Goal: Communication & Community: Answer question/provide support

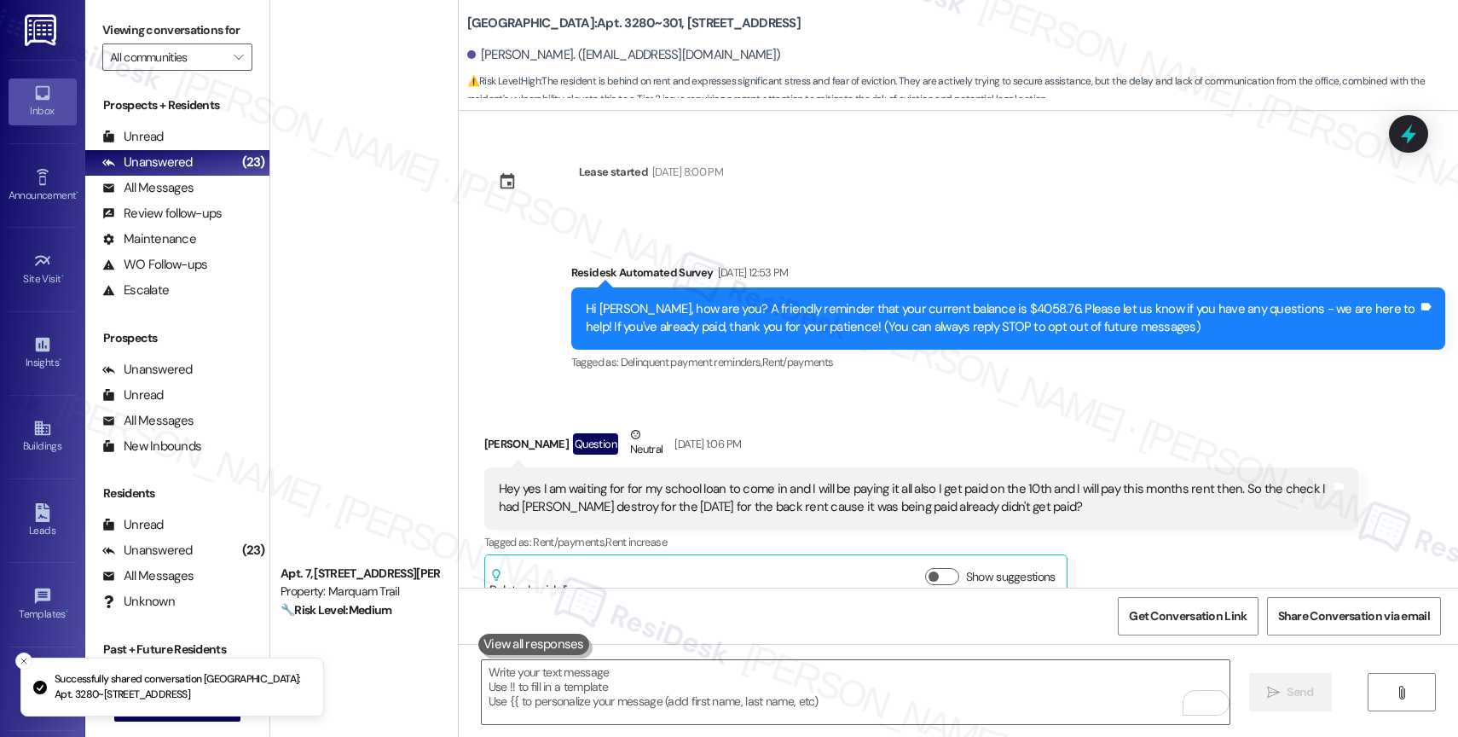
scroll to position [819, 0]
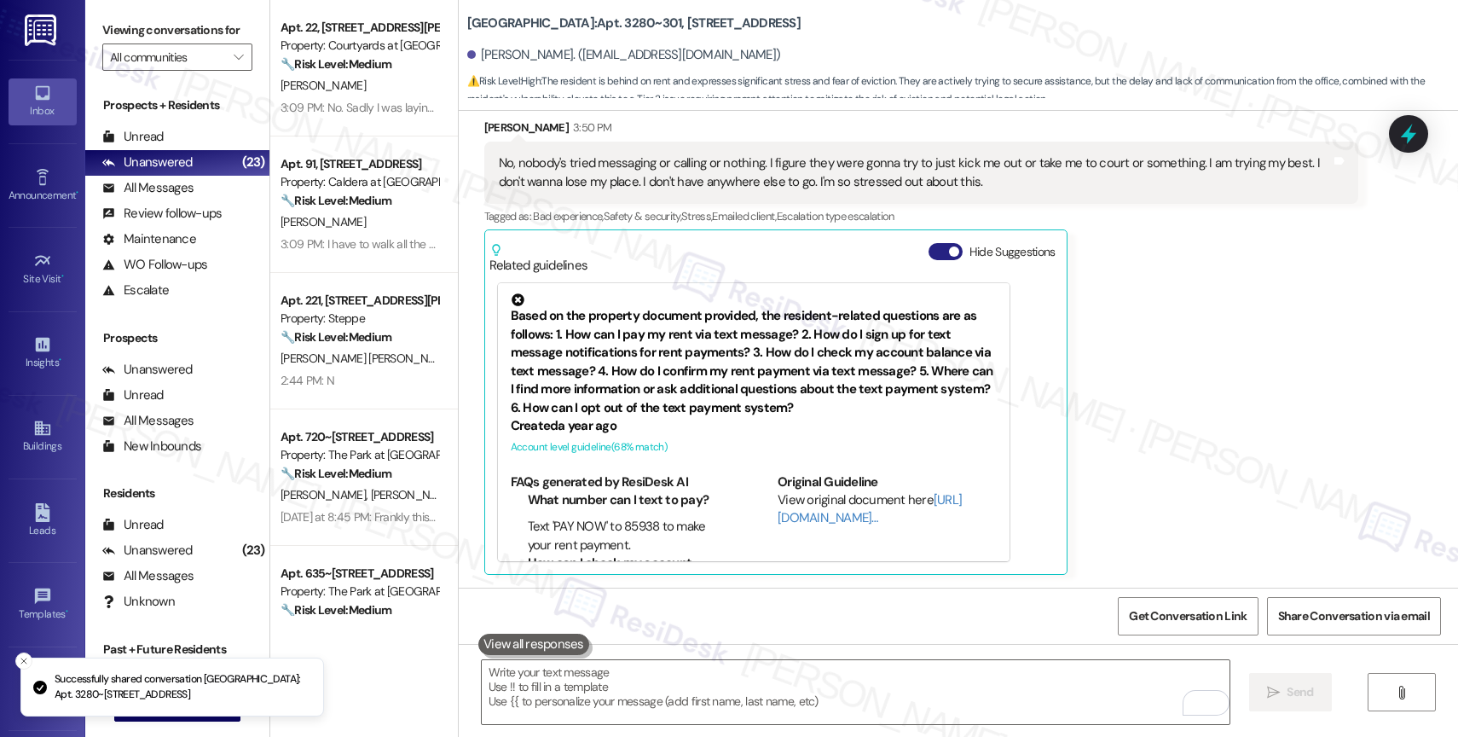
click at [929, 252] on button "Hide Suggestions" at bounding box center [946, 251] width 34 height 17
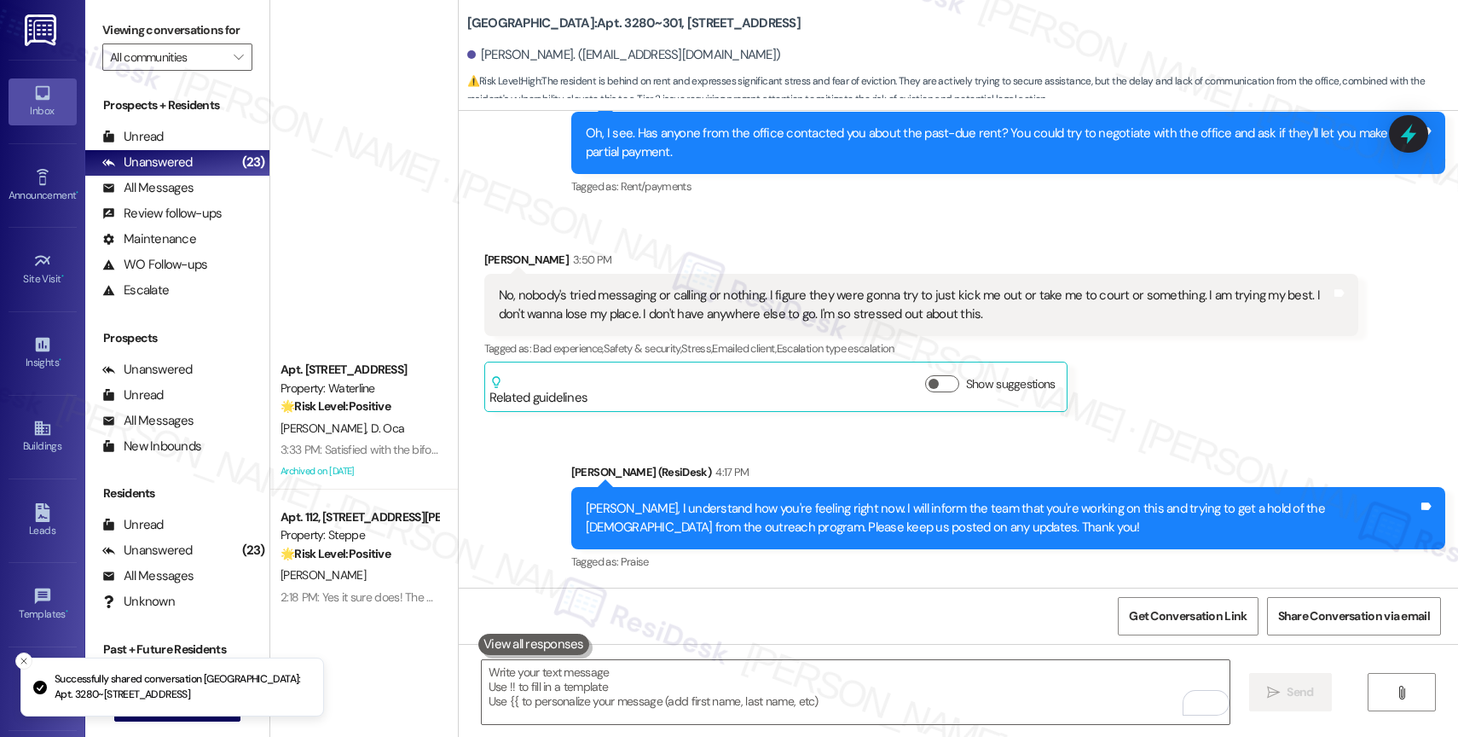
scroll to position [2250, 0]
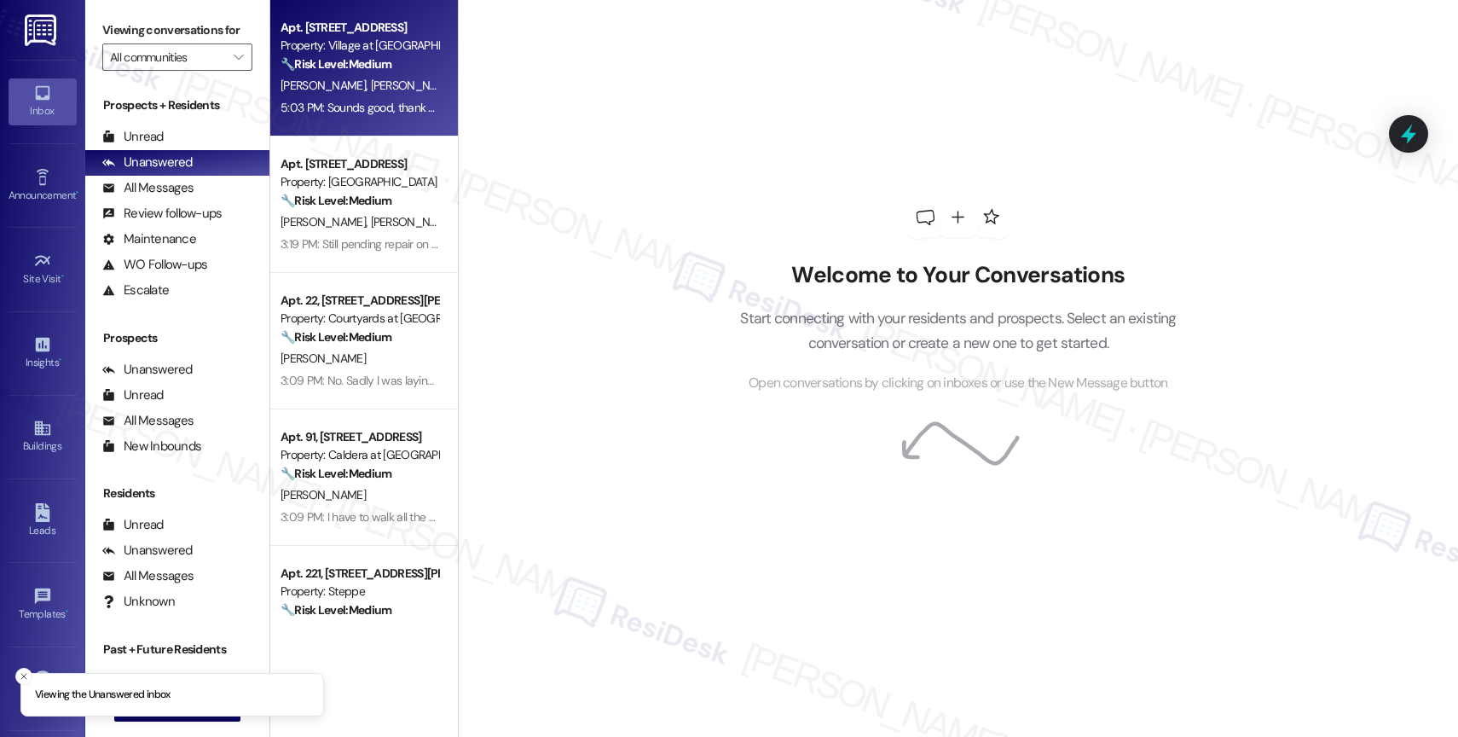
click at [350, 52] on div "Property: Village at Main Street I" at bounding box center [360, 46] width 158 height 18
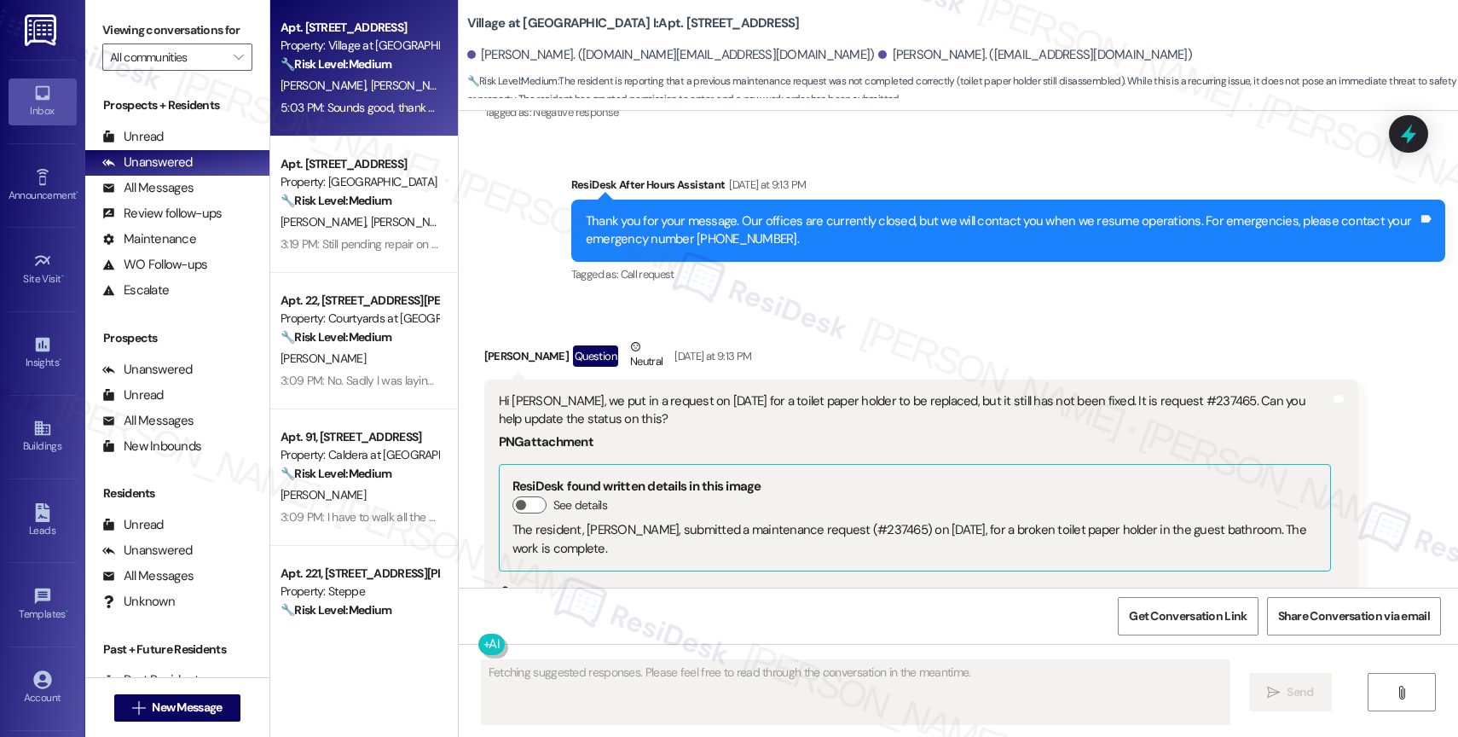
scroll to position [11533, 0]
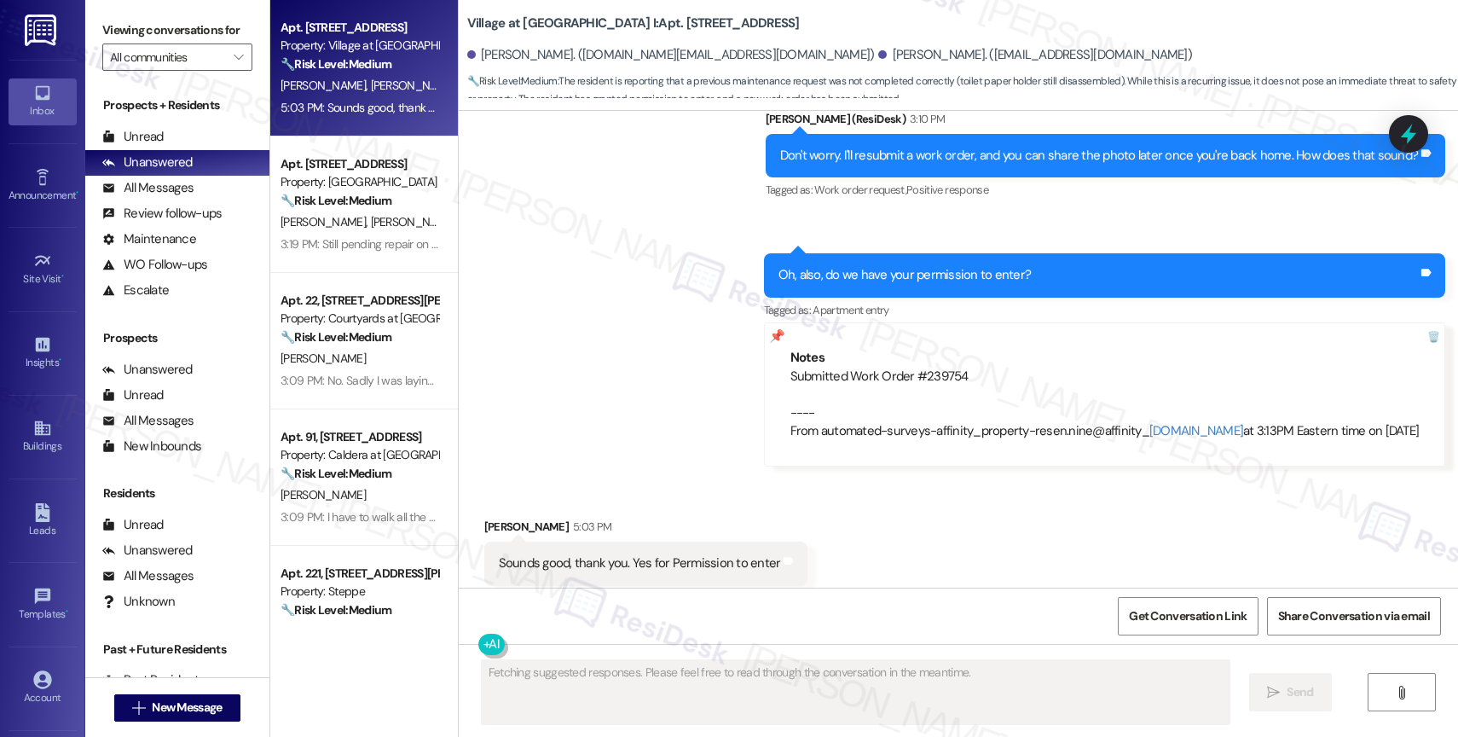
click at [658, 397] on div "Sent via SMS Sarah (ResiDesk) 3:10 PM Don't worry. I'll resubmit a work order, …" at bounding box center [958, 276] width 999 height 408
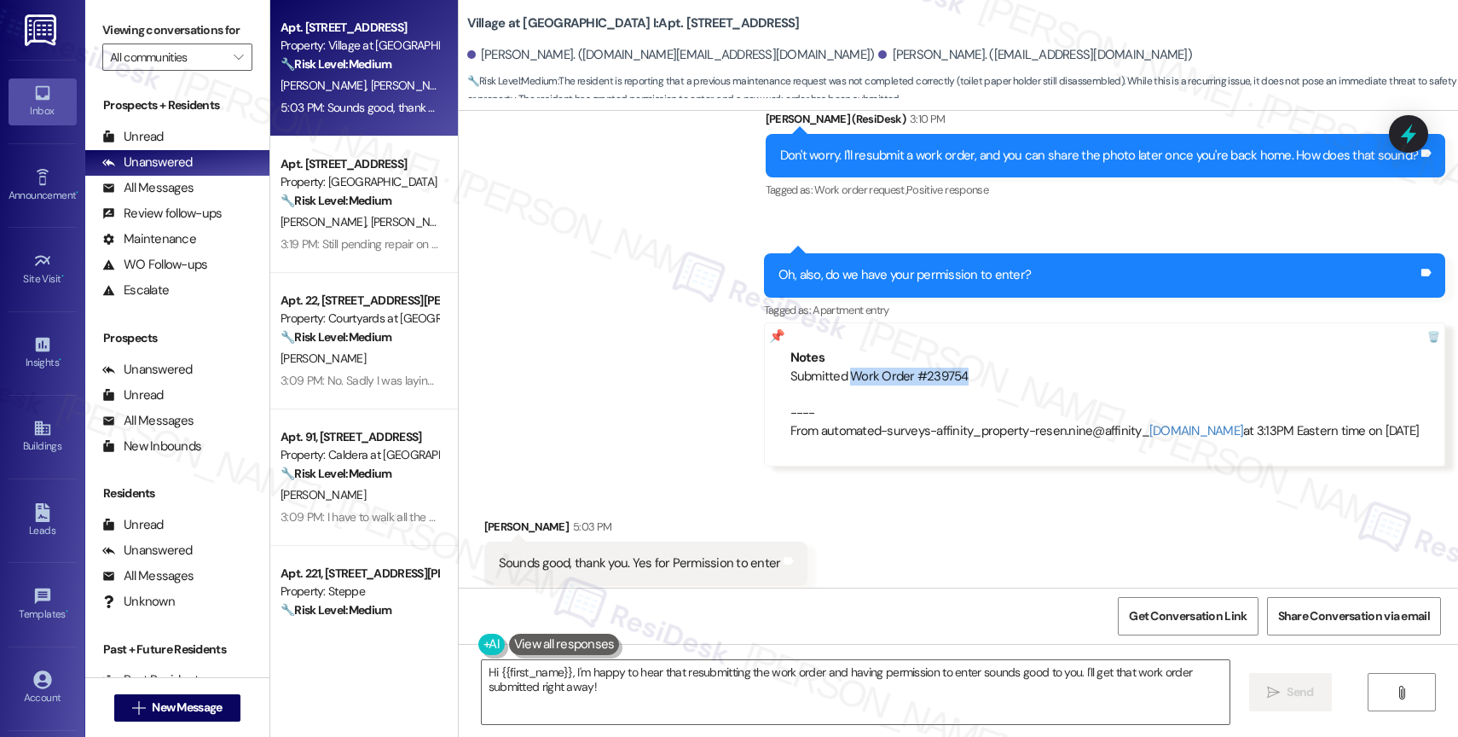
drag, startPoint x: 849, startPoint y: 336, endPoint x: 990, endPoint y: 338, distance: 141.6
click at [990, 368] on div "Submitted Work Order #239754 ---- From automated-surveys-affinity_property-rese…" at bounding box center [1105, 404] width 629 height 73
copy div "Work Order #239754"
click at [667, 391] on div "Sent via SMS Sarah (ResiDesk) 3:10 PM Don't worry. I'll resubmit a work order, …" at bounding box center [958, 276] width 999 height 408
click at [558, 680] on textarea "Hi {{first_name}}, I'm happy to hear that resubmitting the work order and havin…" at bounding box center [856, 692] width 748 height 64
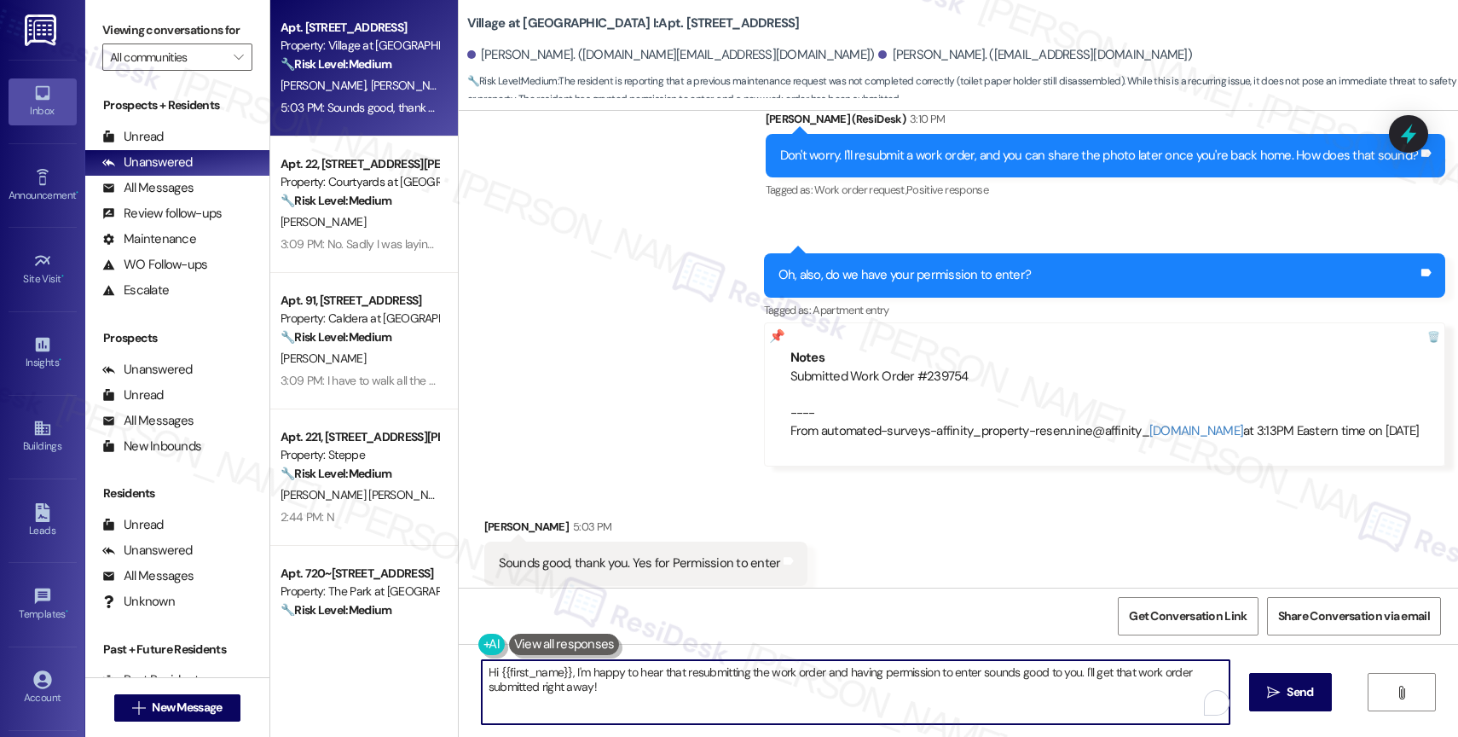
click at [558, 680] on textarea "Hi {{first_name}}, I'm happy to hear that resubmitting the work order and havin…" at bounding box center [856, 692] width 748 height 64
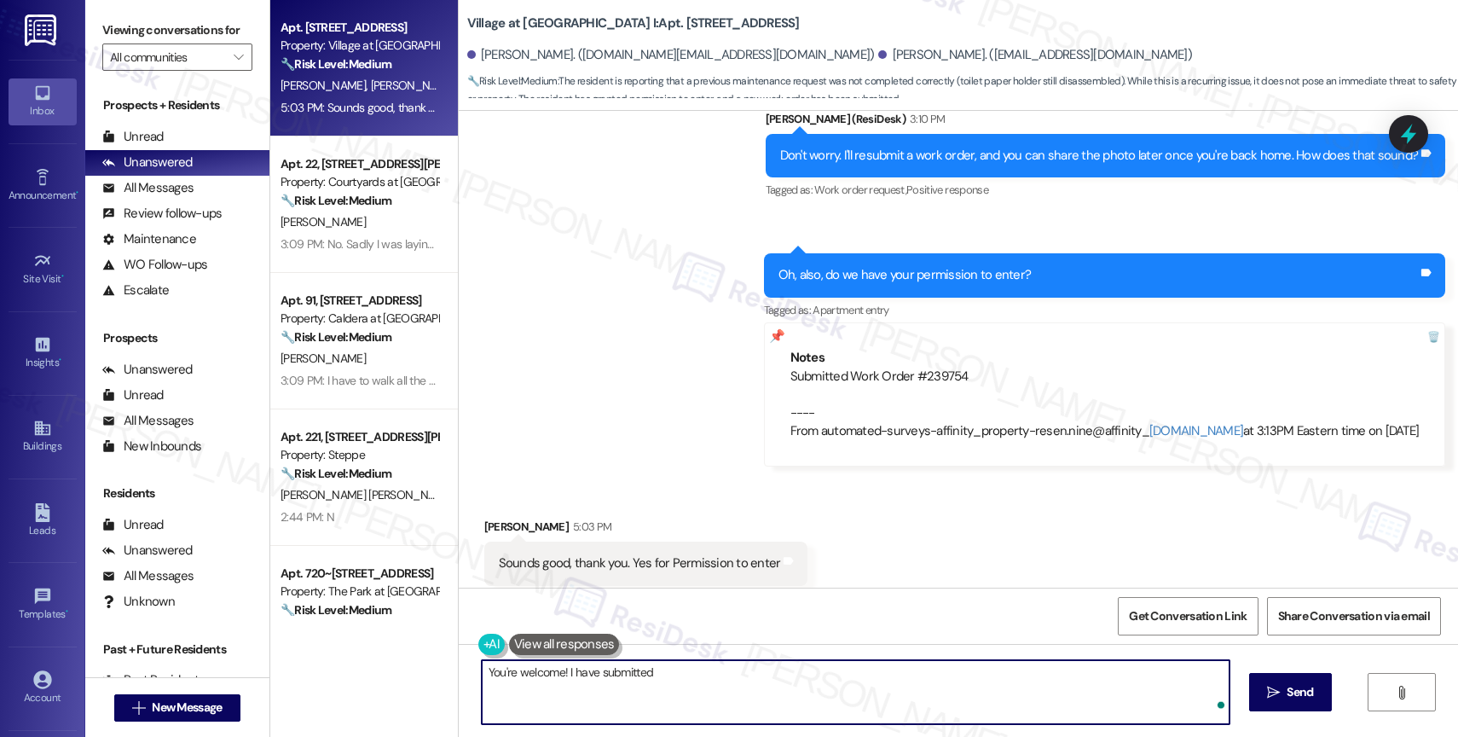
paste textarea "Work Order #239754"
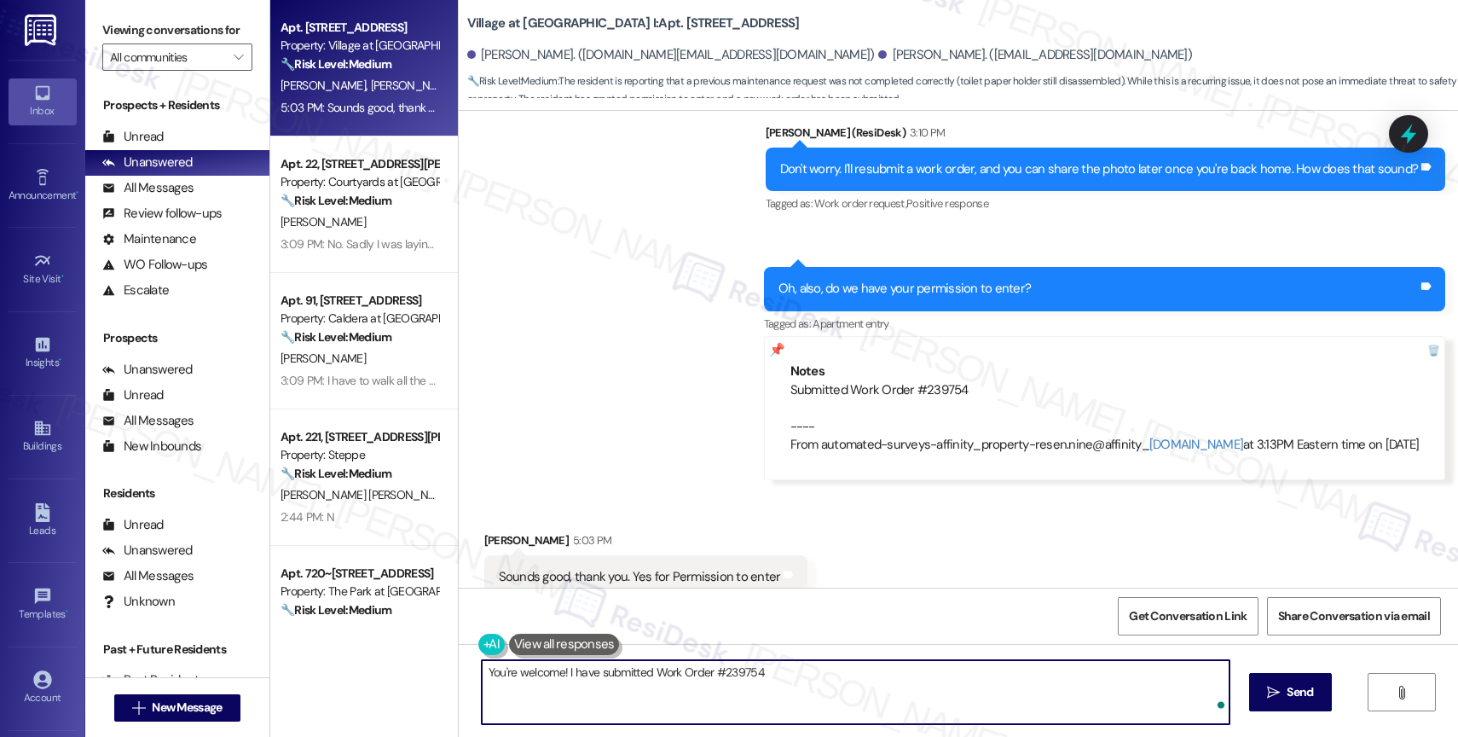
scroll to position [11498, 0]
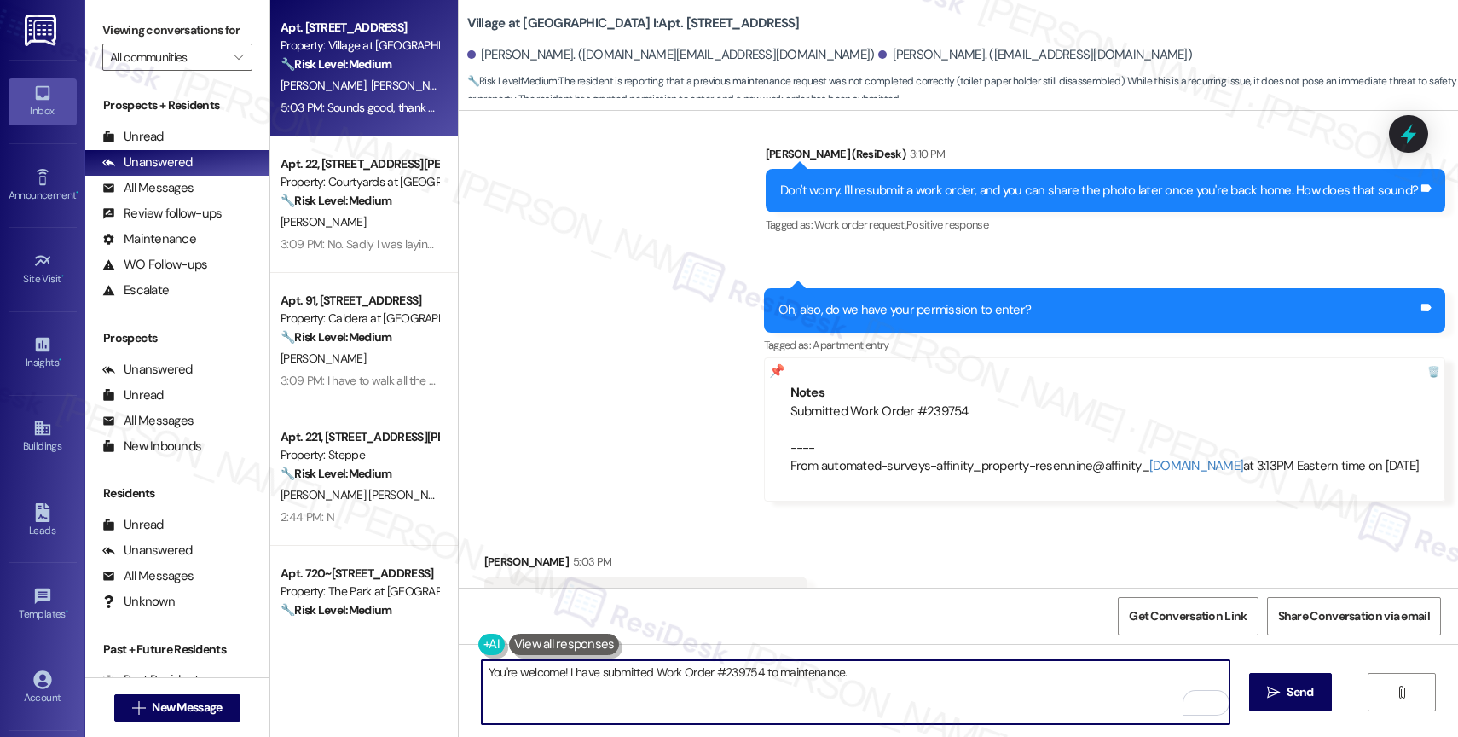
click at [885, 667] on textarea "You're welcome! I have submitted Work Order #239754 to maintenance." at bounding box center [856, 692] width 748 height 64
paste textarea "Feel free to let us know if you have other questions or concerns so we can assi…"
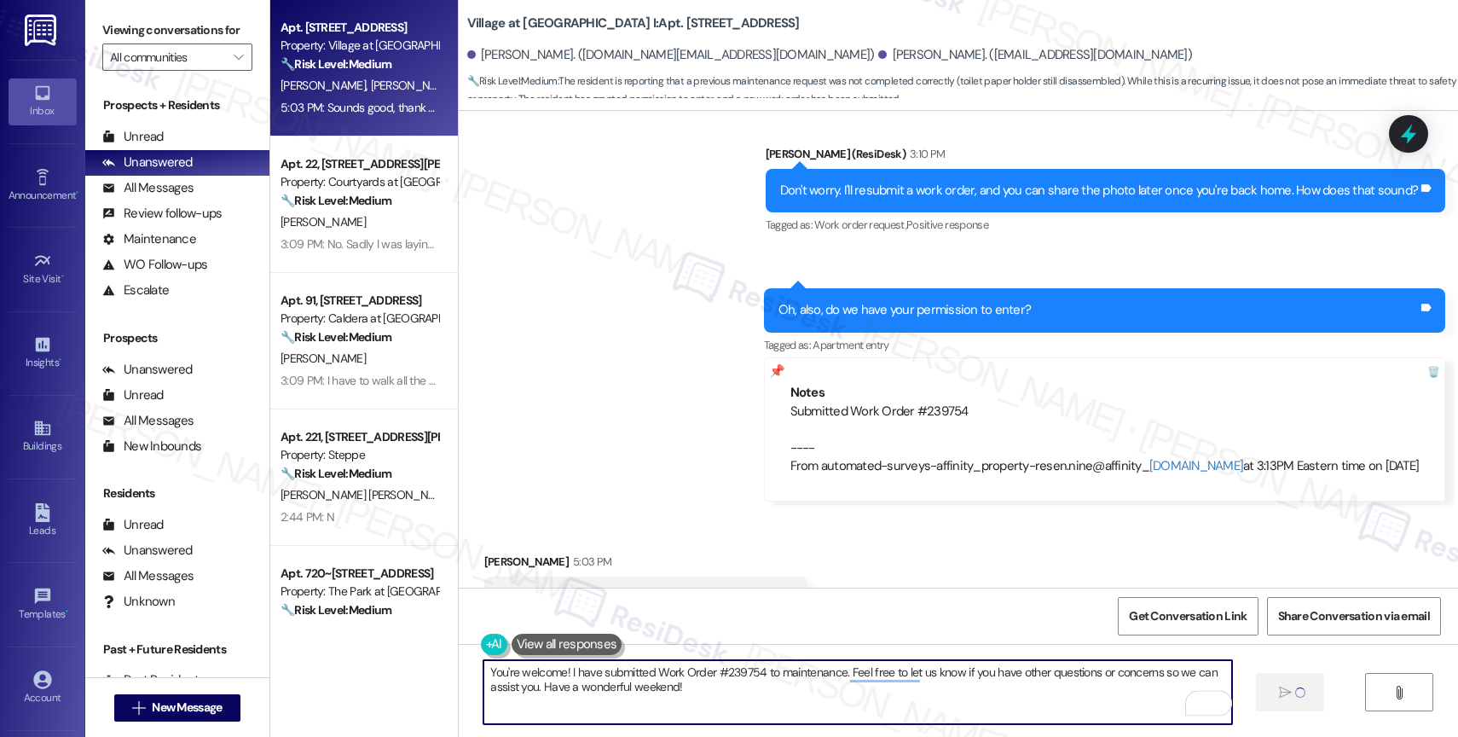
type textarea "You're welcome! I have submitted Work Order #239754 to maintenance. Feel free t…"
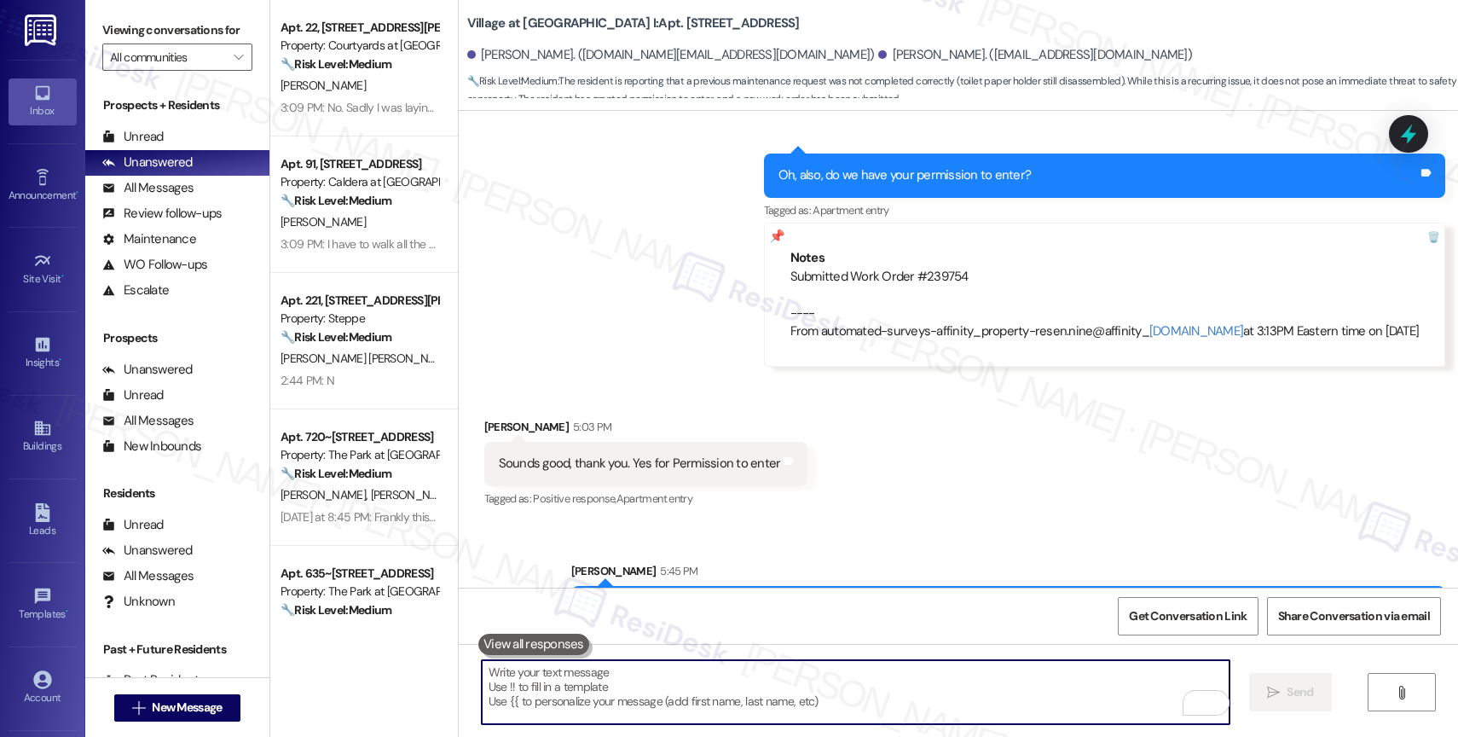
scroll to position [11670, 0]
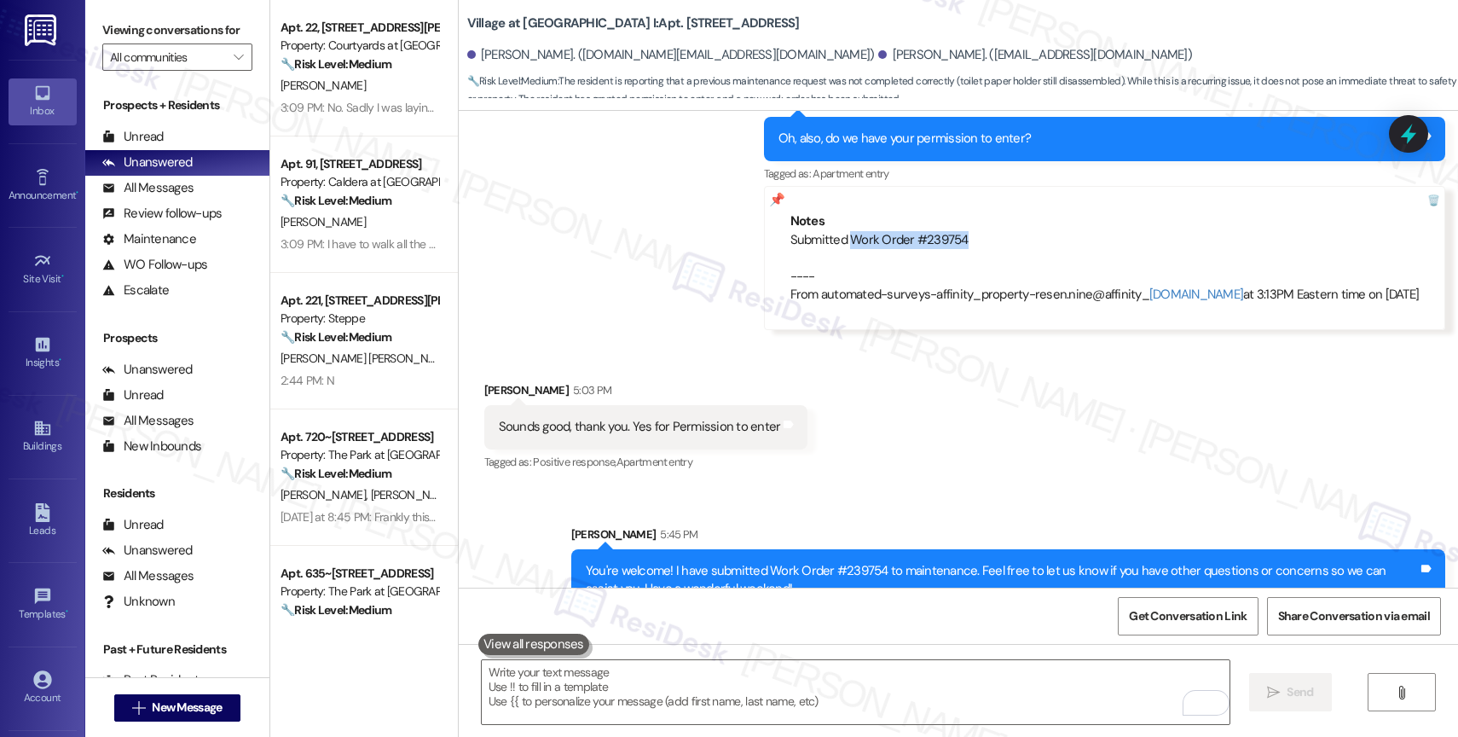
drag, startPoint x: 850, startPoint y: 205, endPoint x: 970, endPoint y: 206, distance: 119.4
click at [970, 231] on div "Submitted Work Order #239754 ---- From automated-surveys-affinity_property-rese…" at bounding box center [1105, 267] width 629 height 73
copy div "Work Order #239754"
click at [837, 431] on div "Received via SMS Nathanael Brucker 5:03 PM Sounds good, thank you. Yes for Perm…" at bounding box center [958, 415] width 999 height 144
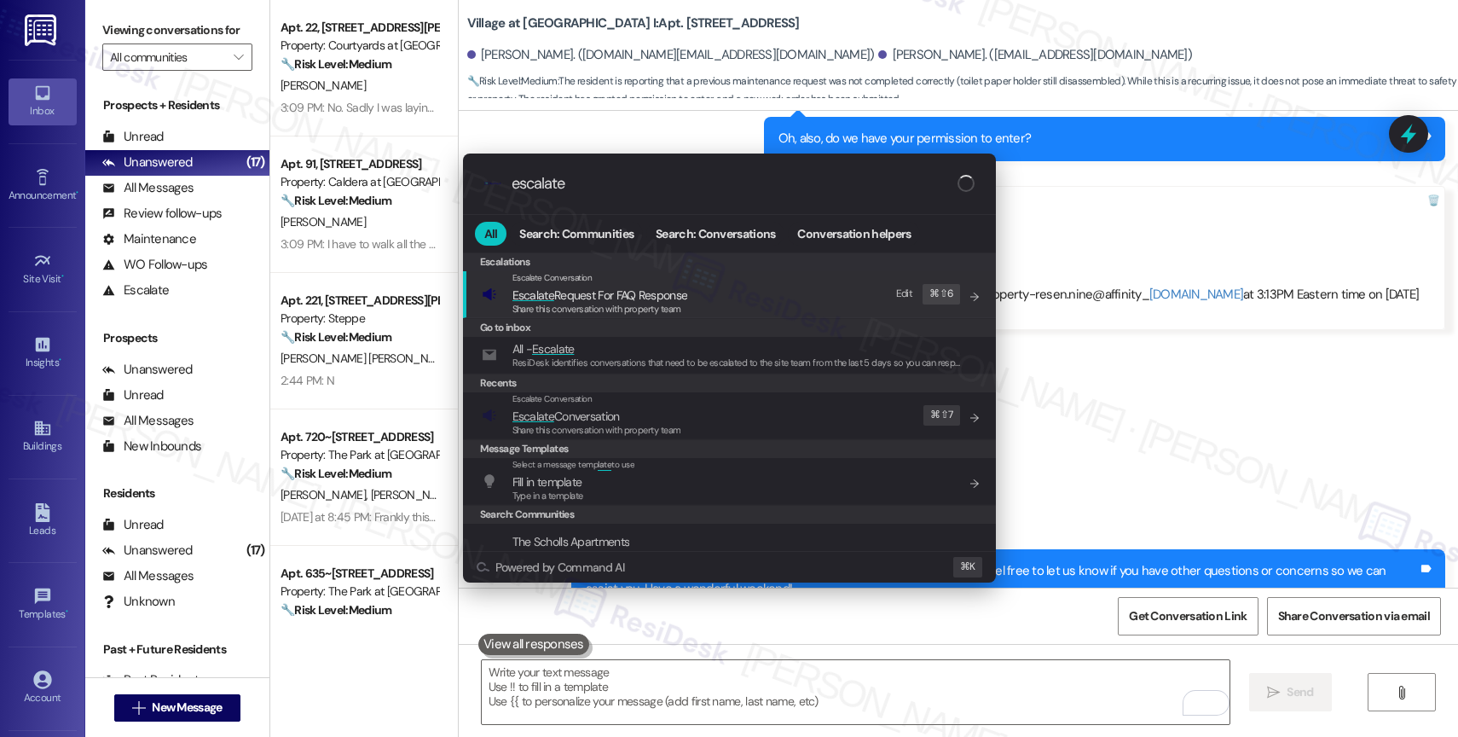
click at [1075, 352] on div ".cls-1{fill:#0a055f;}.cls-2{fill:#0cc4c4;} resideskLogoBlueOrange escalate All …" at bounding box center [729, 368] width 1458 height 737
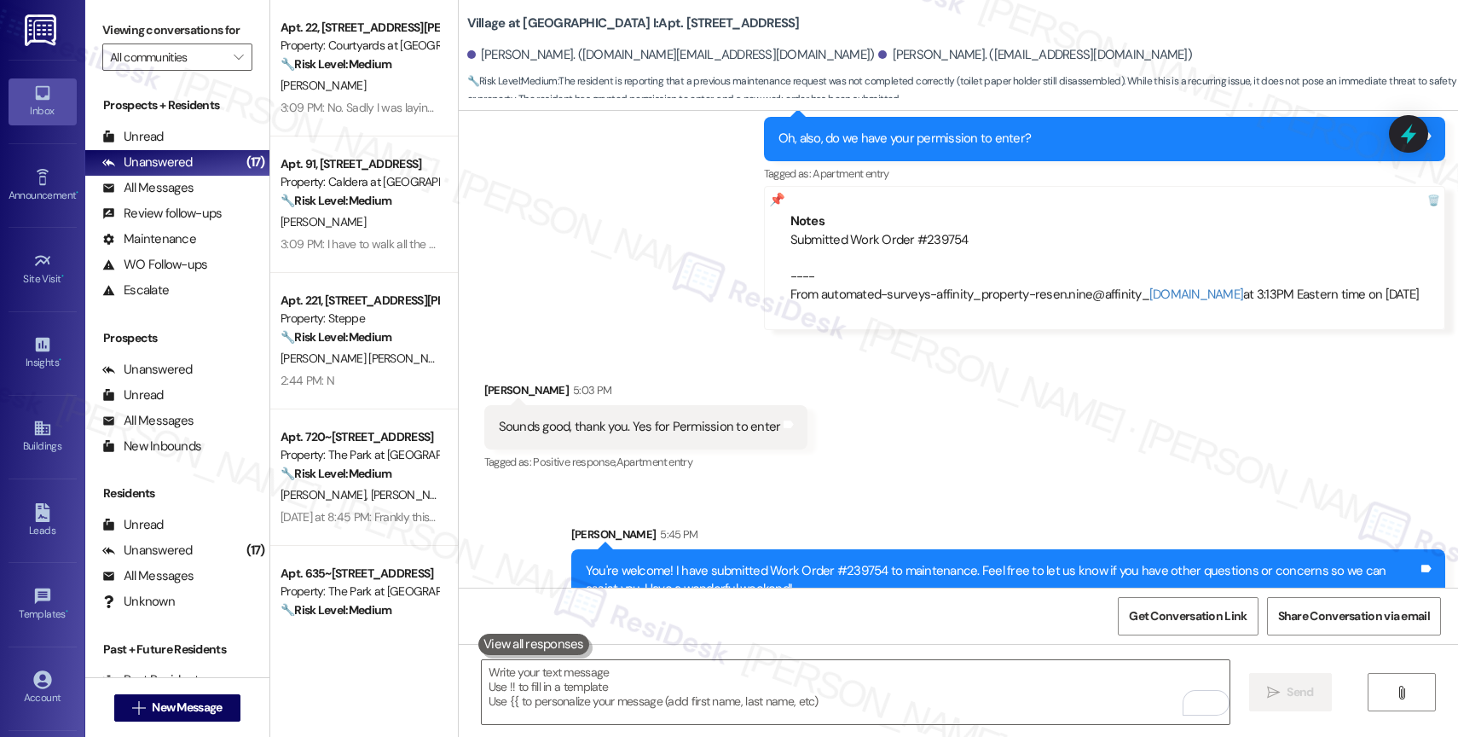
click at [848, 437] on div "Received via SMS Nathanael Brucker 5:03 PM Sounds good, thank you. Yes for Perm…" at bounding box center [958, 415] width 999 height 144
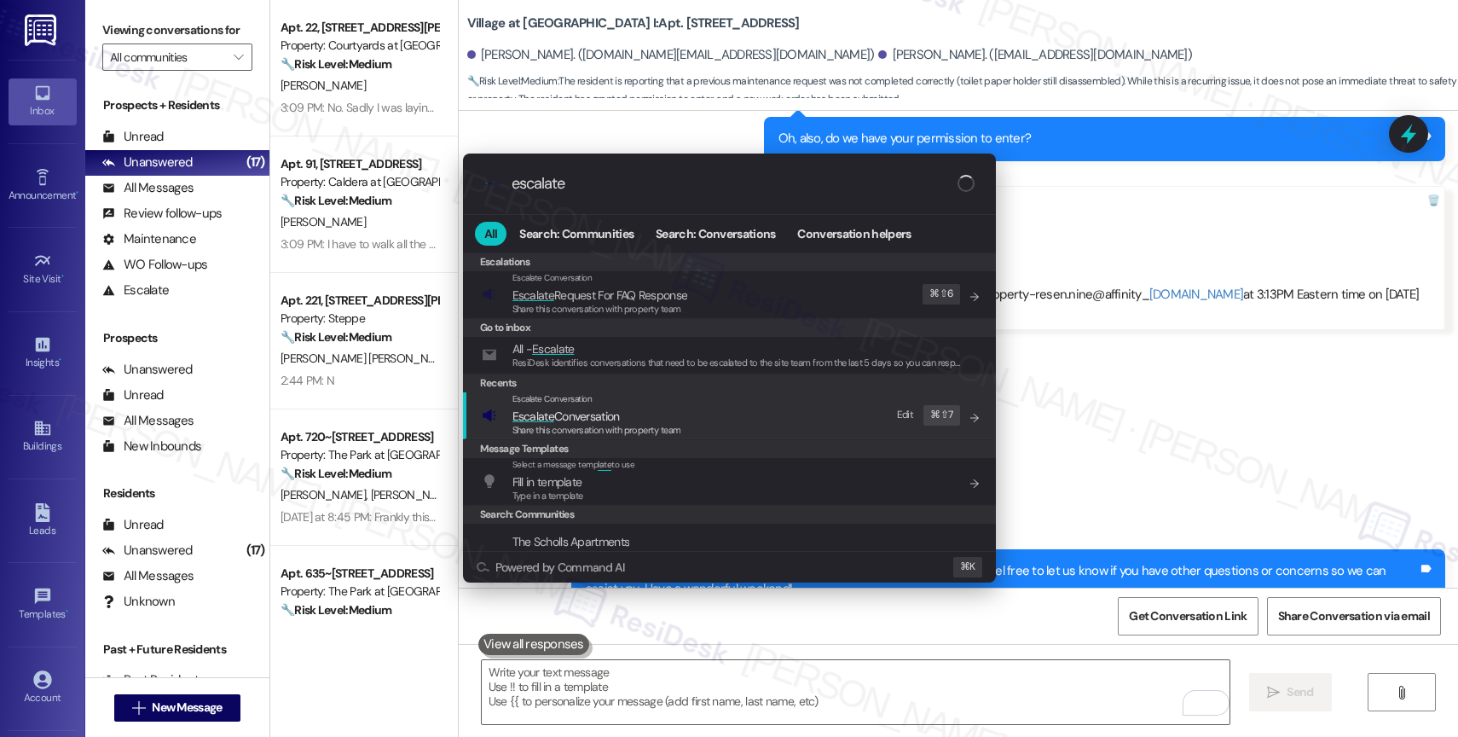
type input "escalate"
click at [589, 414] on span "Escalate Conversation" at bounding box center [566, 415] width 107 height 15
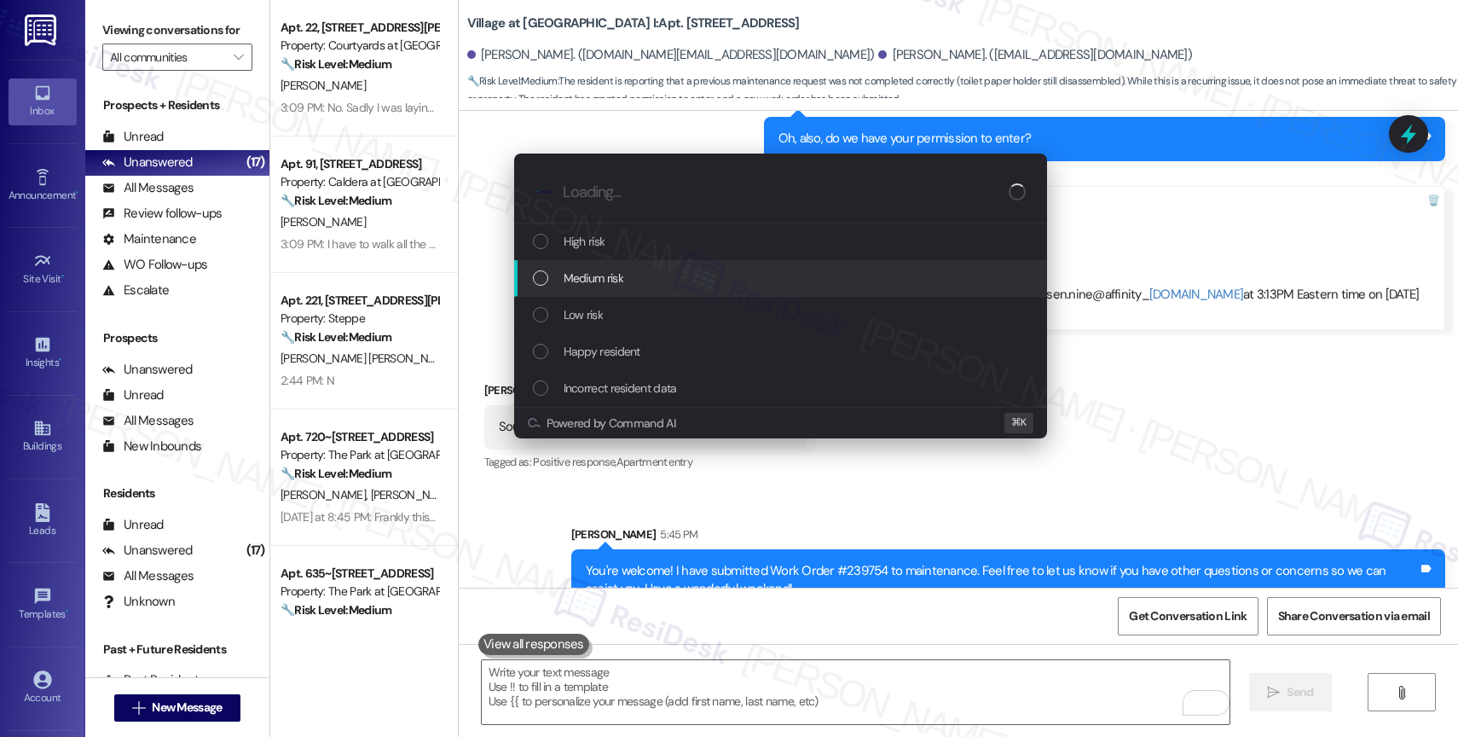
click at [589, 269] on span "Medium risk" at bounding box center [594, 278] width 60 height 19
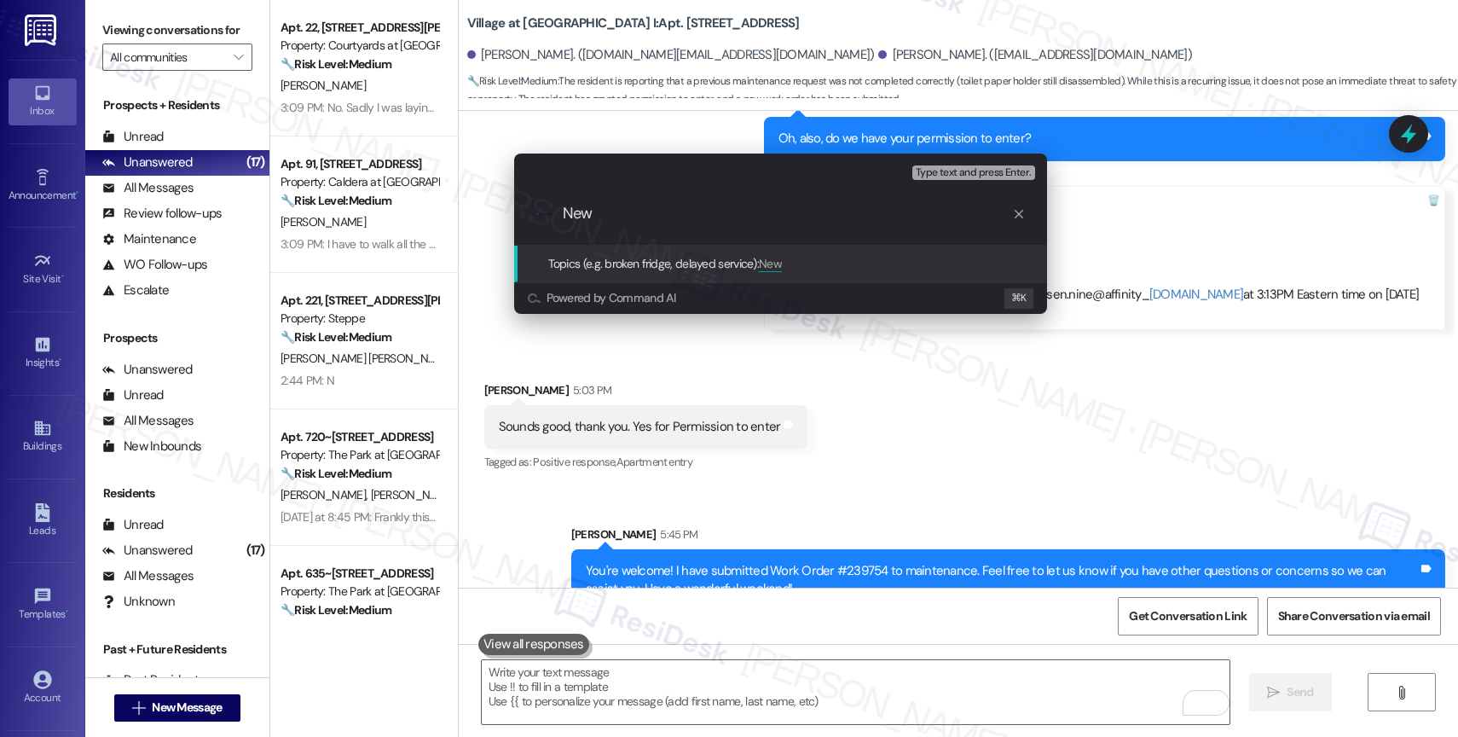
paste input "Work Order #239754"
type input "New Work Order #239754 filed by ResiDesk"
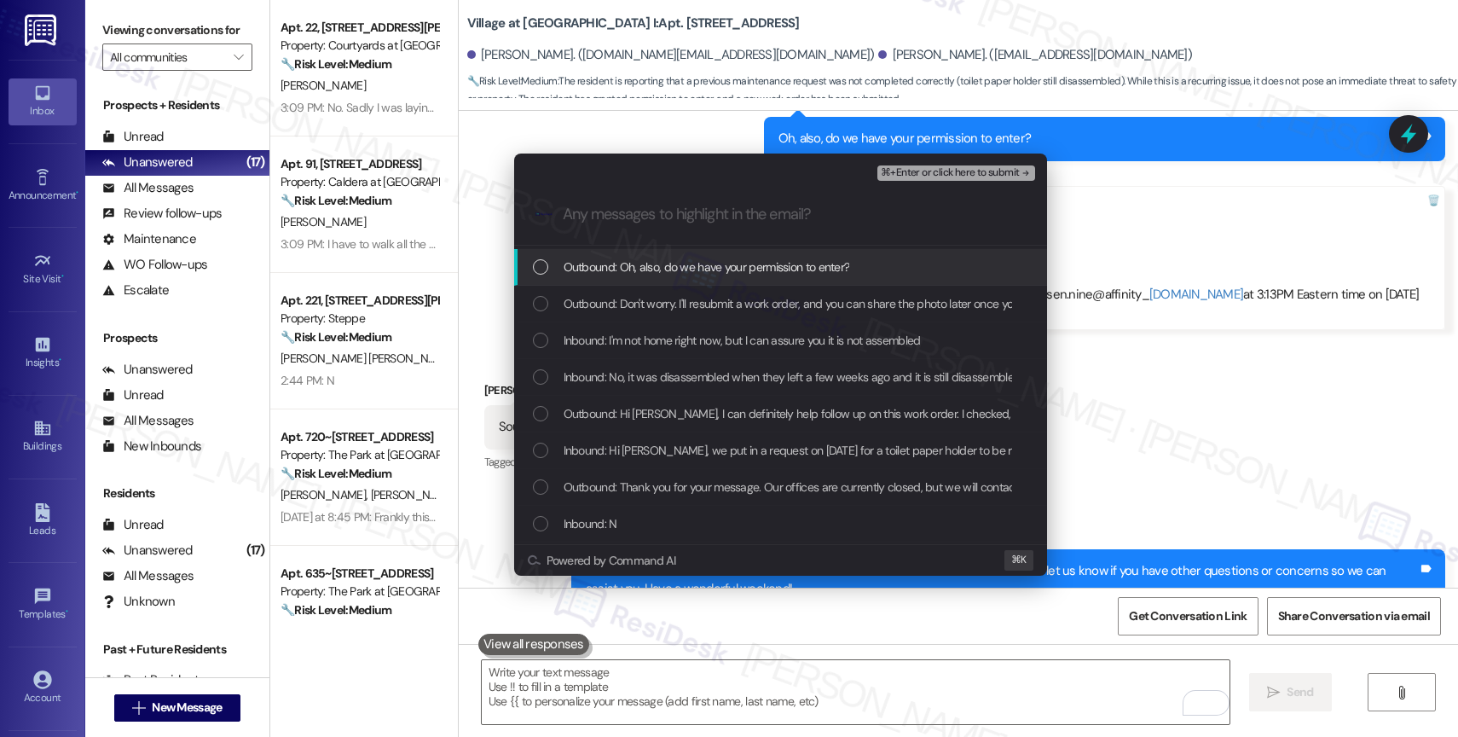
scroll to position [71, 0]
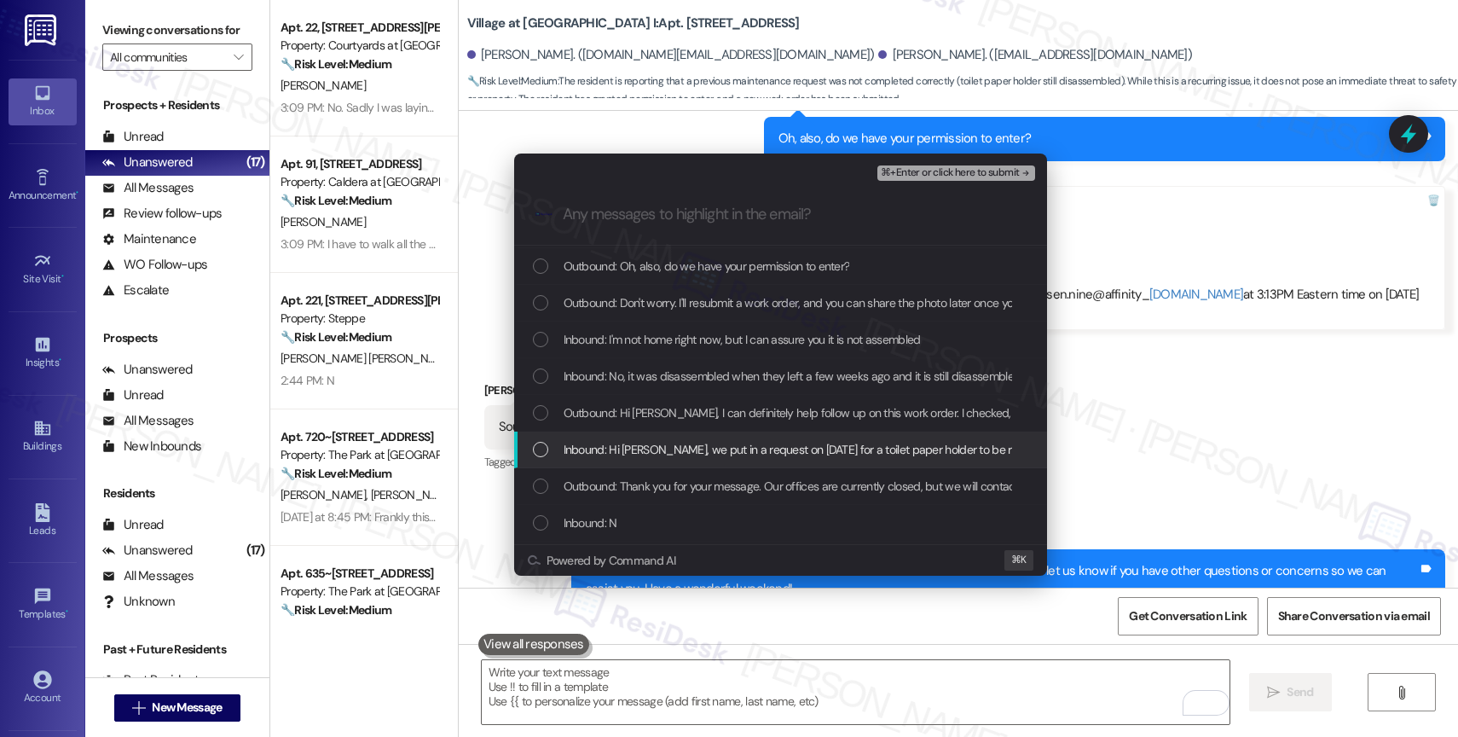
click at [719, 448] on span "Inbound: Hi Sarah, we put in a request on July 28th for a toilet paper holder t…" at bounding box center [1037, 449] width 947 height 19
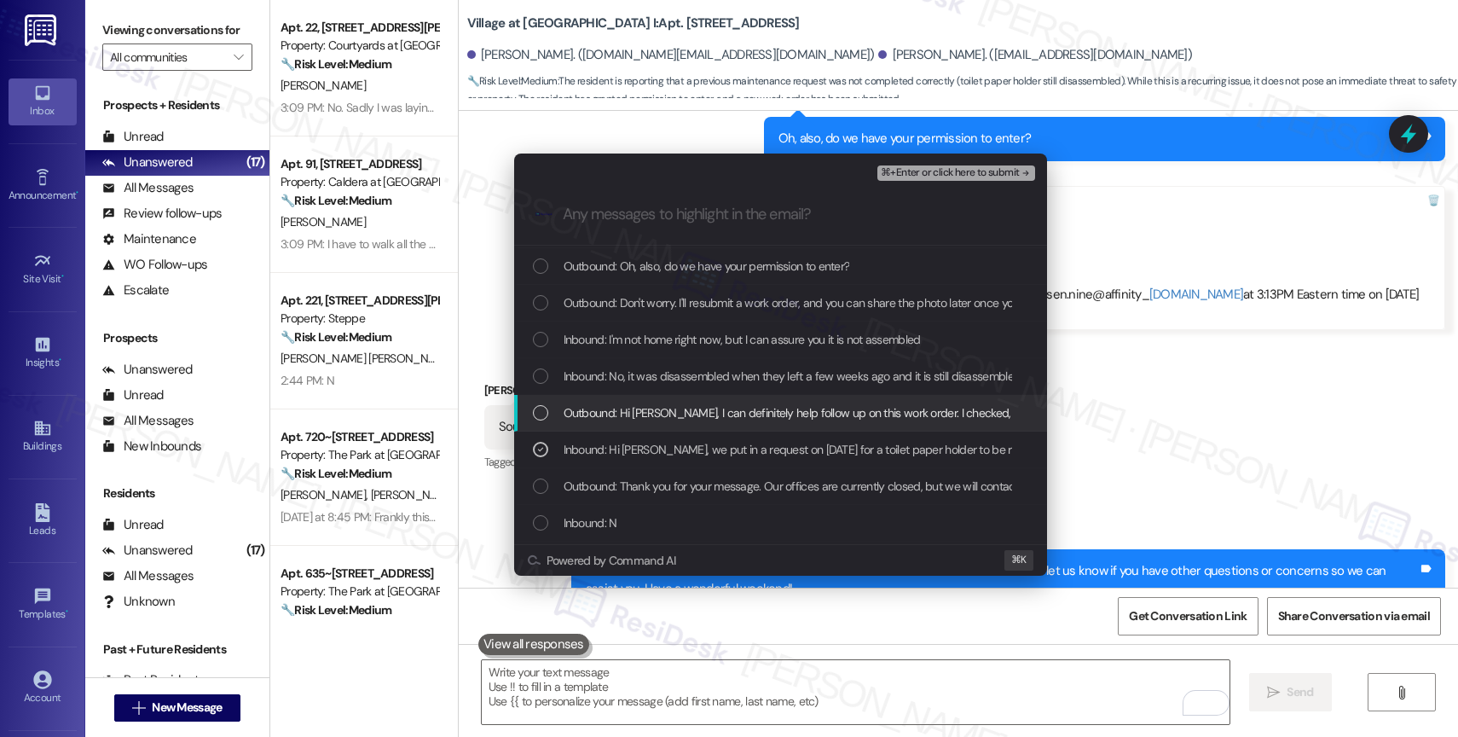
click at [718, 412] on span "Outbound: Hi Nathanael, I can definitely help follow up on this work order. I c…" at bounding box center [1163, 412] width 1198 height 19
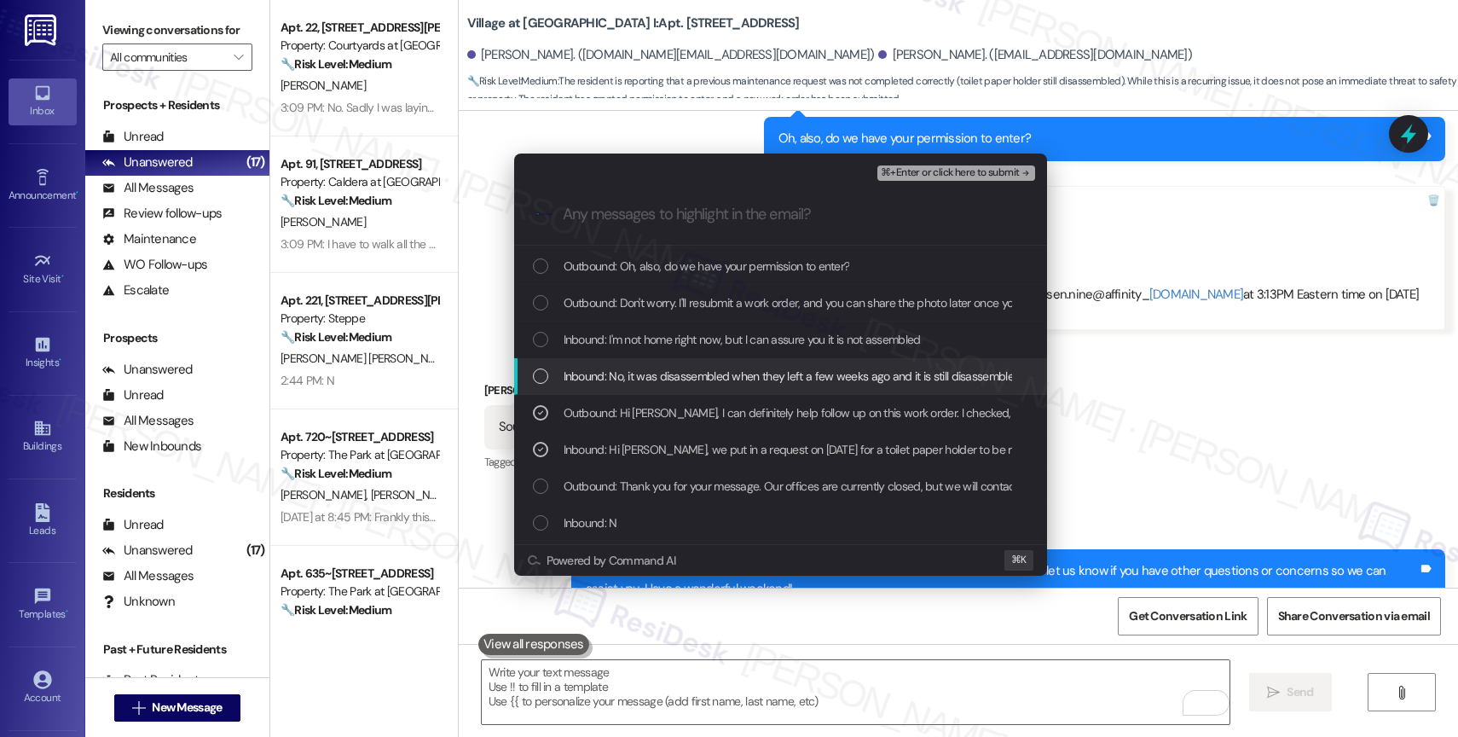
drag, startPoint x: 716, startPoint y: 374, endPoint x: 717, endPoint y: 340, distance: 34.1
click at [716, 374] on span "Inbound: No, it was disassembled when they left a few weeks ago and it is still…" at bounding box center [854, 376] width 580 height 19
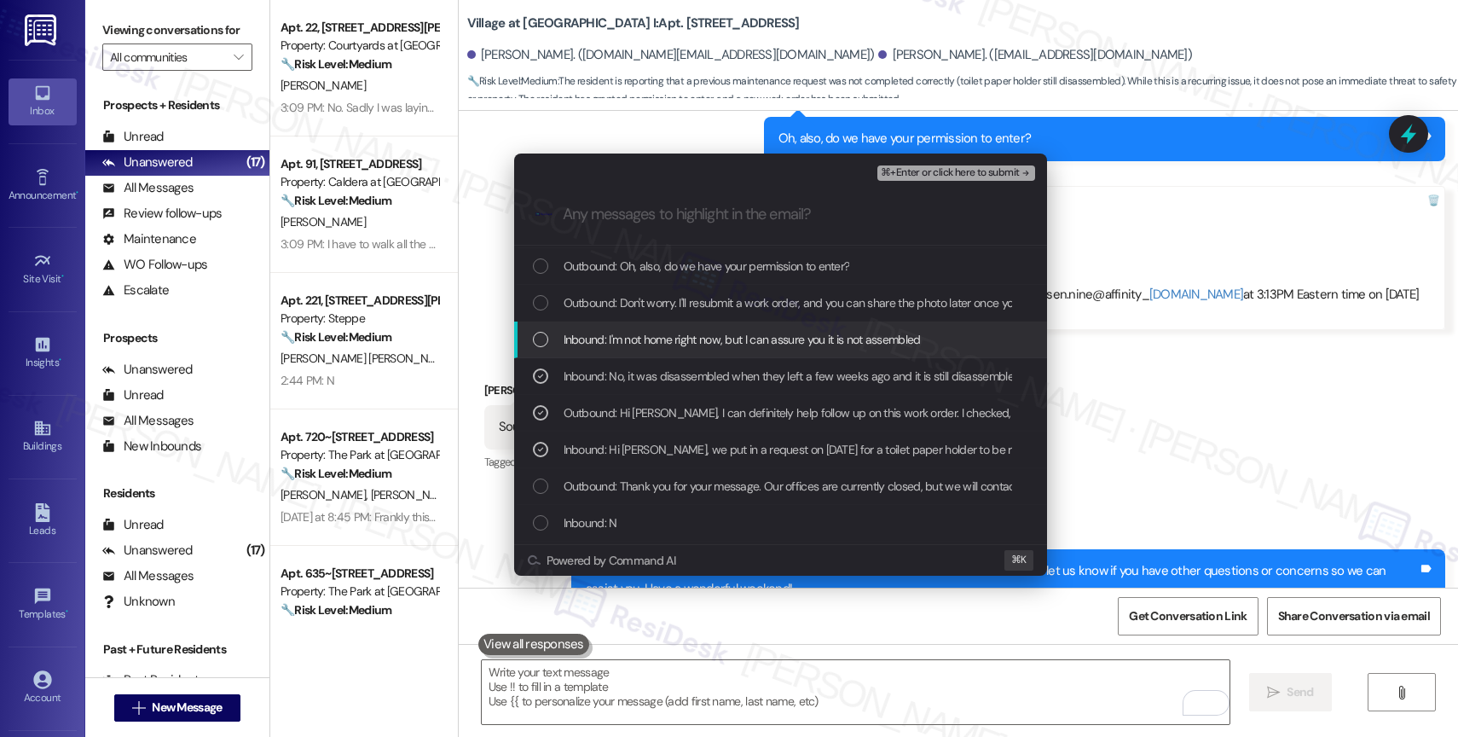
drag, startPoint x: 717, startPoint y: 339, endPoint x: 722, endPoint y: 304, distance: 34.5
click at [717, 334] on span "Inbound: I'm not home right now, but I can assure you it is not assembled" at bounding box center [742, 339] width 357 height 19
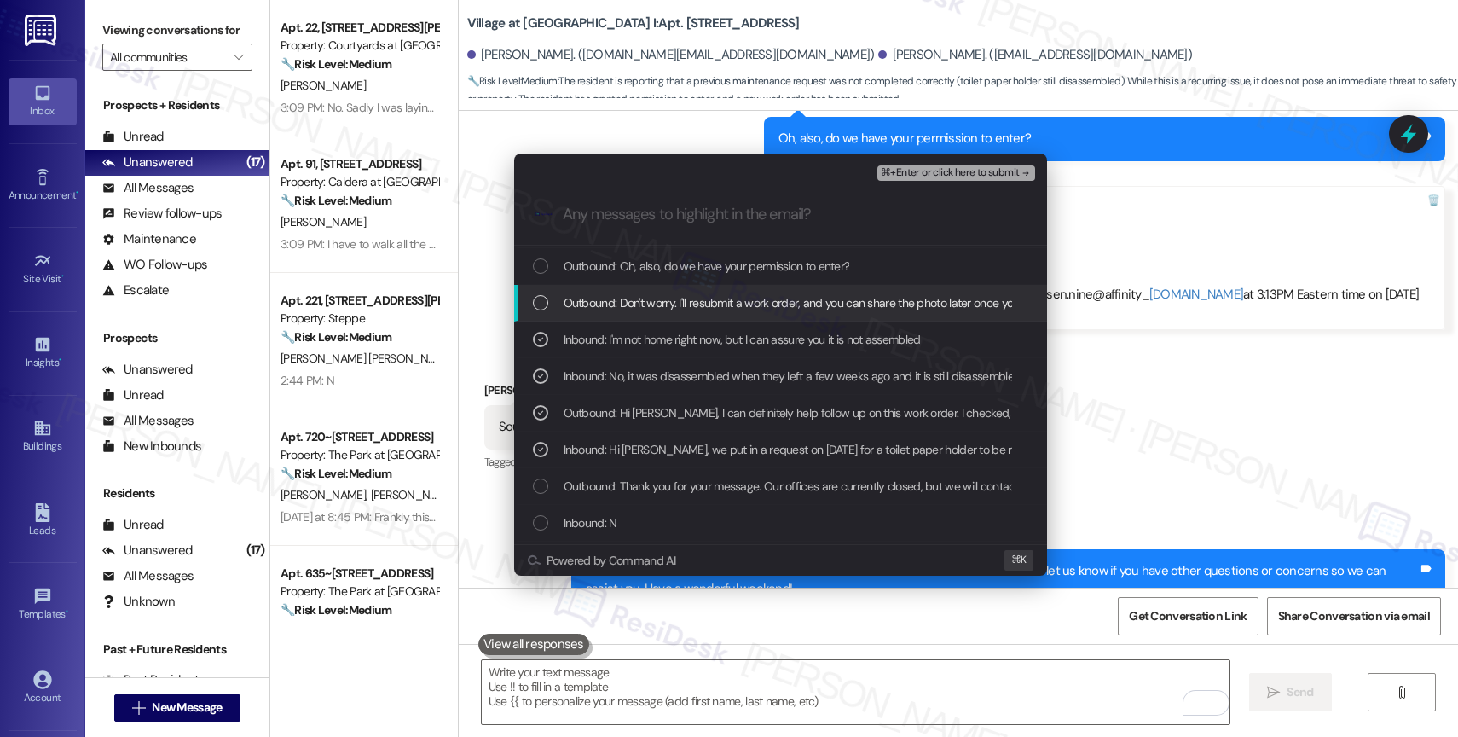
click at [722, 299] on span "Outbound: Don't worry. I'll resubmit a work order, and you can share the photo …" at bounding box center [885, 302] width 643 height 19
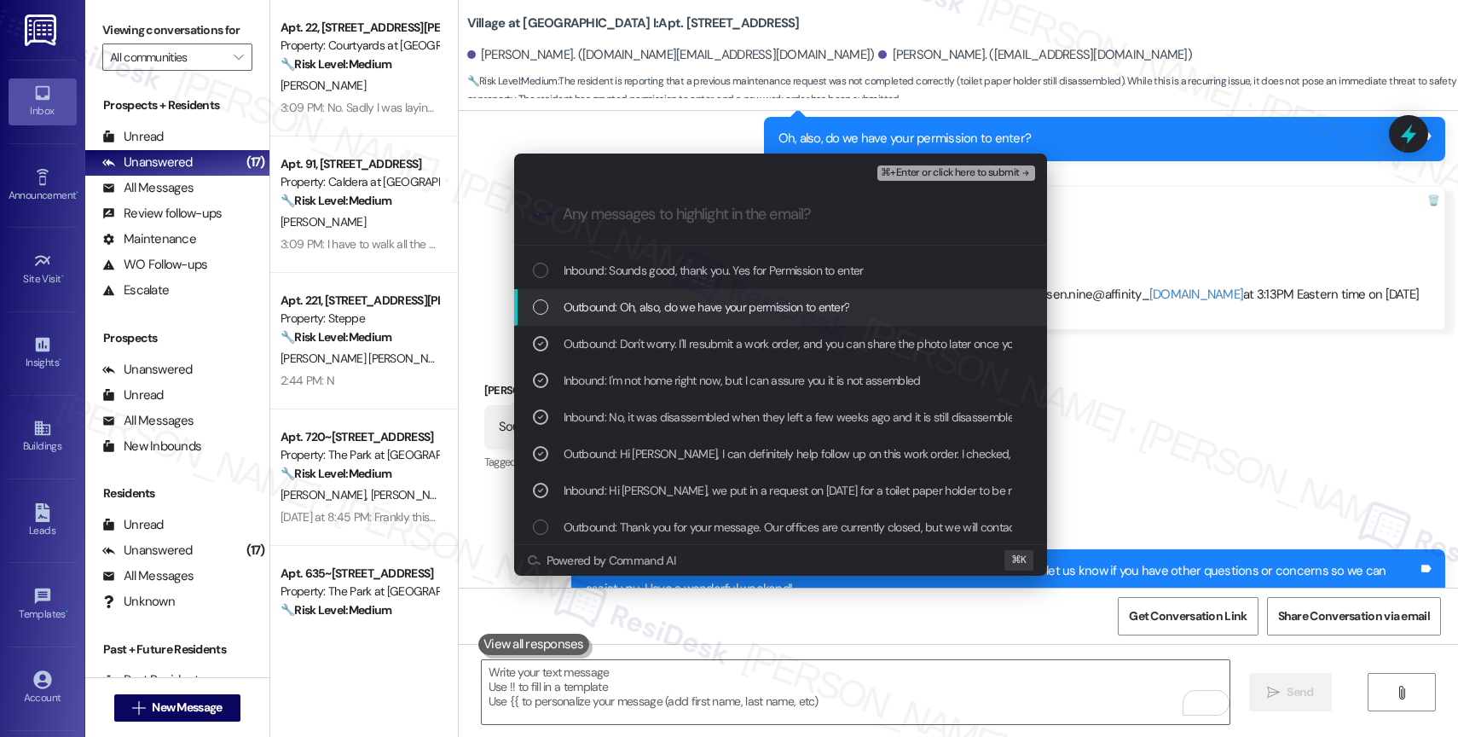
click at [721, 305] on span "Outbound: Oh, also, do we have your permission to enter?" at bounding box center [707, 307] width 287 height 19
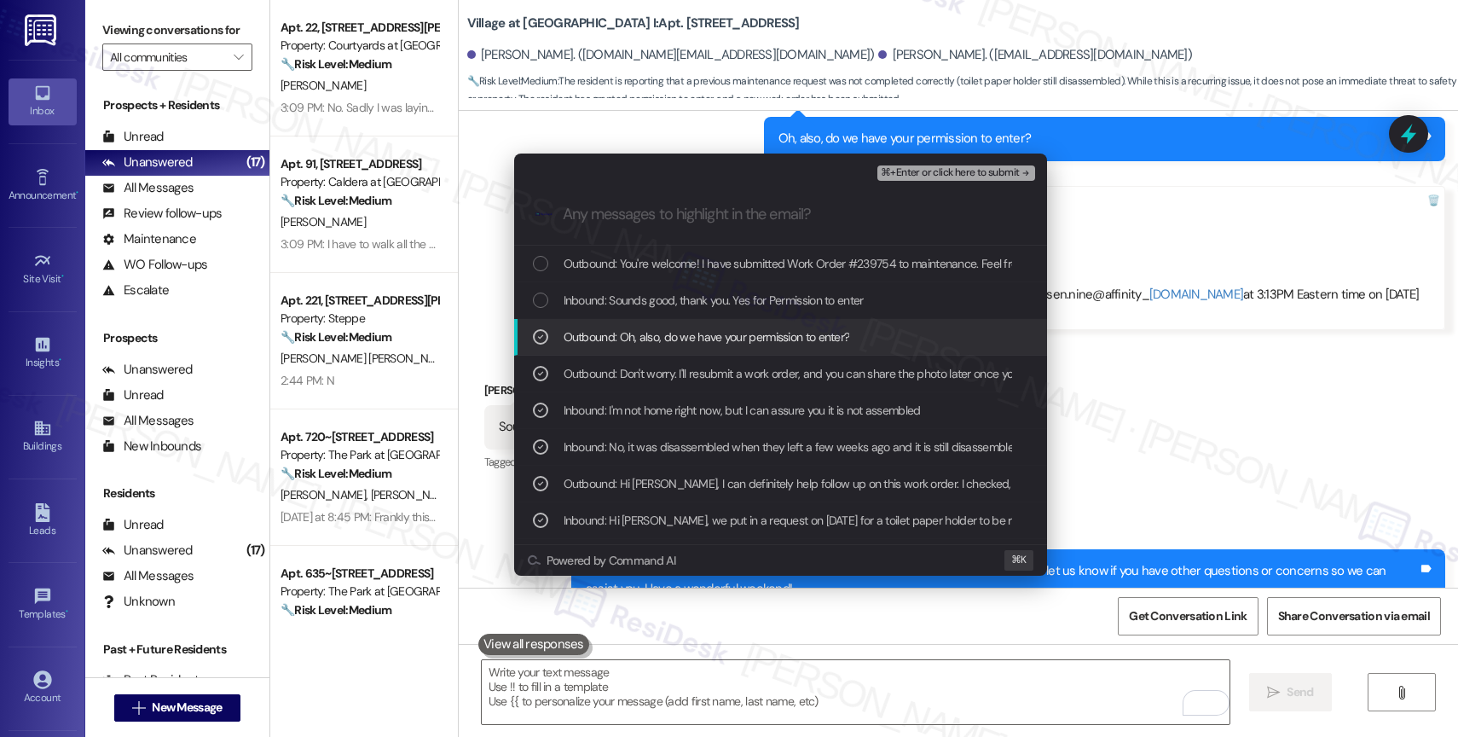
click at [721, 305] on span "Inbound: Sounds good, thank you. Yes for Permission to enter" at bounding box center [714, 300] width 300 height 19
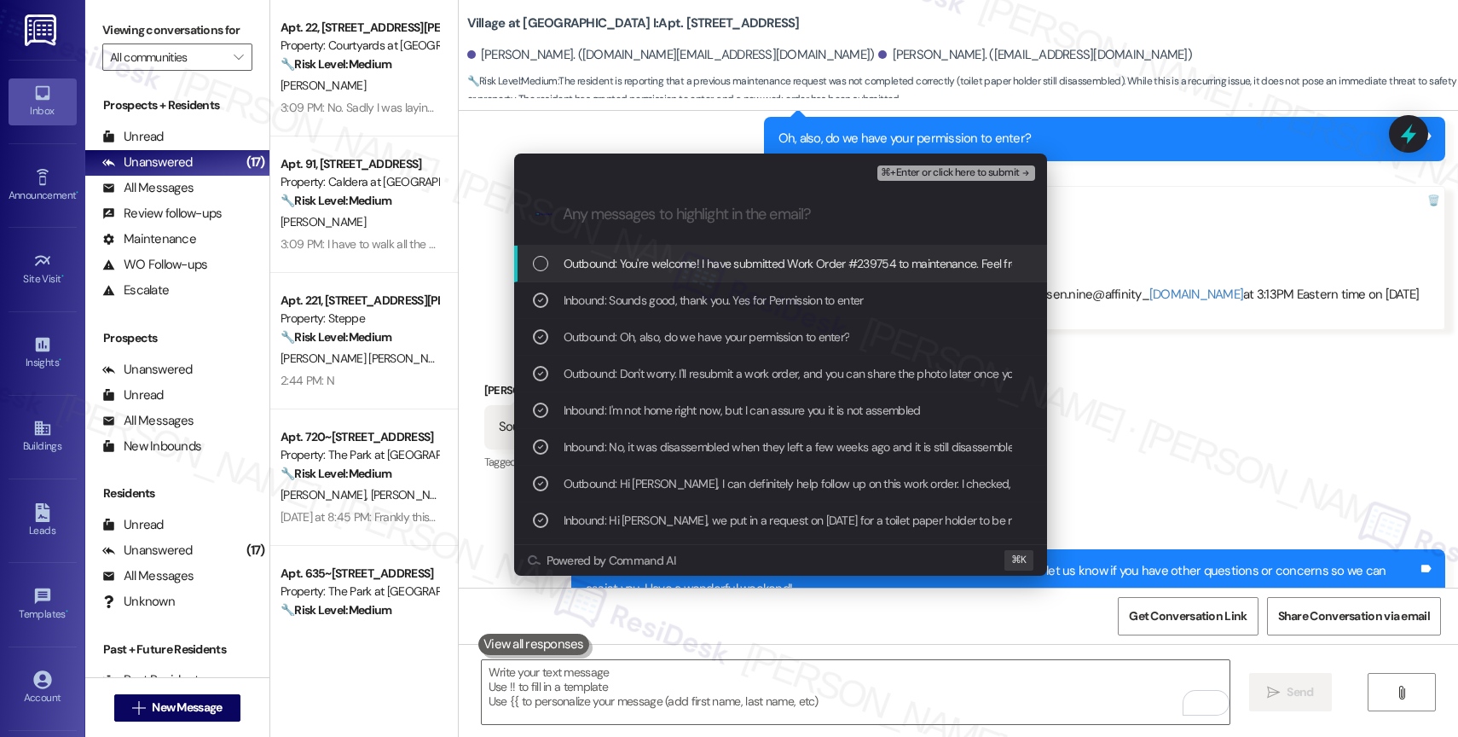
click at [818, 262] on span "Outbound: You're welcome! I have submitted Work Order #239754 to maintenance. F…" at bounding box center [1053, 263] width 978 height 19
click at [997, 174] on span "⌘+Enter or click here to submit" at bounding box center [950, 173] width 138 height 12
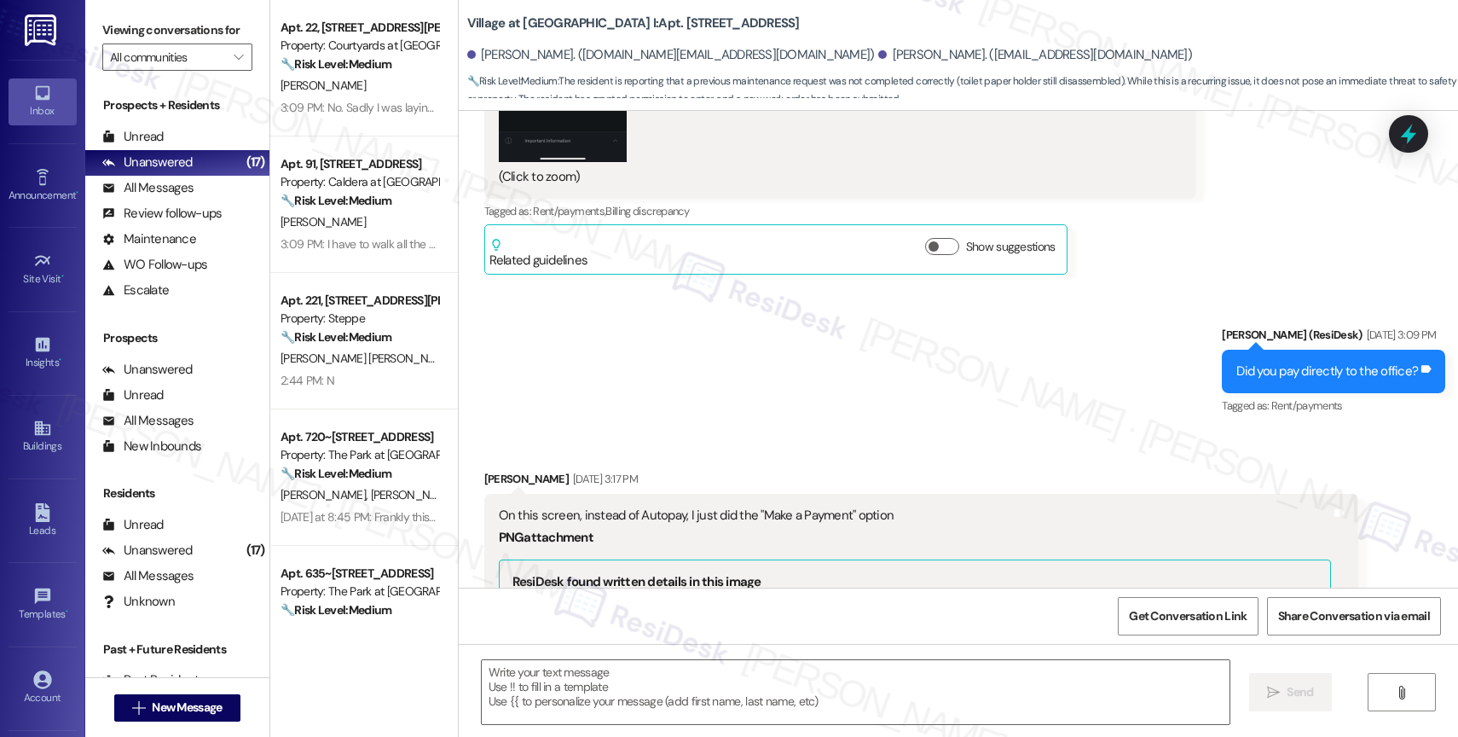
scroll to position [11695, 0]
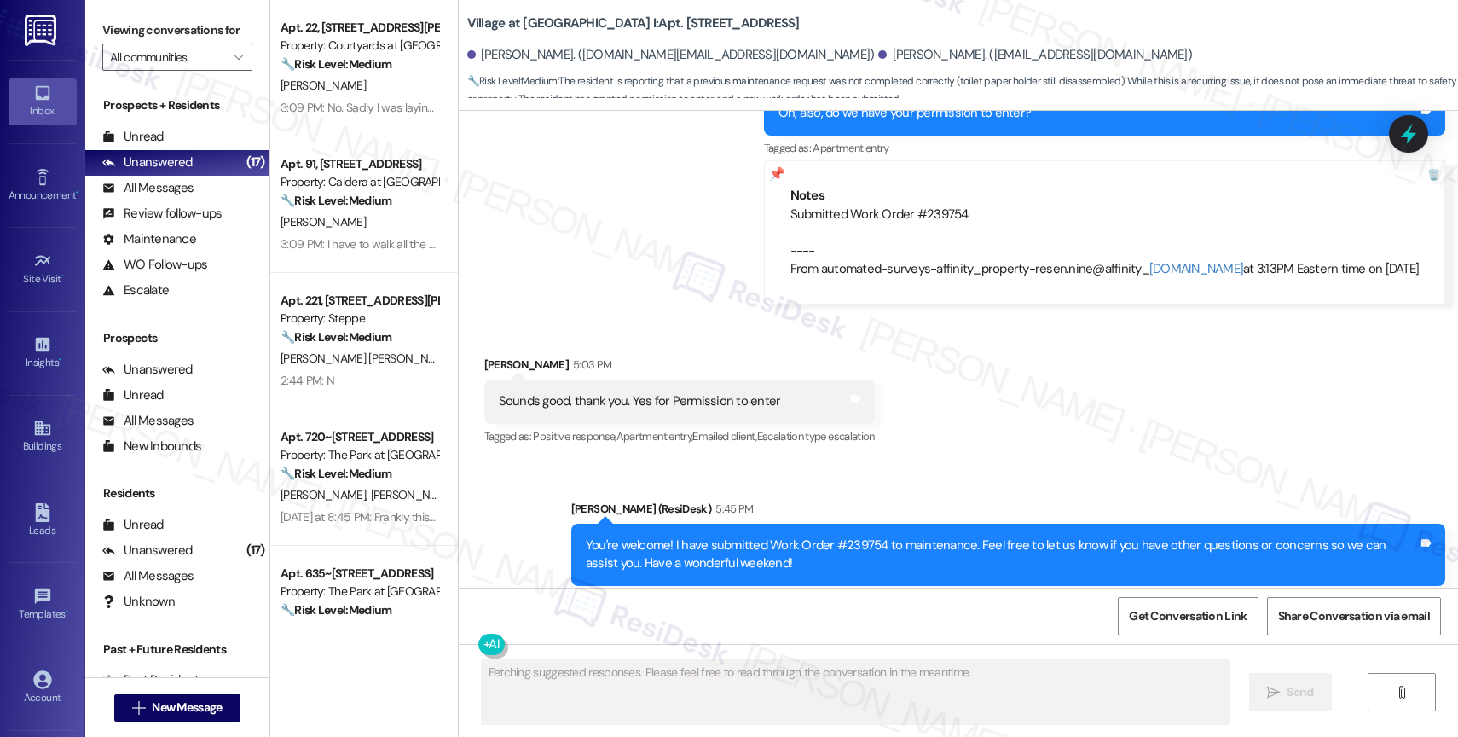
click at [988, 384] on div "Received via SMS Nathanael Brucker 5:03 PM Sounds good, thank you. Yes for Perm…" at bounding box center [958, 389] width 999 height 144
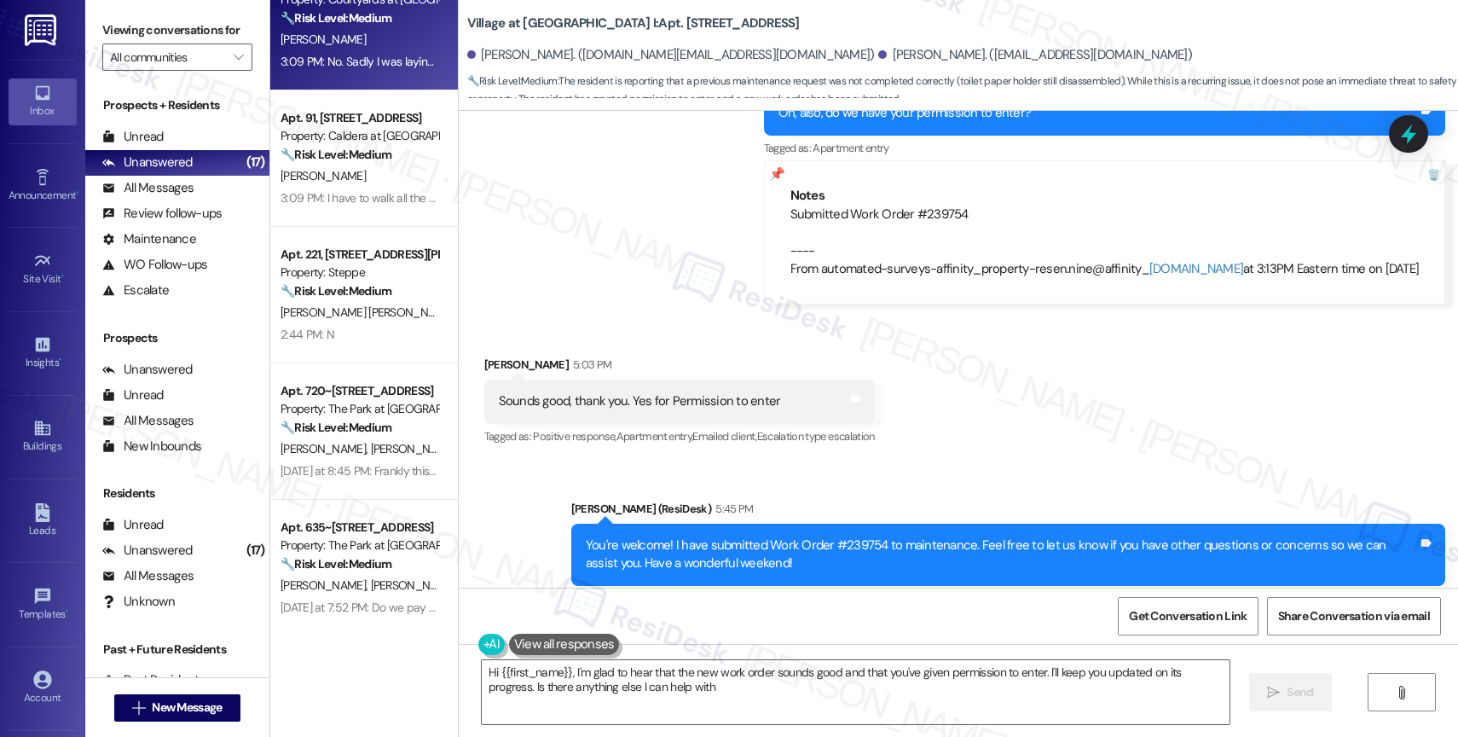
type textarea "Hi {{first_name}}, I'm glad to hear that the new work order sounds good and tha…"
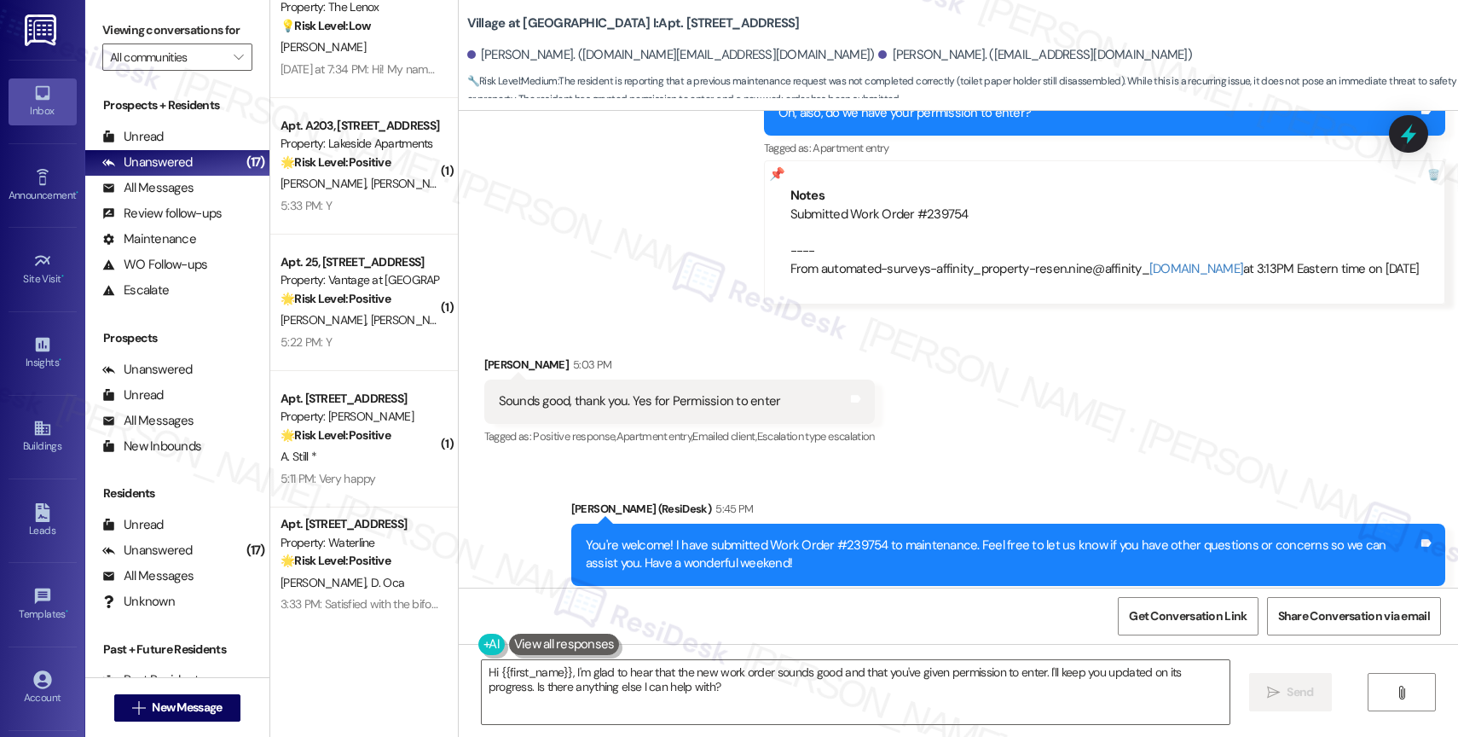
scroll to position [1028, 0]
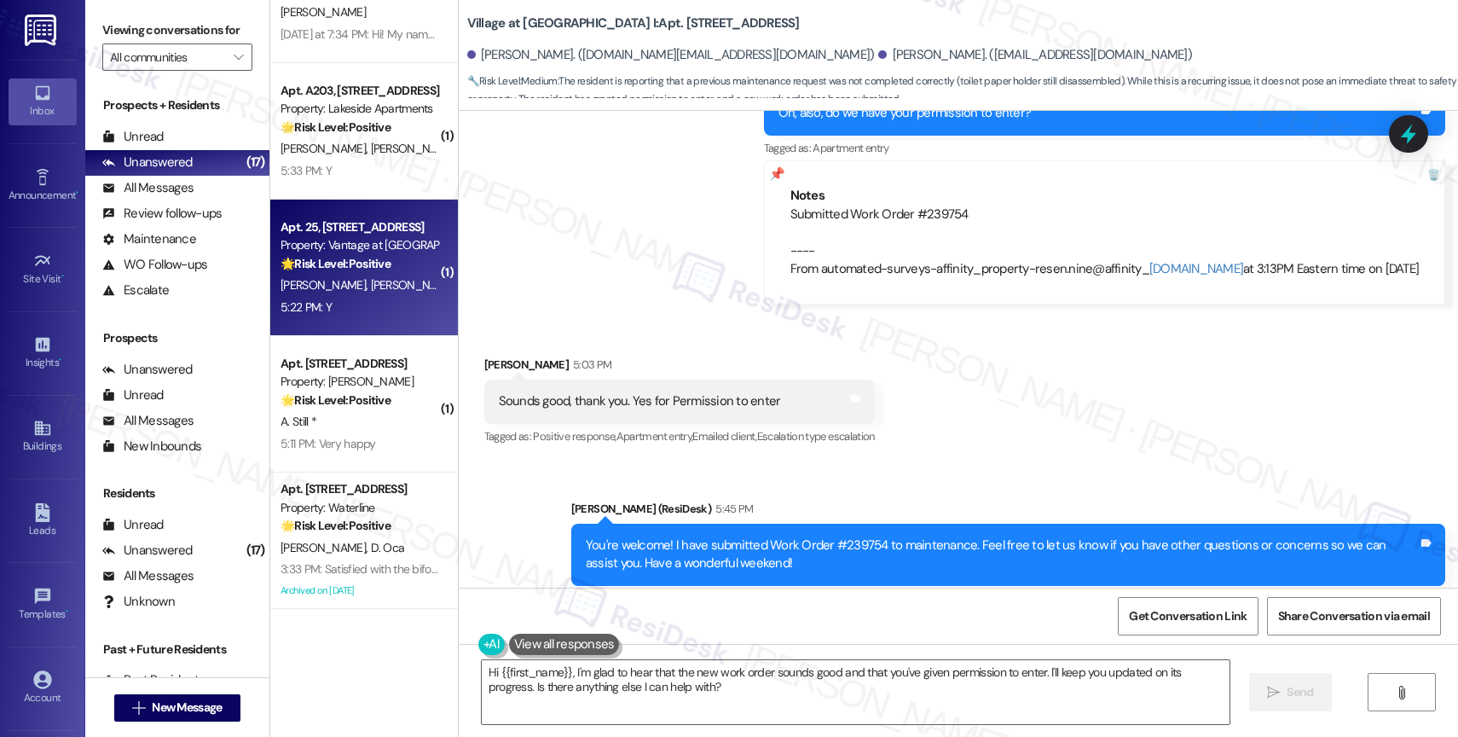
click at [353, 255] on div "🌟 Risk Level: Positive The message is a positive response to a check-in about r…" at bounding box center [360, 264] width 158 height 18
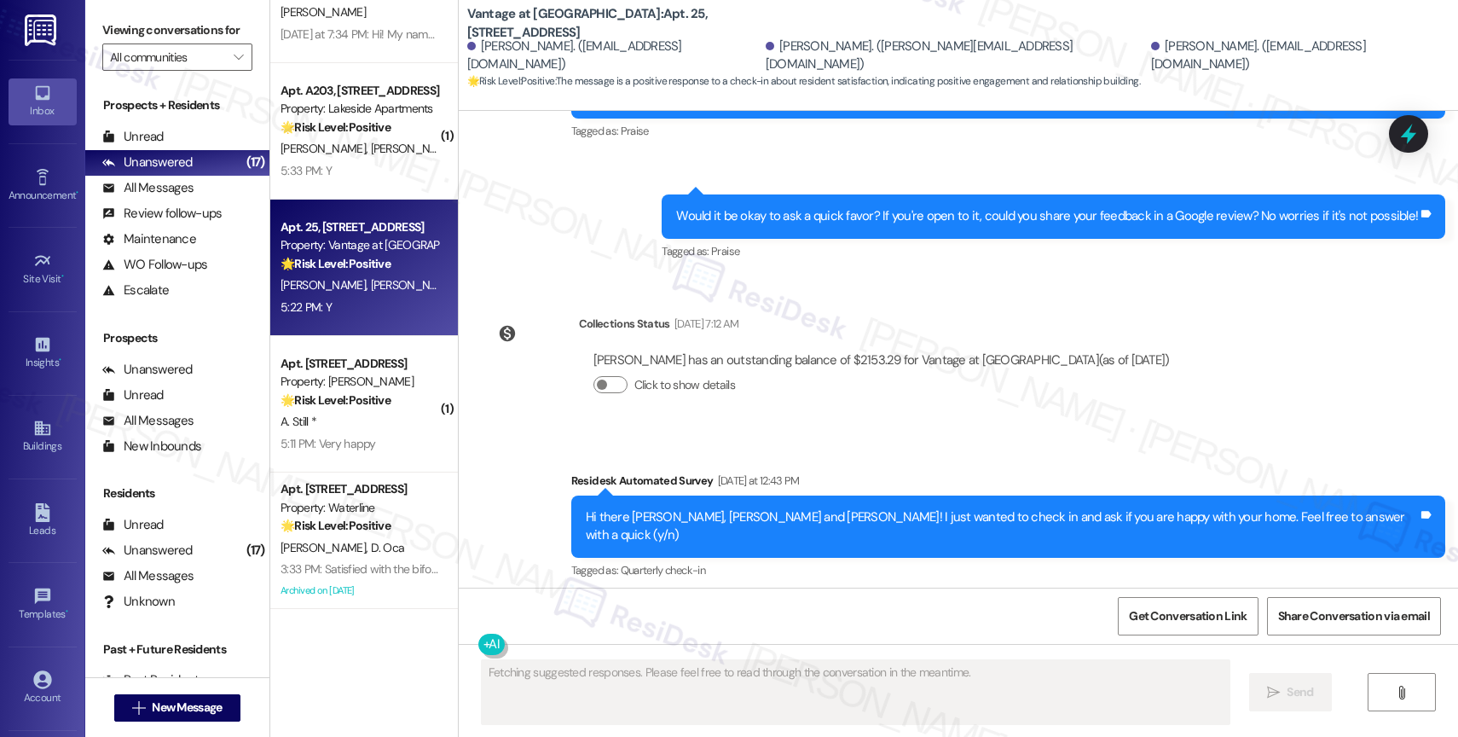
scroll to position [3669, 0]
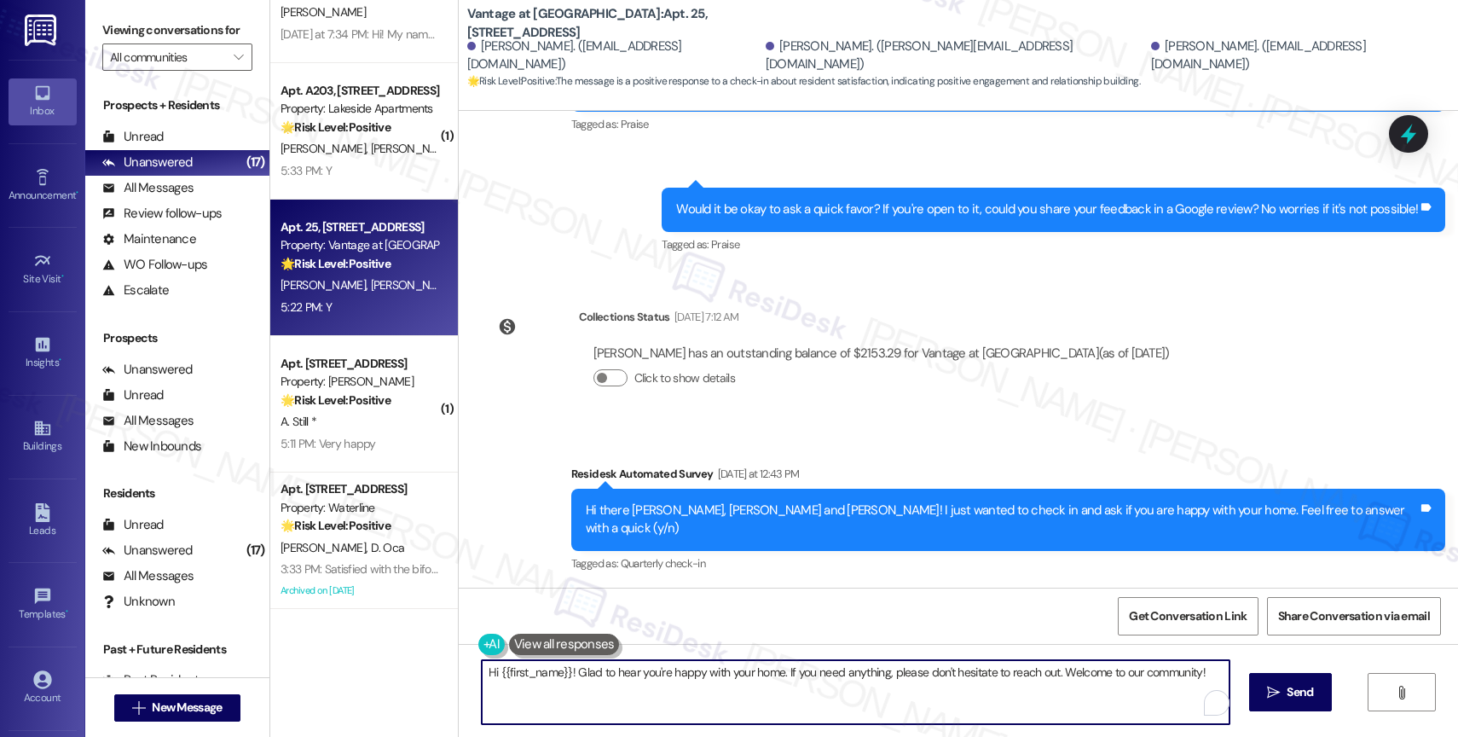
drag, startPoint x: 563, startPoint y: 673, endPoint x: 449, endPoint y: 666, distance: 113.6
click at [459, 666] on div "Hi {{first_name}}! Glad to hear you're happy with your home. If you need anythi…" at bounding box center [958, 708] width 999 height 128
click at [679, 670] on textarea "Glad to hear you're happy with your home. If you need anything, please don't he…" at bounding box center [856, 692] width 748 height 64
drag, startPoint x: 1003, startPoint y: 674, endPoint x: 1175, endPoint y: 666, distance: 172.4
click at [1175, 666] on textarea "Glad to hear you're happy with your home, Sandra. If you need anything, please …" at bounding box center [856, 692] width 748 height 64
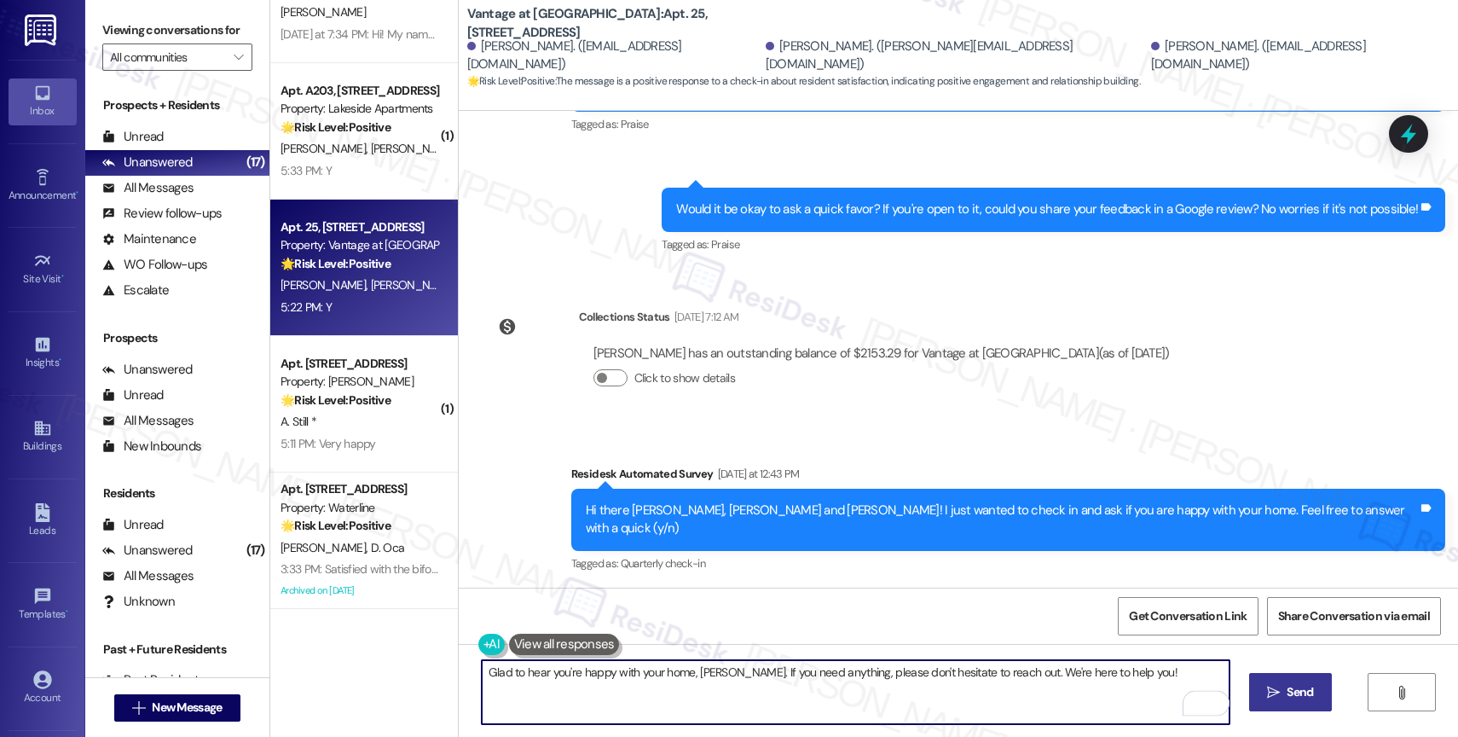
type textarea "Glad to hear you're happy with your home, Sandra. If you need anything, please …"
click at [1287, 691] on span "Send" at bounding box center [1300, 692] width 26 height 18
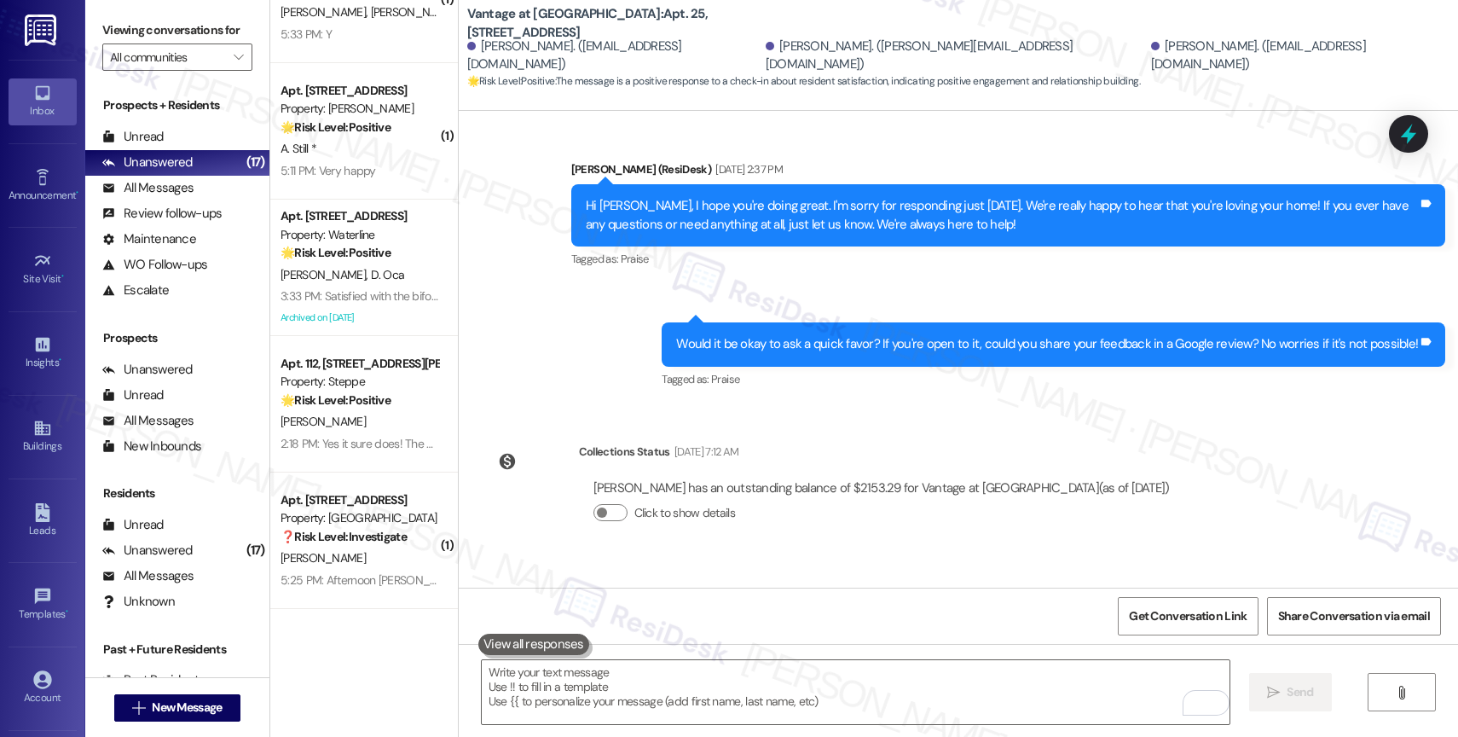
scroll to position [3787, 0]
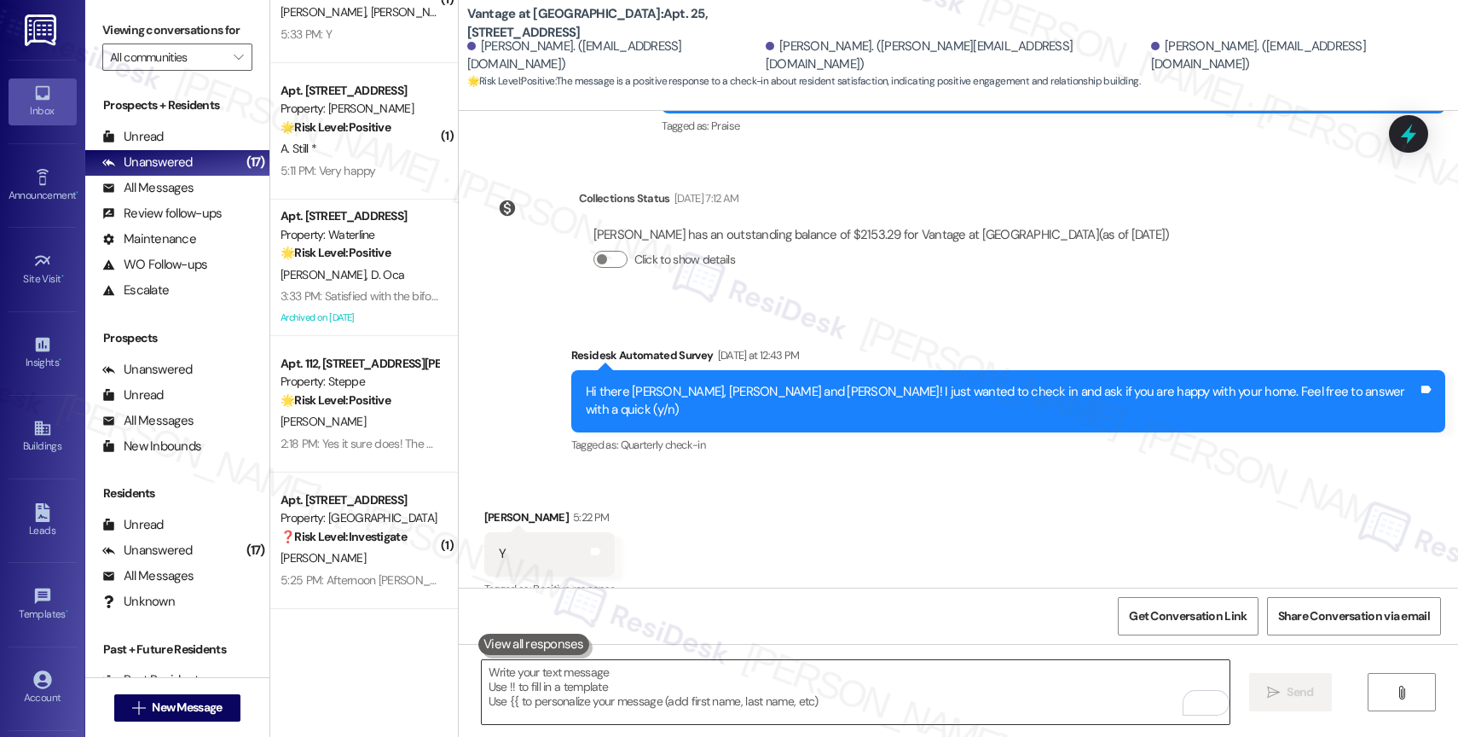
click at [600, 674] on textarea "To enrich screen reader interactions, please activate Accessibility in Grammarl…" at bounding box center [856, 692] width 748 height 64
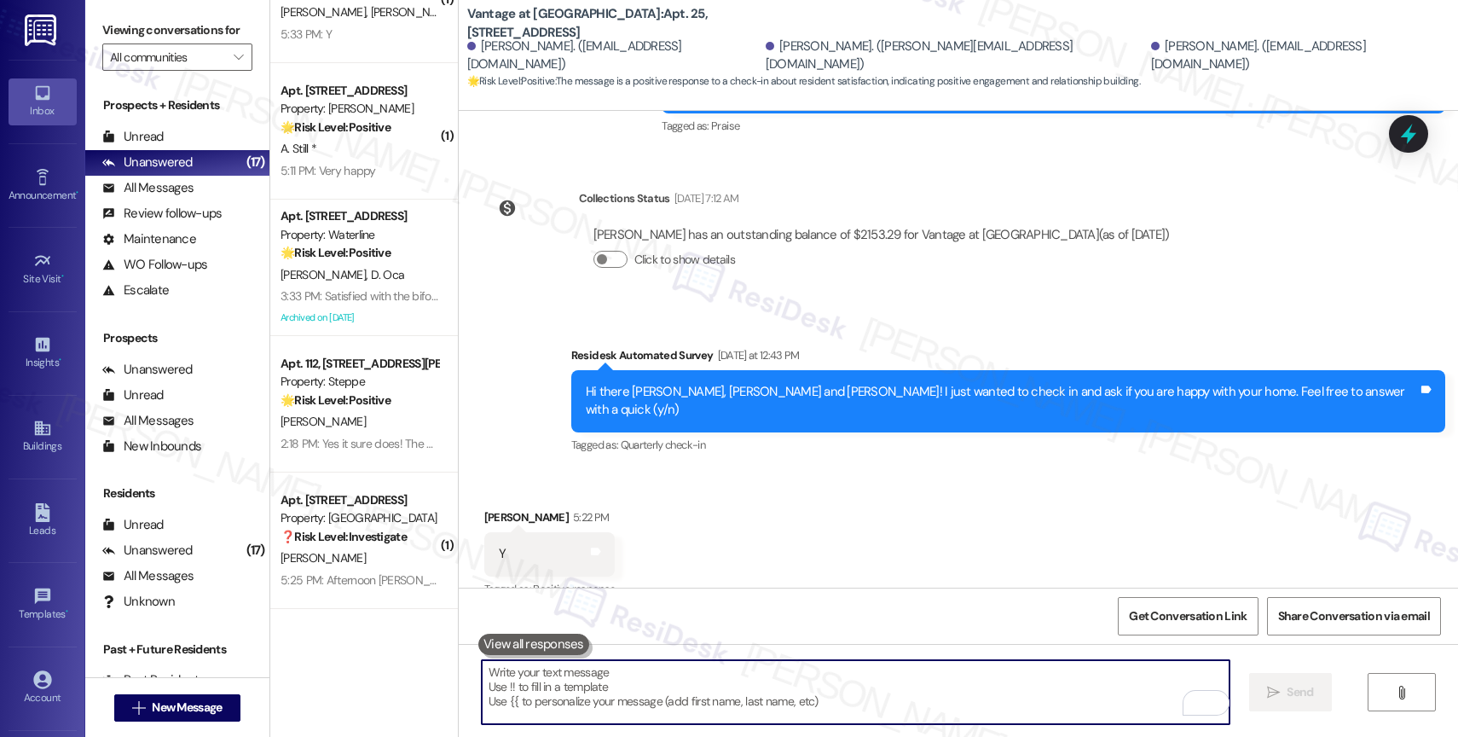
paste textarea "I hope you don't mind me asking. Were you able to write us a Google review?"
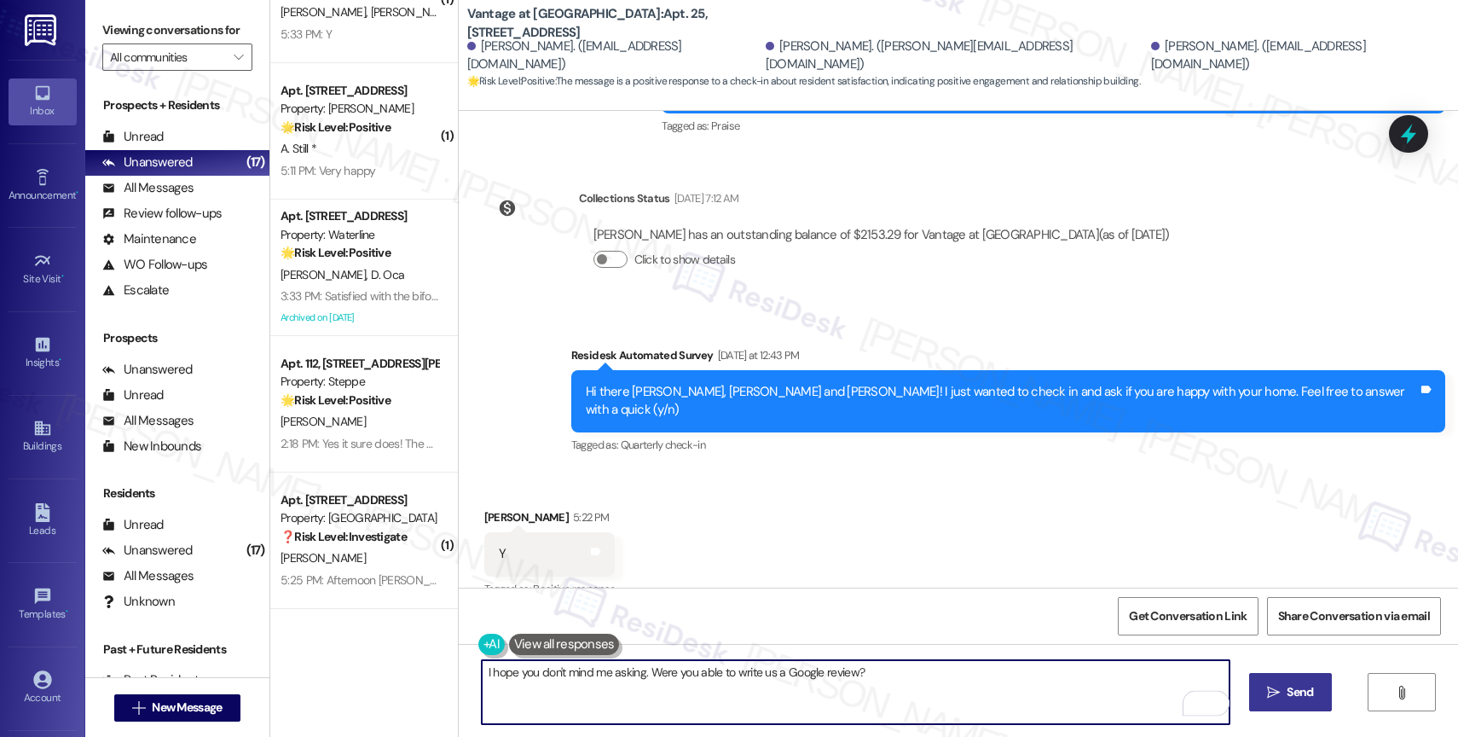
type textarea "I hope you don't mind me asking. Were you able to write us a Google review?"
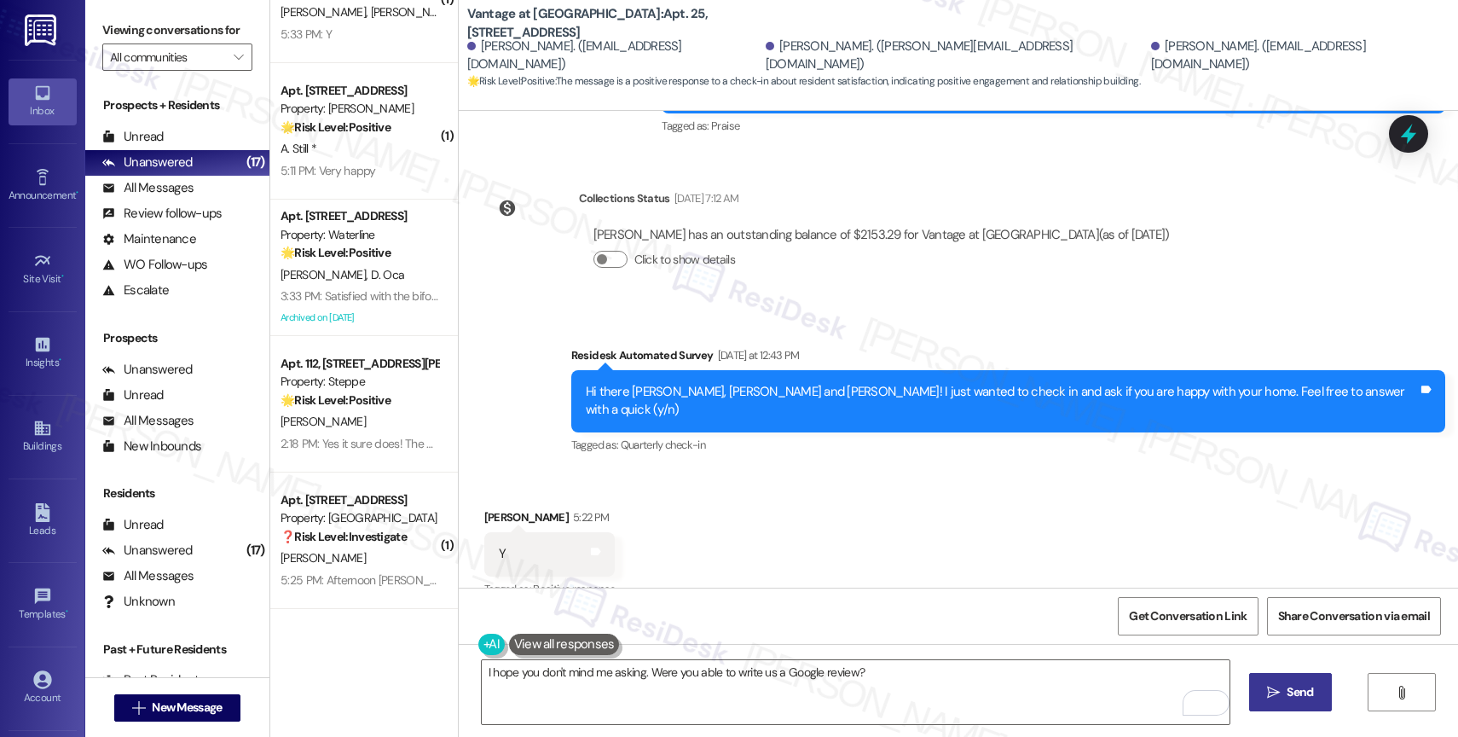
click at [1288, 692] on span "Send" at bounding box center [1300, 692] width 26 height 18
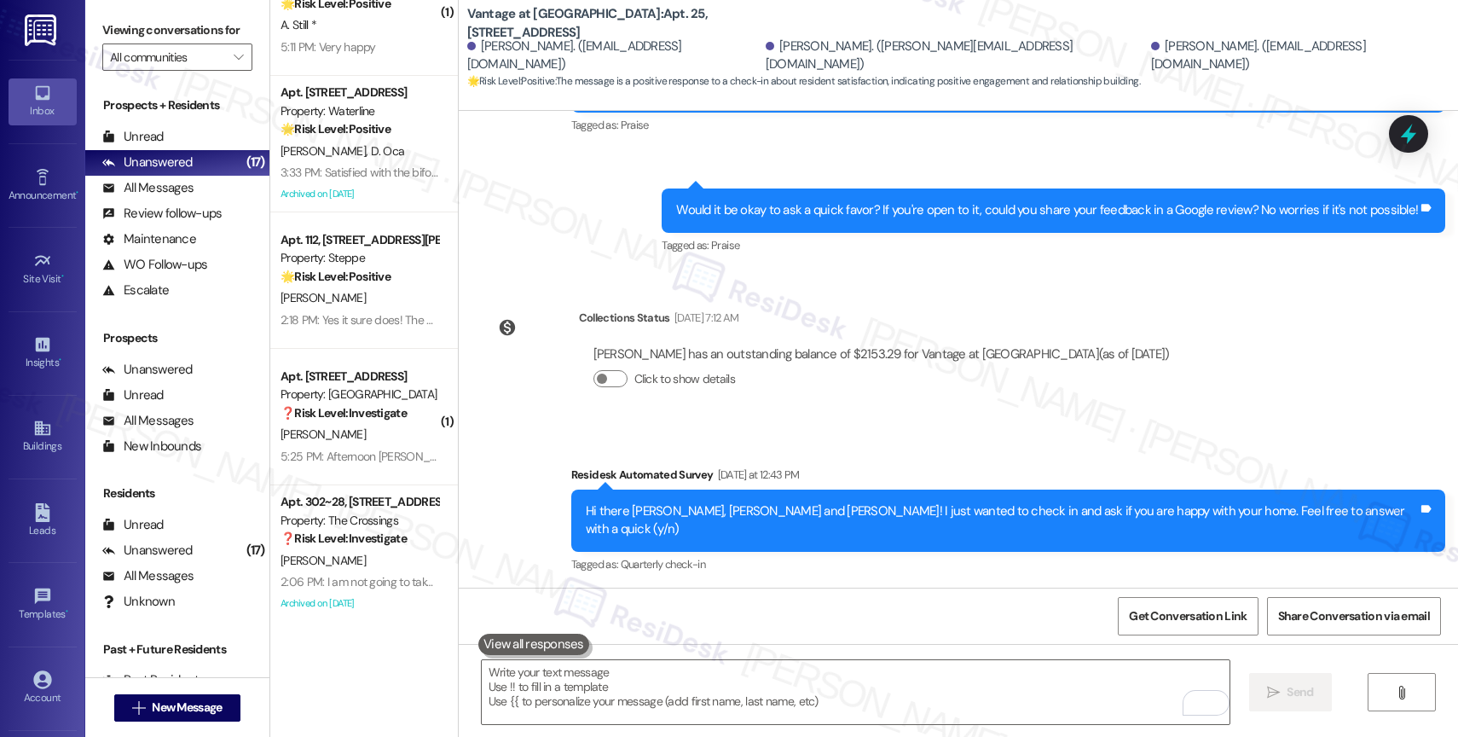
scroll to position [1132, 0]
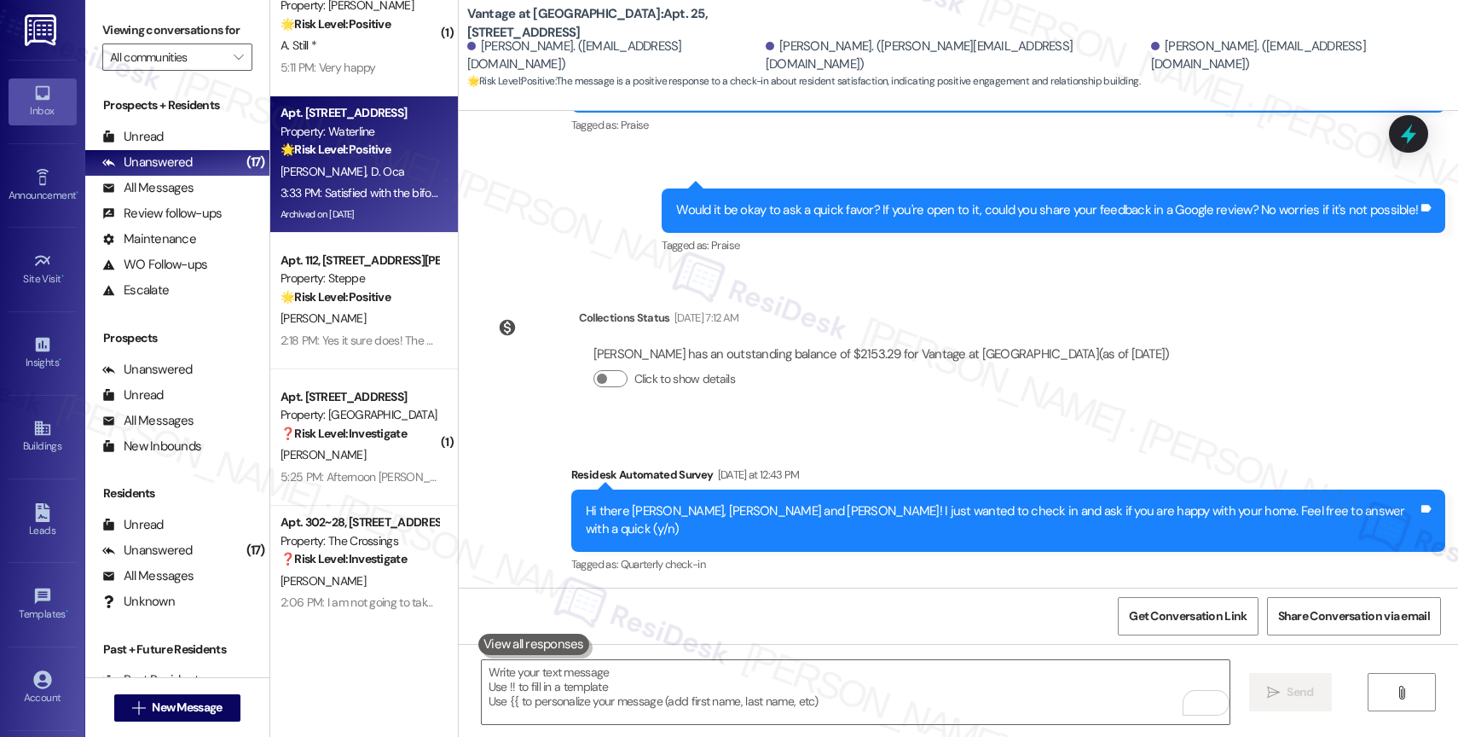
click at [349, 150] on strong "🌟 Risk Level: Positive" at bounding box center [336, 149] width 110 height 15
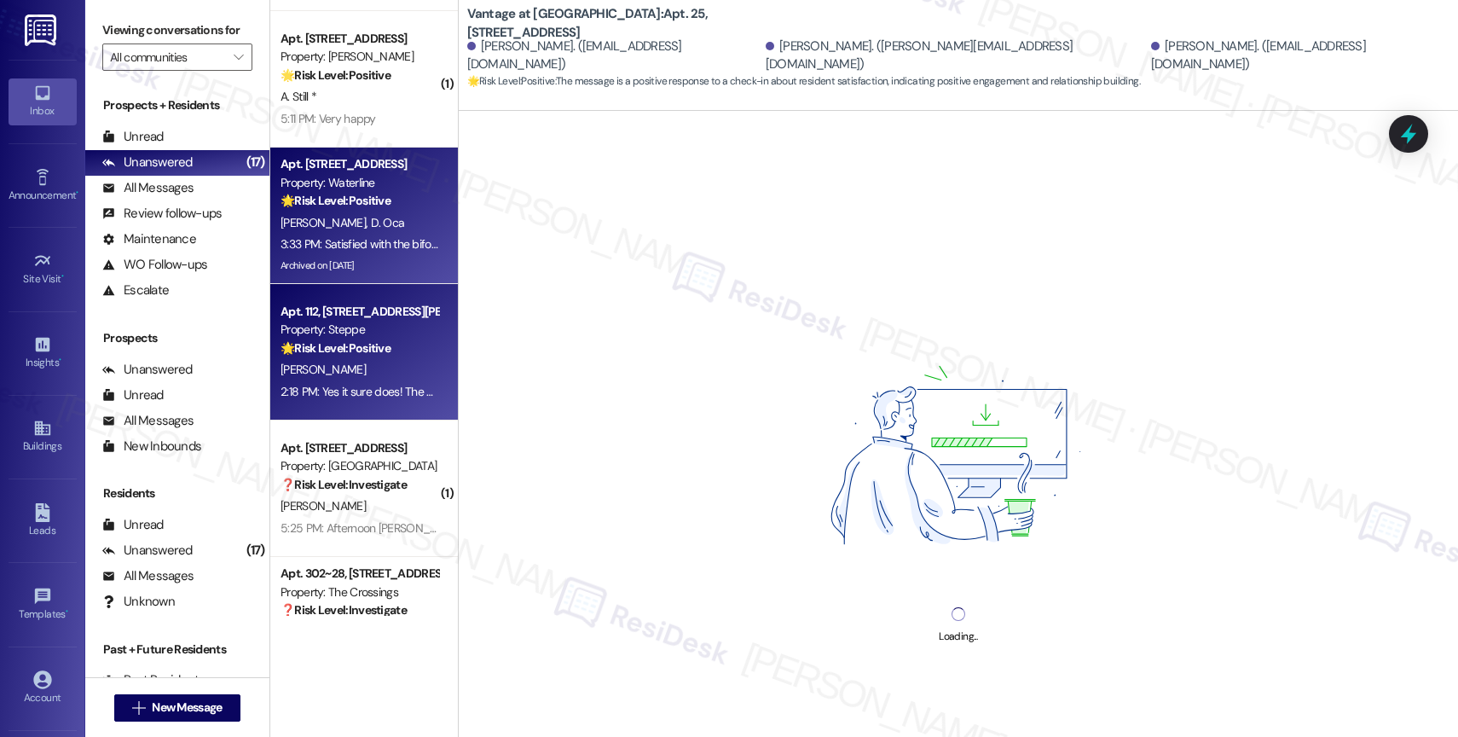
scroll to position [1046, 0]
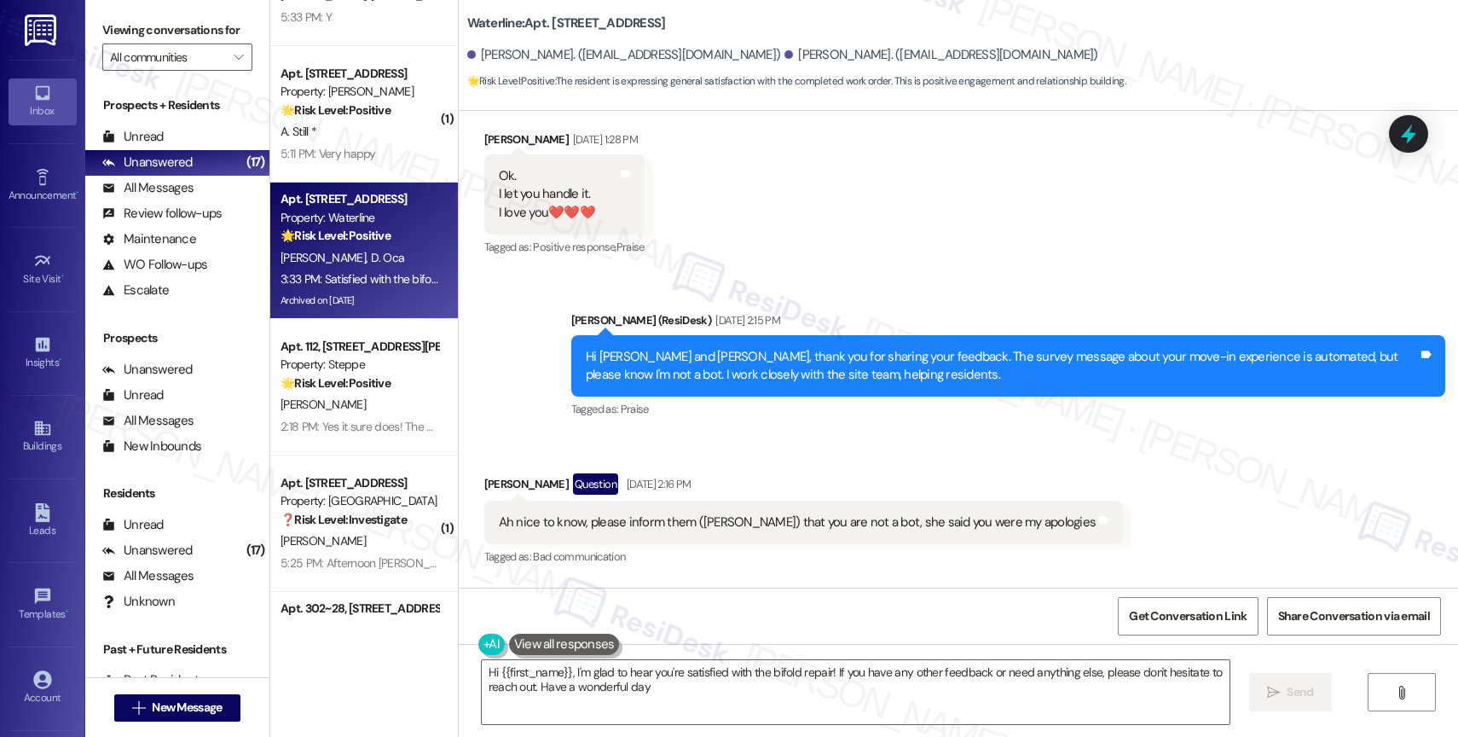
type textarea "Hi {{first_name}}, I'm glad to hear you're satisfied with the bifold repair! If…"
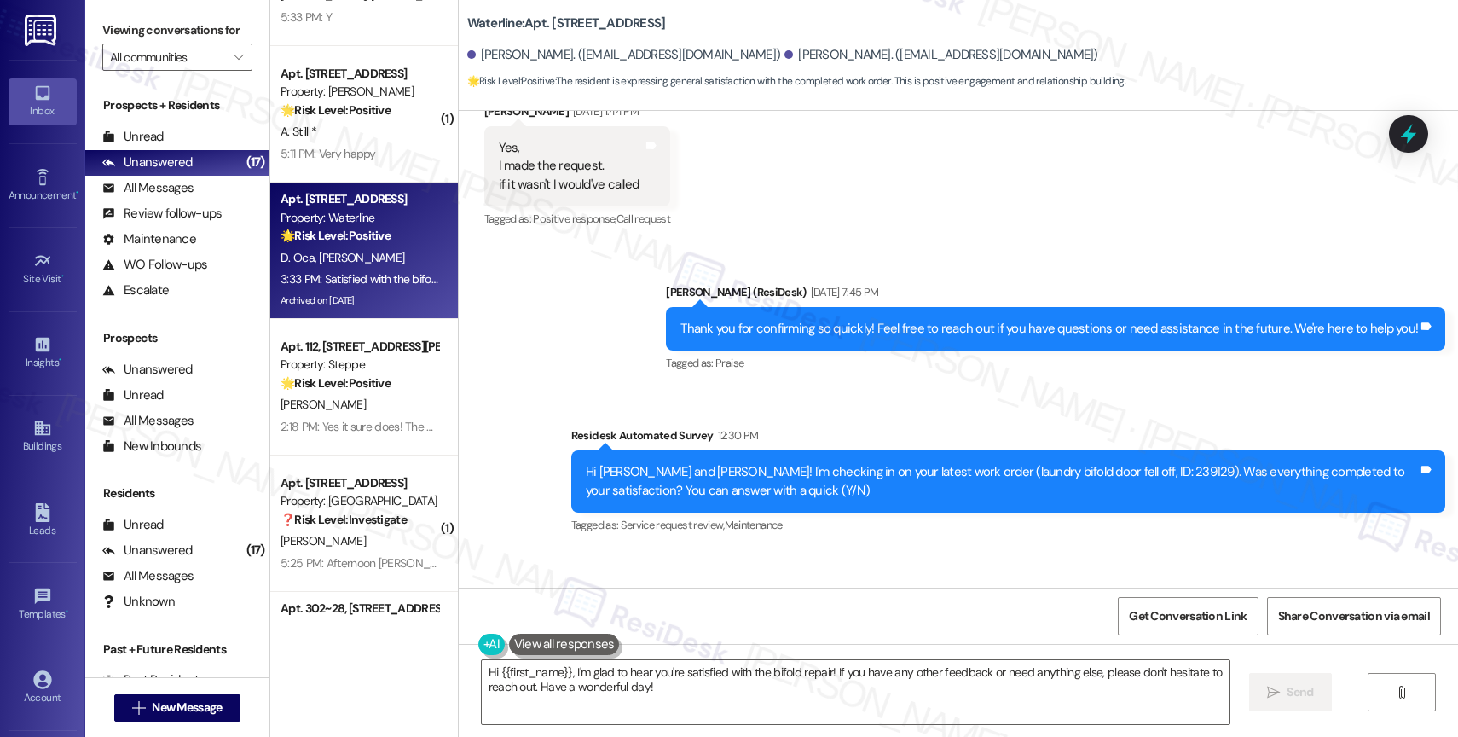
scroll to position [3440, 0]
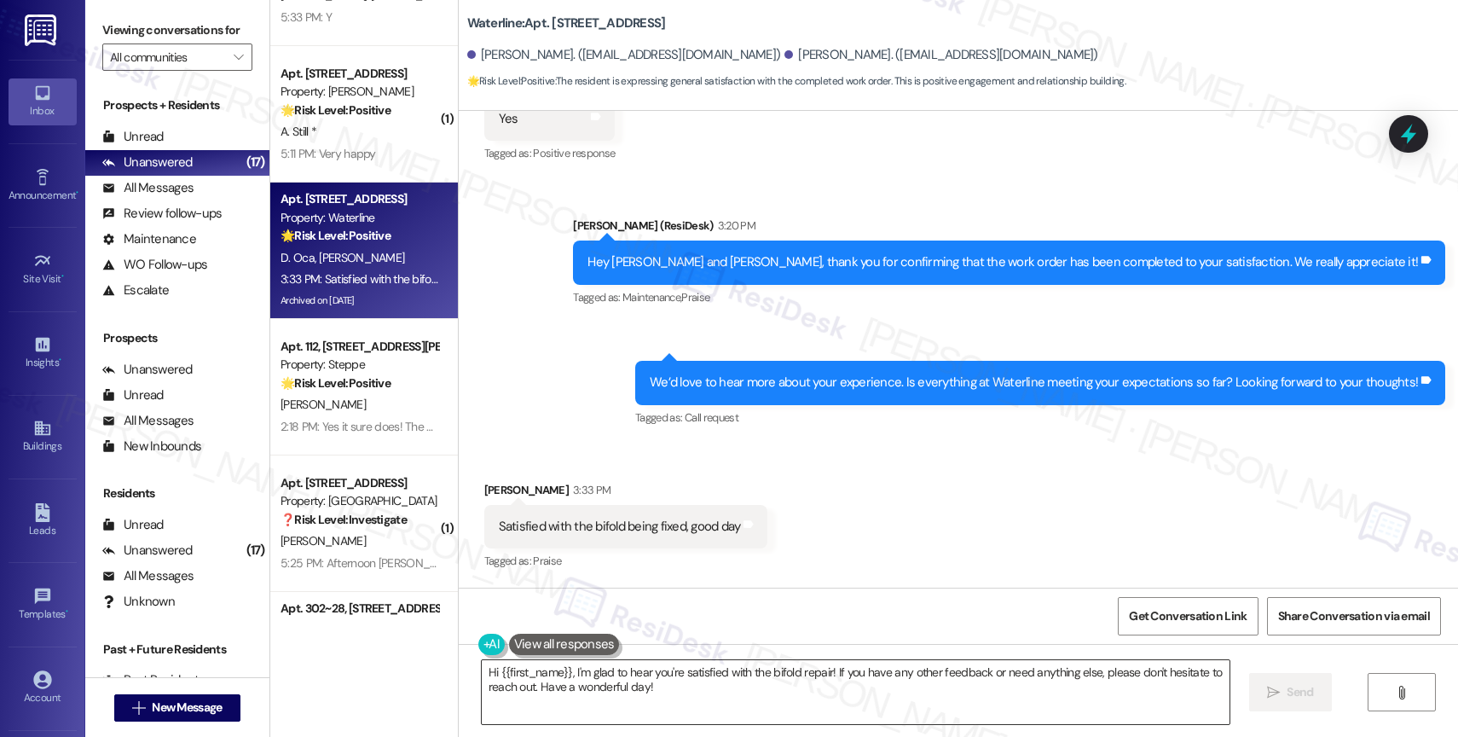
click at [673, 689] on textarea "Hi {{first_name}}, I'm glad to hear you're satisfied with the bifold repair! If…" at bounding box center [856, 692] width 748 height 64
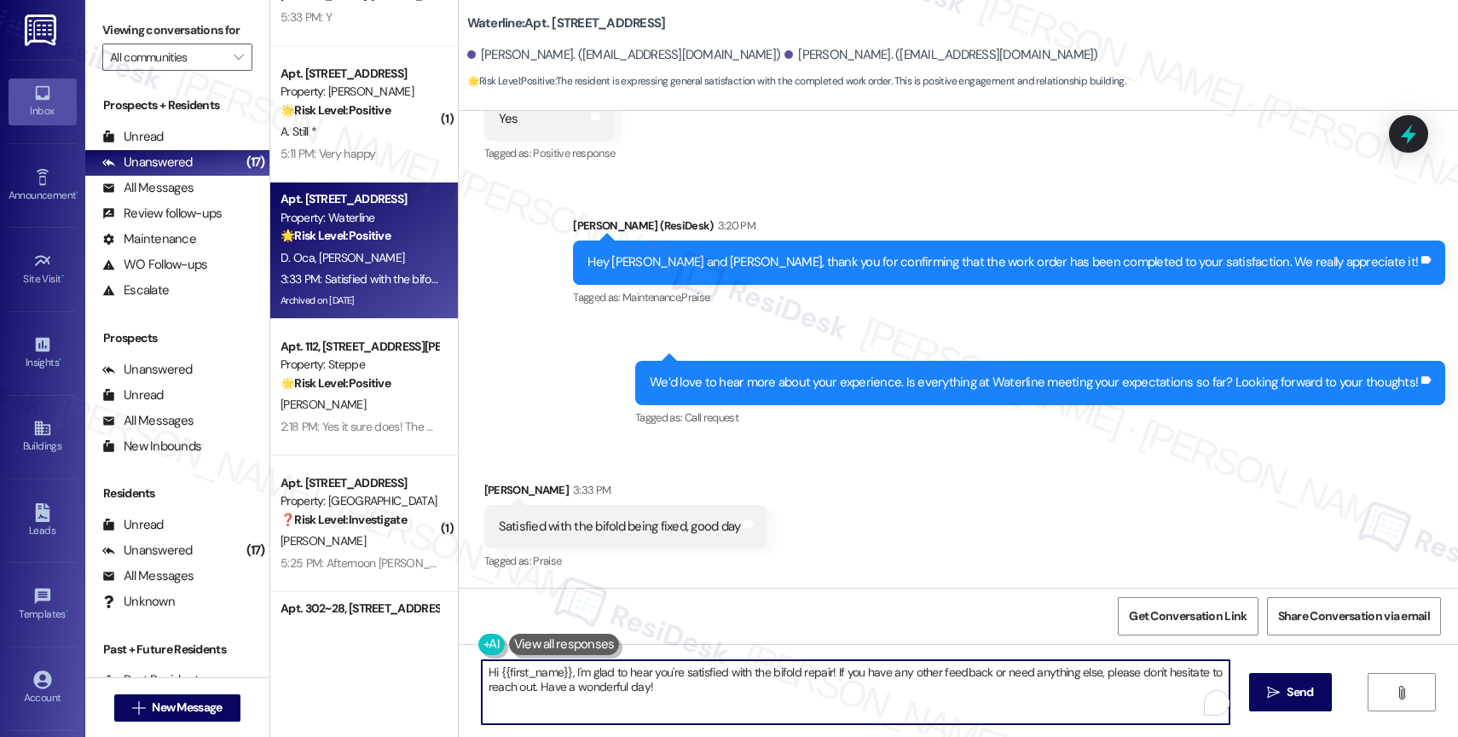
click at [673, 689] on textarea "Hi {{first_name}}, I'm glad to hear you're satisfied with the bifold repair! If…" at bounding box center [856, 692] width 748 height 64
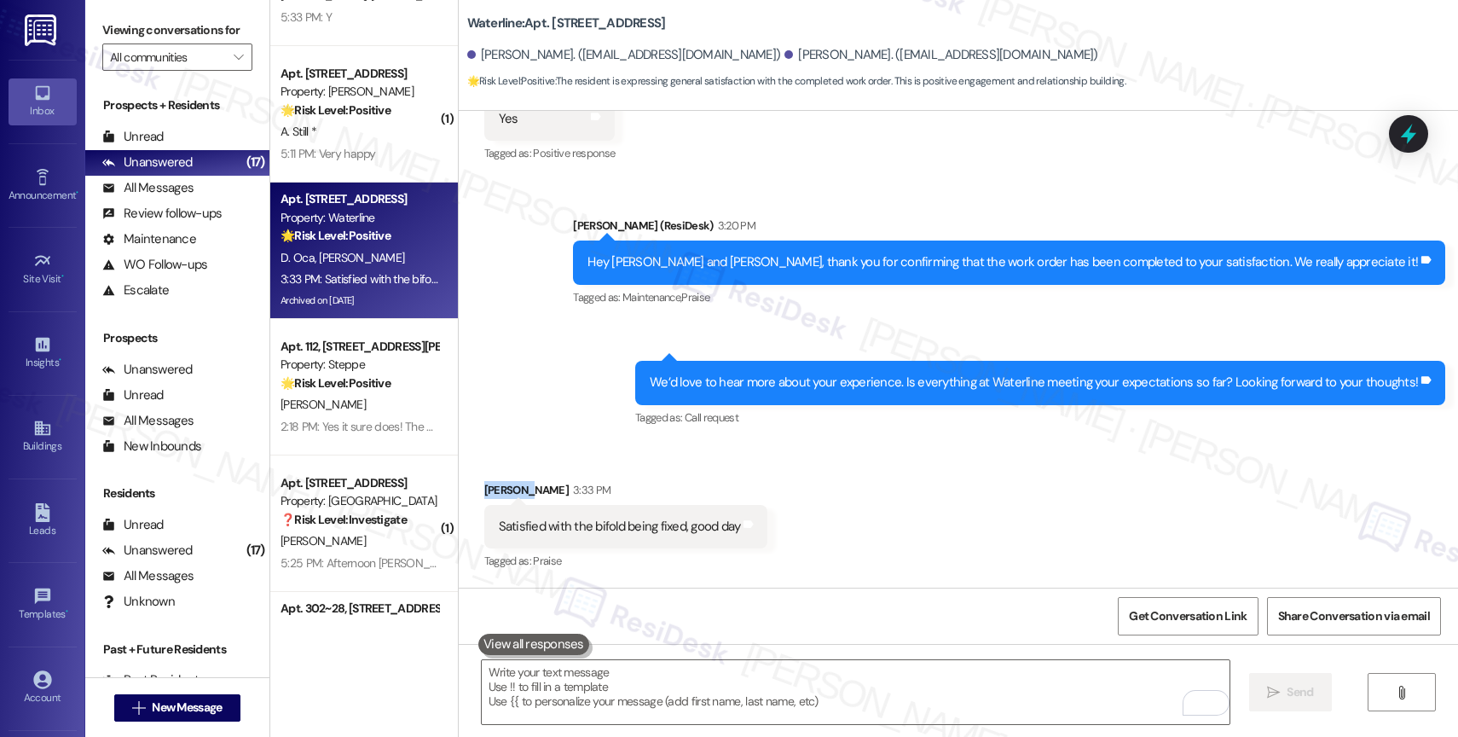
drag, startPoint x: 512, startPoint y: 491, endPoint x: 457, endPoint y: 490, distance: 54.6
click at [459, 490] on div "Received via SMS Gabriela Stephens 3:33 PM Satisfied with the bifold being fixe…" at bounding box center [958, 515] width 999 height 144
copy div "Gabriela"
click at [777, 527] on div "Received via SMS Gabriela Stephens 3:33 PM Satisfied with the bifold being fixe…" at bounding box center [958, 515] width 999 height 144
click at [585, 690] on textarea "To enrich screen reader interactions, please activate Accessibility in Grammarl…" at bounding box center [856, 692] width 748 height 64
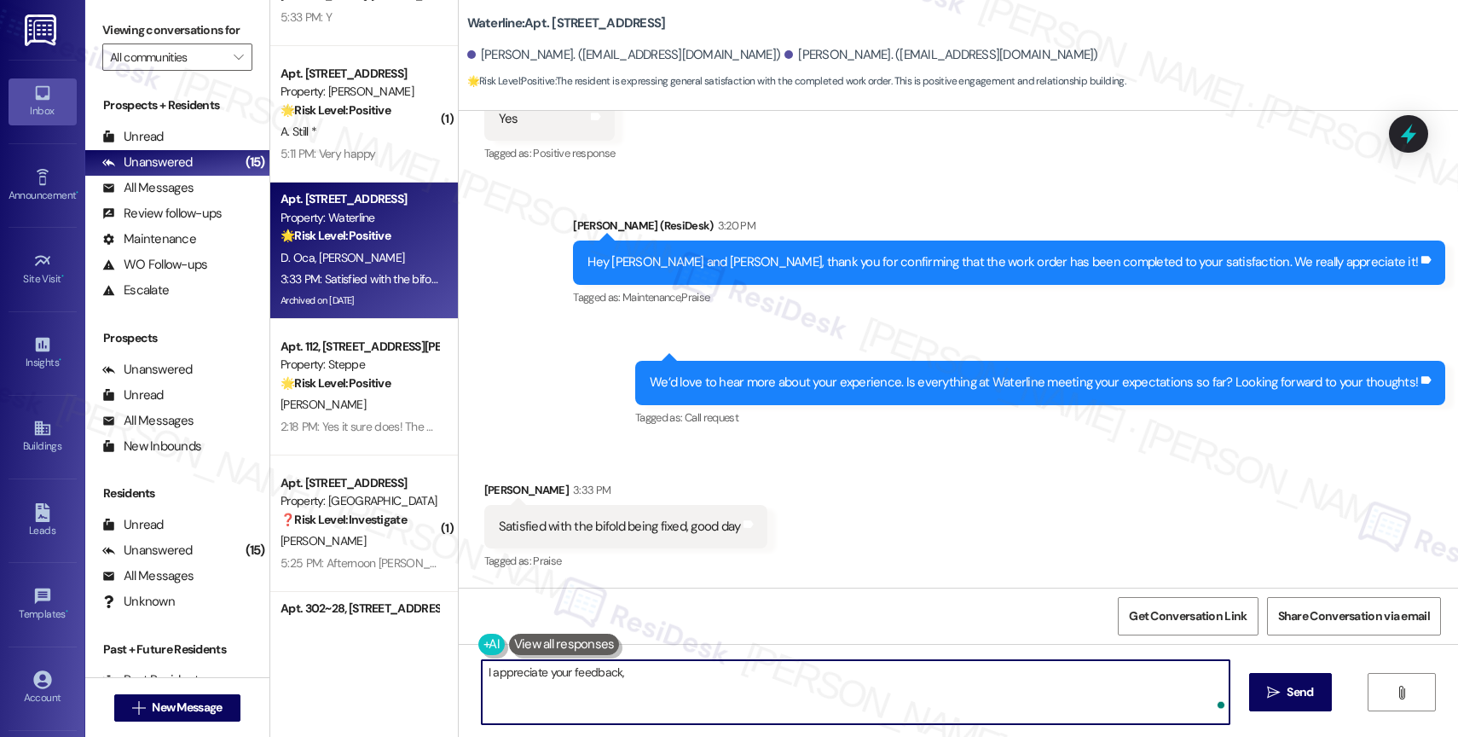
paste textarea "Gabriela"
paste textarea "If anything else comes up or you have more questions, feel free to reach out an…"
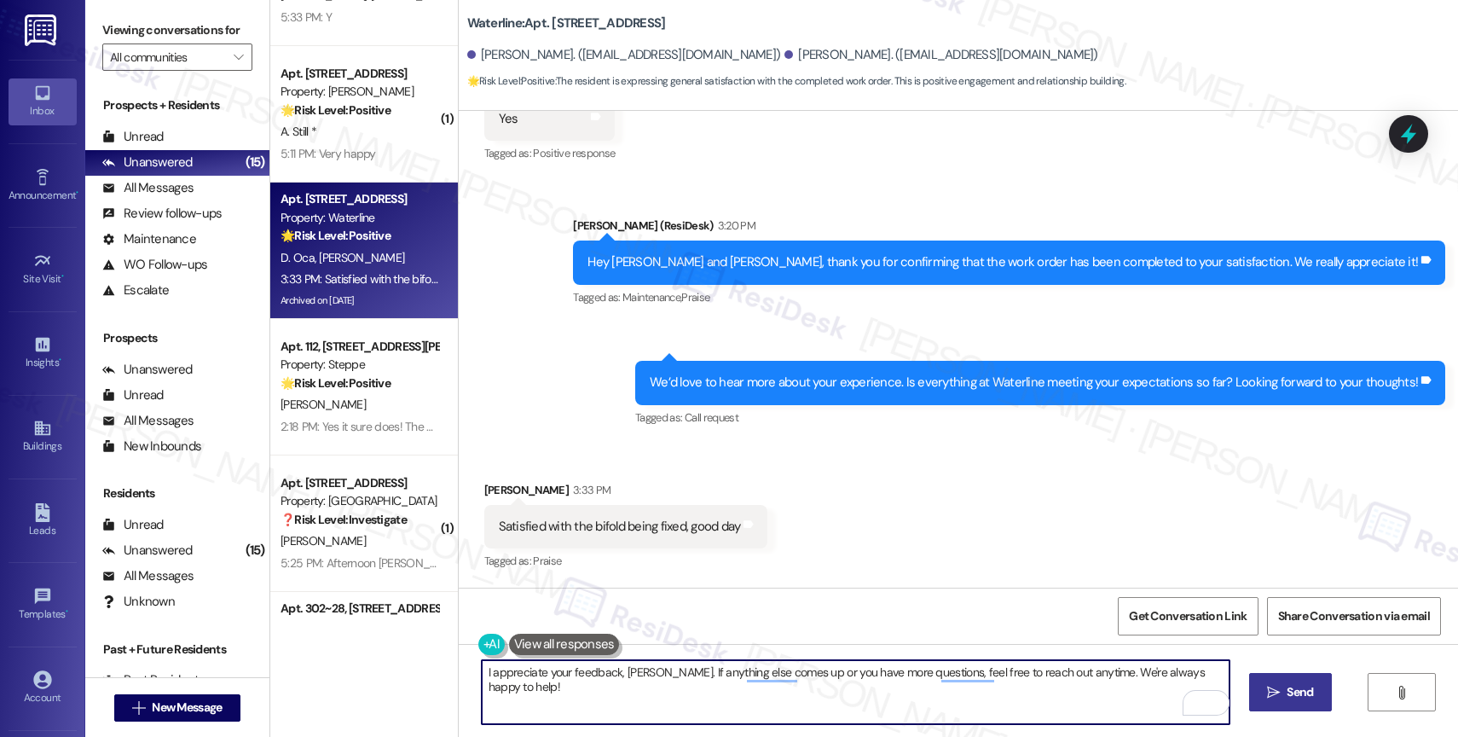
drag, startPoint x: 1081, startPoint y: 669, endPoint x: 1255, endPoint y: 679, distance: 174.2
click at [1255, 679] on div "I appreciate your feedback, Gabriela. If anything else comes up or you have mor…" at bounding box center [958, 708] width 999 height 128
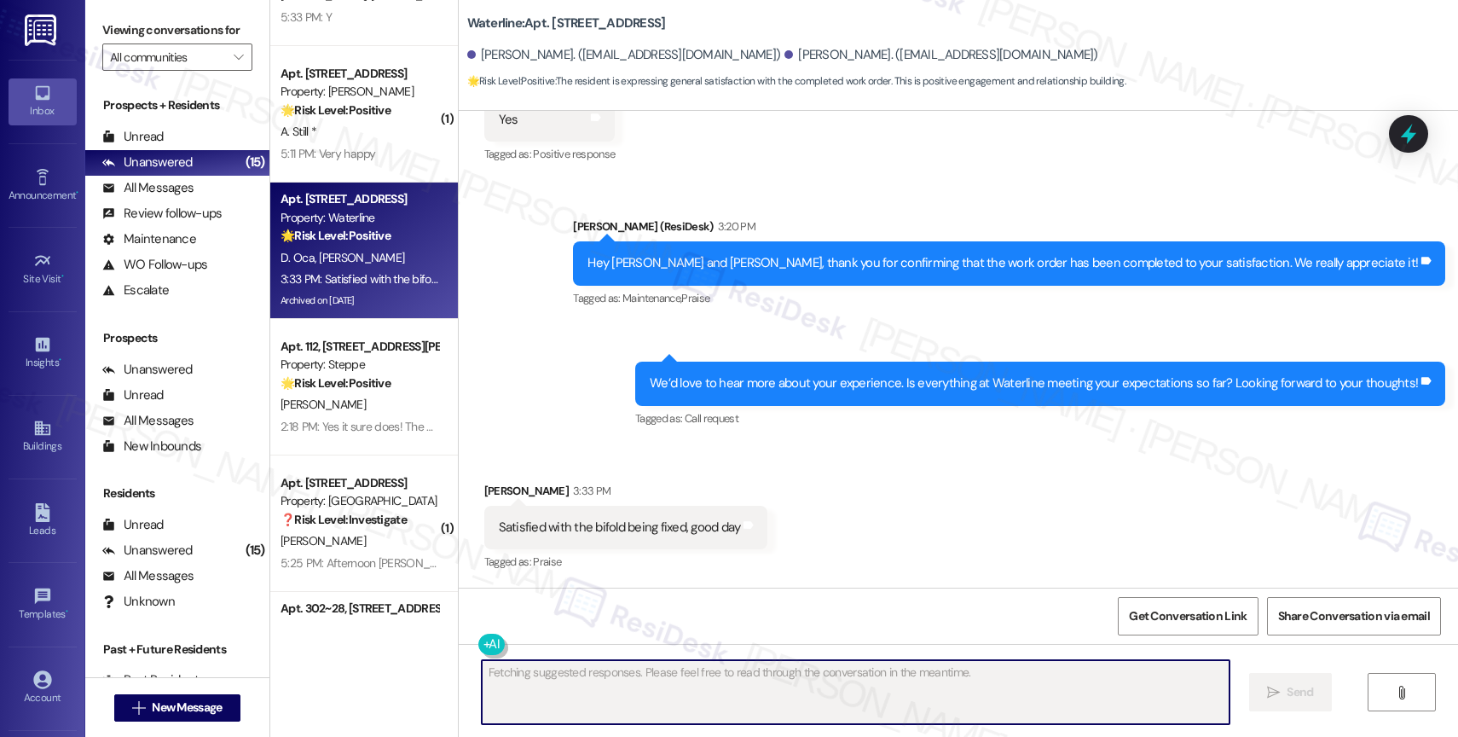
scroll to position [3560, 0]
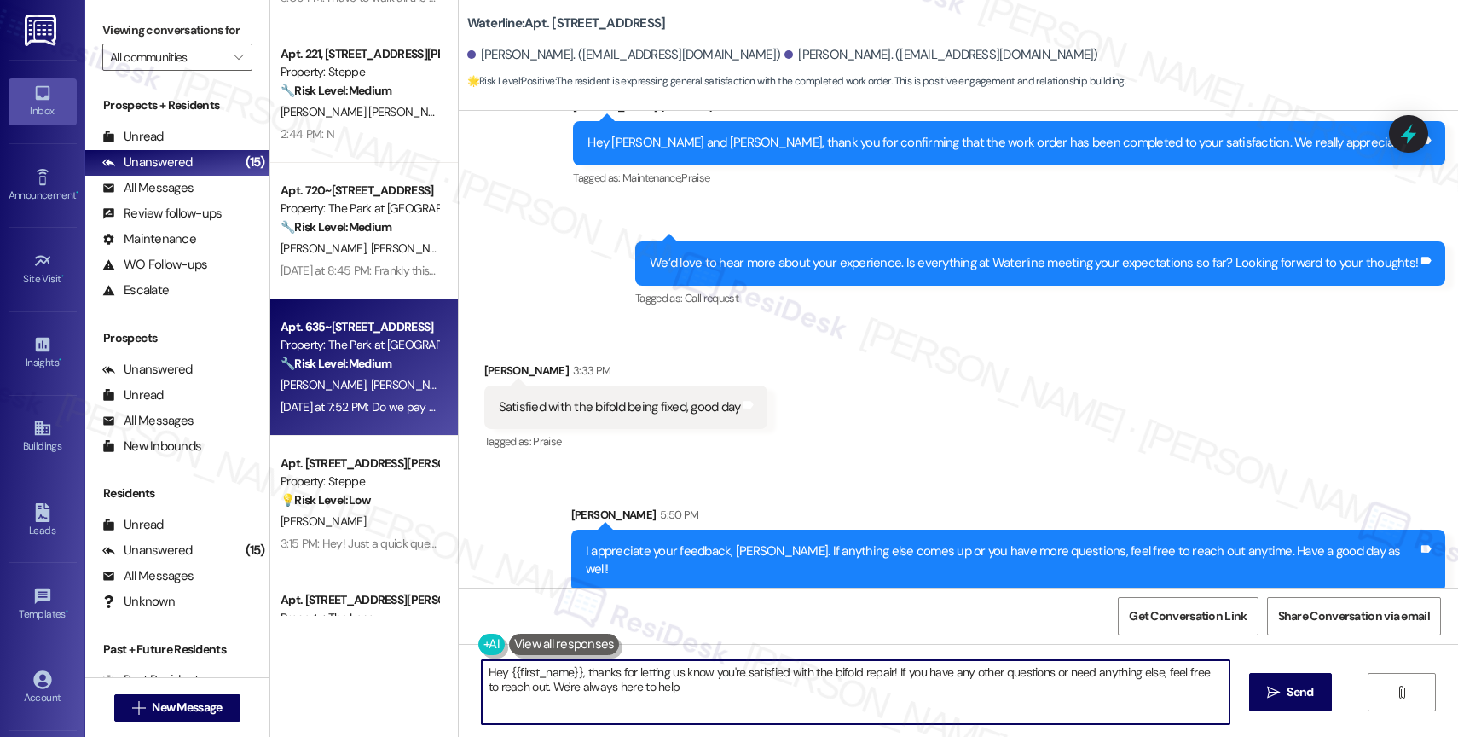
type textarea "Hey {{first_name}}, thanks for letting us know you're satisfied with the bifold…"
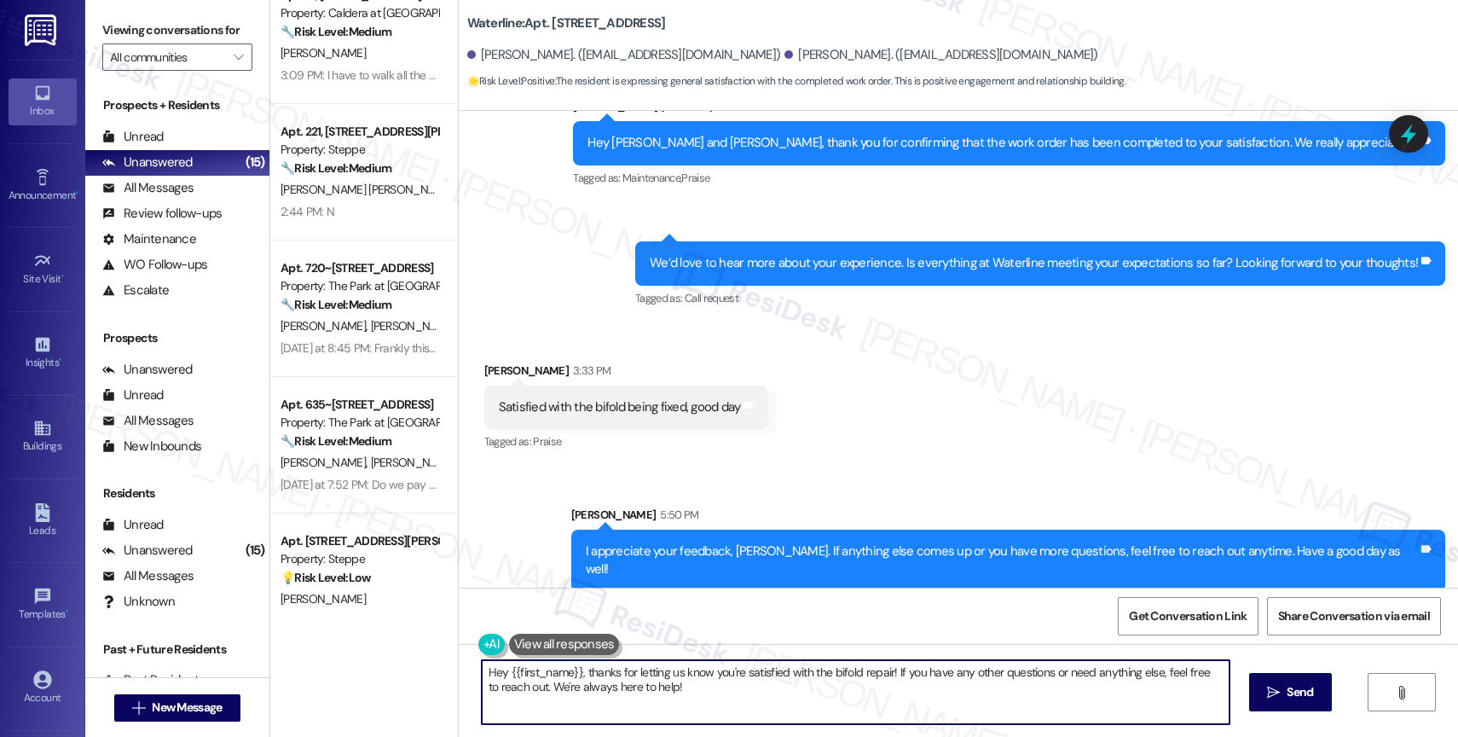
scroll to position [0, 0]
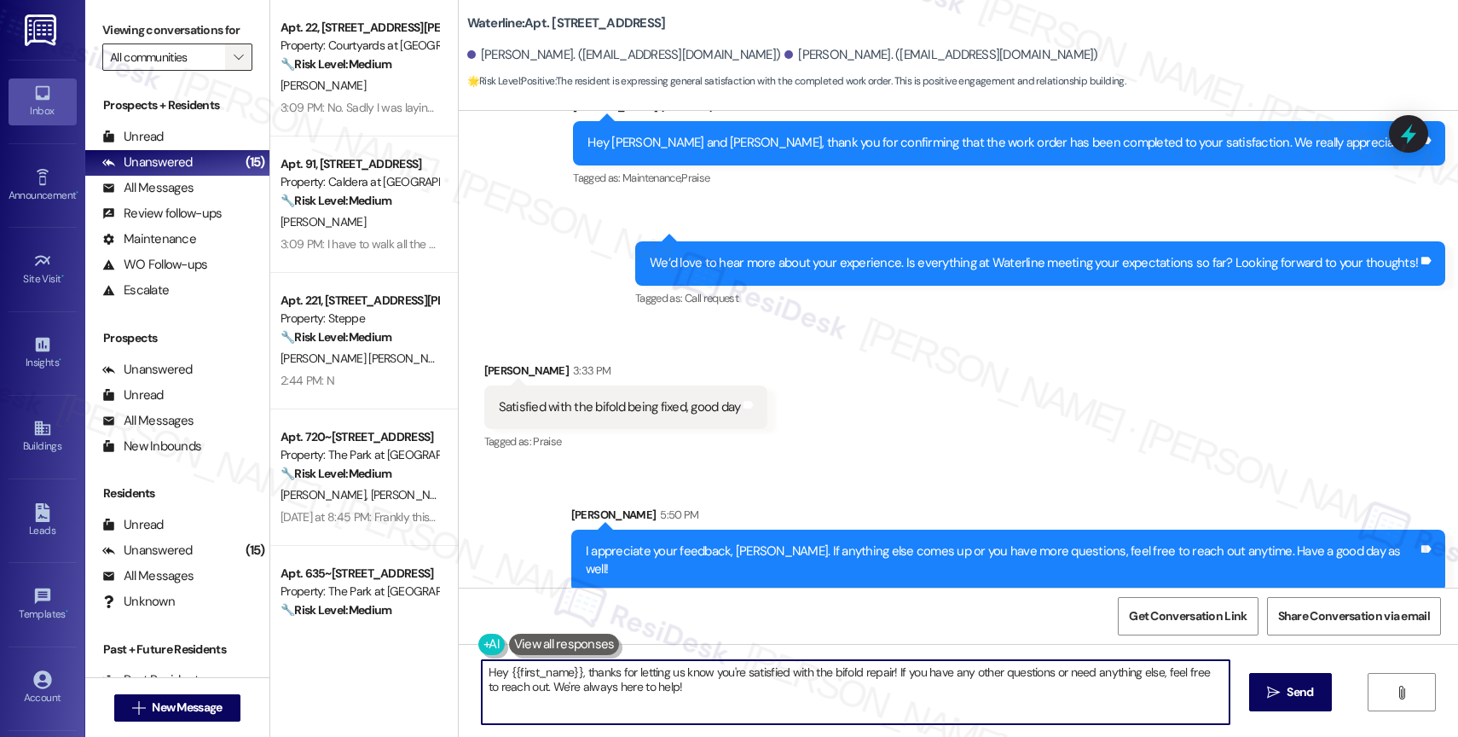
click at [230, 69] on span "" at bounding box center [238, 56] width 16 height 27
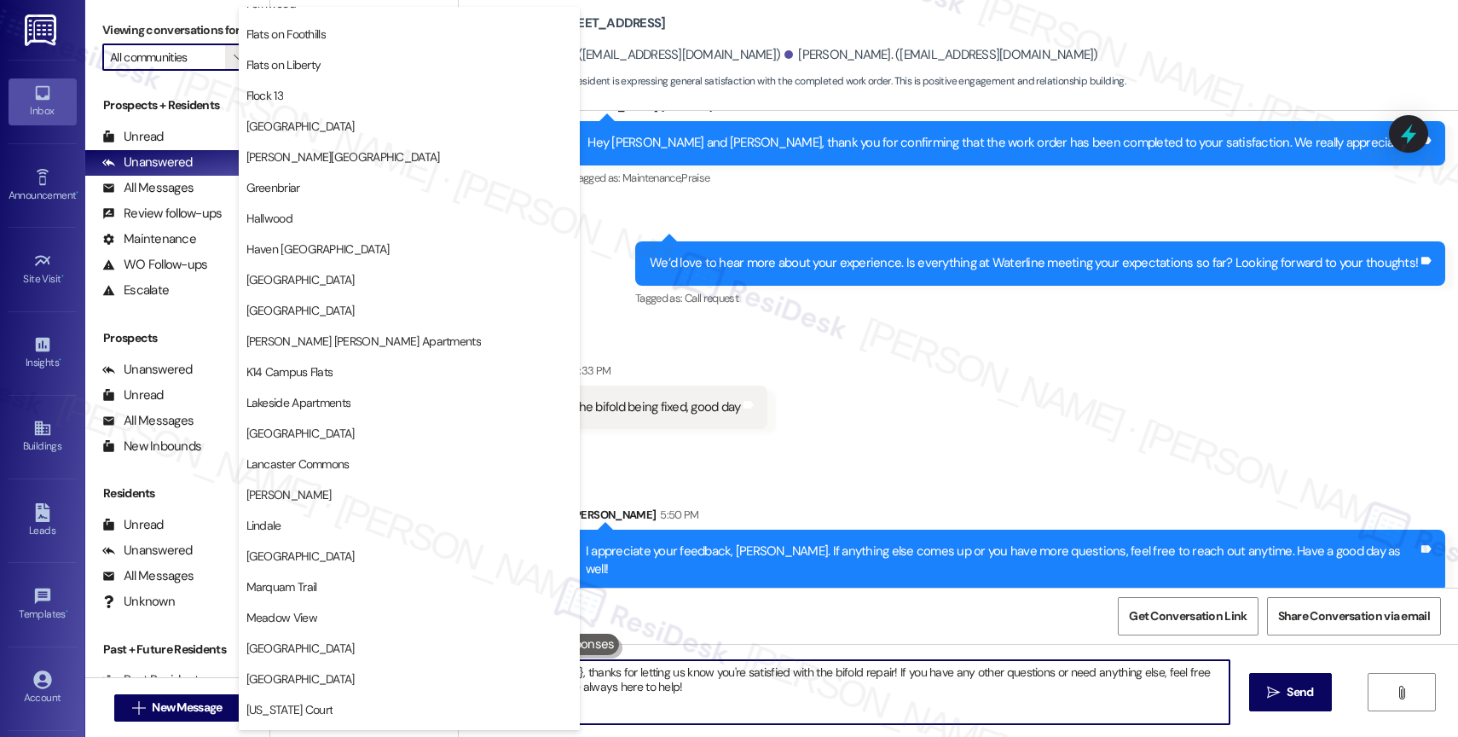
scroll to position [3146, 0]
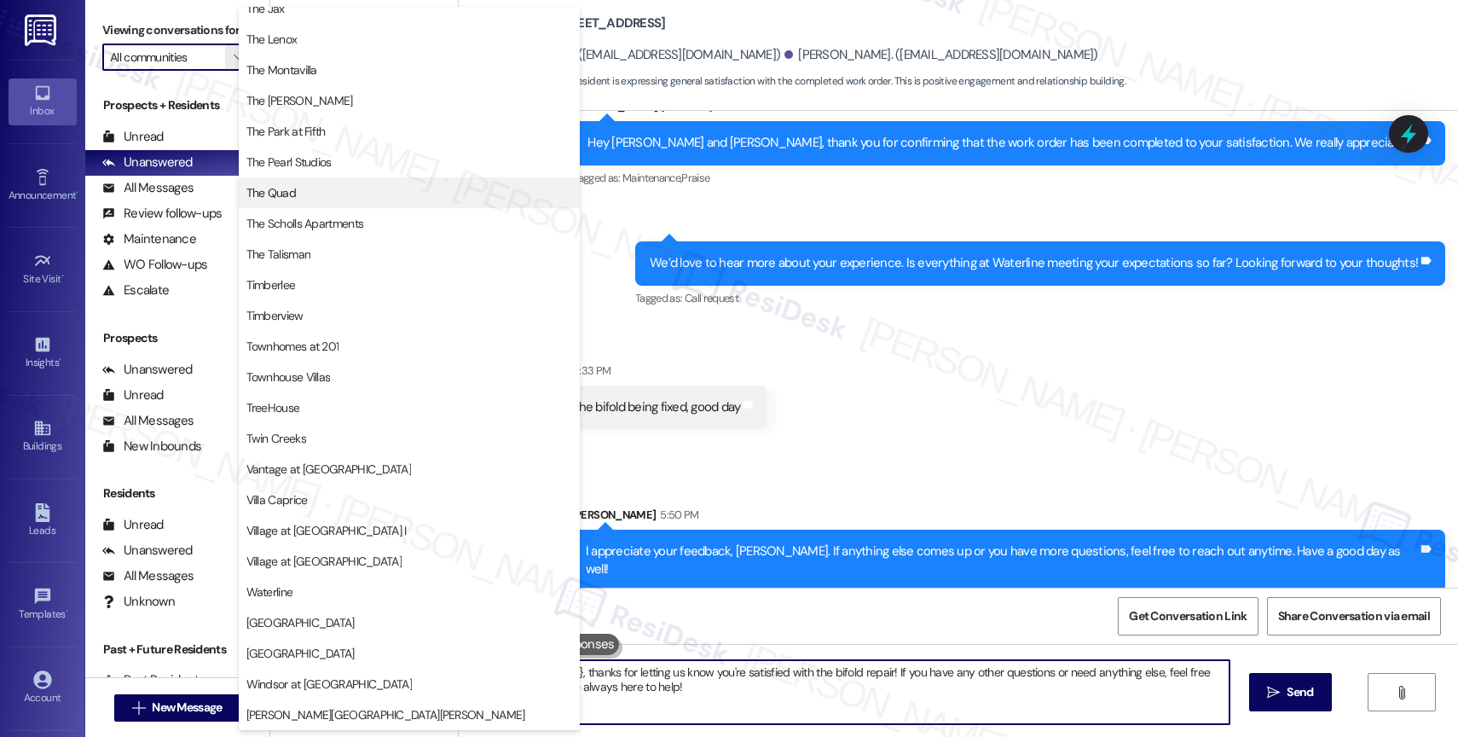
click at [322, 193] on span "The Quad" at bounding box center [409, 192] width 326 height 17
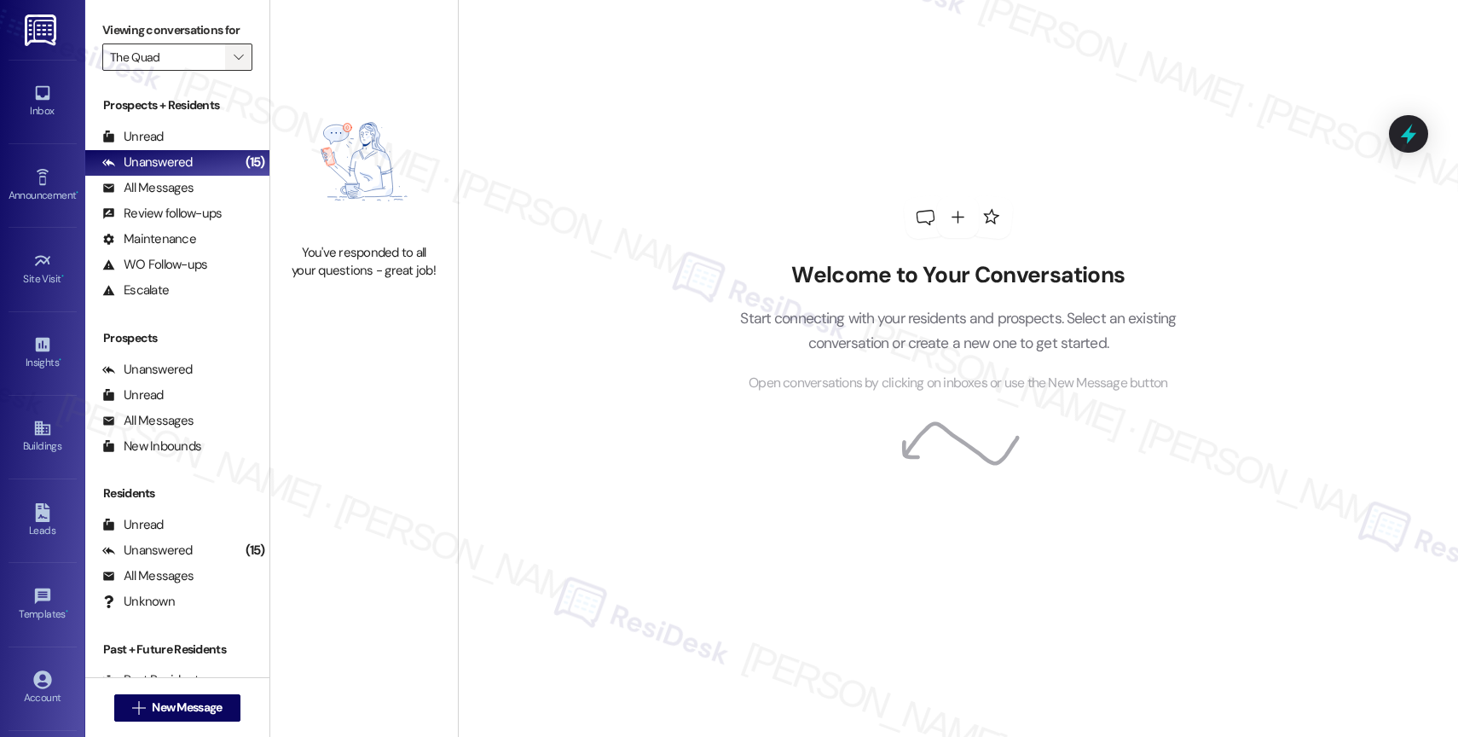
click at [234, 64] on icon "" at bounding box center [238, 57] width 9 height 14
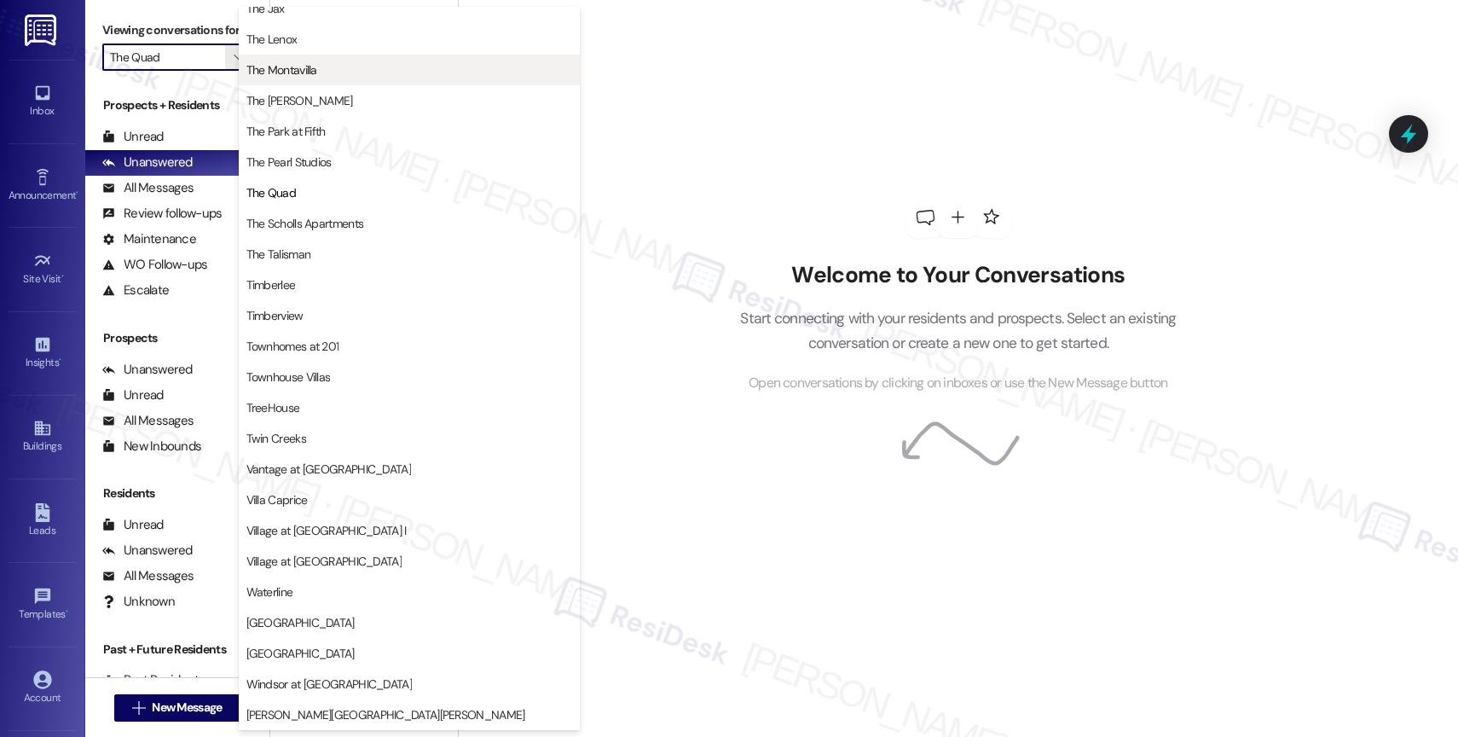
scroll to position [3119, 0]
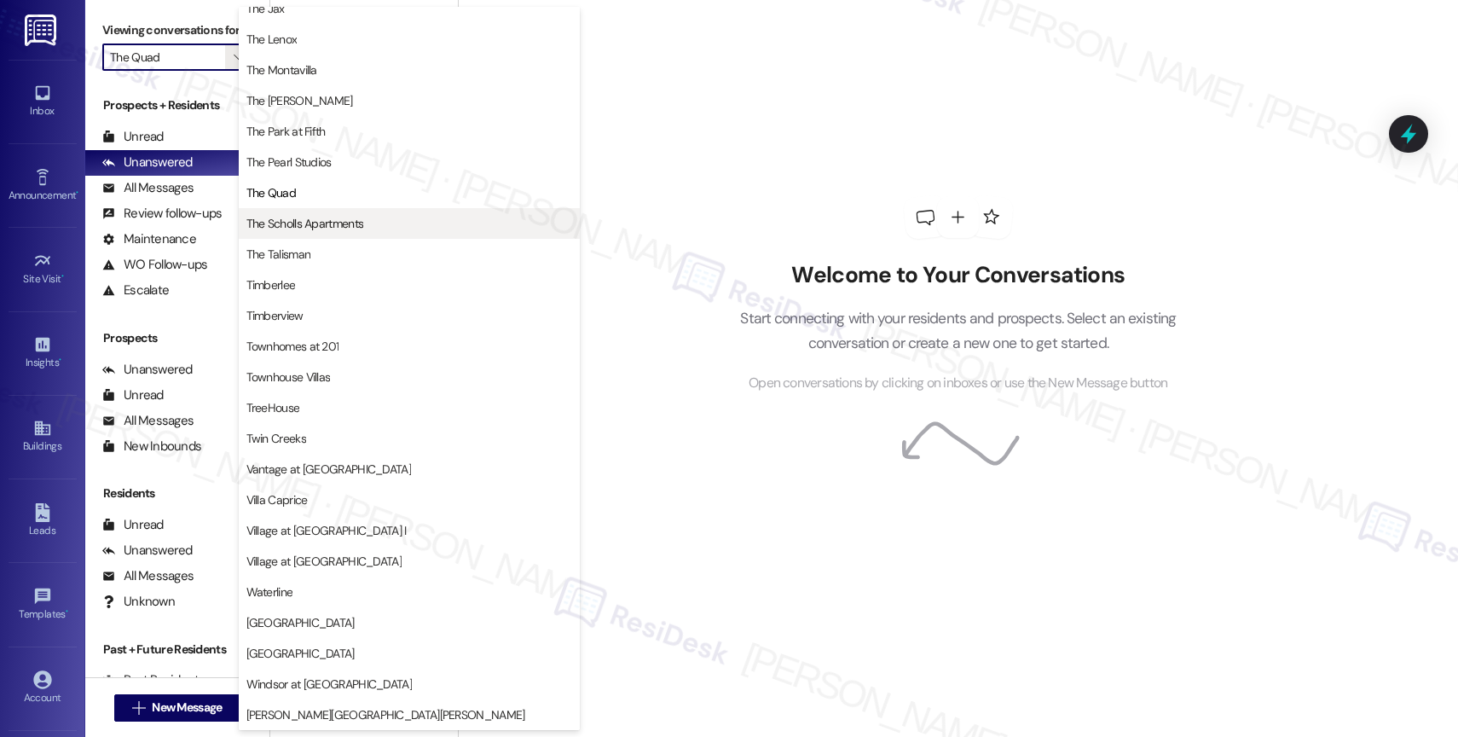
click at [355, 218] on span "The Scholls Apartments" at bounding box center [305, 223] width 118 height 17
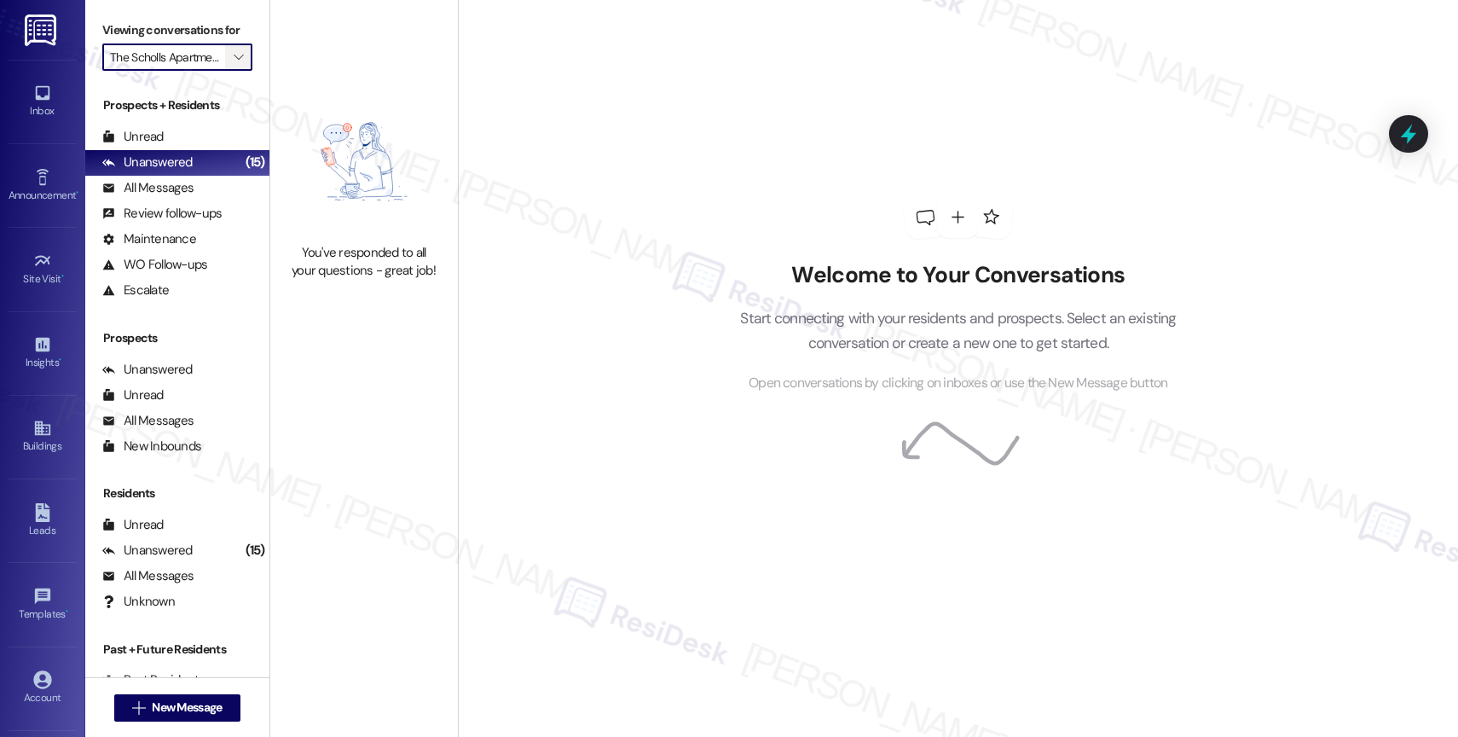
click at [234, 64] on icon "" at bounding box center [238, 57] width 9 height 14
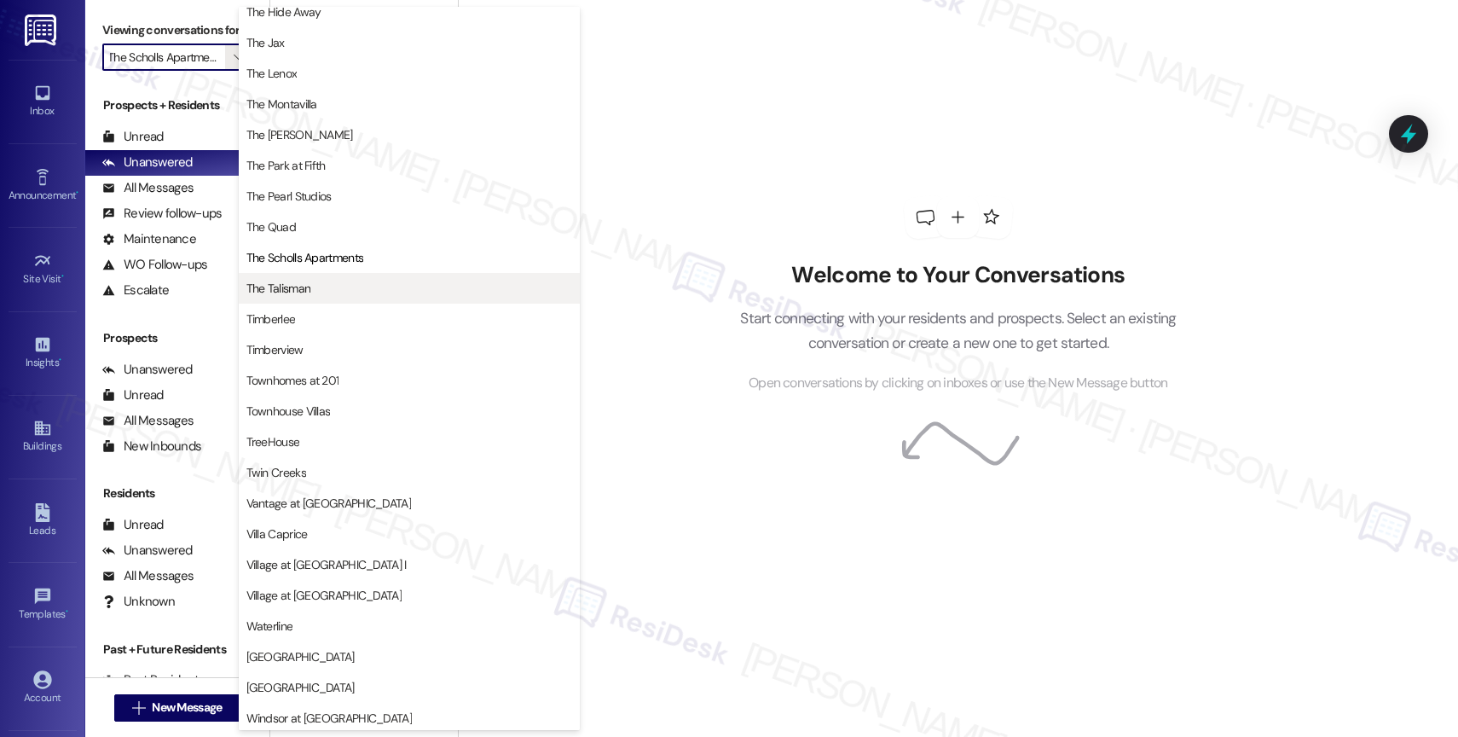
scroll to position [3102, 0]
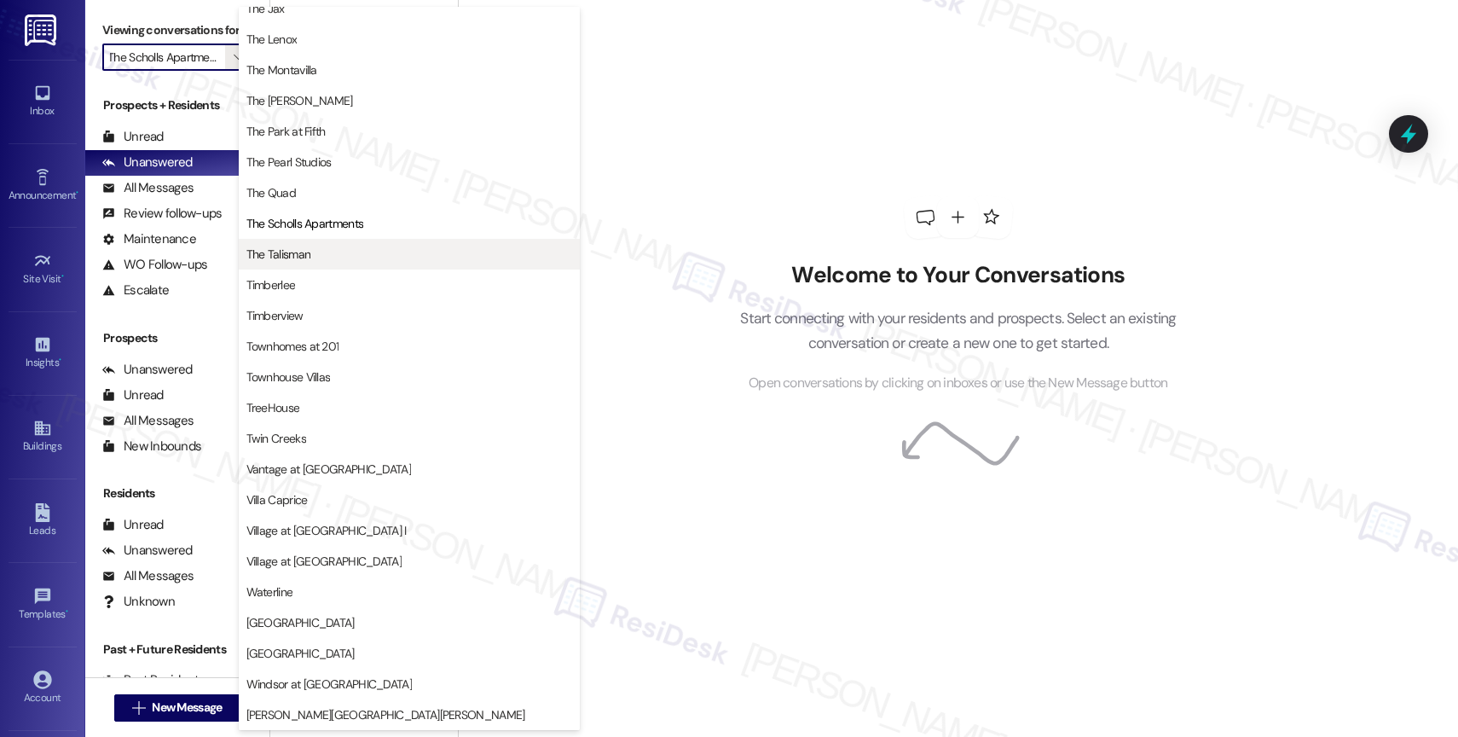
click at [313, 250] on span "The Talisman" at bounding box center [409, 254] width 326 height 17
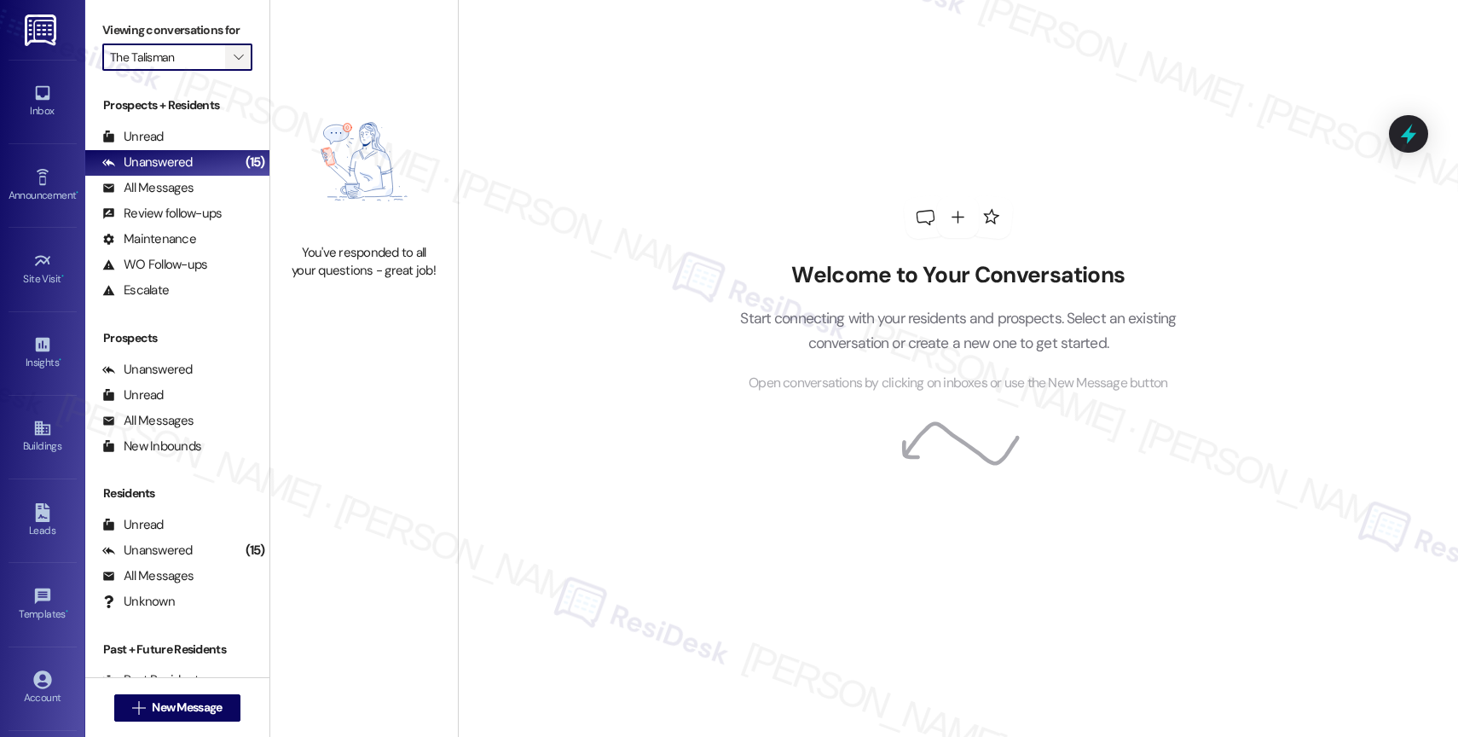
click at [234, 64] on icon "" at bounding box center [238, 57] width 9 height 14
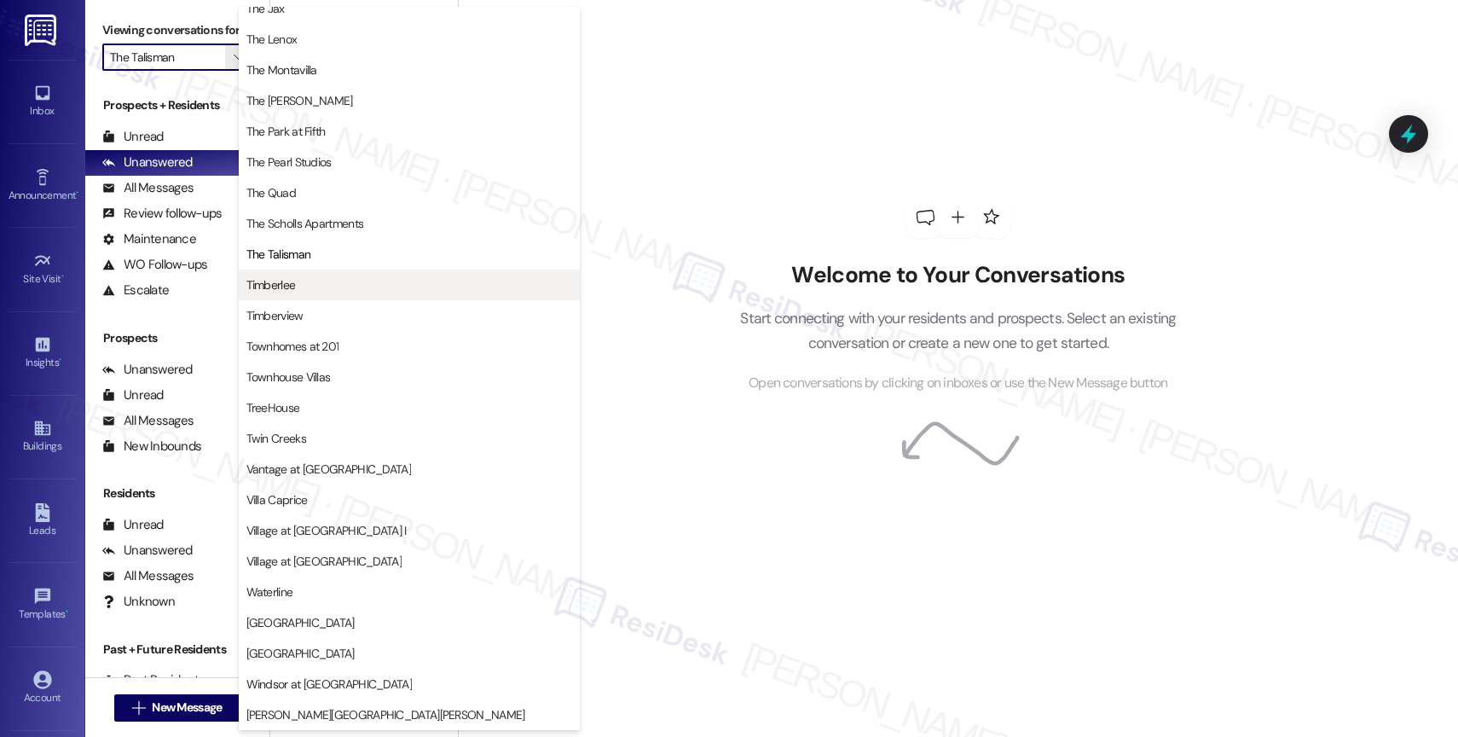
scroll to position [3100, 0]
click at [339, 293] on span "Timberlee" at bounding box center [409, 284] width 326 height 17
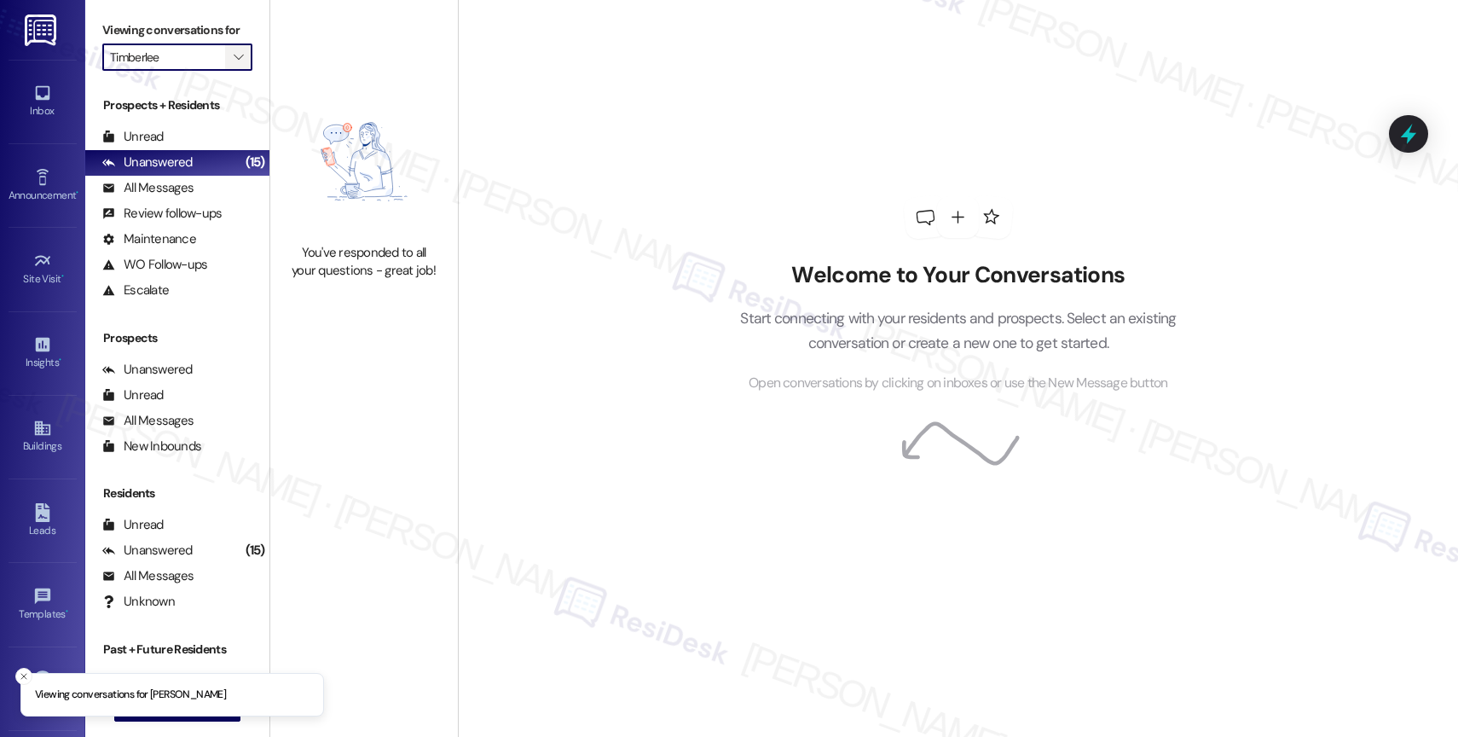
click at [230, 63] on span "" at bounding box center [238, 56] width 16 height 27
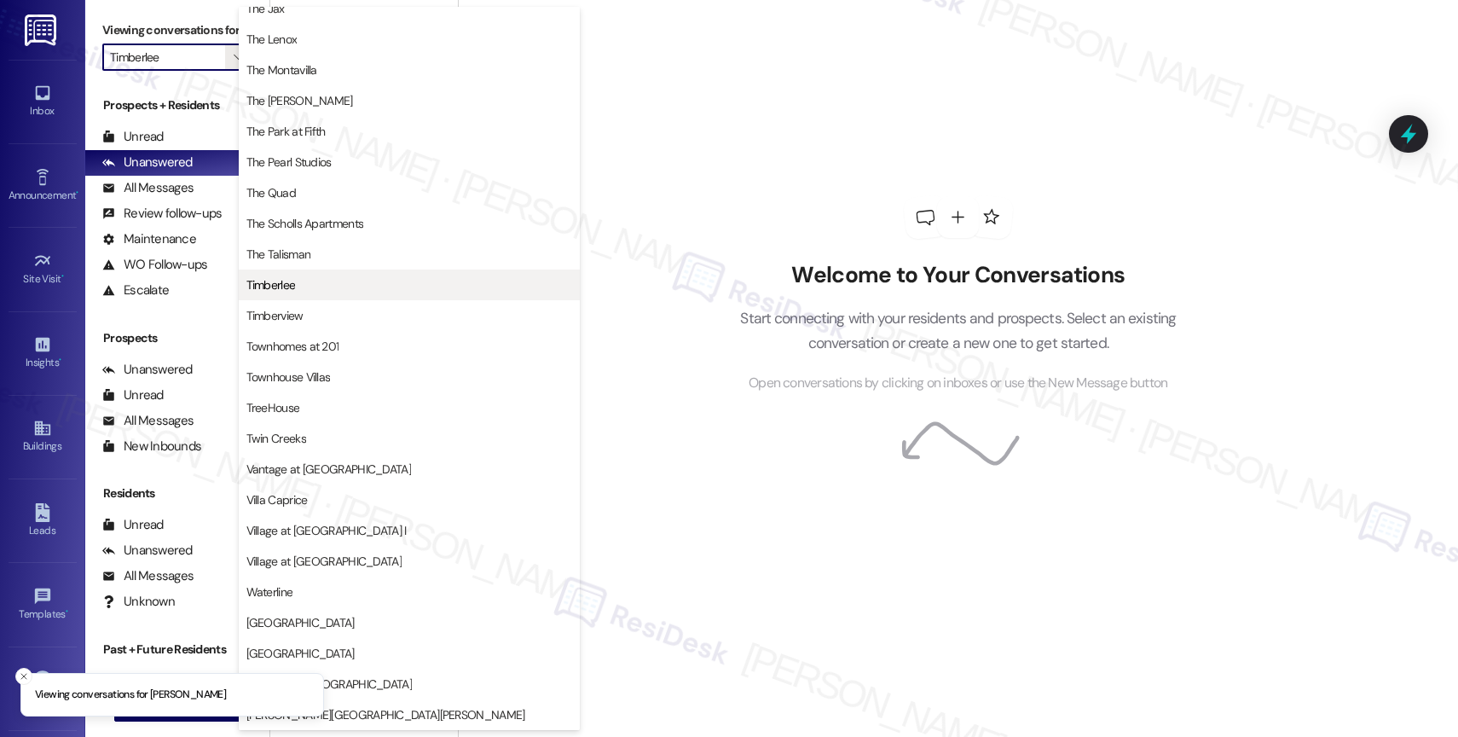
scroll to position [3054, 0]
click at [331, 288] on span "Timberlee" at bounding box center [409, 284] width 326 height 17
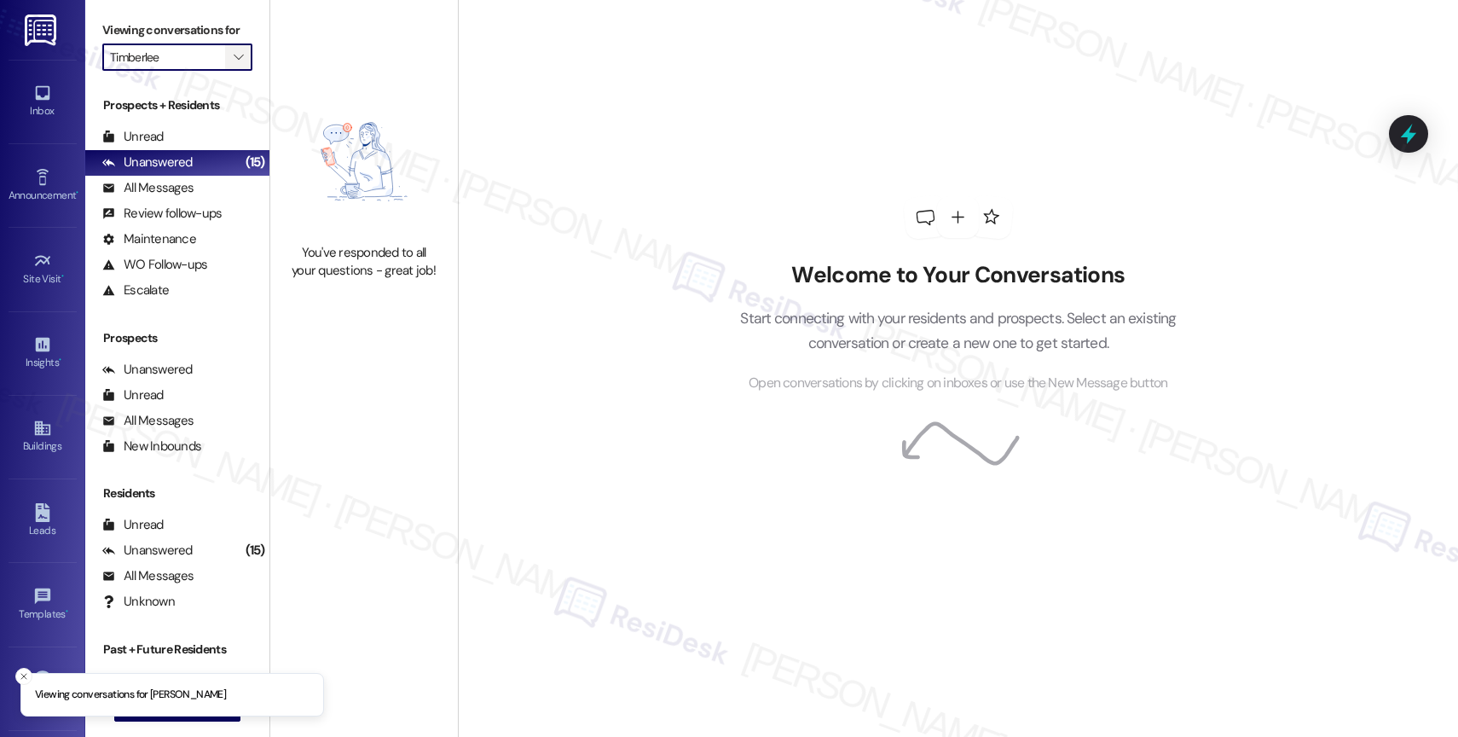
click at [234, 64] on icon "" at bounding box center [238, 57] width 9 height 14
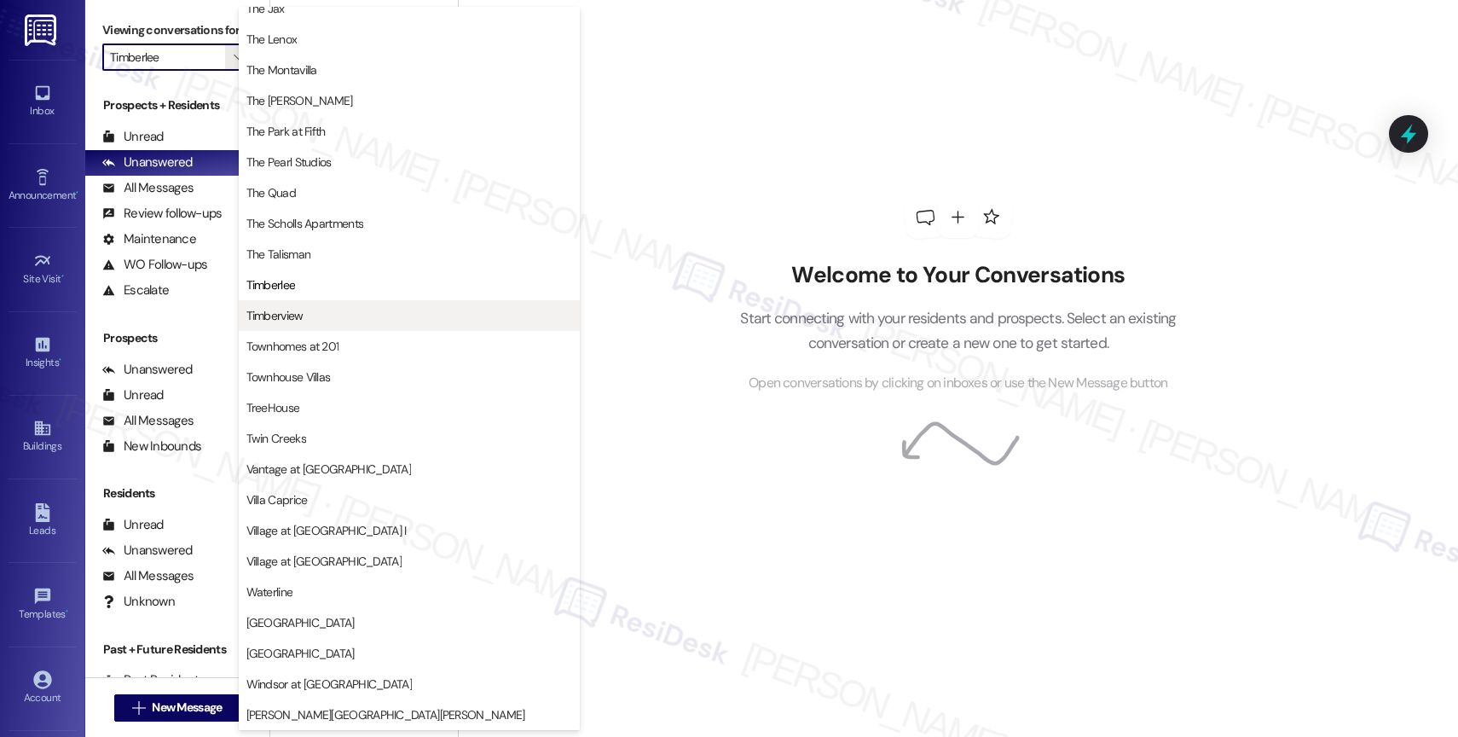
scroll to position [3064, 0]
click at [336, 315] on span "Timberview" at bounding box center [409, 315] width 326 height 17
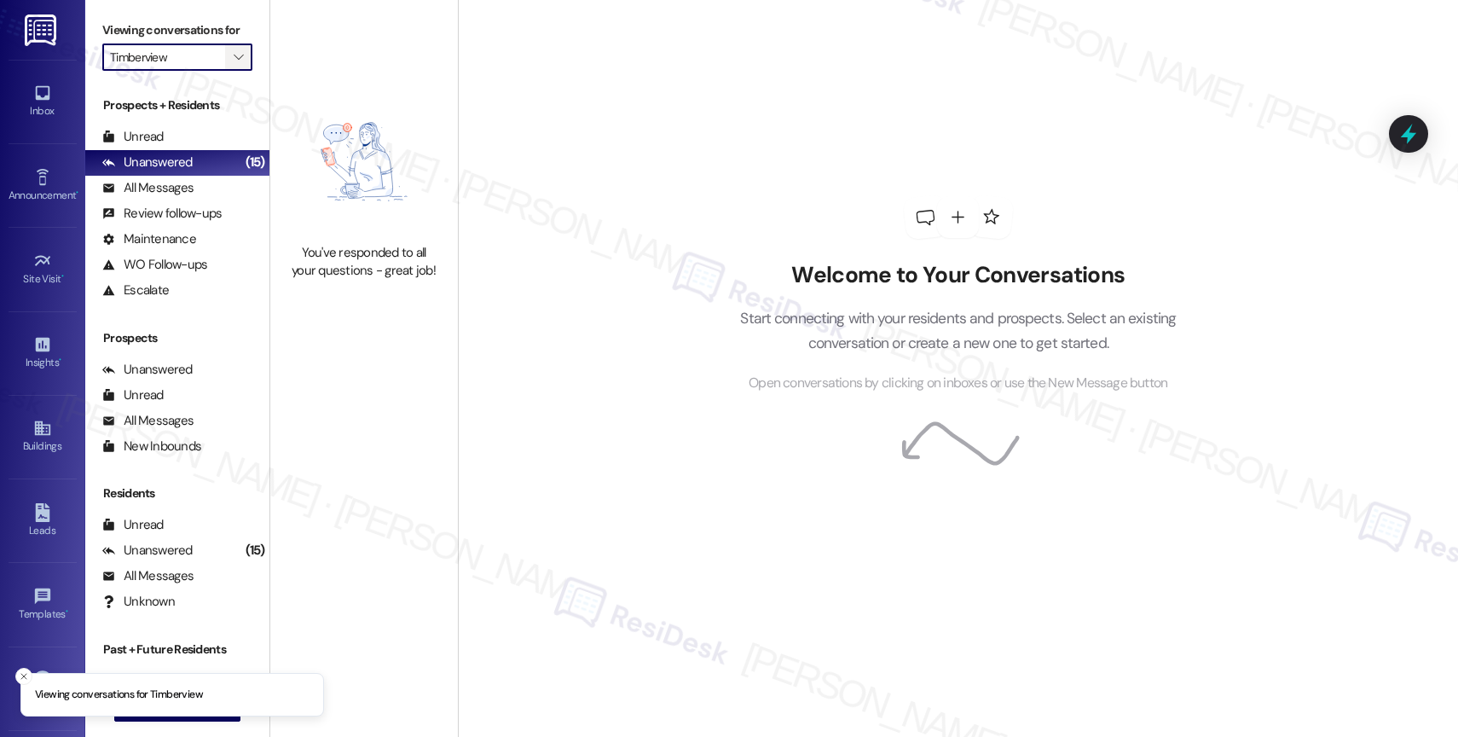
click at [230, 66] on span "" at bounding box center [238, 56] width 16 height 27
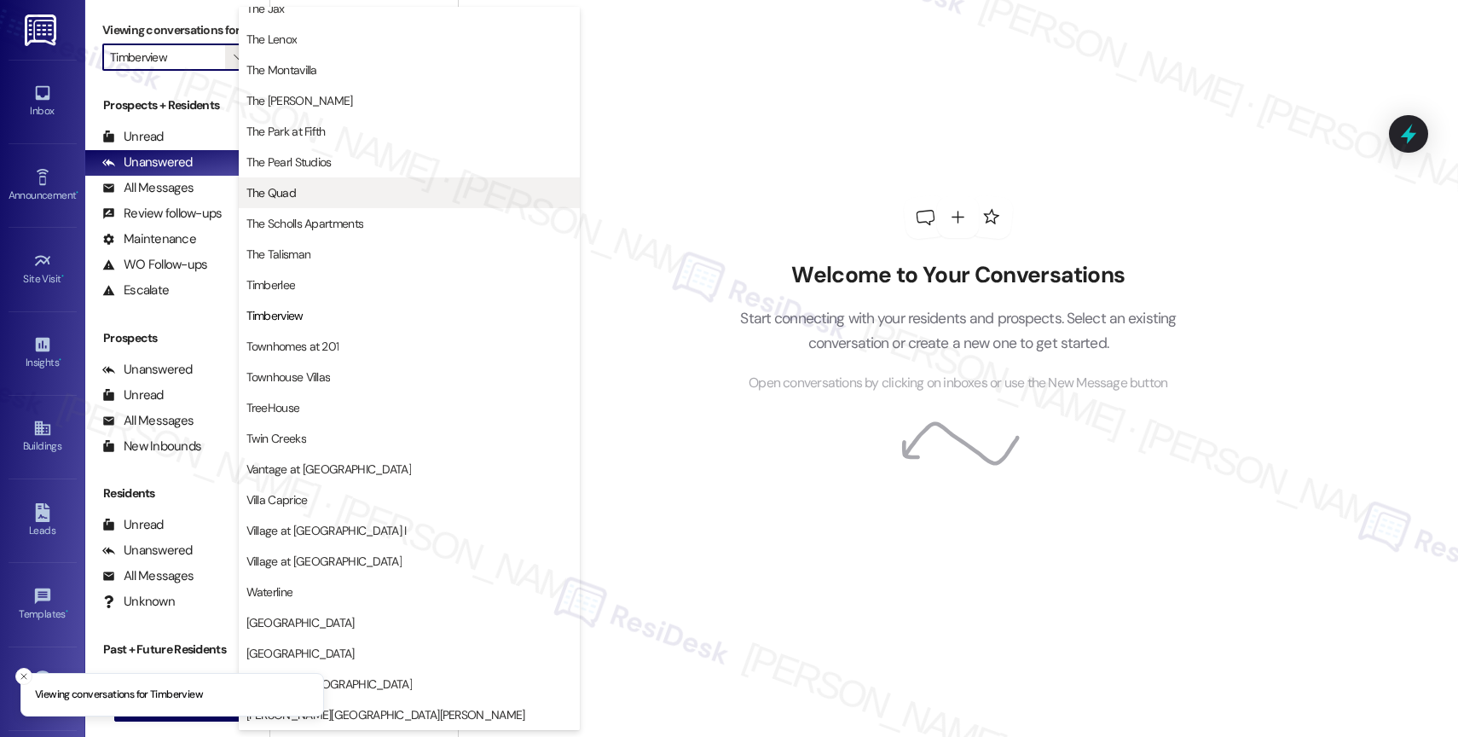
scroll to position [3108, 0]
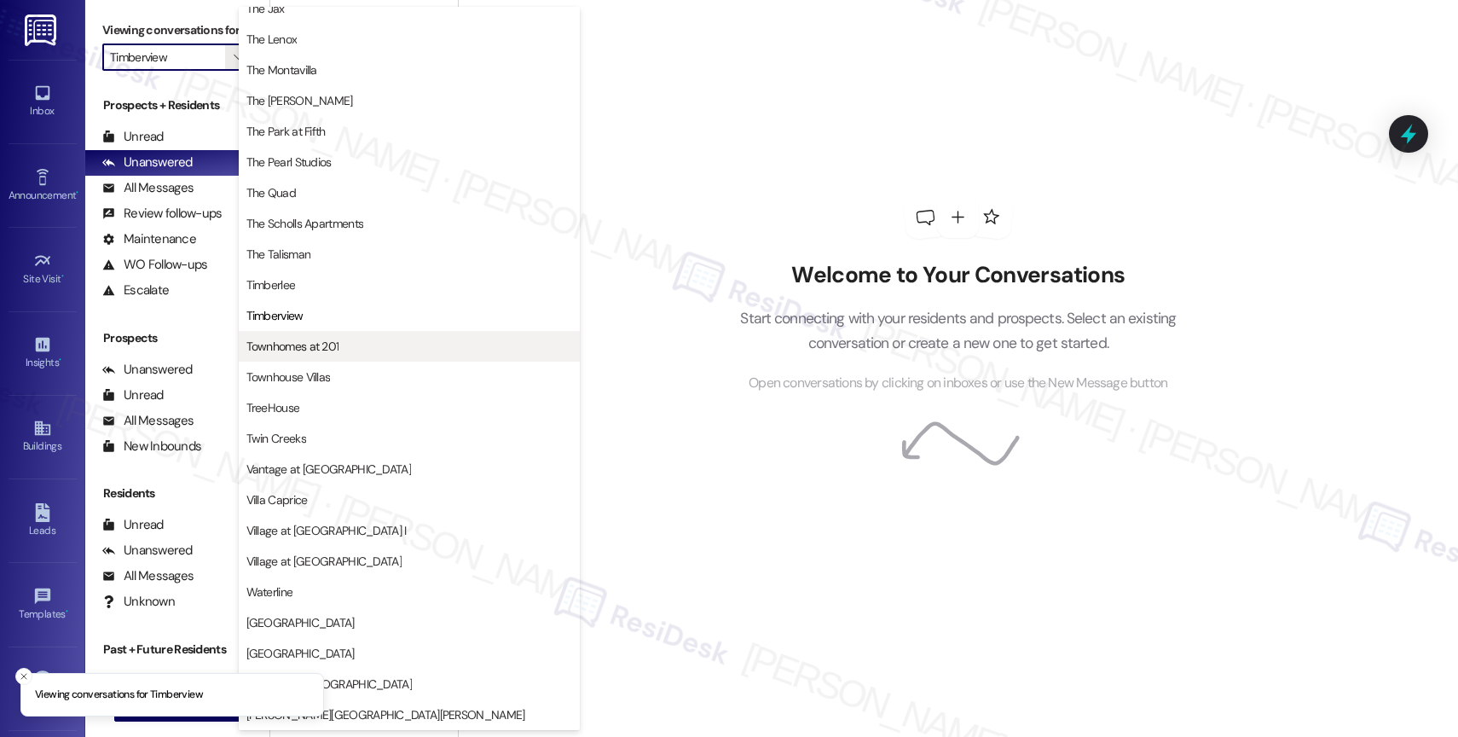
click at [322, 353] on span "Townhomes at 201" at bounding box center [292, 346] width 93 height 17
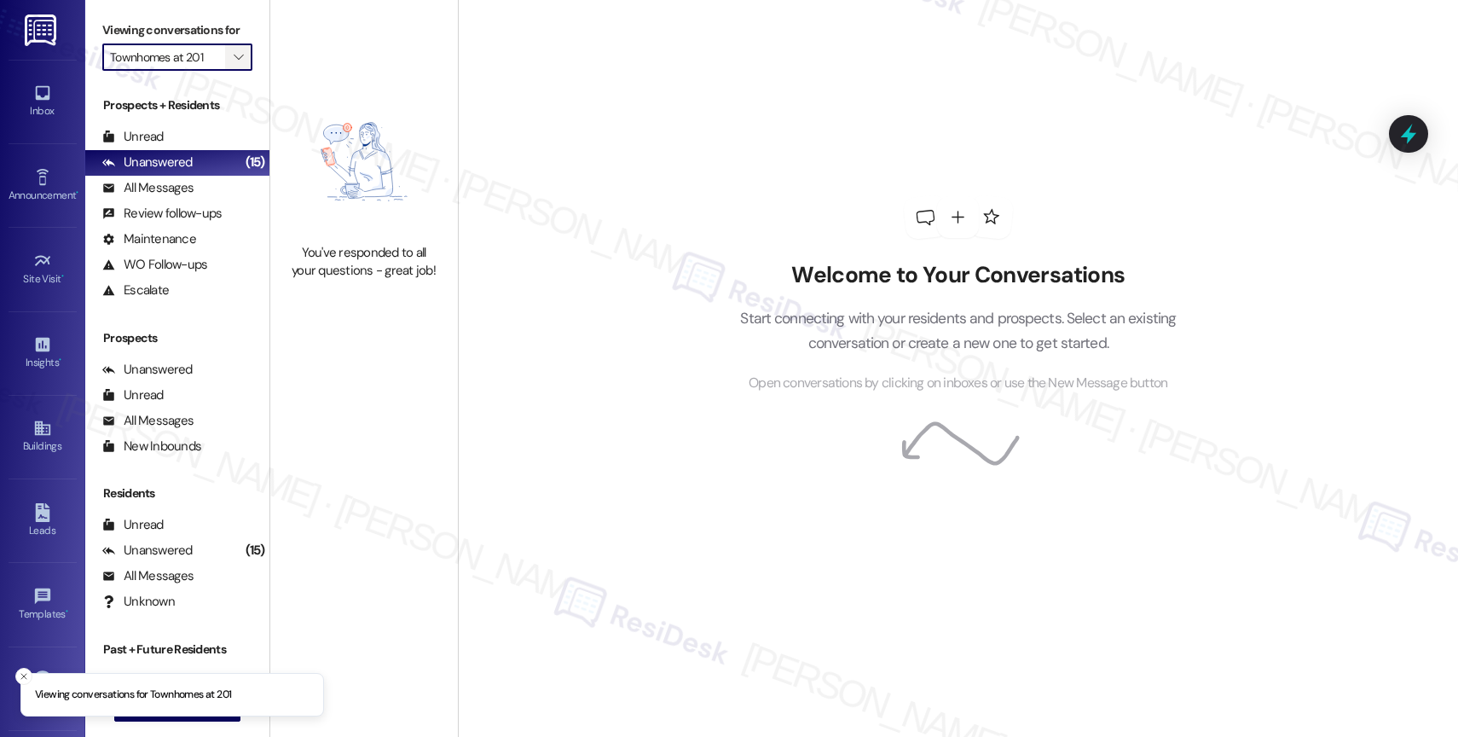
click at [234, 64] on icon "" at bounding box center [238, 57] width 9 height 14
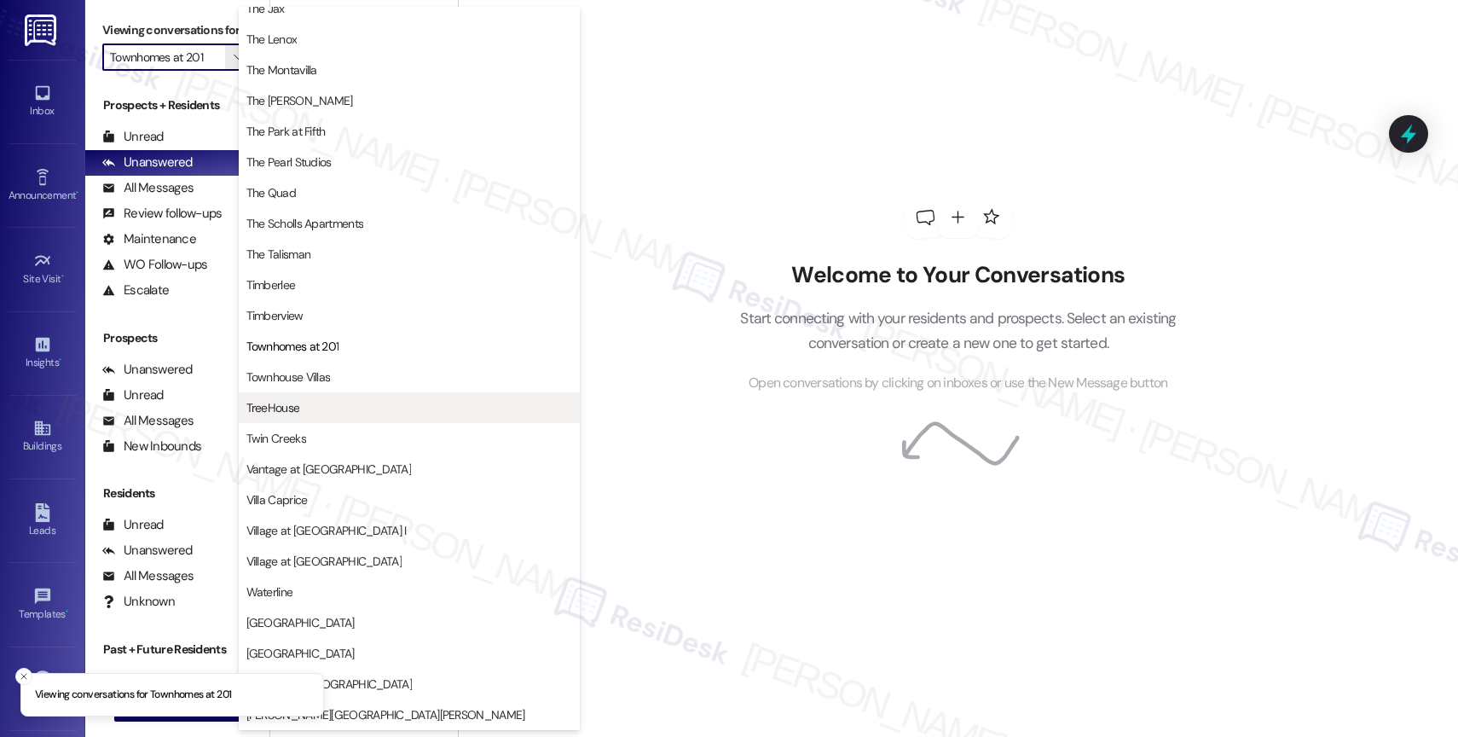
scroll to position [3112, 0]
click at [338, 393] on button "TreeHouse" at bounding box center [409, 407] width 341 height 31
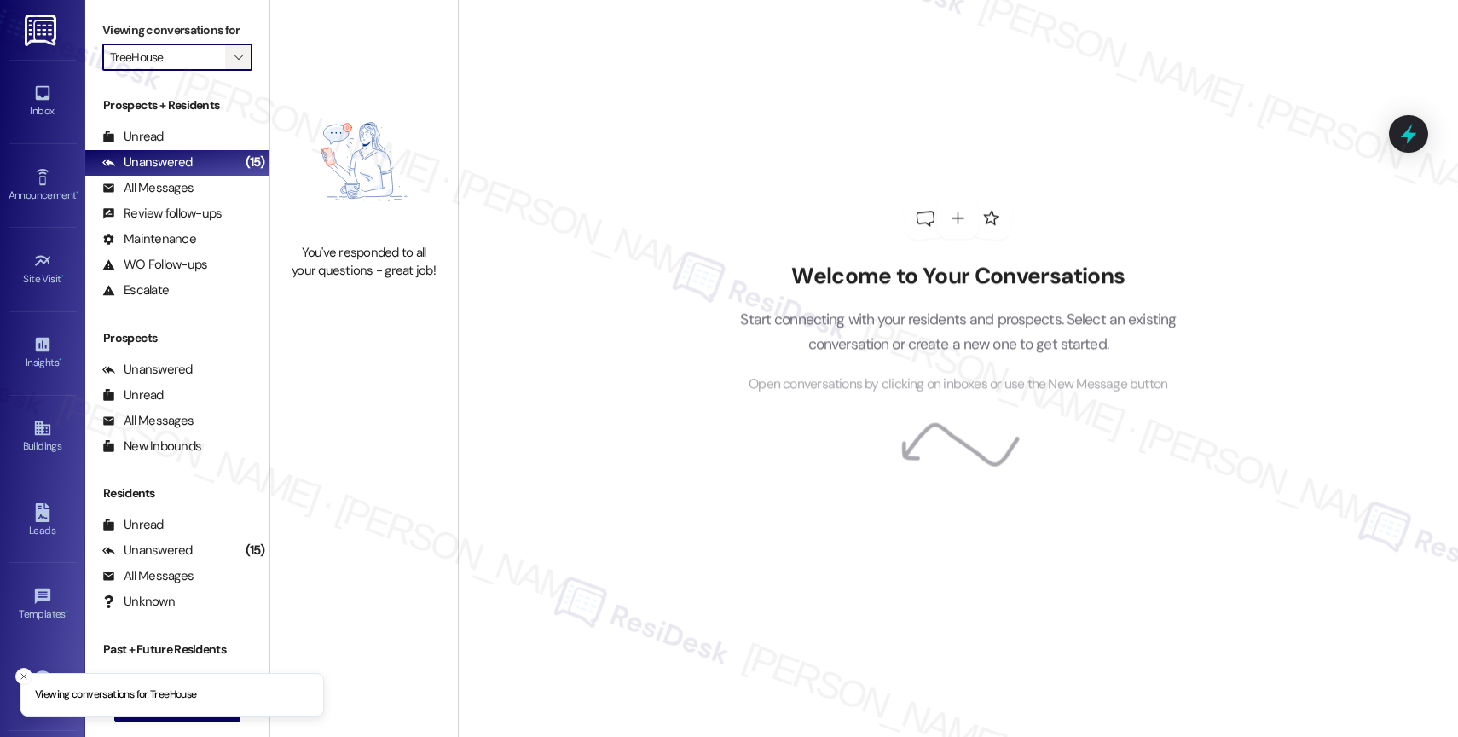
click at [230, 67] on span "" at bounding box center [238, 56] width 16 height 27
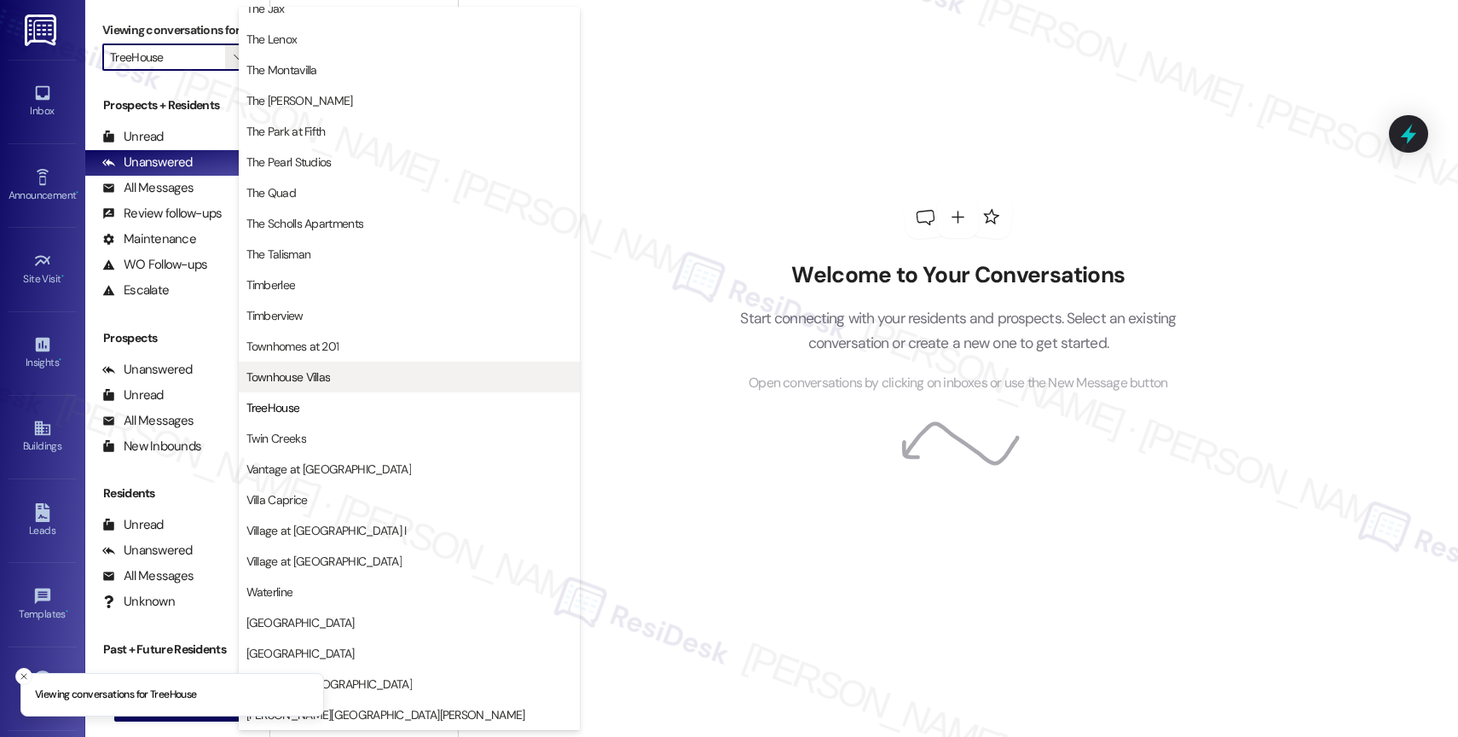
scroll to position [3096, 0]
click at [341, 376] on span "Townhouse Villas" at bounding box center [409, 376] width 326 height 17
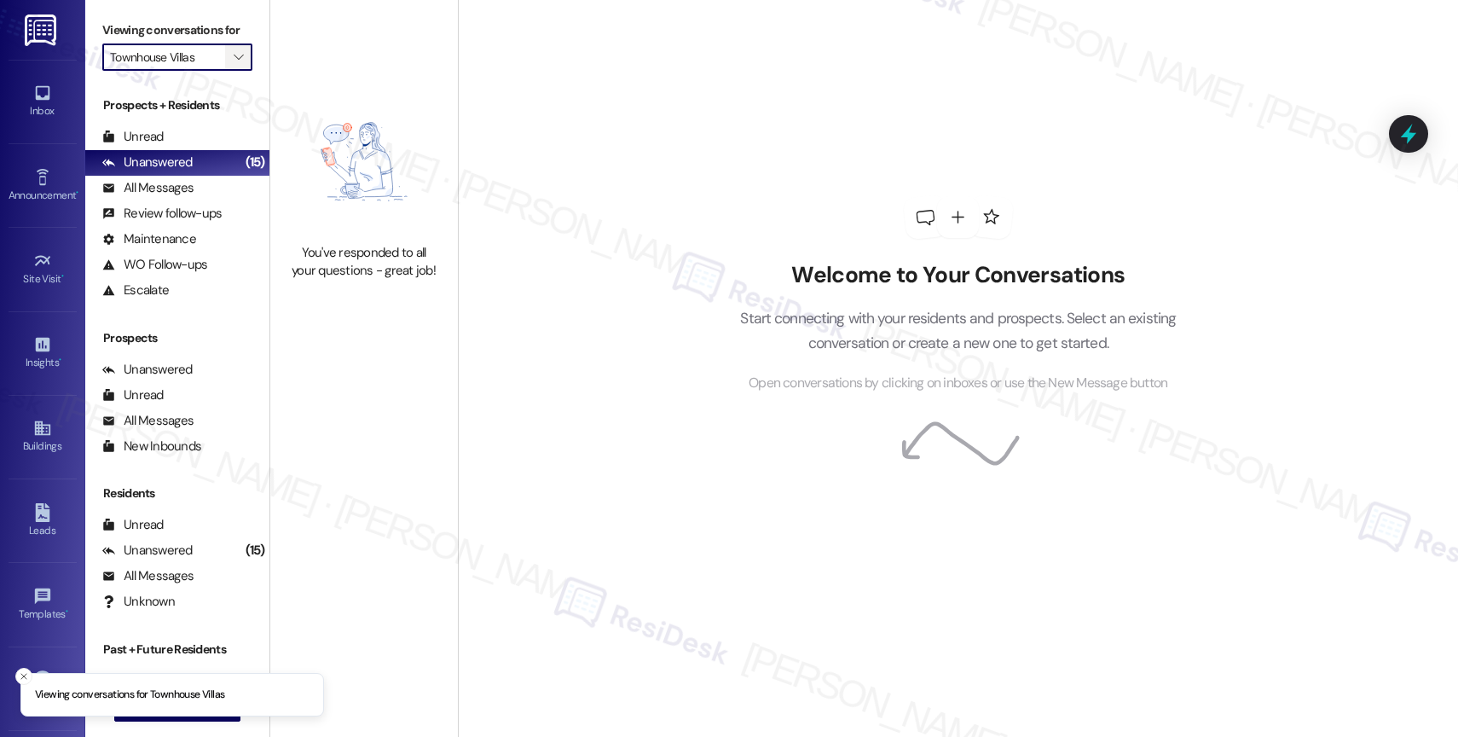
click at [235, 71] on button "" at bounding box center [238, 56] width 27 height 27
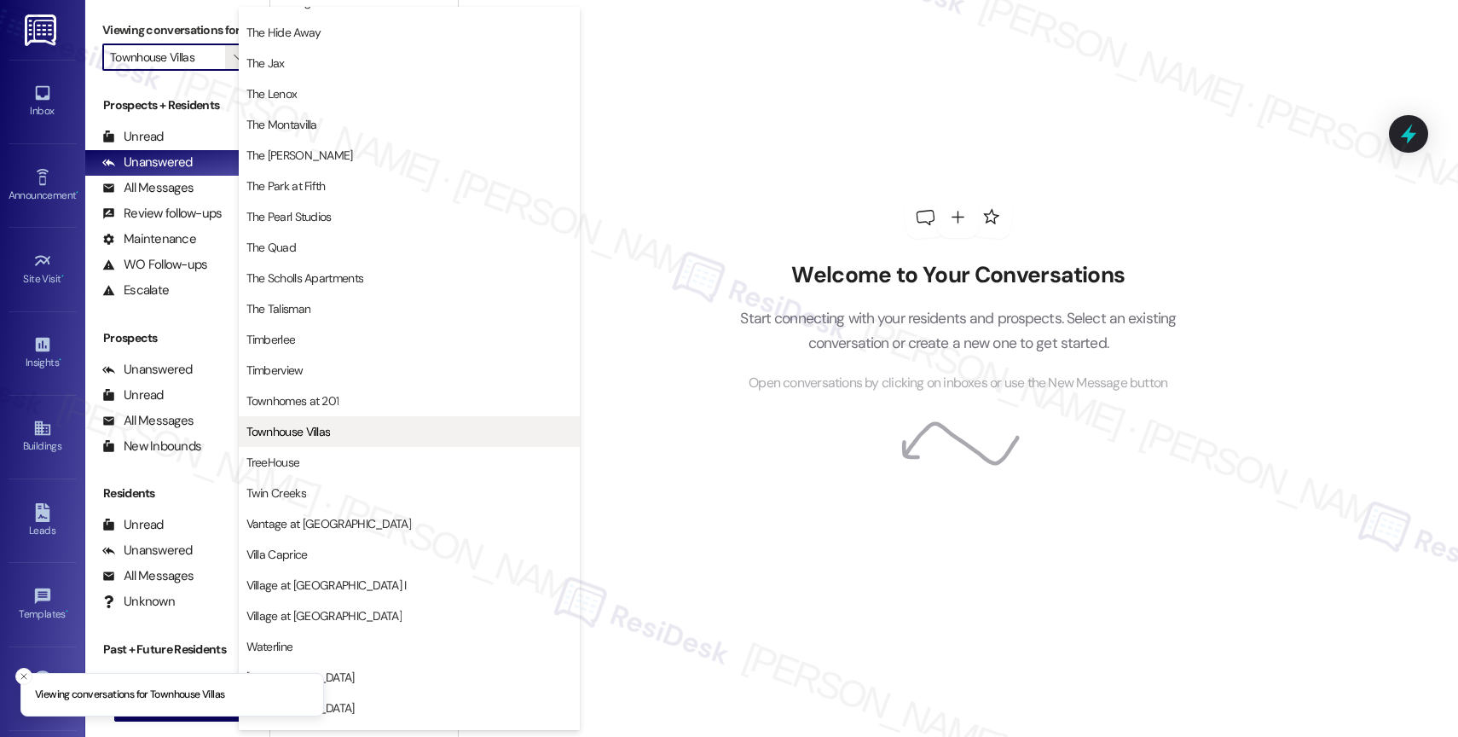
scroll to position [3112, 0]
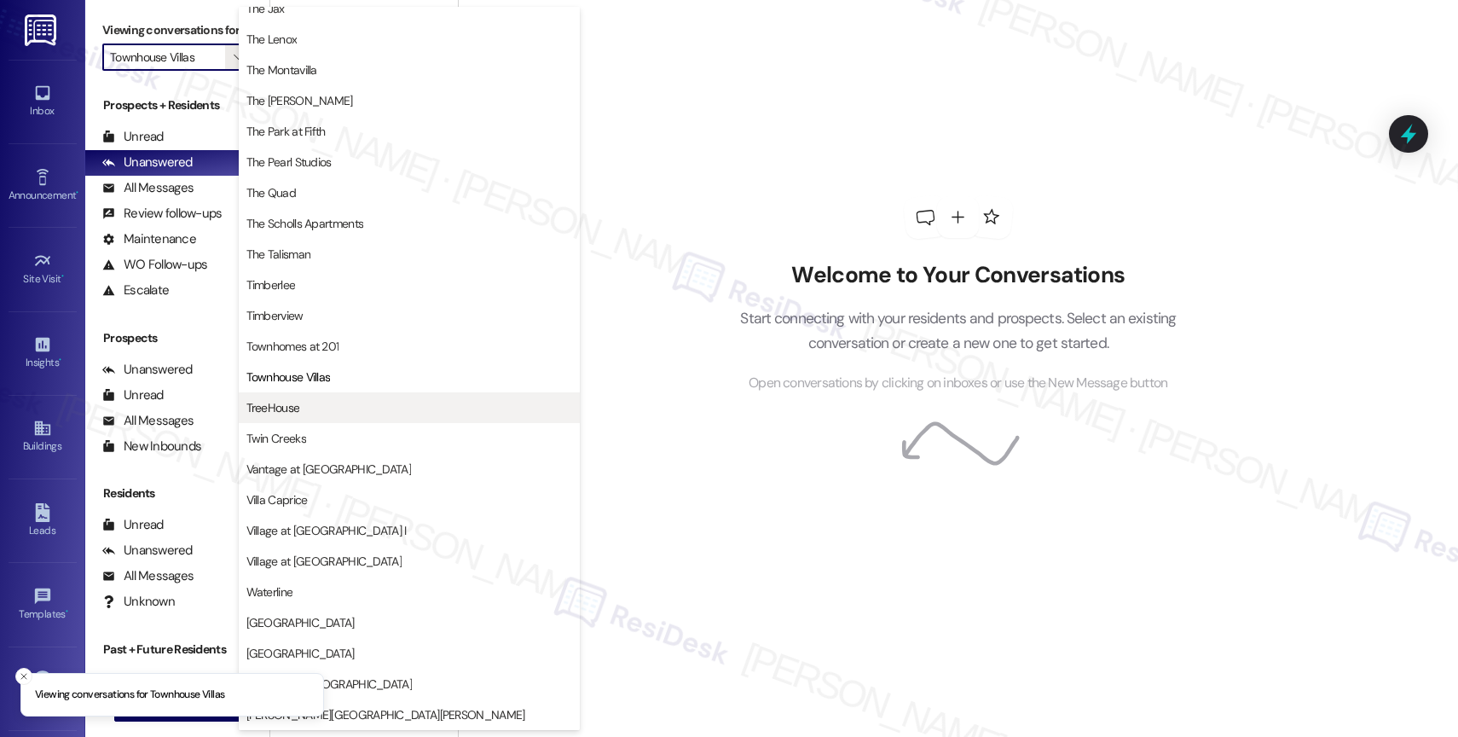
click at [310, 405] on span "TreeHouse" at bounding box center [409, 407] width 326 height 17
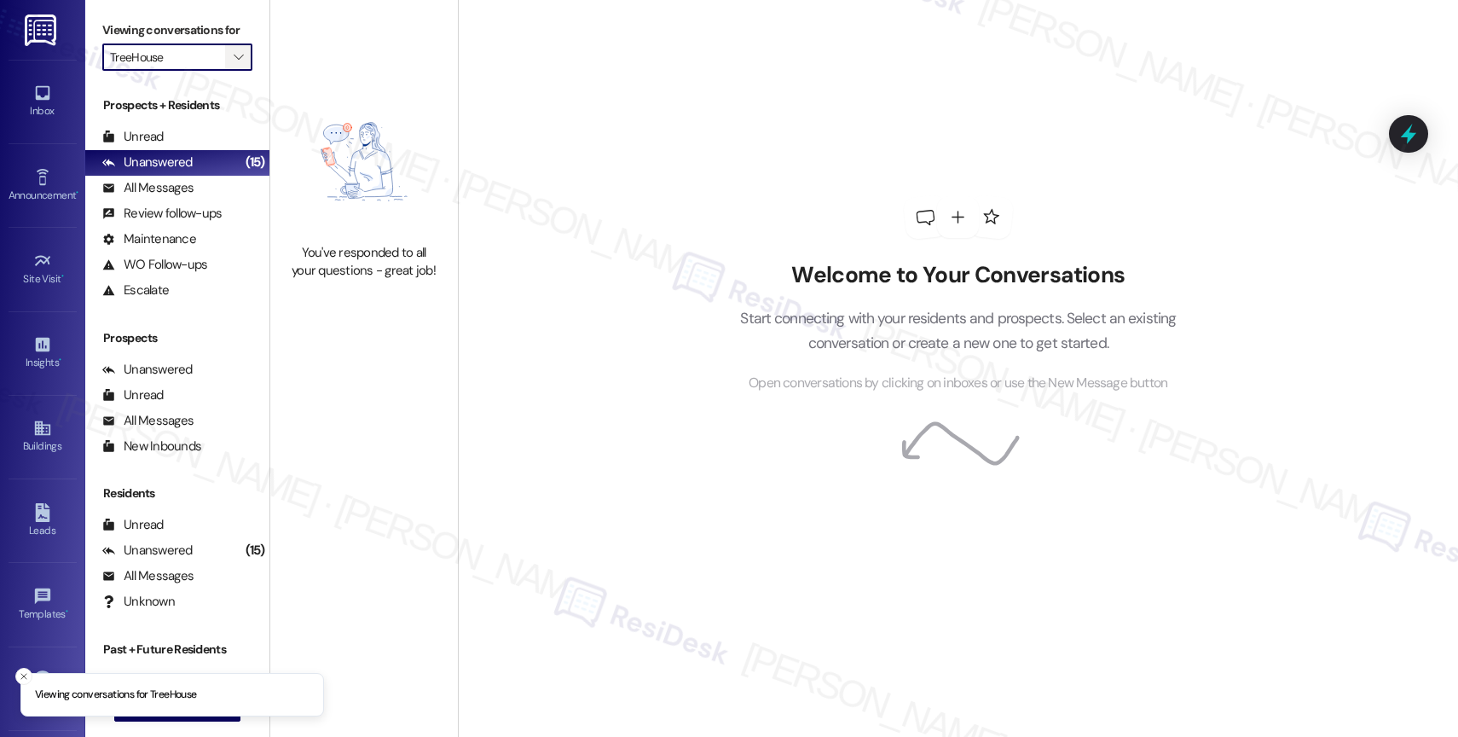
click at [234, 64] on icon "" at bounding box center [238, 57] width 9 height 14
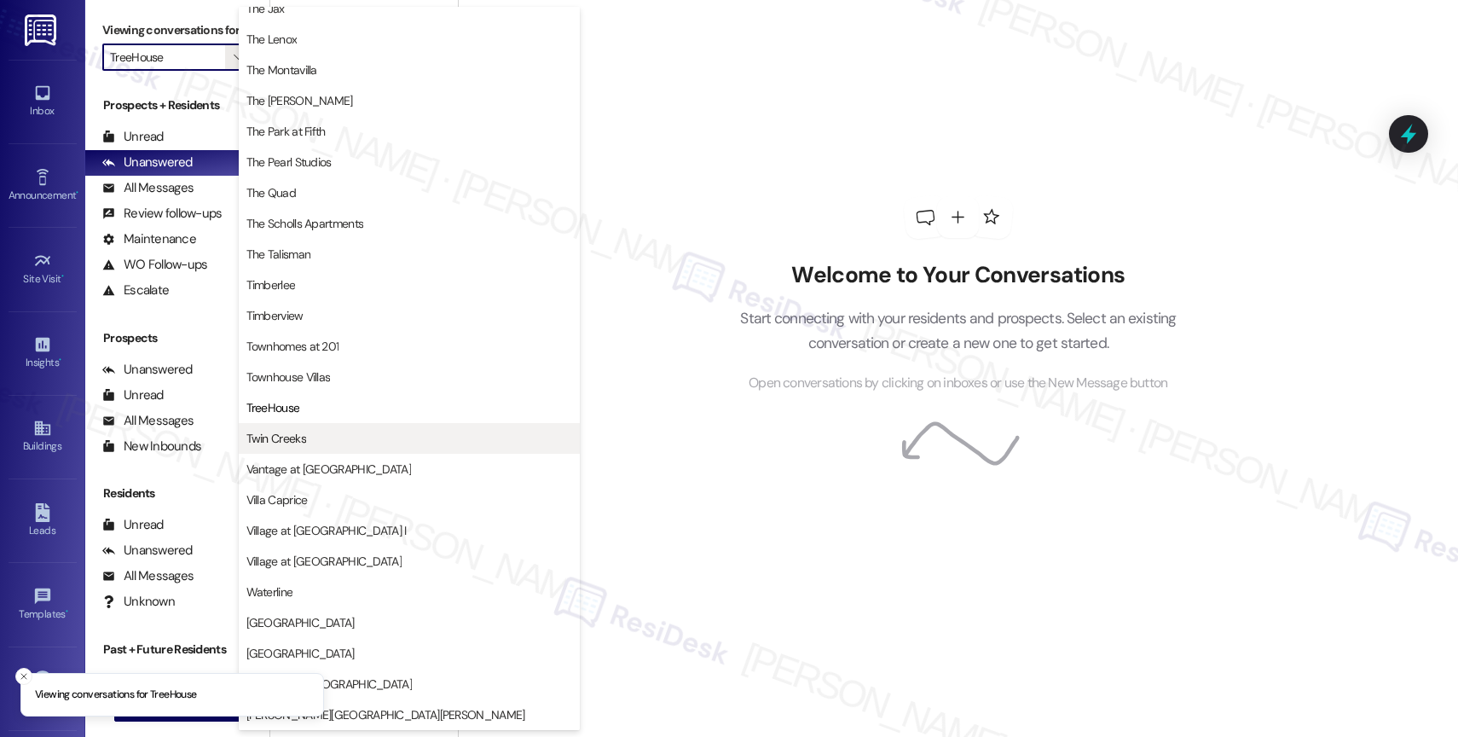
scroll to position [3108, 0]
click at [302, 435] on span "Twin Creeks" at bounding box center [276, 438] width 60 height 17
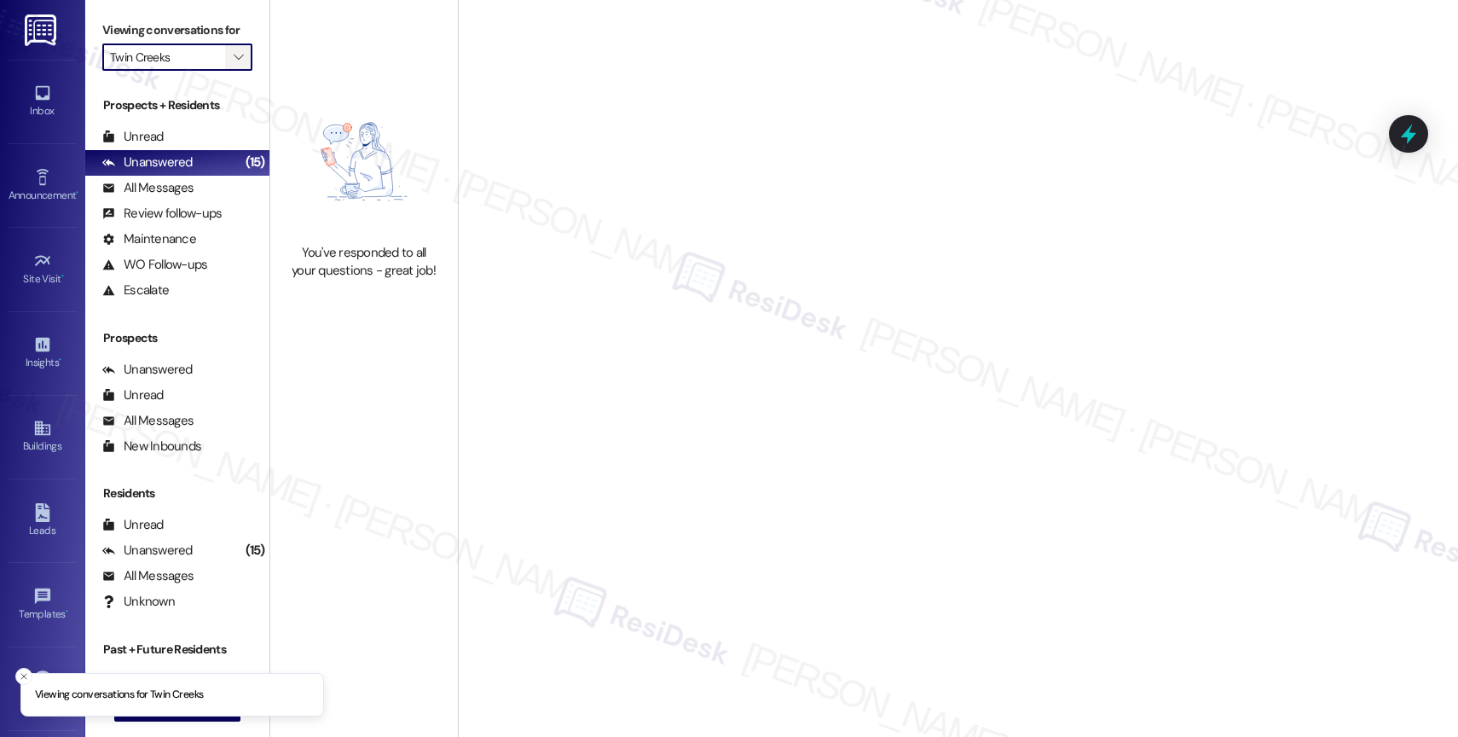
click at [234, 64] on icon "" at bounding box center [238, 57] width 9 height 14
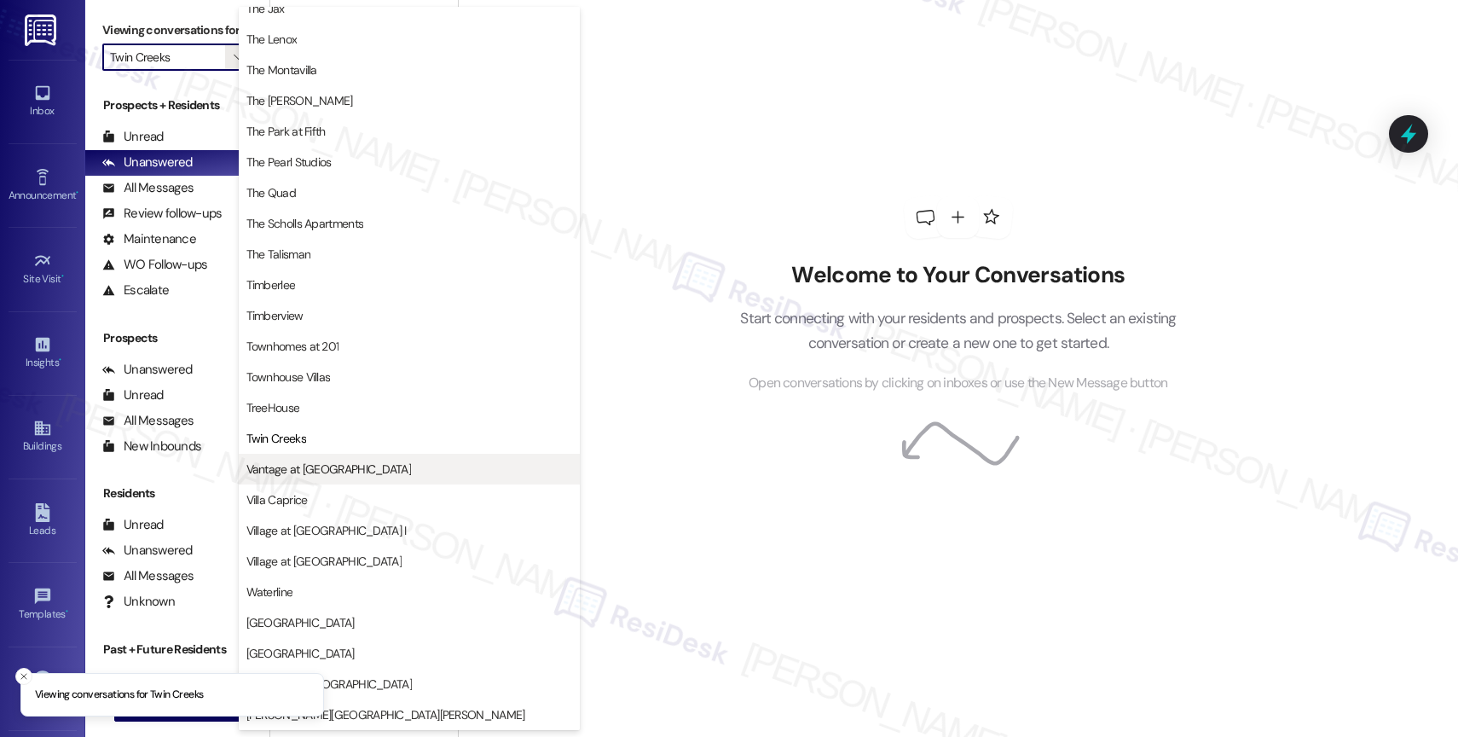
scroll to position [3112, 0]
click at [330, 472] on span "Vantage at Hillsdale" at bounding box center [328, 469] width 165 height 17
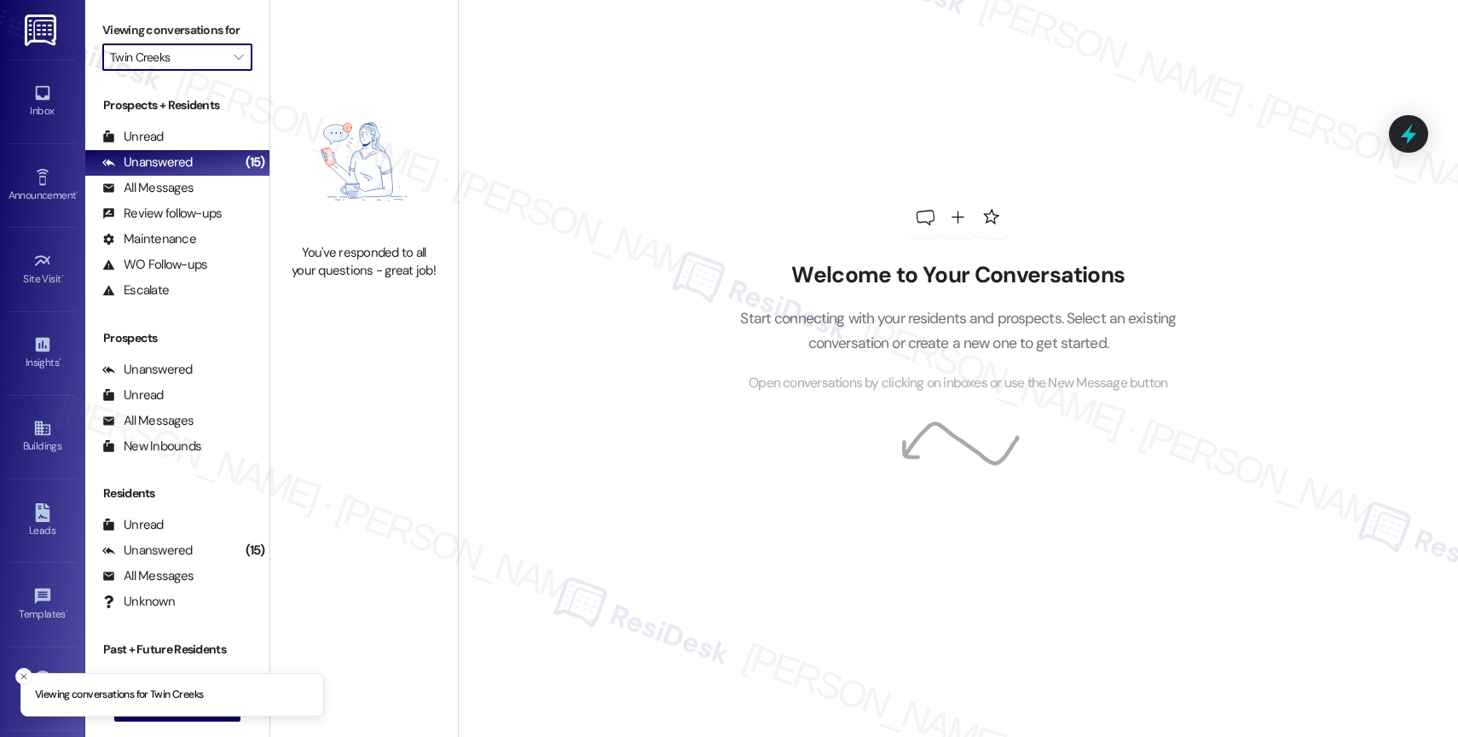
type input "Vantage at Hillsdale"
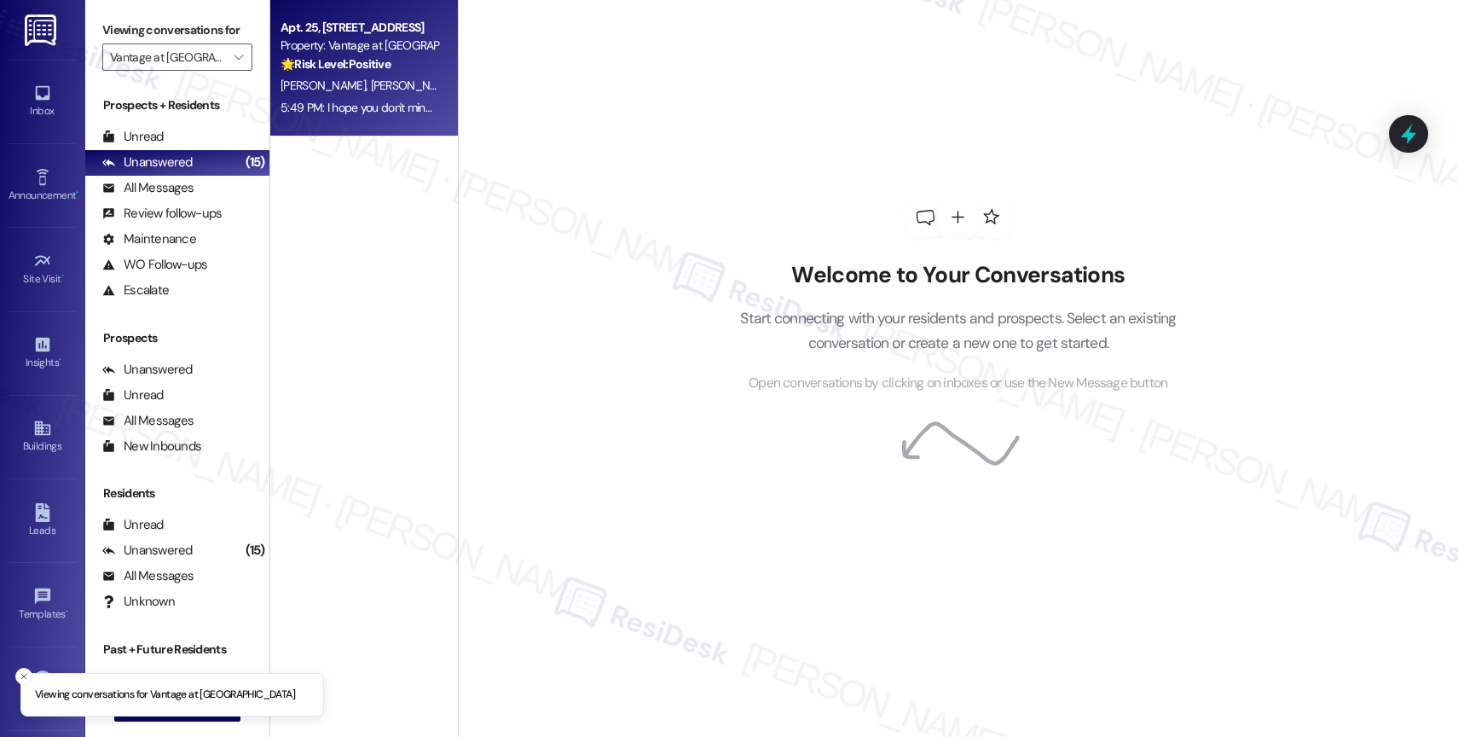
click at [382, 64] on div "🌟 Risk Level: Positive The message is a positive response to a check-in about r…" at bounding box center [360, 64] width 158 height 18
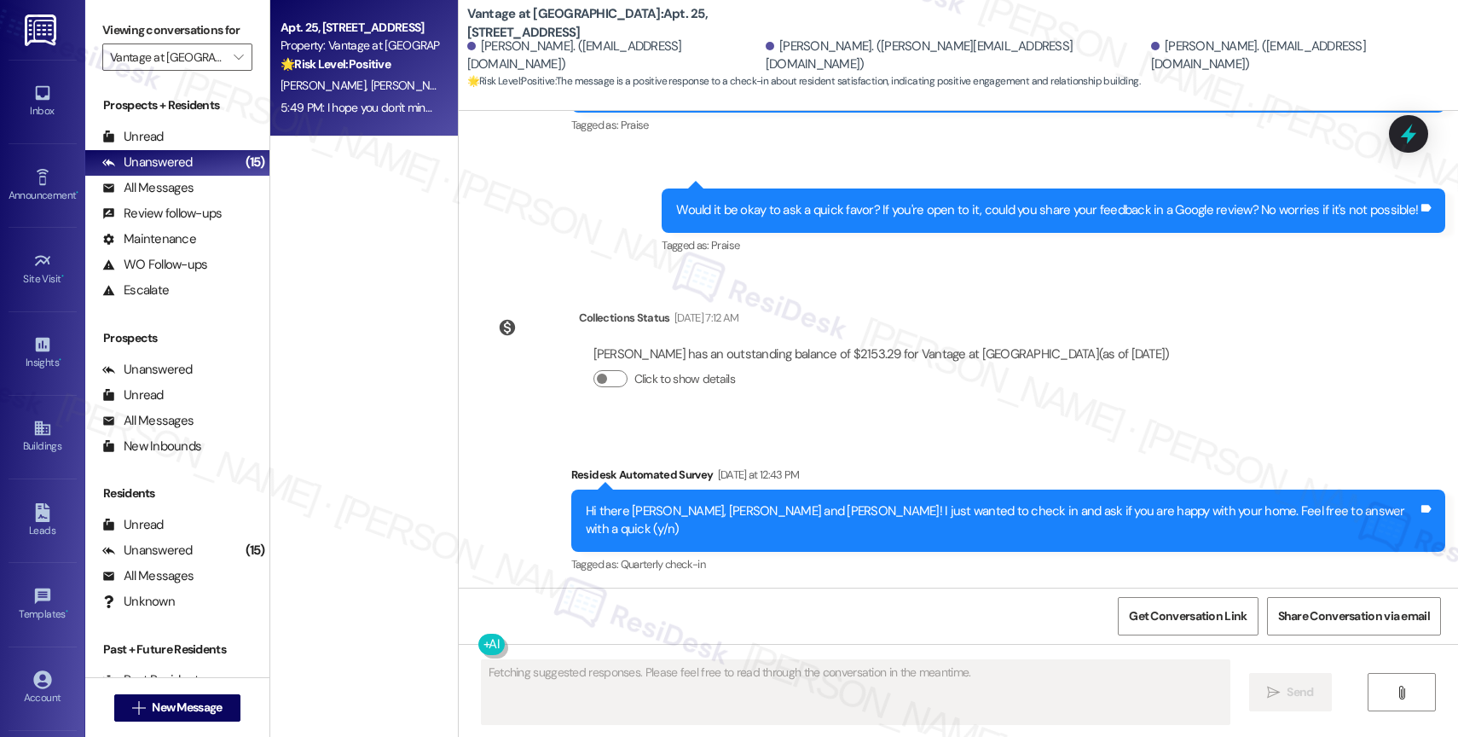
scroll to position [3933, 0]
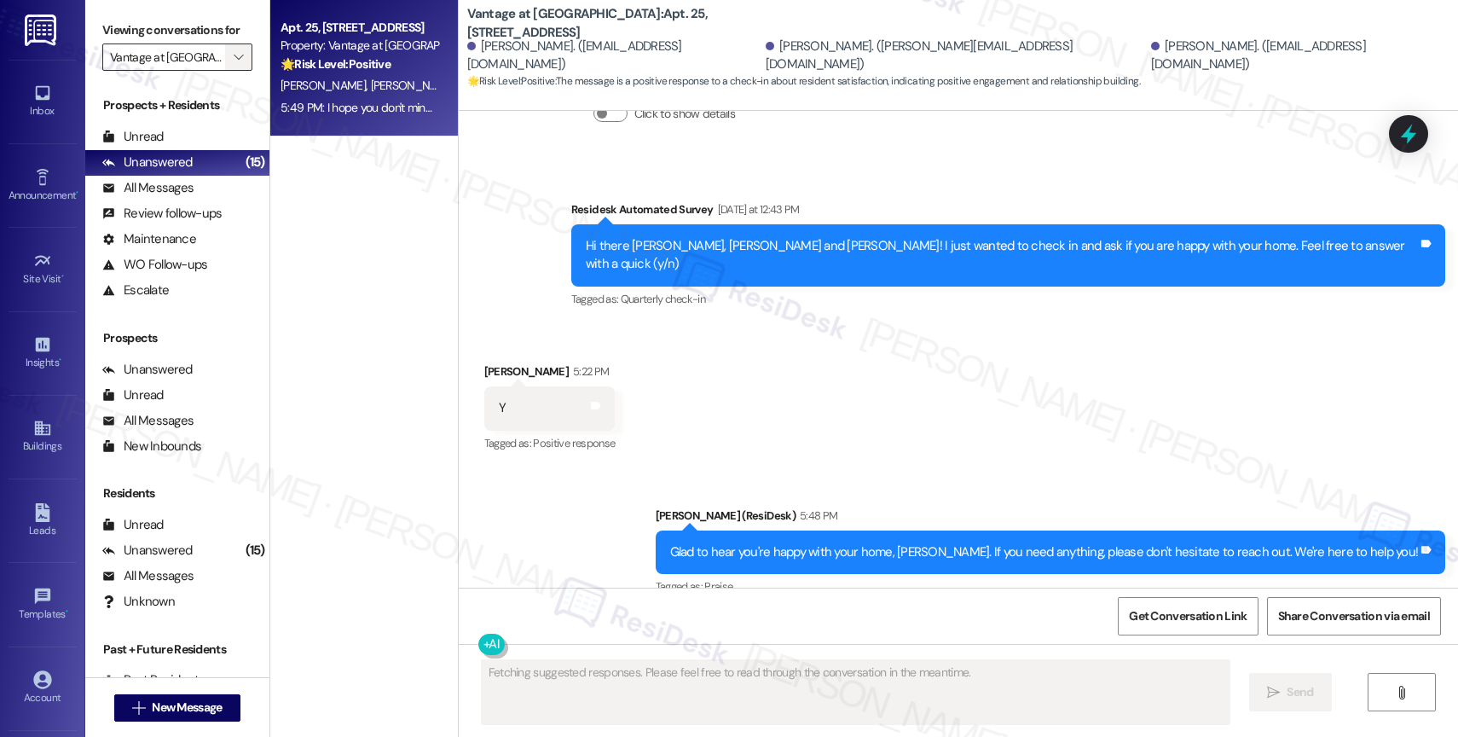
click at [234, 64] on icon "" at bounding box center [238, 57] width 9 height 14
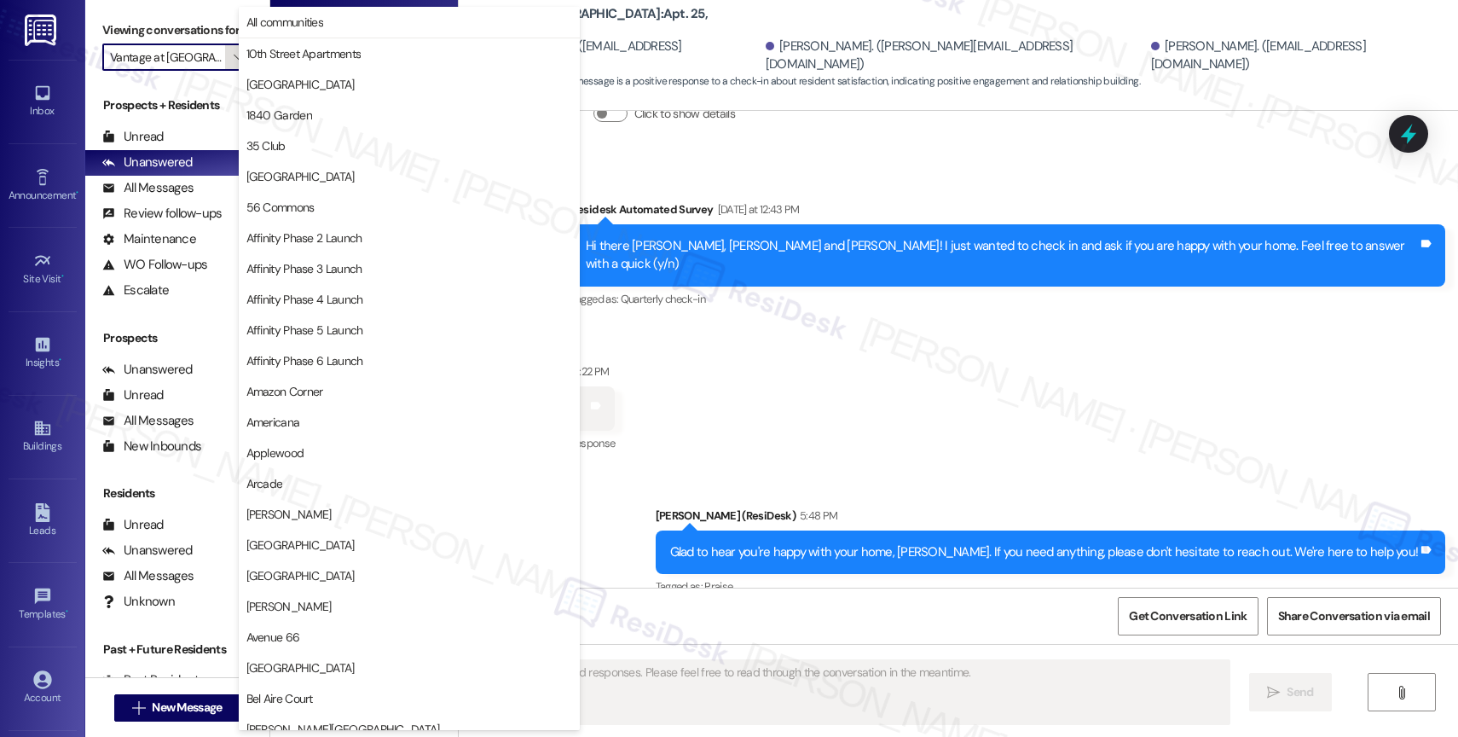
scroll to position [2940, 0]
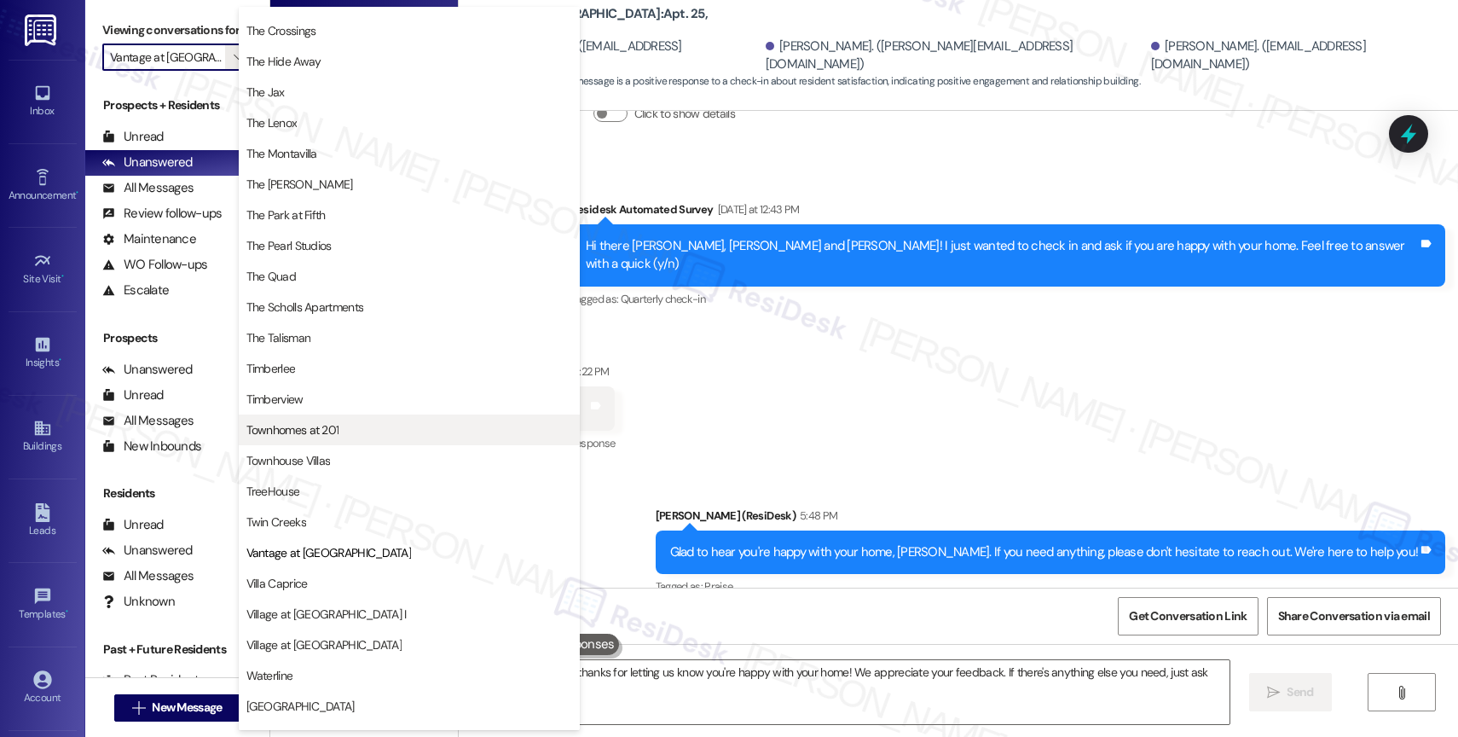
type textarea "Hi {{first_name}}, thanks for letting us know you're happy with your home! We a…"
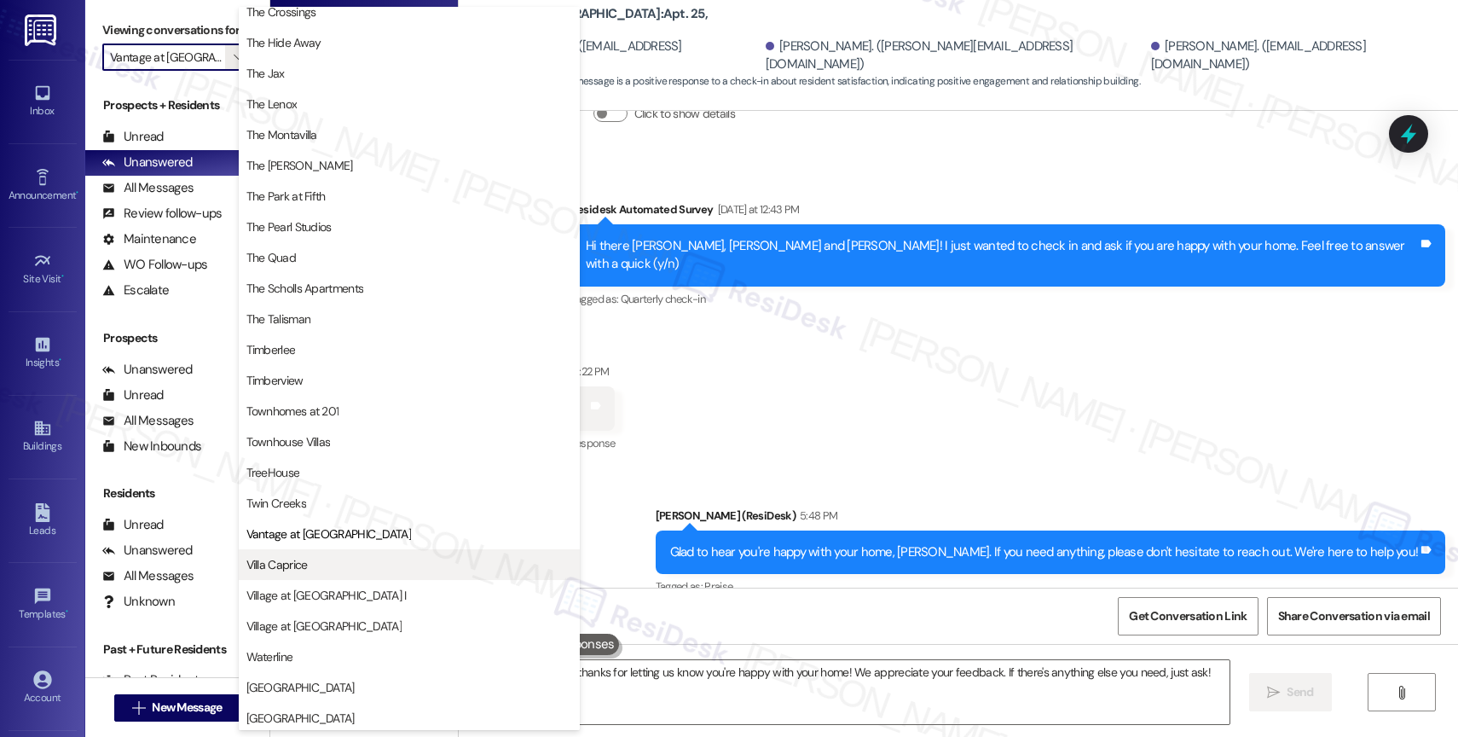
scroll to position [3081, 0]
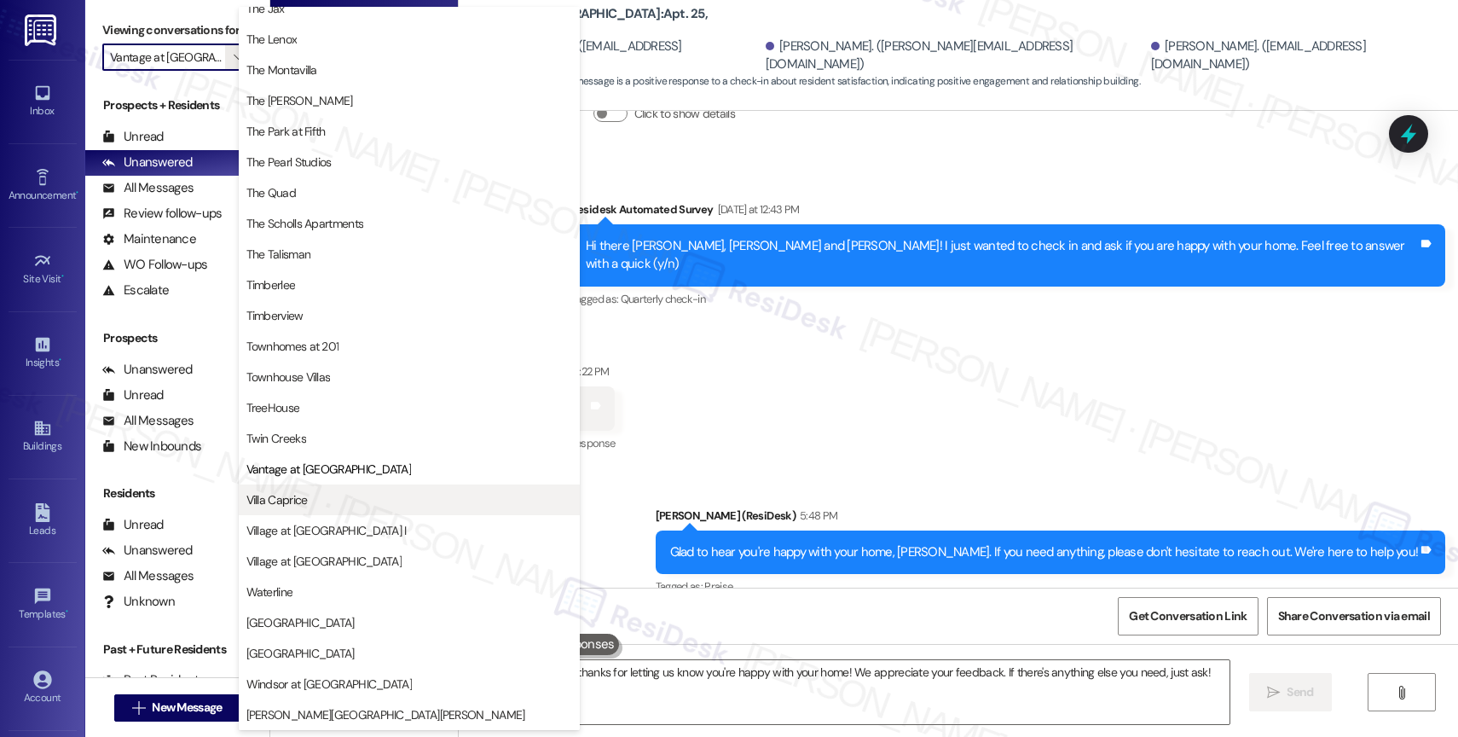
click at [379, 489] on button "Villa Caprice" at bounding box center [409, 499] width 341 height 31
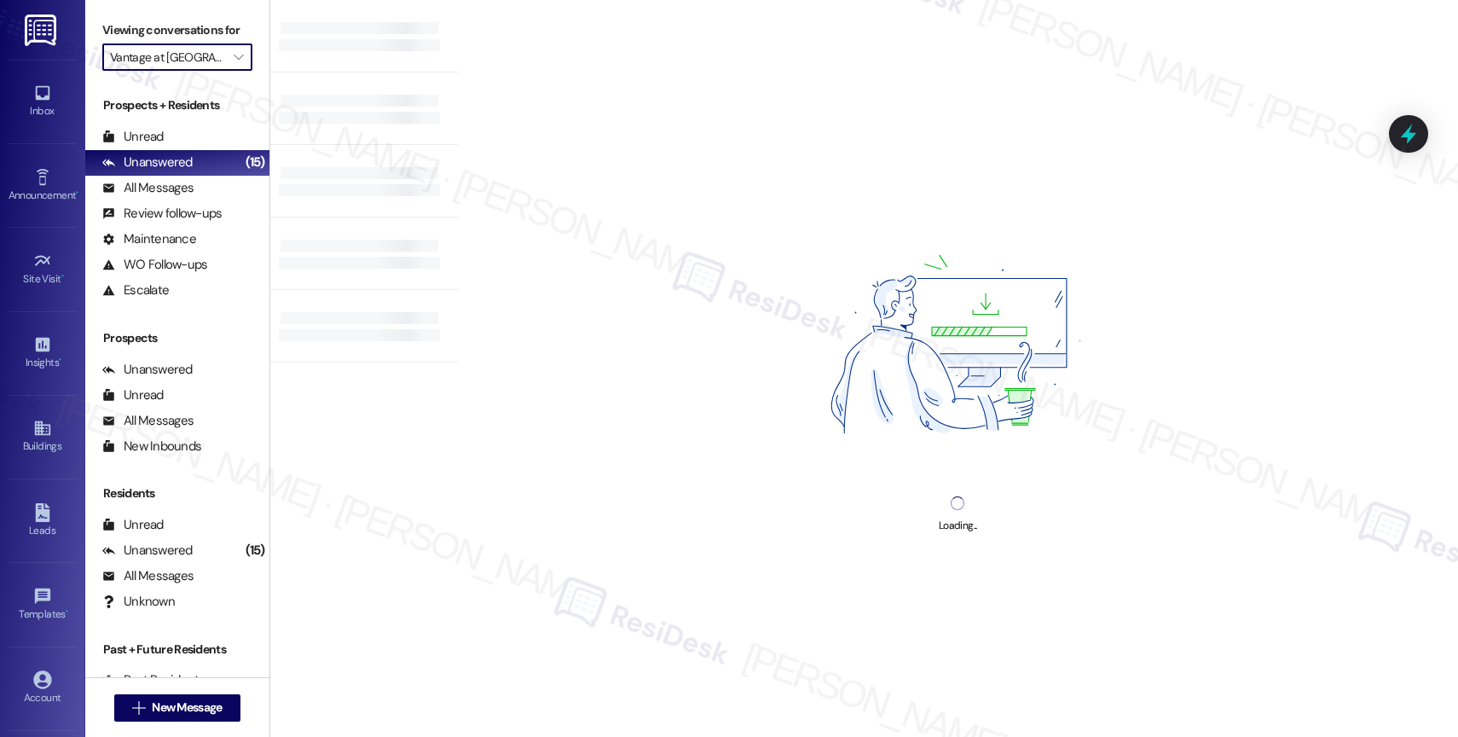
type input "Villa Caprice"
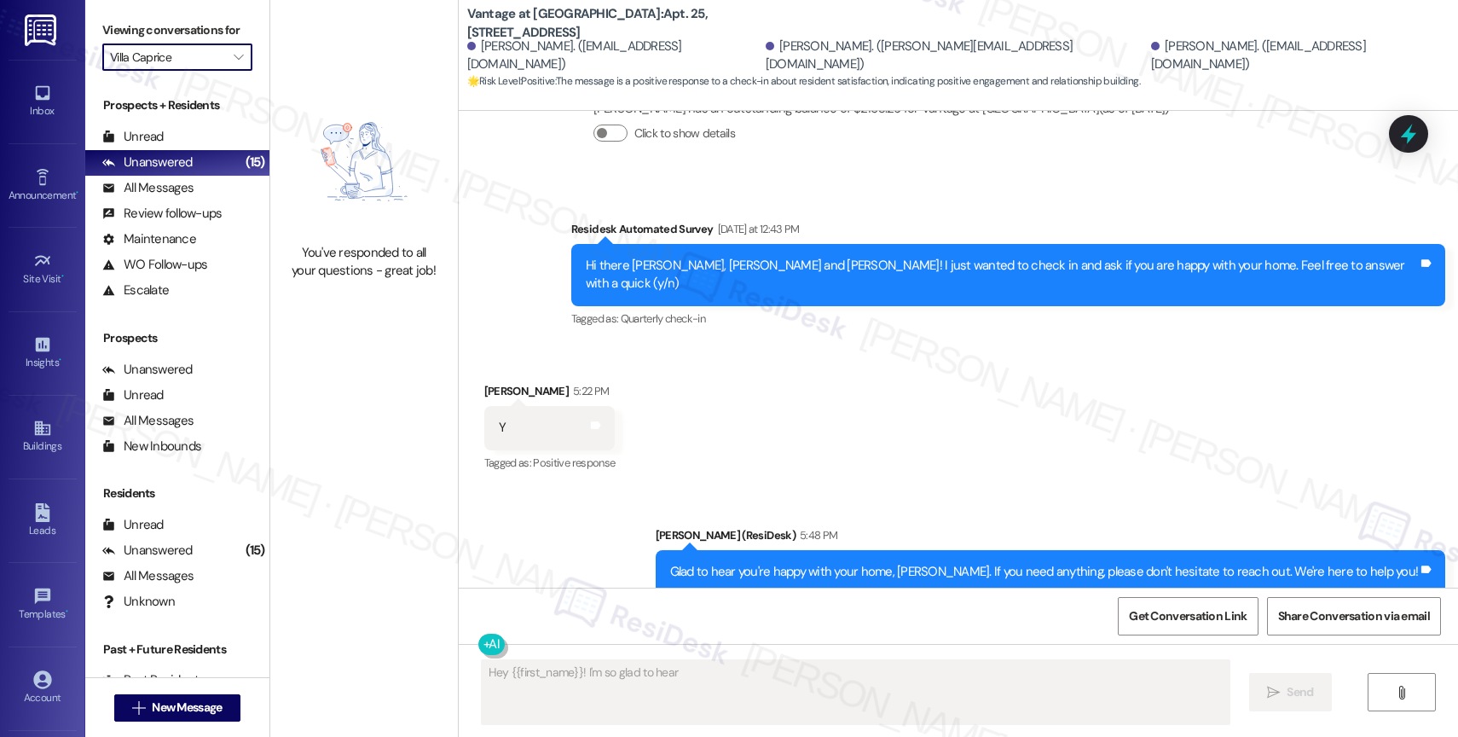
scroll to position [3933, 0]
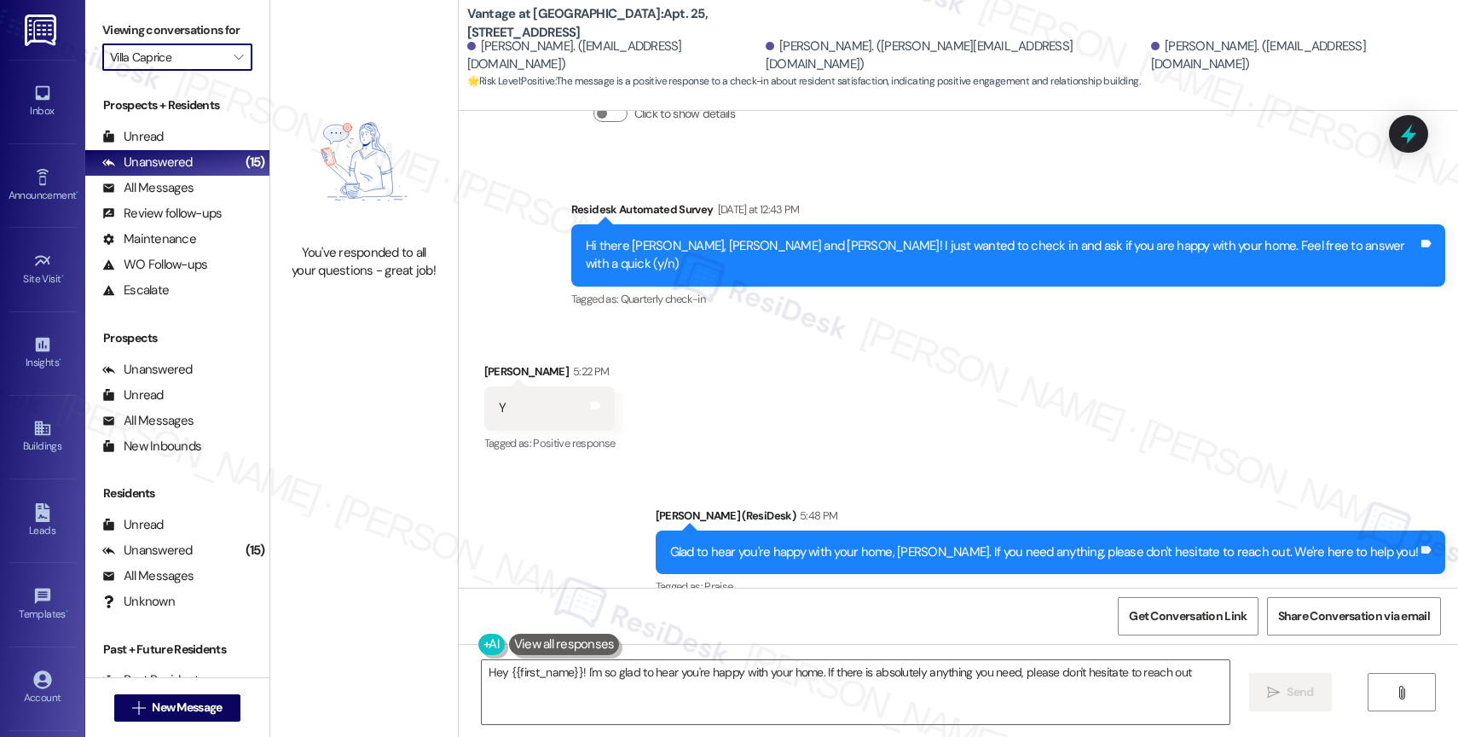
type textarea "Hey {{first_name}}! I'm so glad to hear you're happy with your home. If there i…"
click at [234, 64] on icon "" at bounding box center [238, 57] width 9 height 14
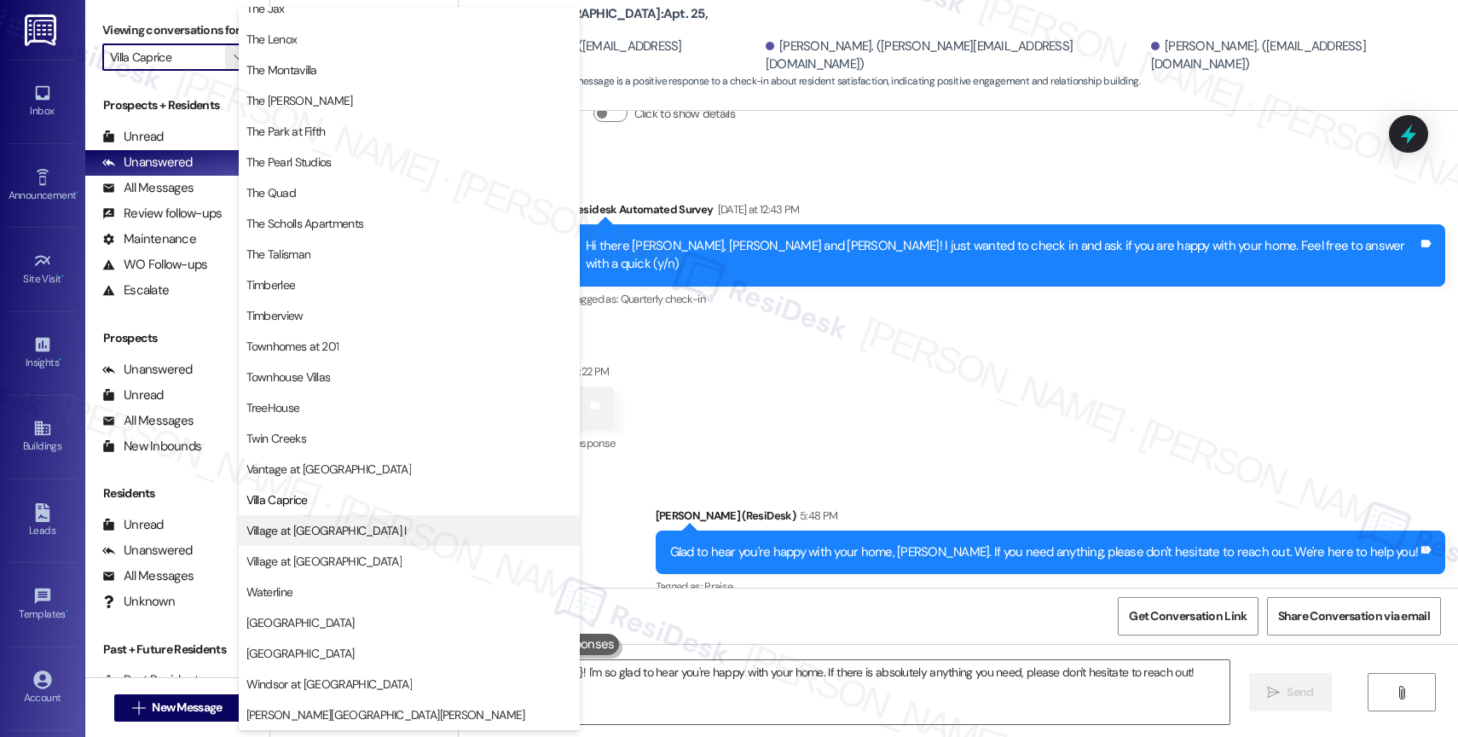
scroll to position [3105, 0]
click at [347, 535] on span "Village at Main Street I" at bounding box center [326, 530] width 160 height 17
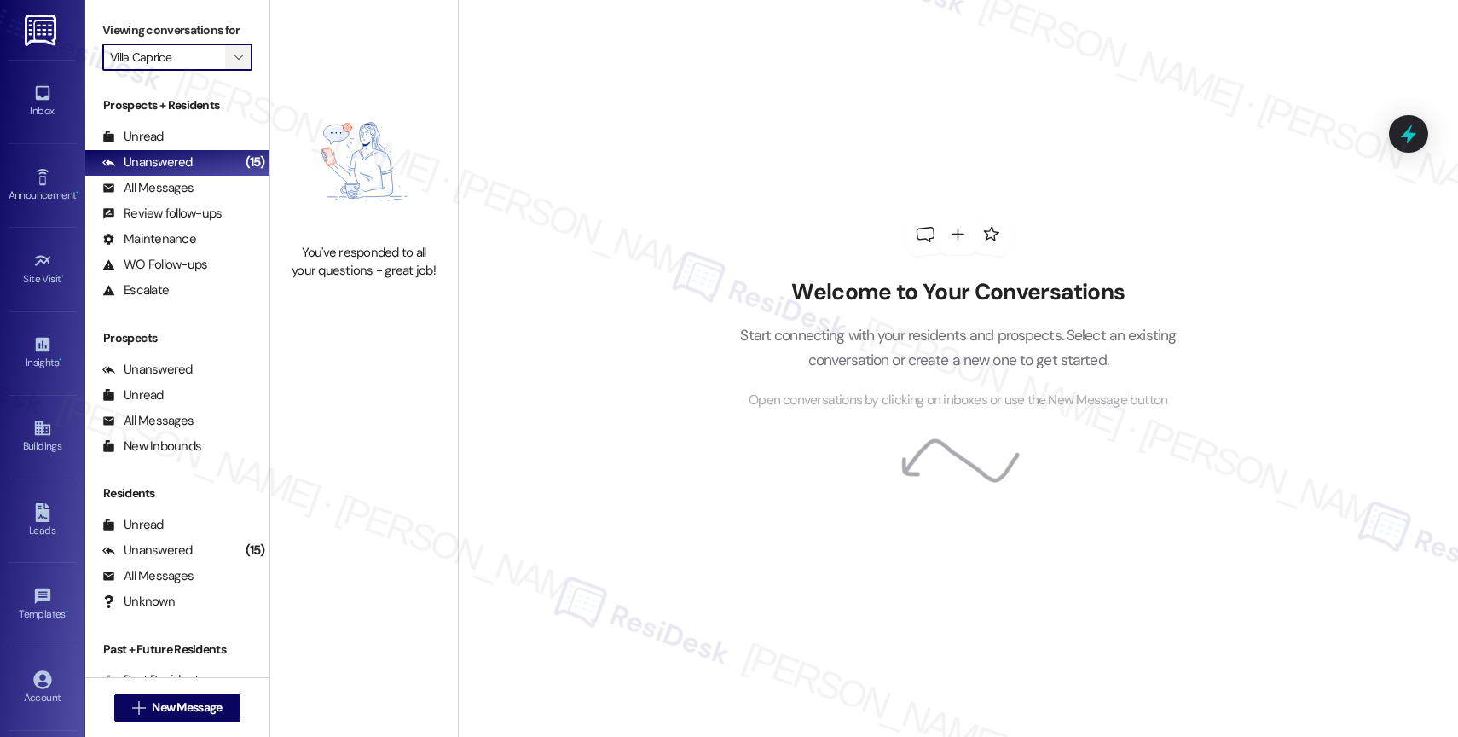
type input "Village at Main Street I"
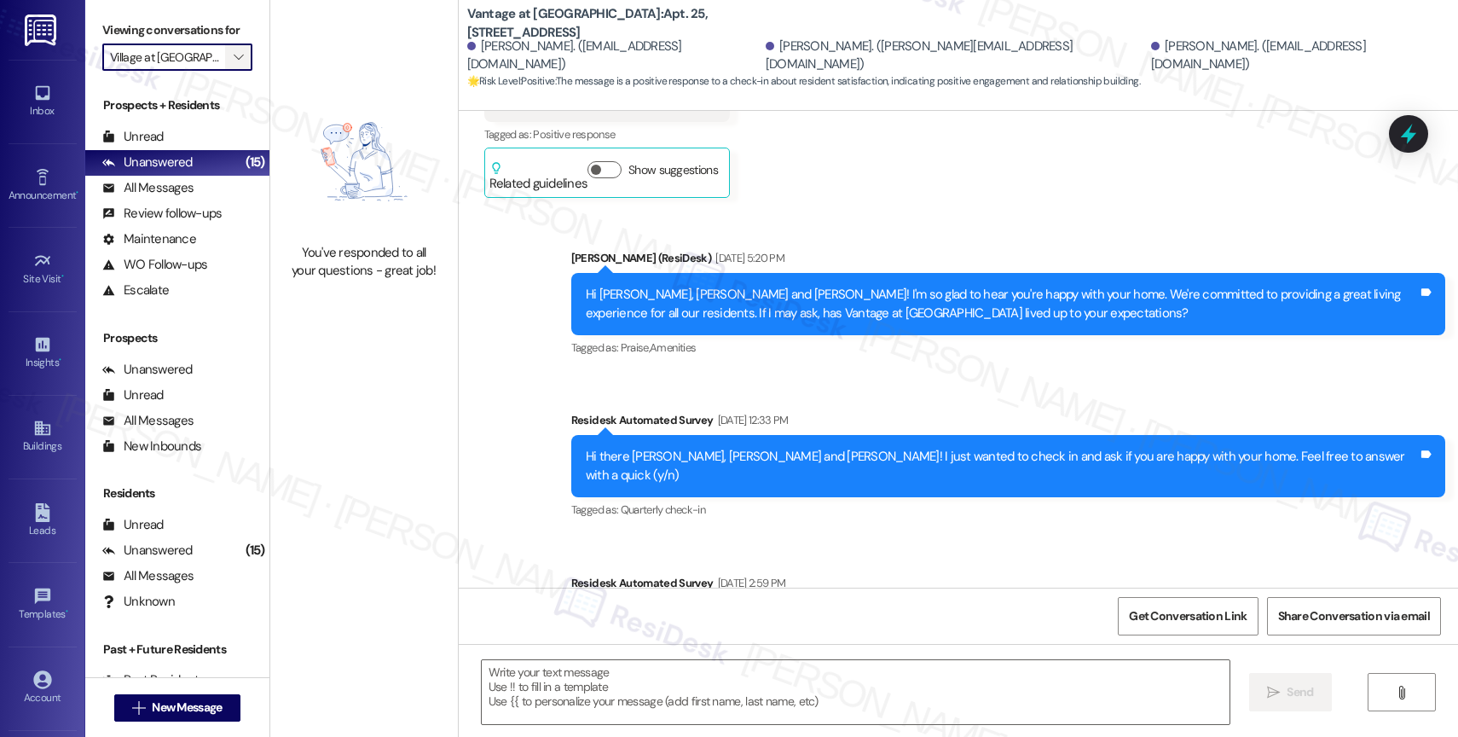
type textarea "Fetching suggested responses. Please feel free to read through the conversation…"
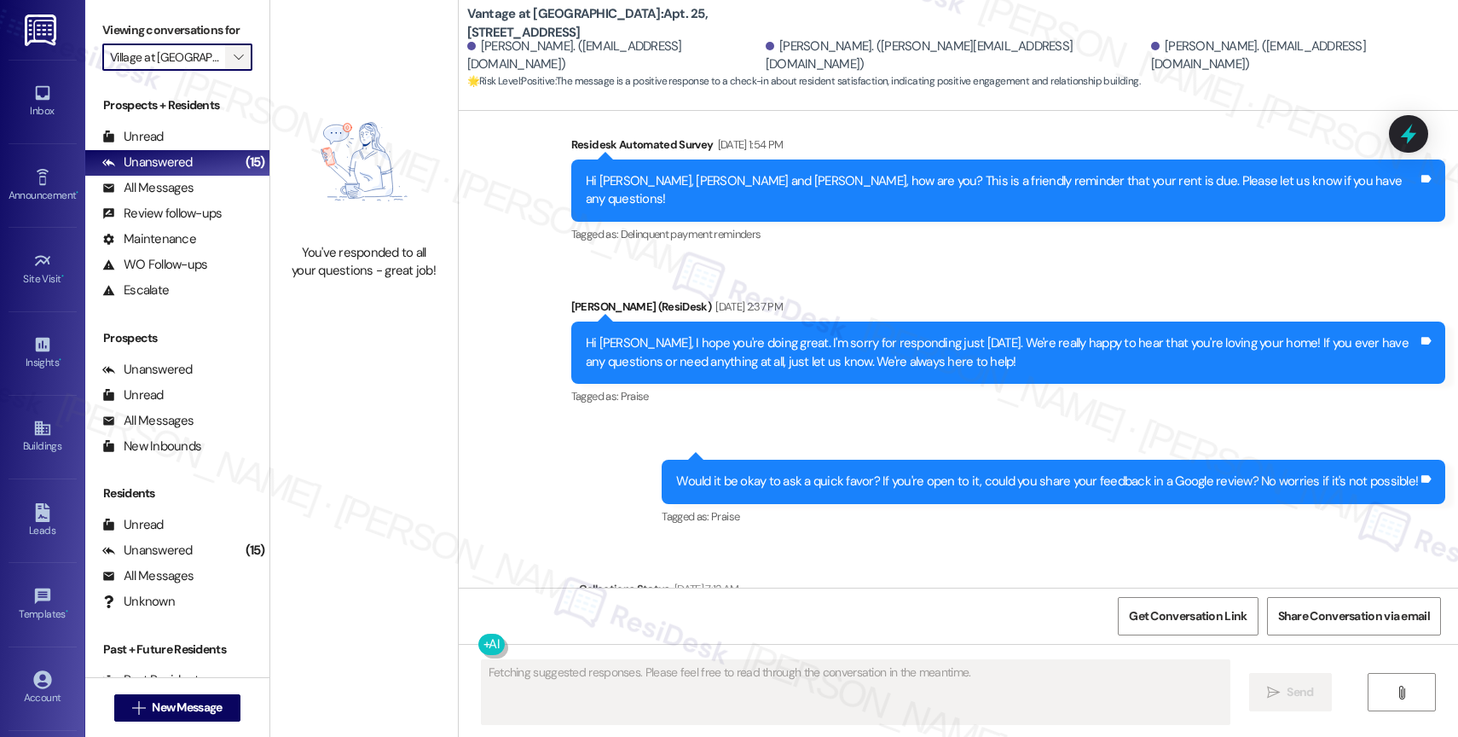
scroll to position [3668, 0]
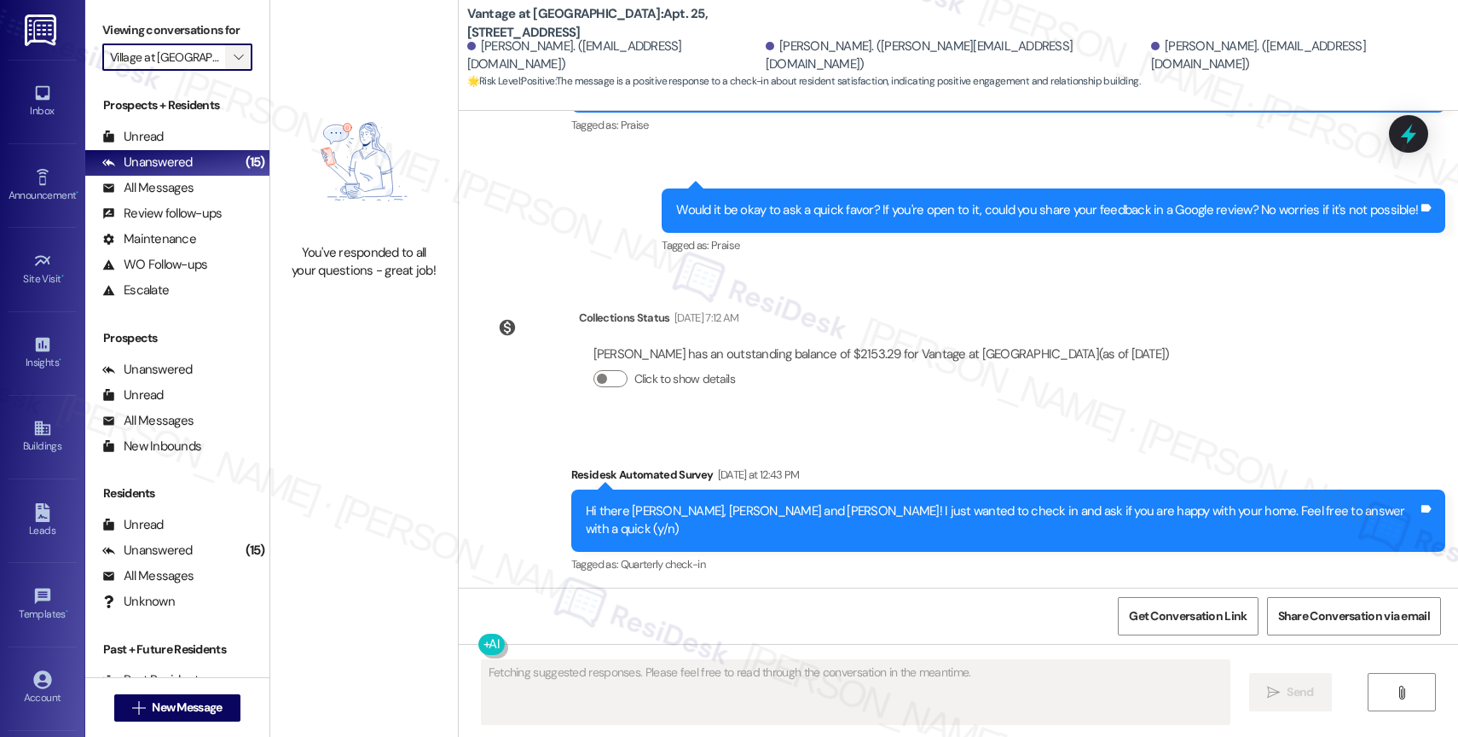
click at [232, 71] on span "" at bounding box center [238, 56] width 16 height 27
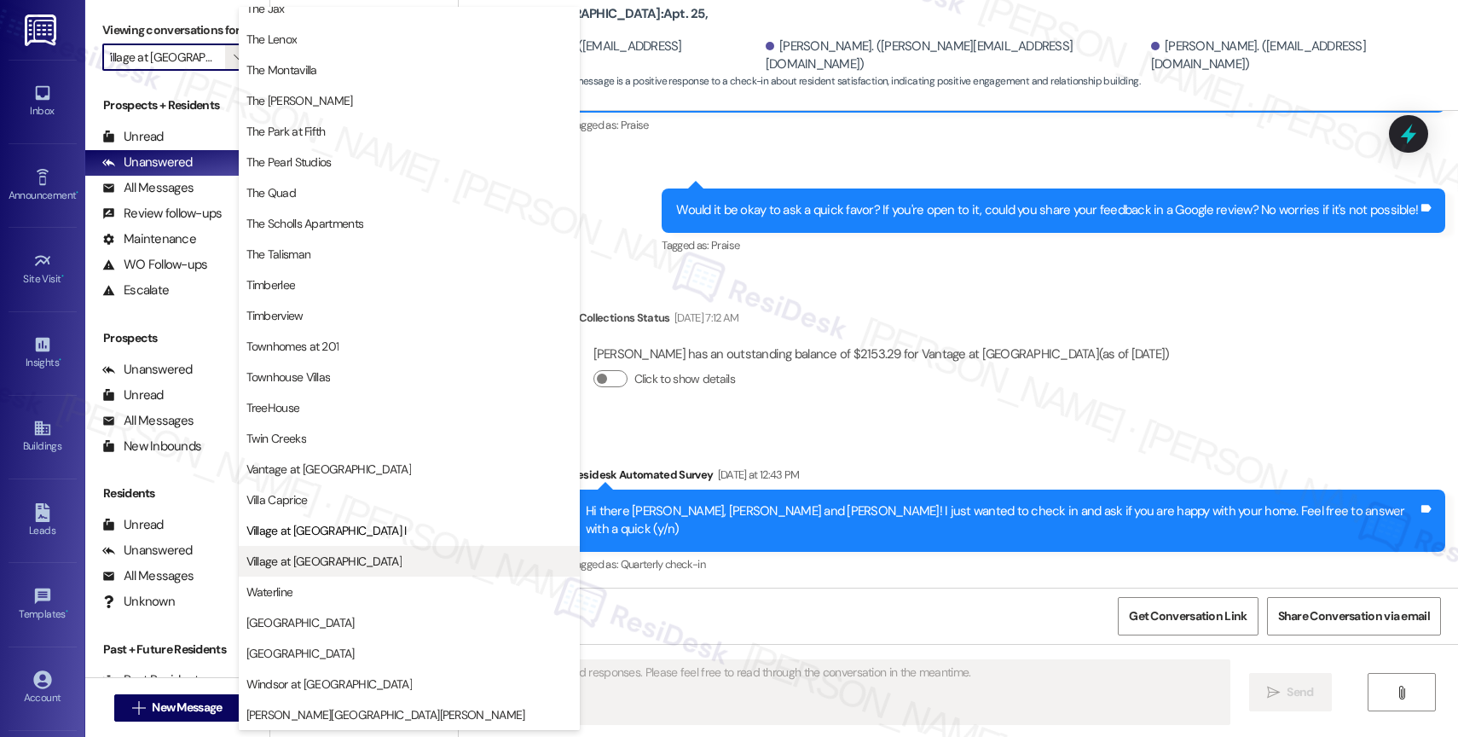
scroll to position [3057, 0]
click at [340, 554] on span "Village at Sunrise" at bounding box center [409, 561] width 326 height 17
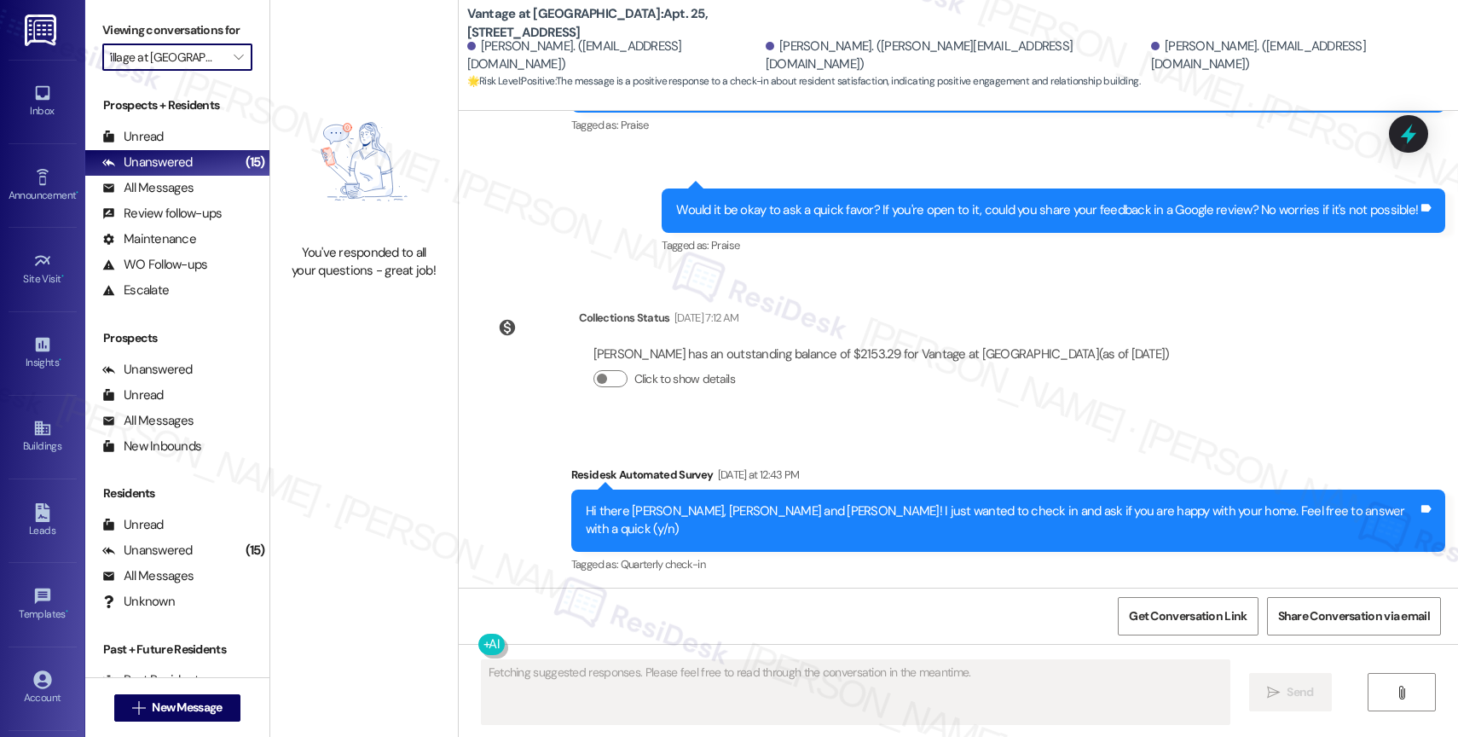
type input "Village at Sunrise"
click at [230, 67] on span "" at bounding box center [238, 56] width 16 height 27
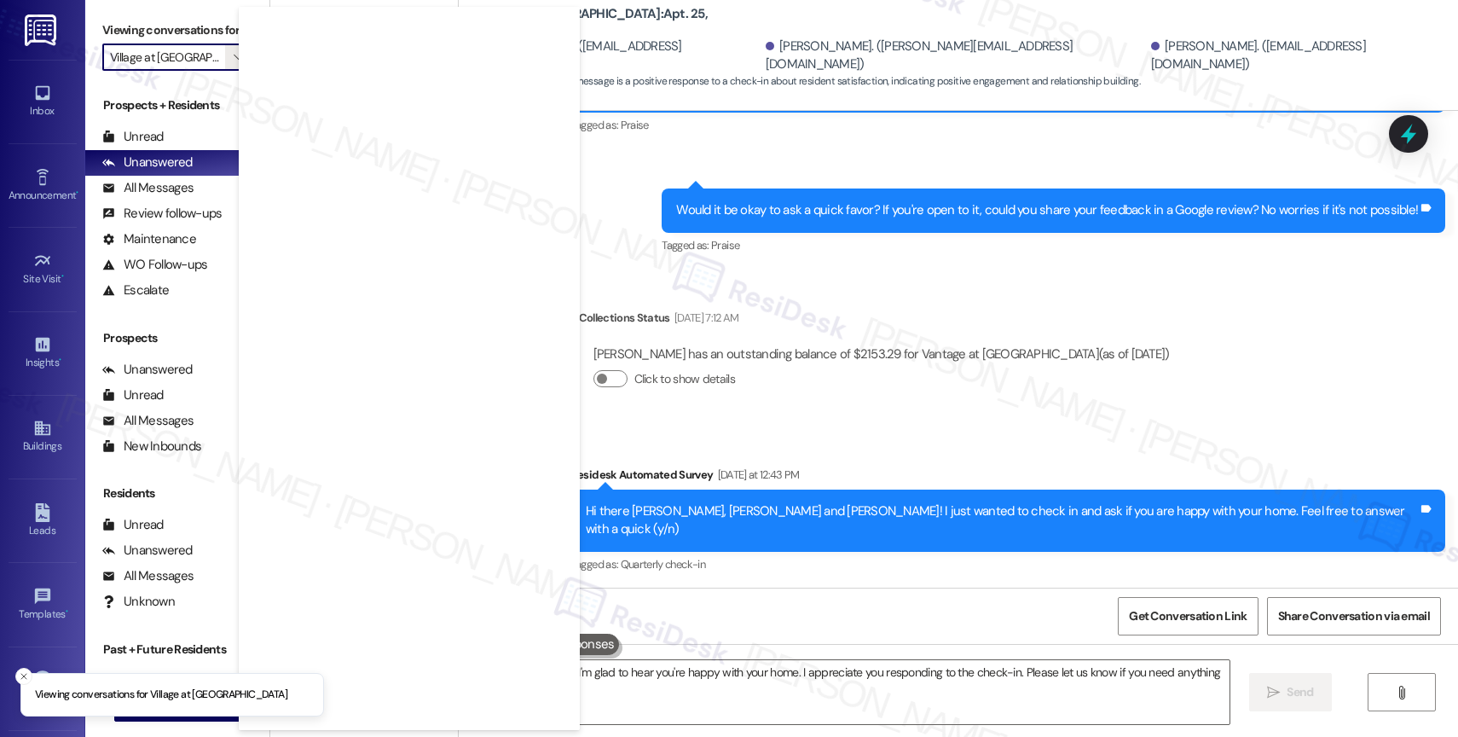
type textarea "Hi {{first_name}}! I'm glad to hear you're happy with your home. I appreciate y…"
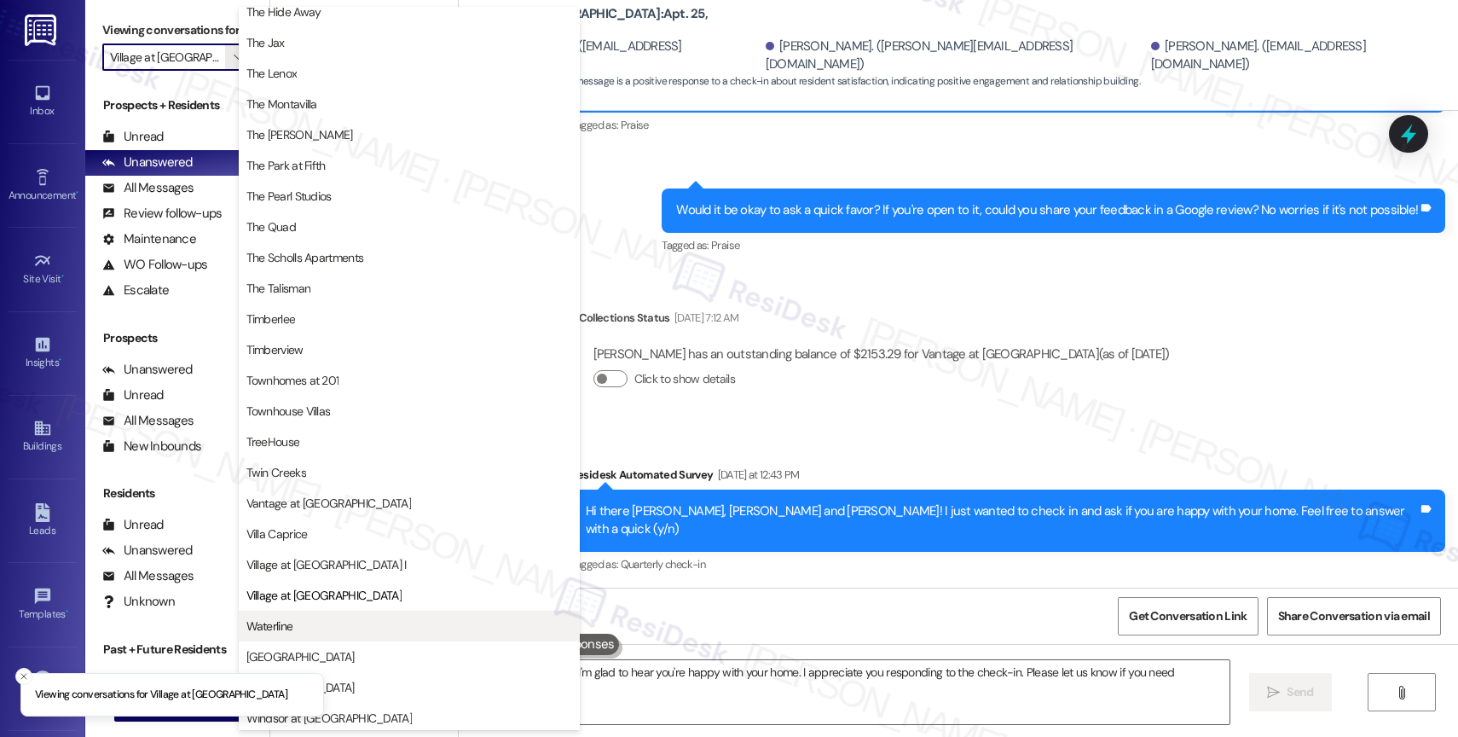
scroll to position [3057, 0]
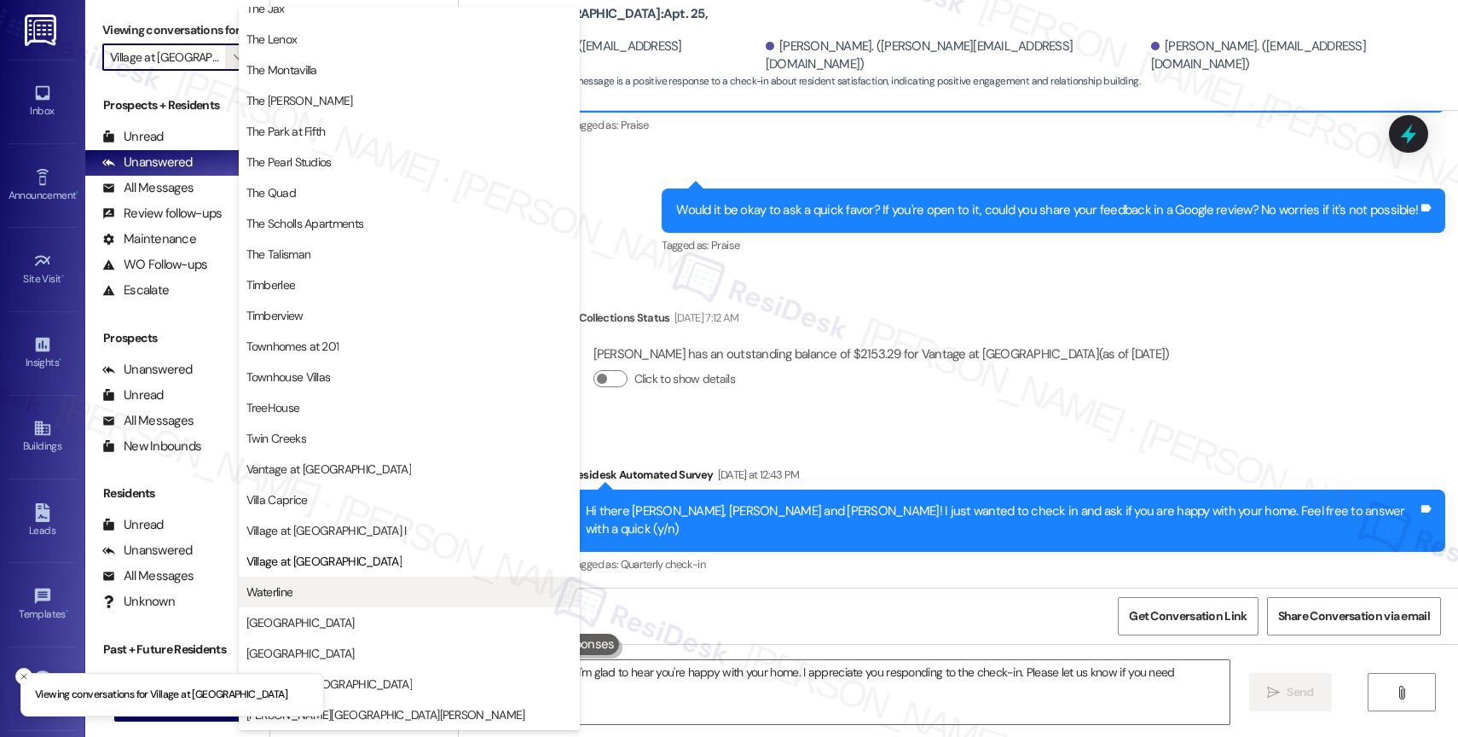
click at [356, 600] on span "Waterline" at bounding box center [409, 591] width 326 height 17
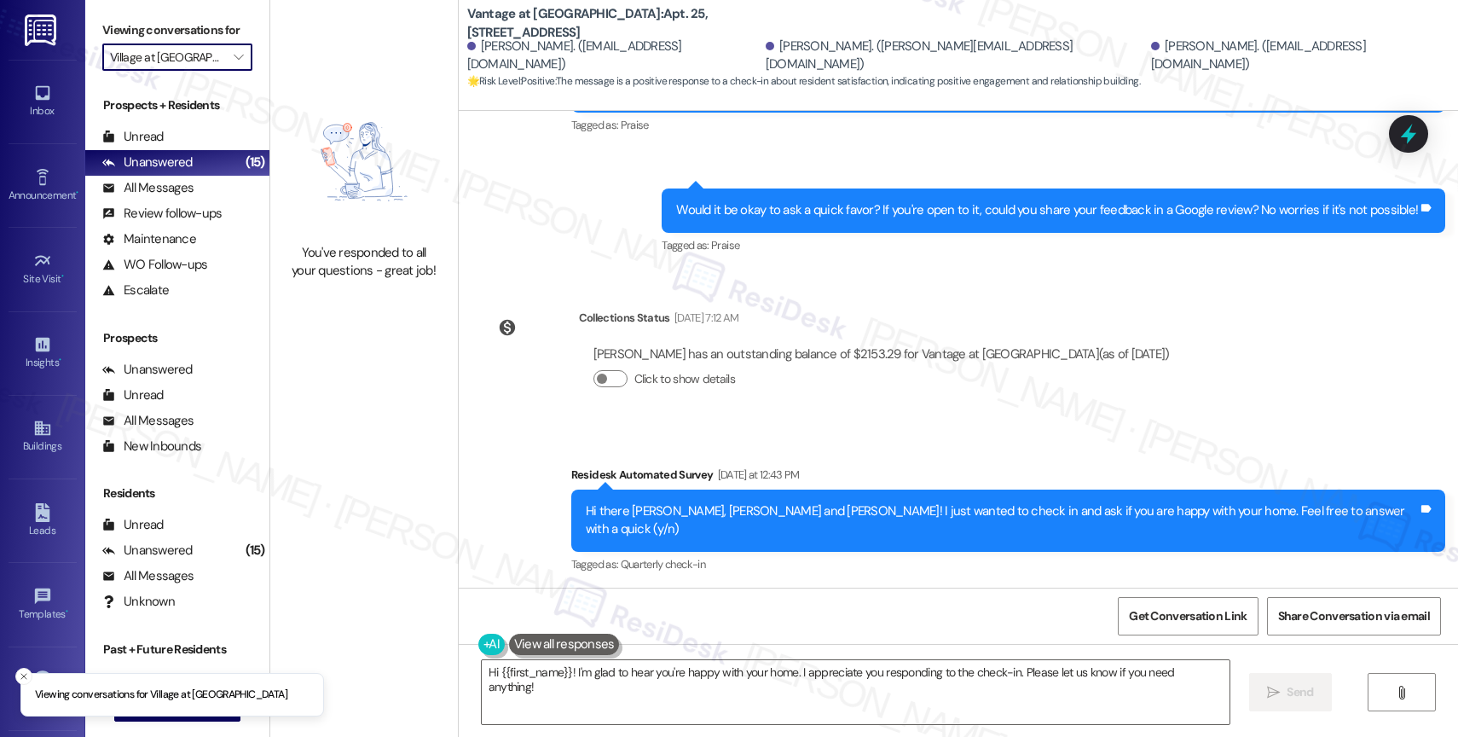
type input "Waterline"
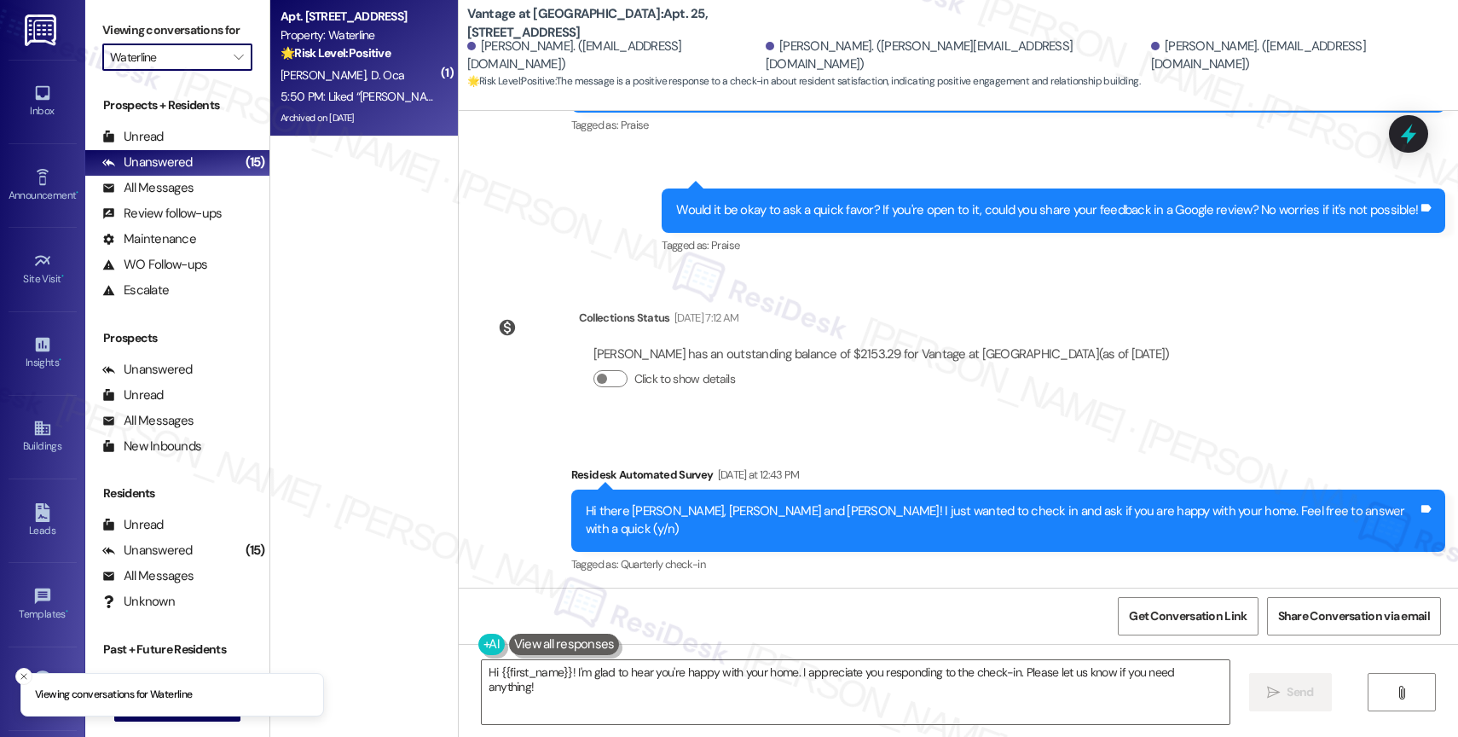
click at [329, 84] on div "G. Stephens D. Oca" at bounding box center [359, 75] width 161 height 21
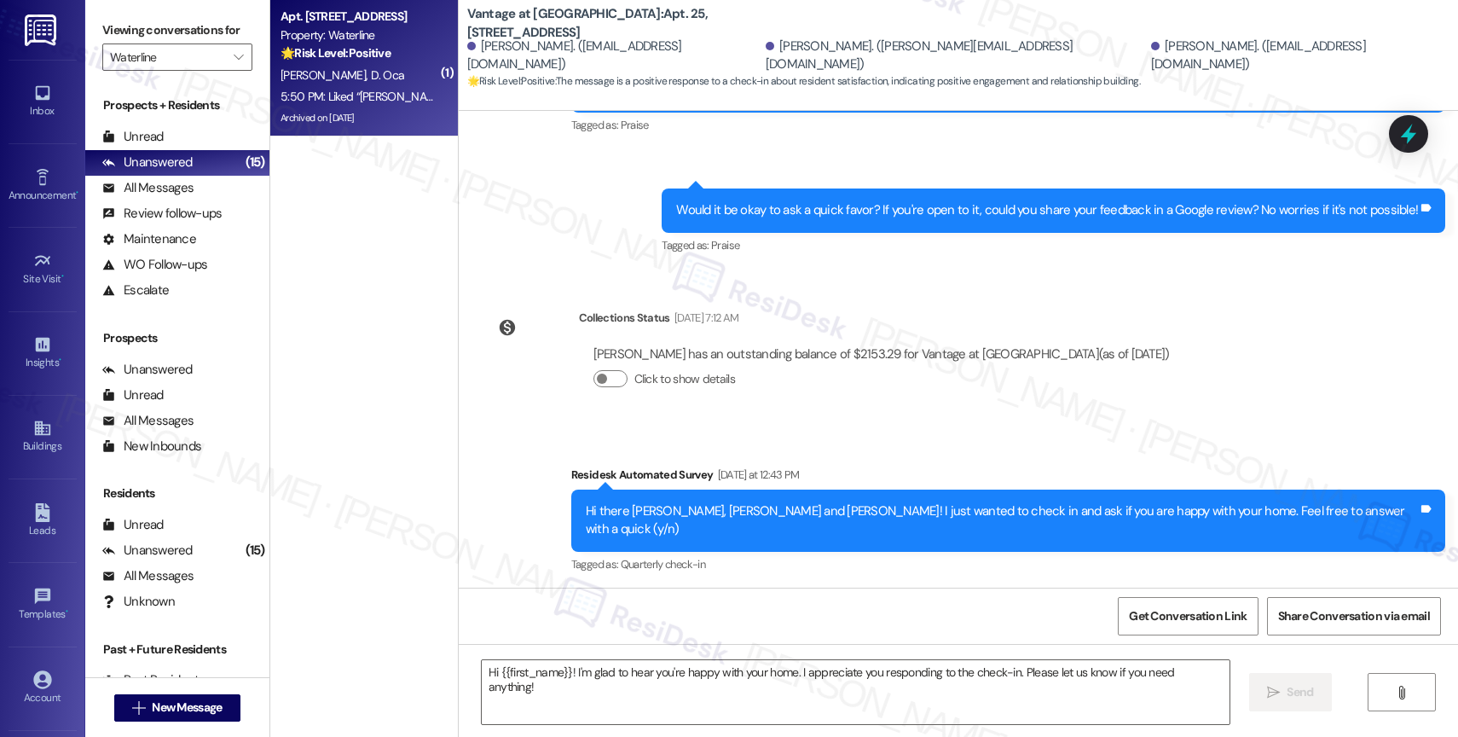
type textarea "Fetching suggested responses. Please feel free to read through the conversation…"
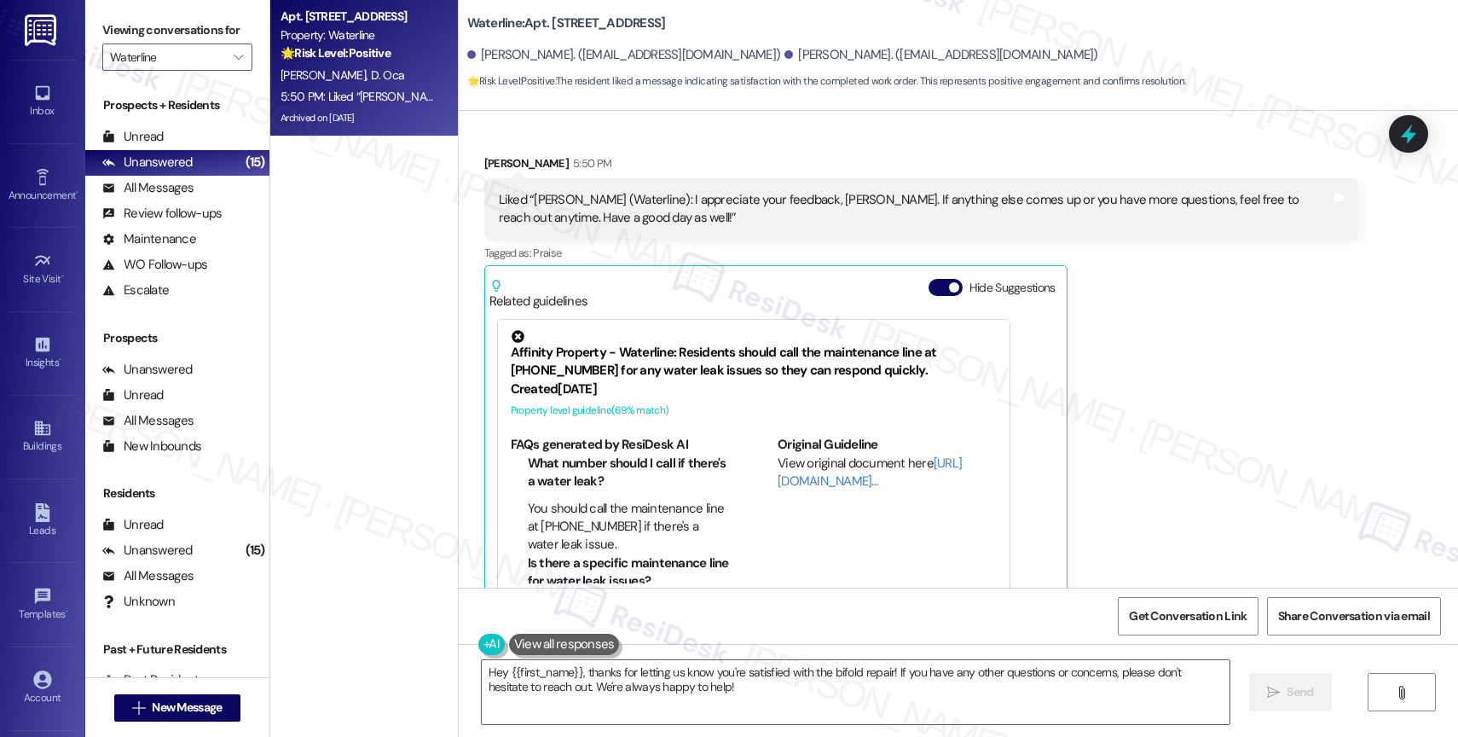
scroll to position [4091, 0]
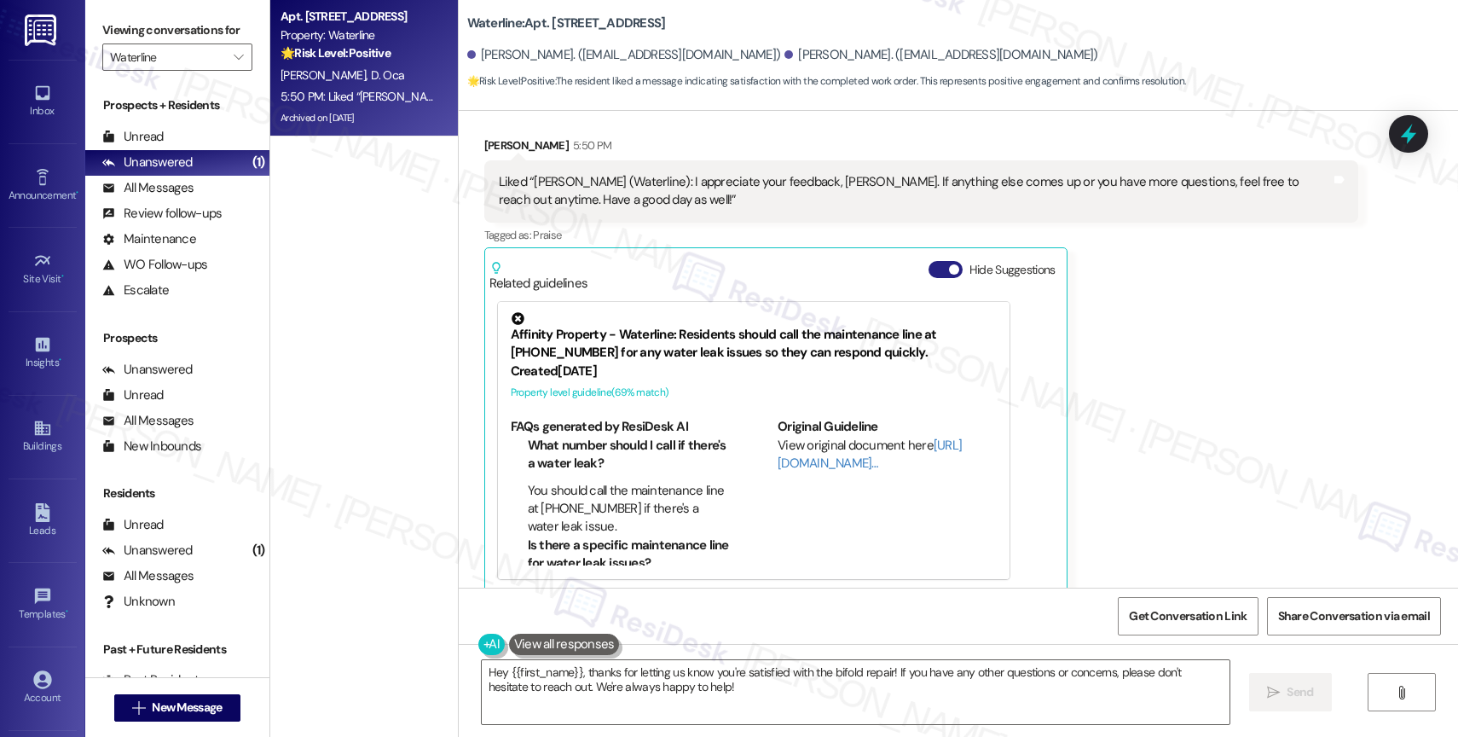
click at [929, 261] on button "Hide Suggestions" at bounding box center [946, 269] width 34 height 17
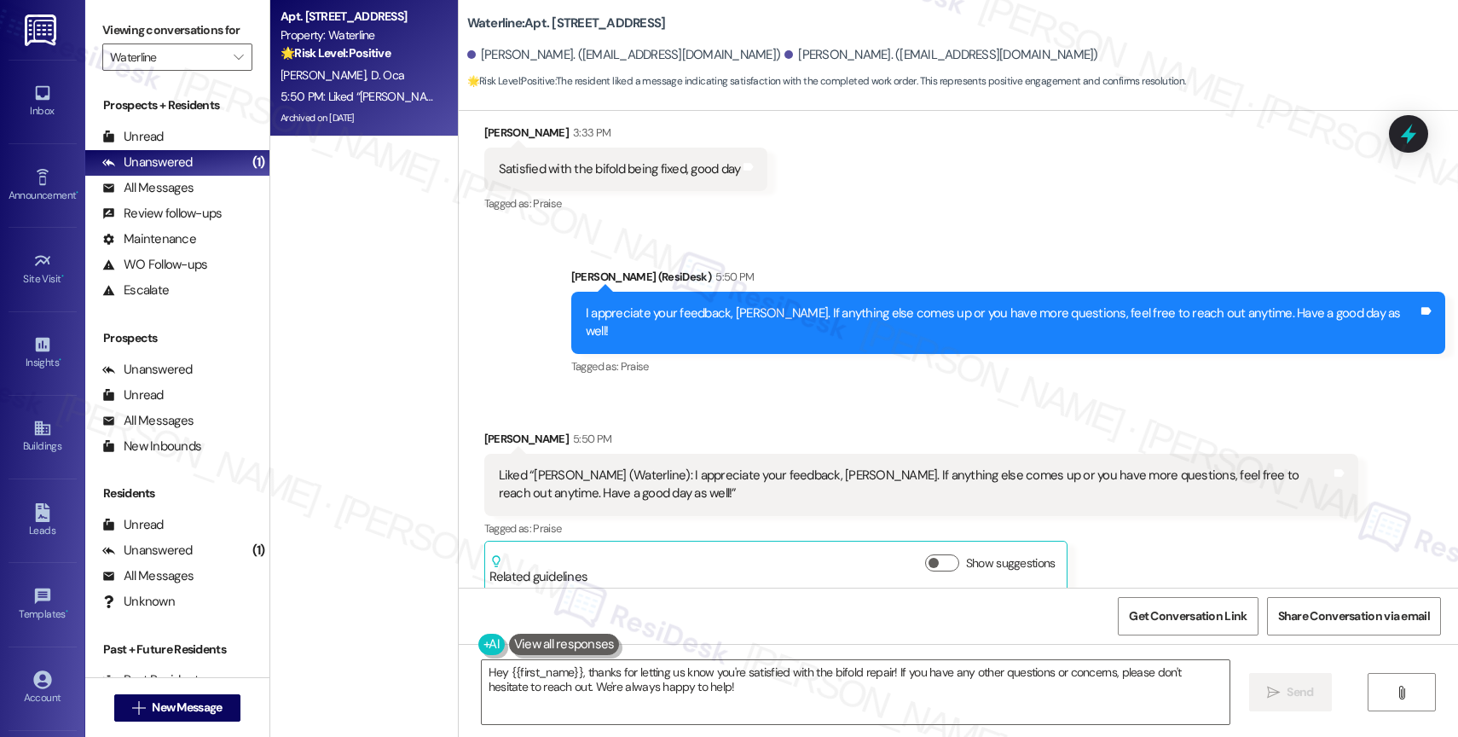
click at [773, 417] on div "Received via SMS Gabriela Stephens 5:50 PM Liked “Sarah (Waterline): I apprecia…" at bounding box center [922, 511] width 900 height 188
click at [616, 686] on textarea "Hey {{first_name}}, thanks for letting us know you're satisfied with the bifold…" at bounding box center [856, 692] width 748 height 64
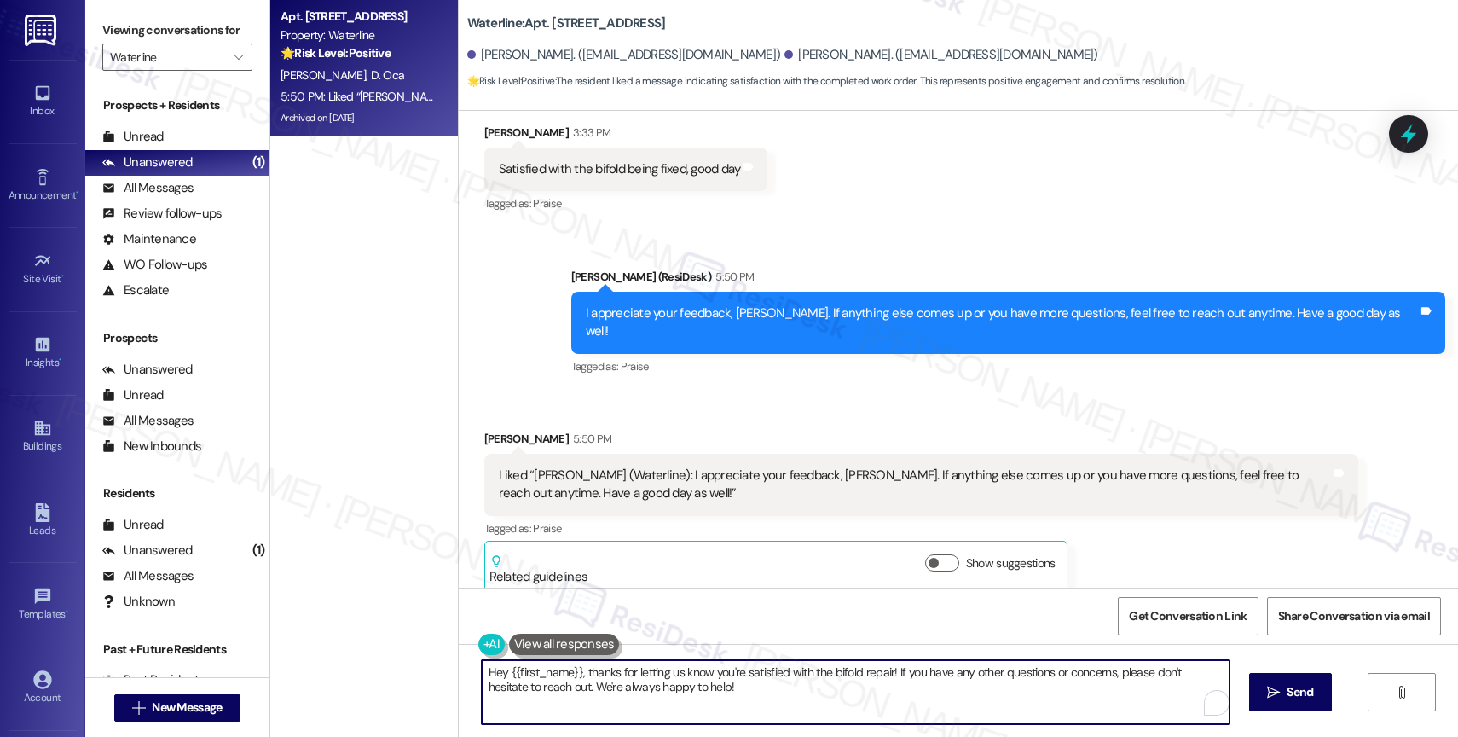
click at [616, 686] on textarea "Hey {{first_name}}, thanks for letting us know you're satisfied with the bifold…" at bounding box center [856, 692] width 748 height 64
paste textarea "Wendy"
type textarea "Wendy"
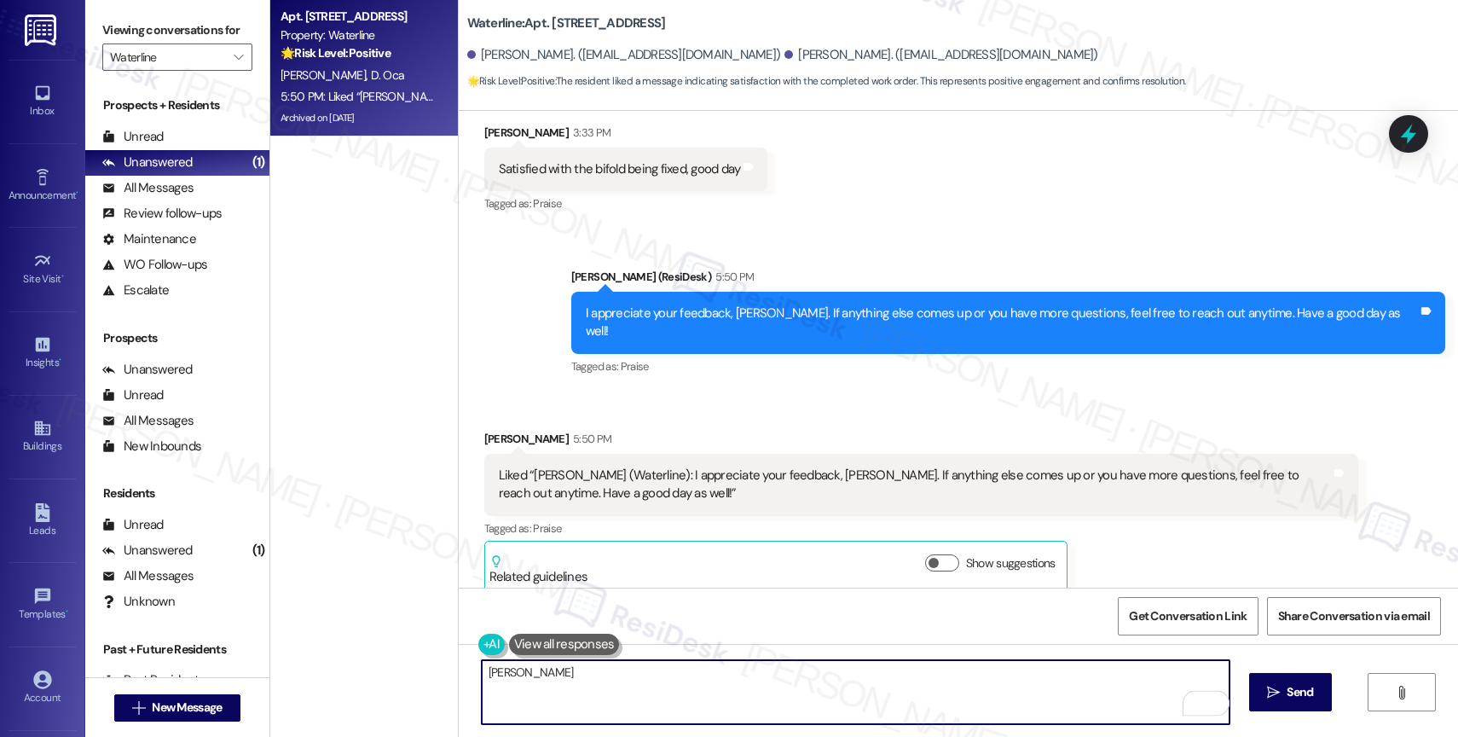
drag, startPoint x: 555, startPoint y: 663, endPoint x: 407, endPoint y: 657, distance: 148.5
click at [407, 657] on div "Apt. 233, 2900 Grand Ave. Property: Waterline 🌟 Risk Level: Positive The reside…" at bounding box center [864, 368] width 1188 height 737
drag, startPoint x: 530, startPoint y: 671, endPoint x: 428, endPoint y: 669, distance: 102.4
click at [436, 669] on div "Apt. 233, 2900 Grand Ave. Property: Waterline 🌟 Risk Level: Positive The reside…" at bounding box center [864, 368] width 1188 height 737
type textarea "🙂"
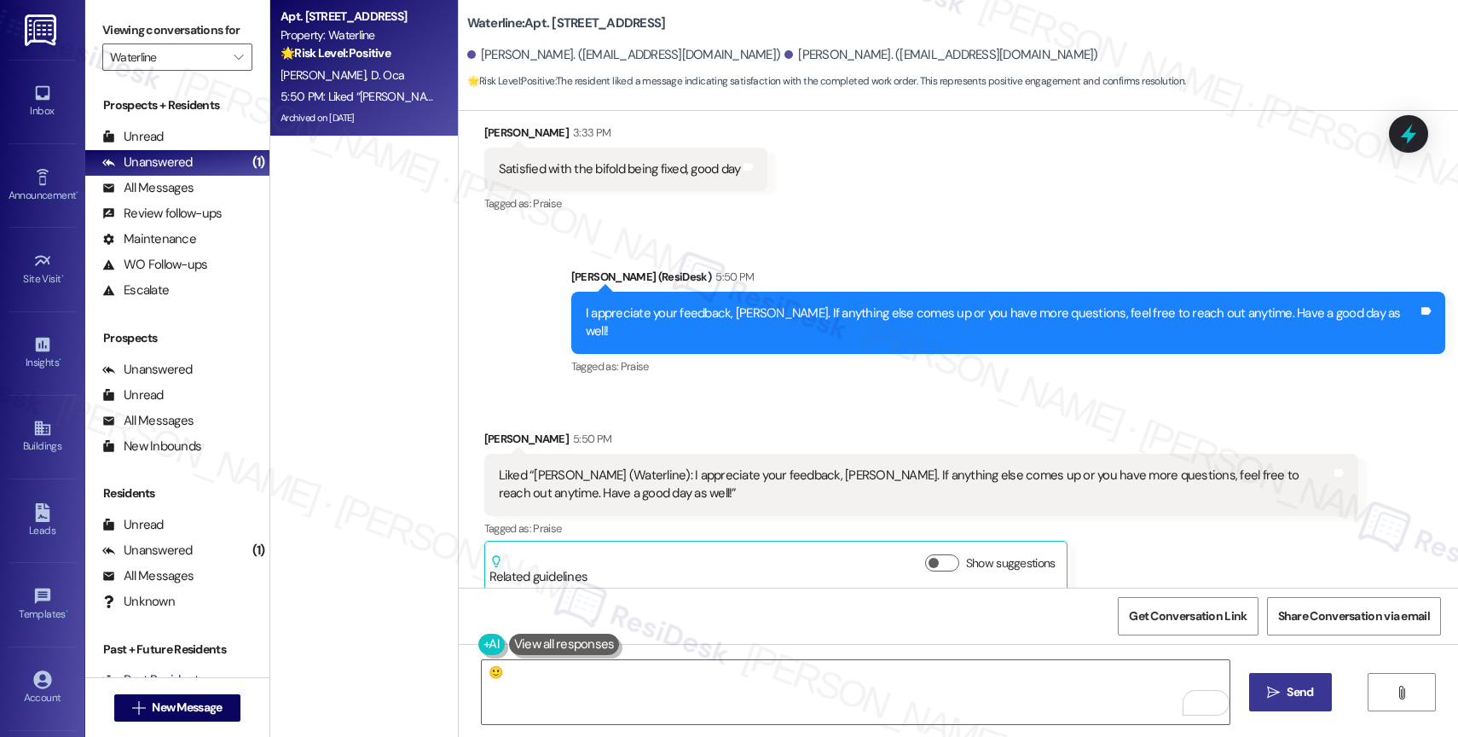
click at [1272, 690] on icon "" at bounding box center [1273, 693] width 13 height 14
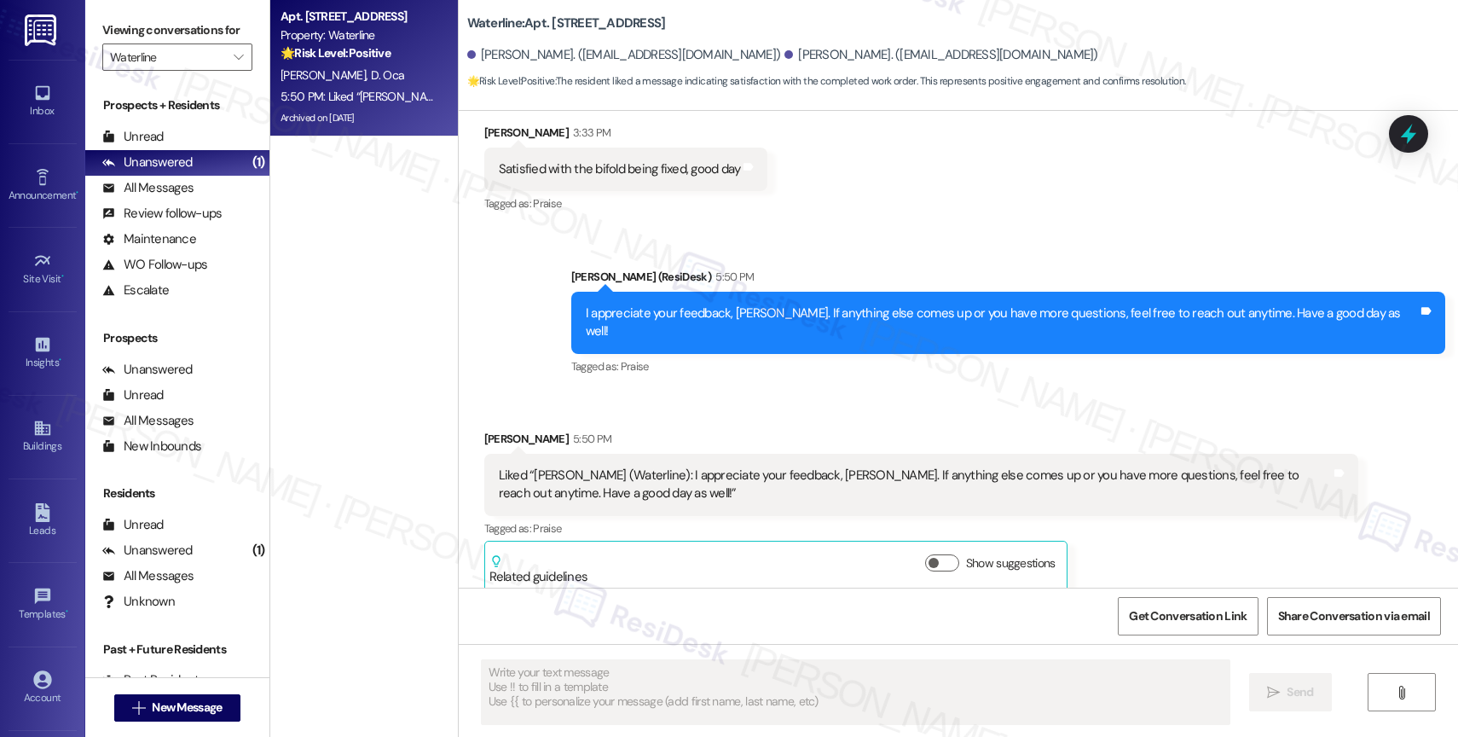
scroll to position [3797, 0]
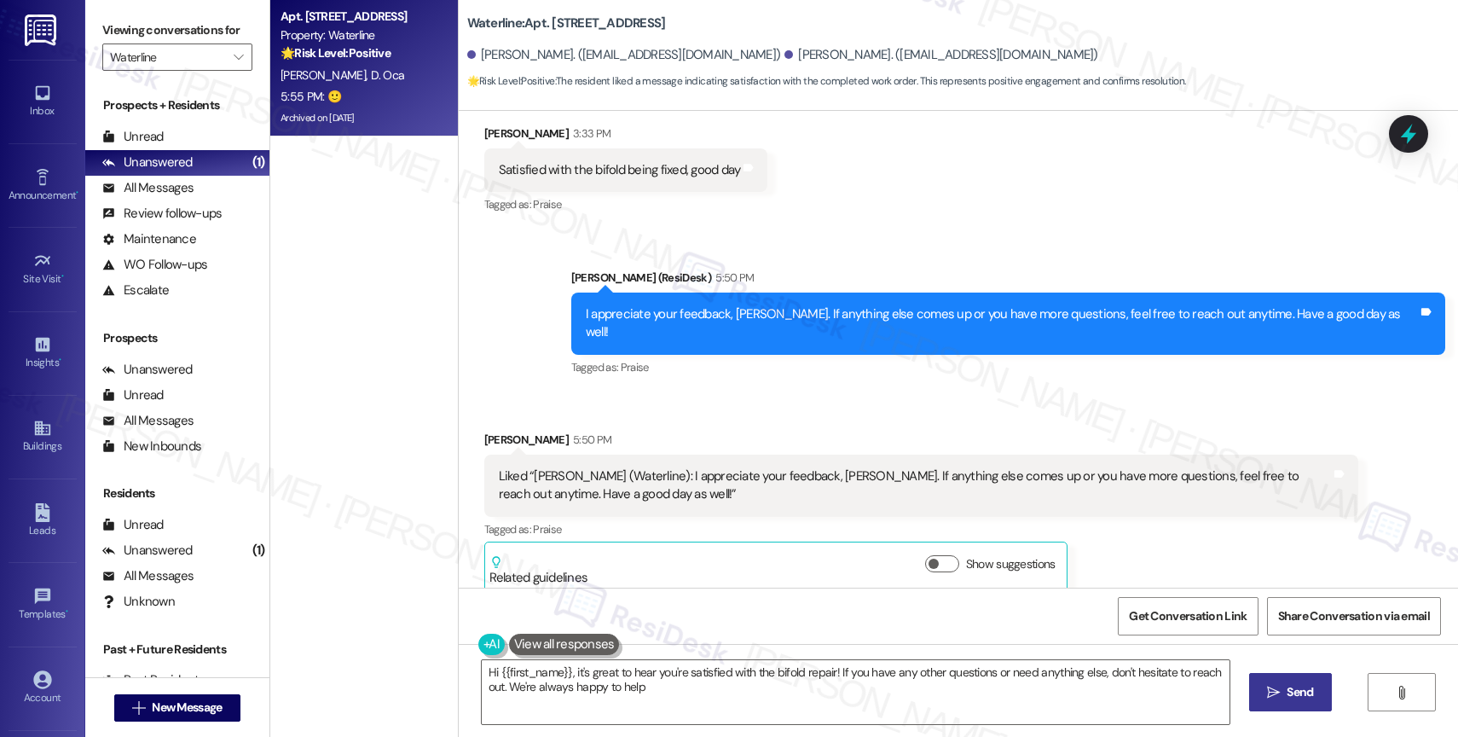
type textarea "Hi {{first_name}}, it's great to hear you're satisfied with the bifold repair! …"
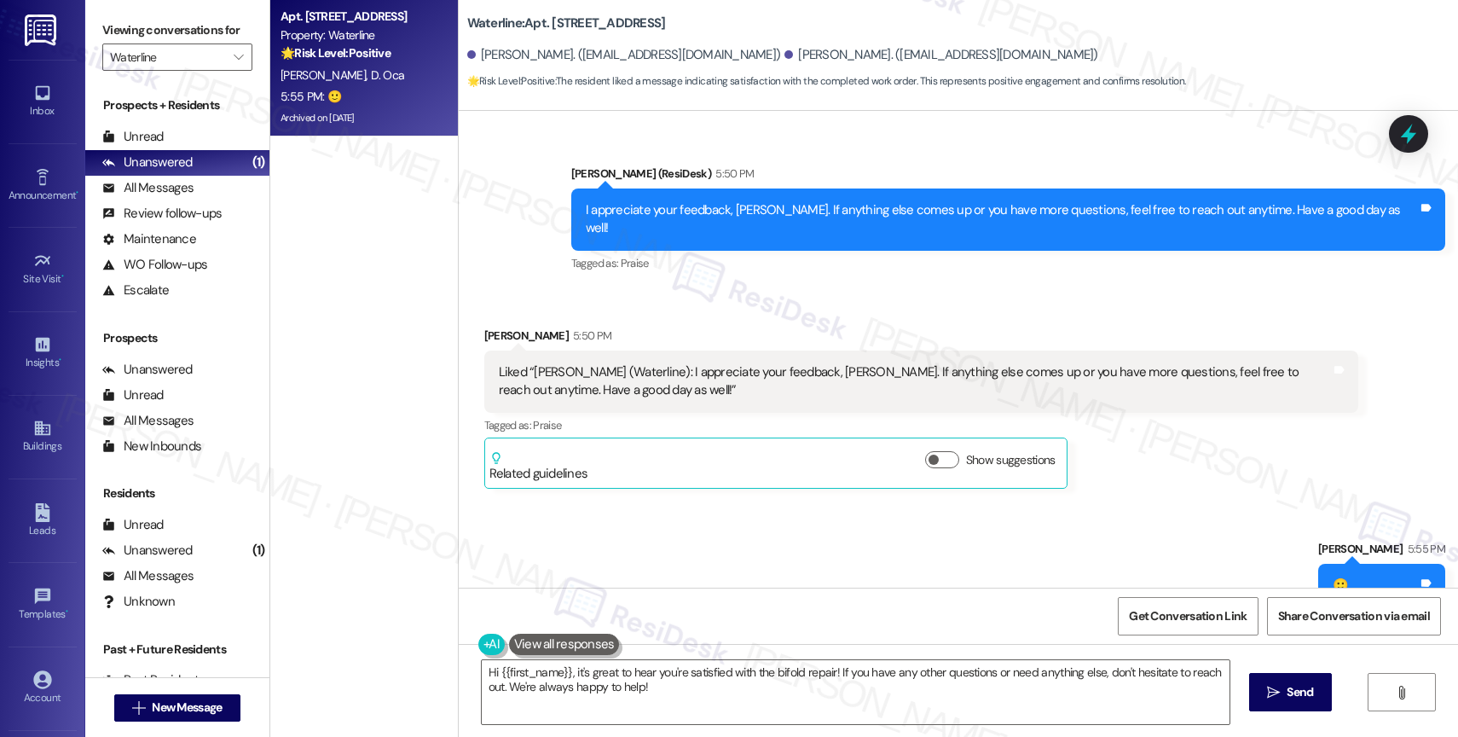
scroll to position [3916, 0]
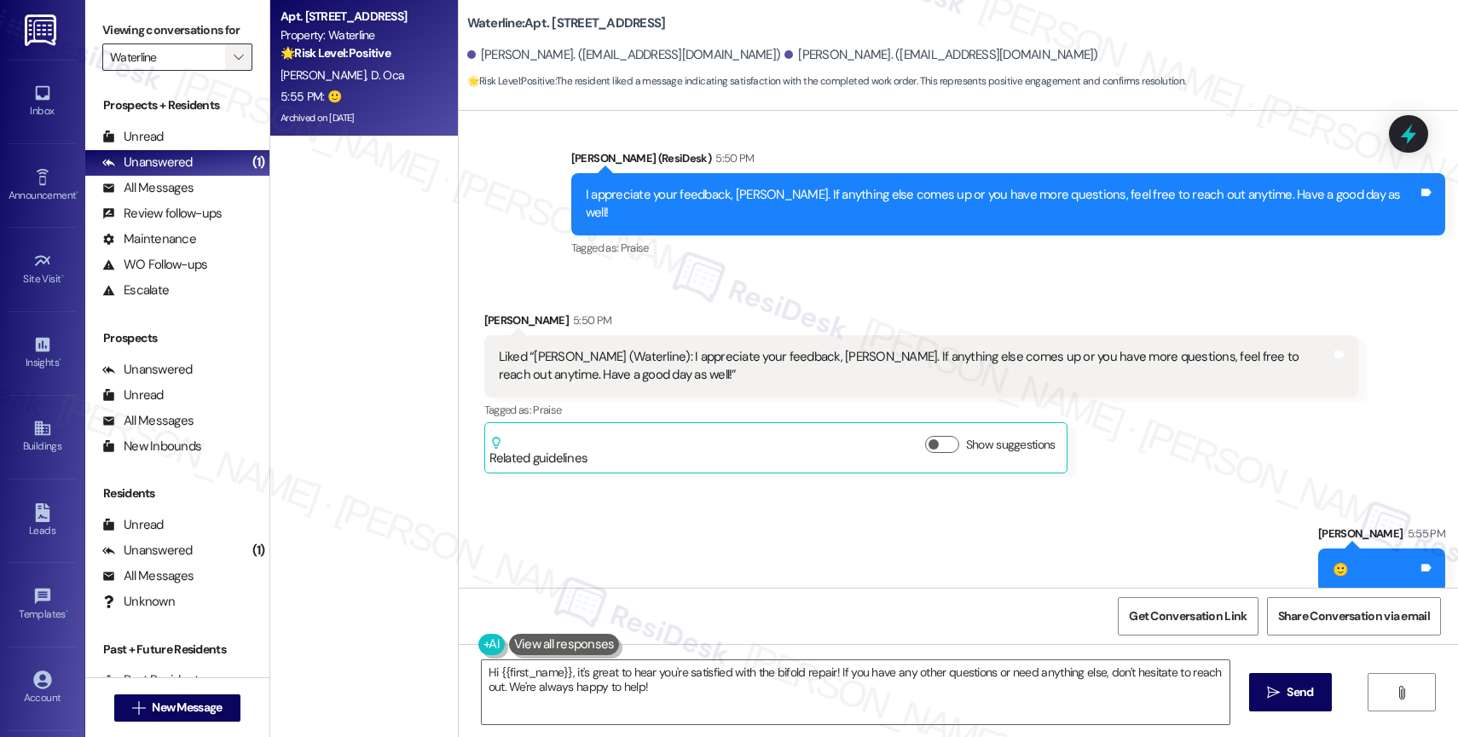
click at [230, 64] on span "" at bounding box center [238, 56] width 16 height 27
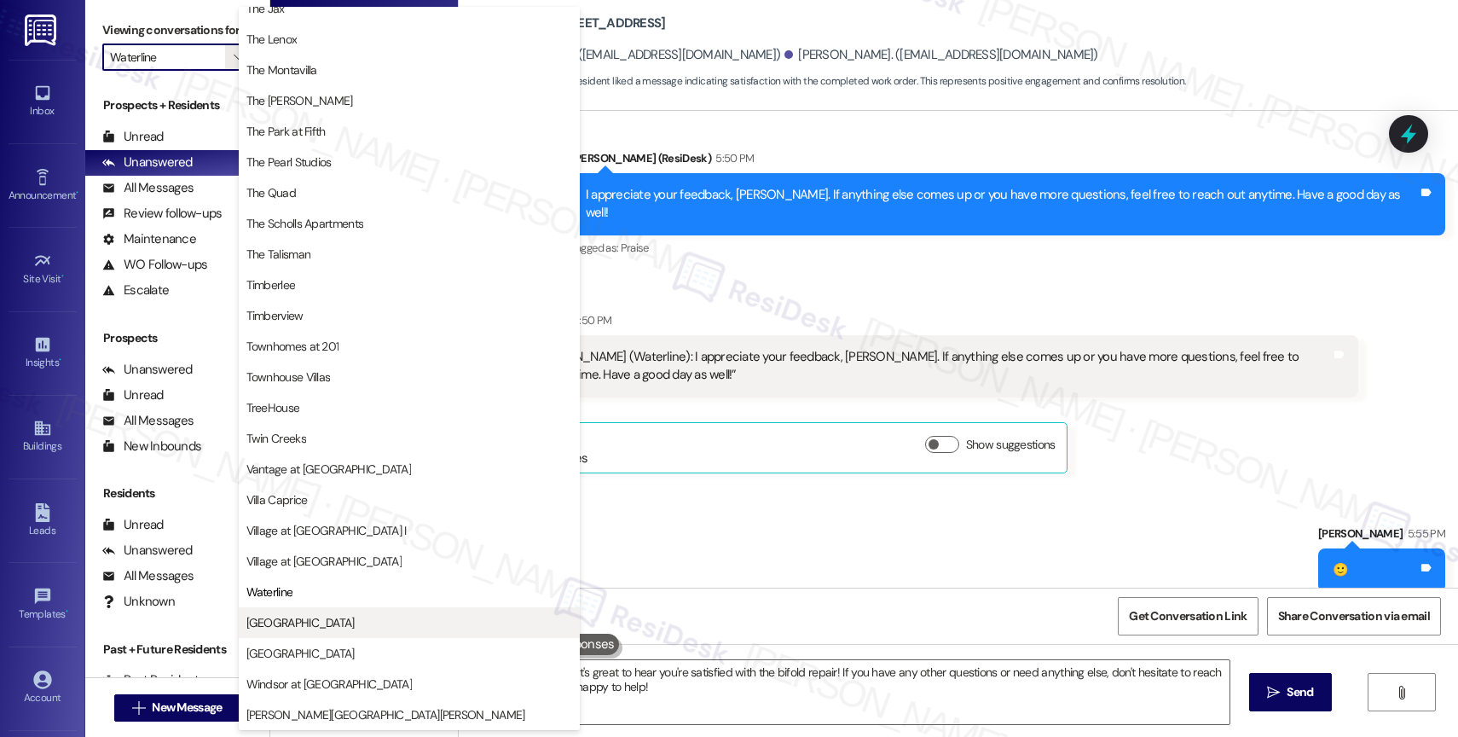
scroll to position [3119, 0]
click at [328, 620] on span "West End" at bounding box center [409, 622] width 326 height 17
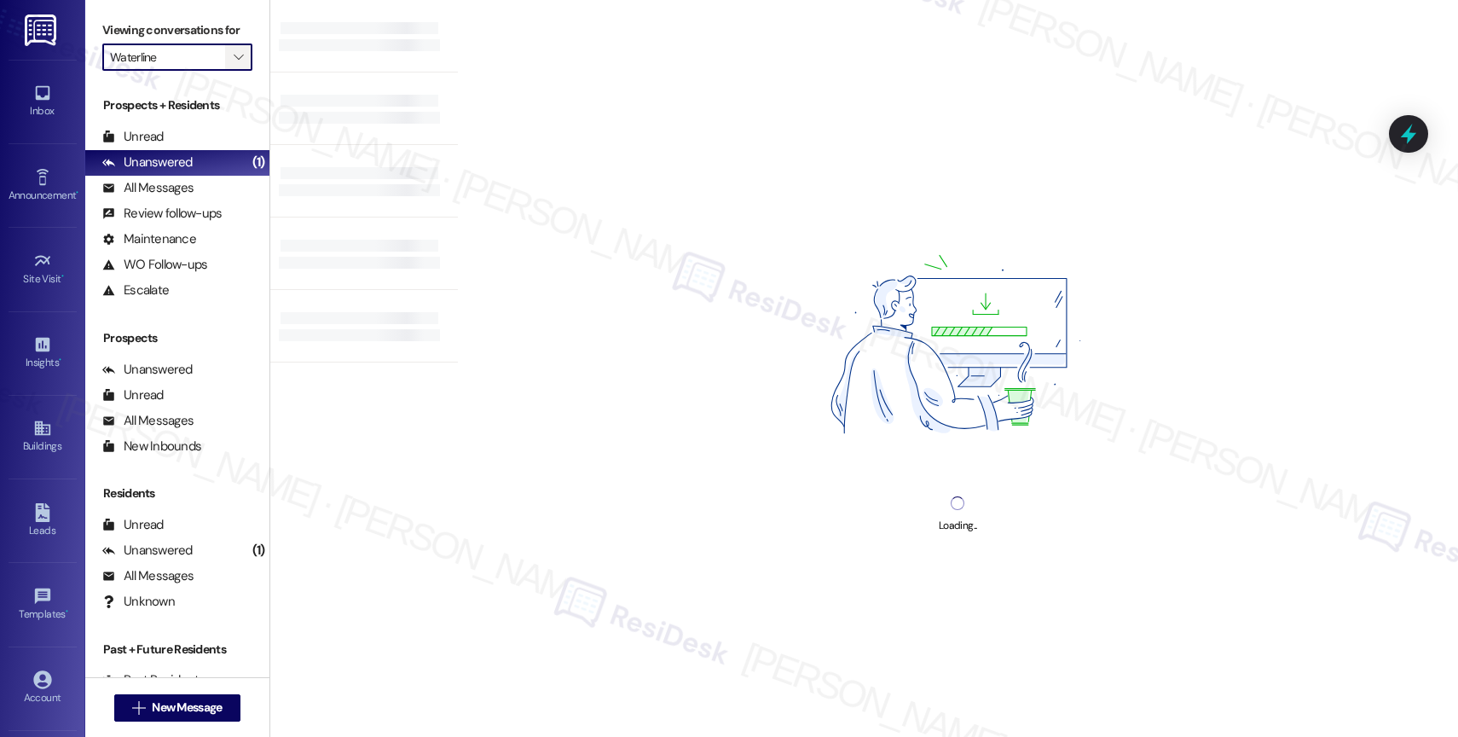
type input "West End"
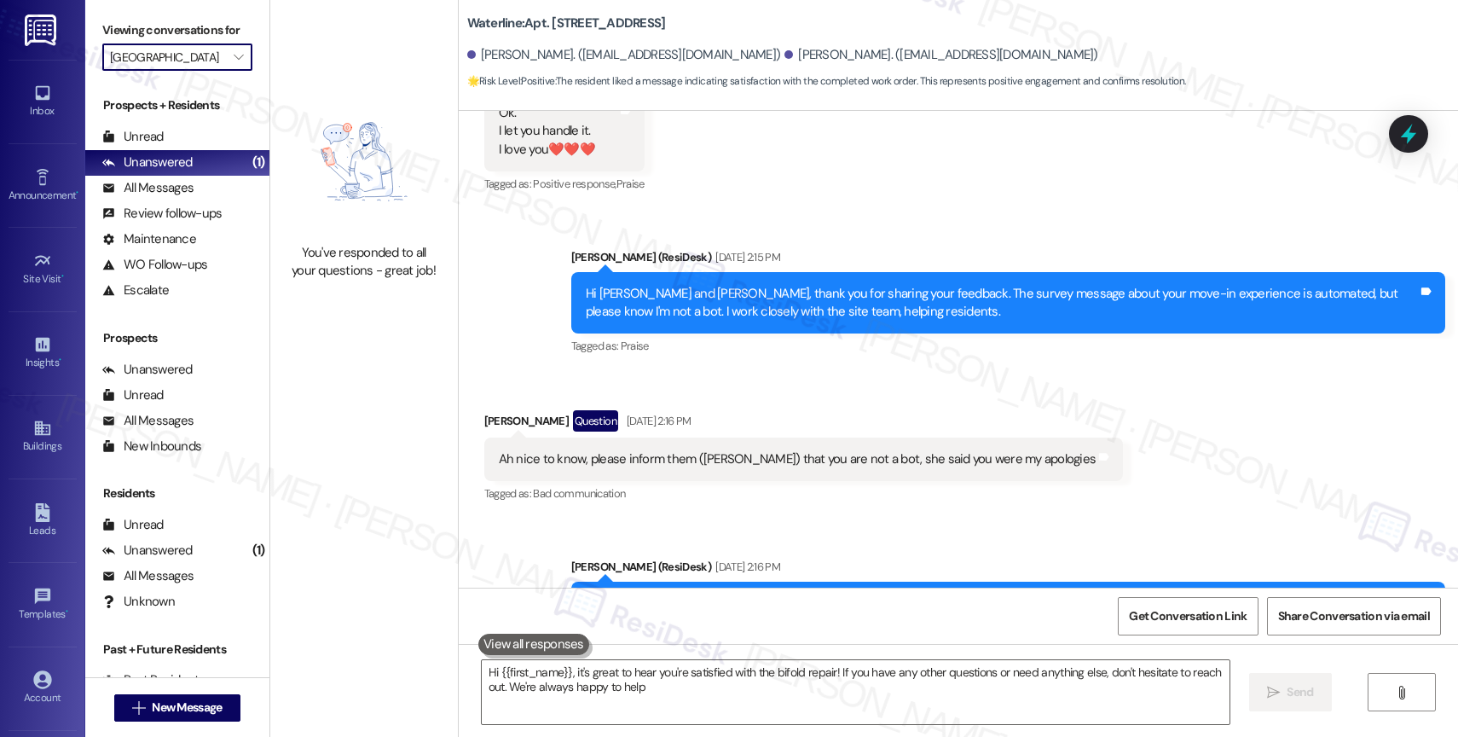
type textarea "Hi {{first_name}}, it's great to hear you're satisfied with the bifold repair! …"
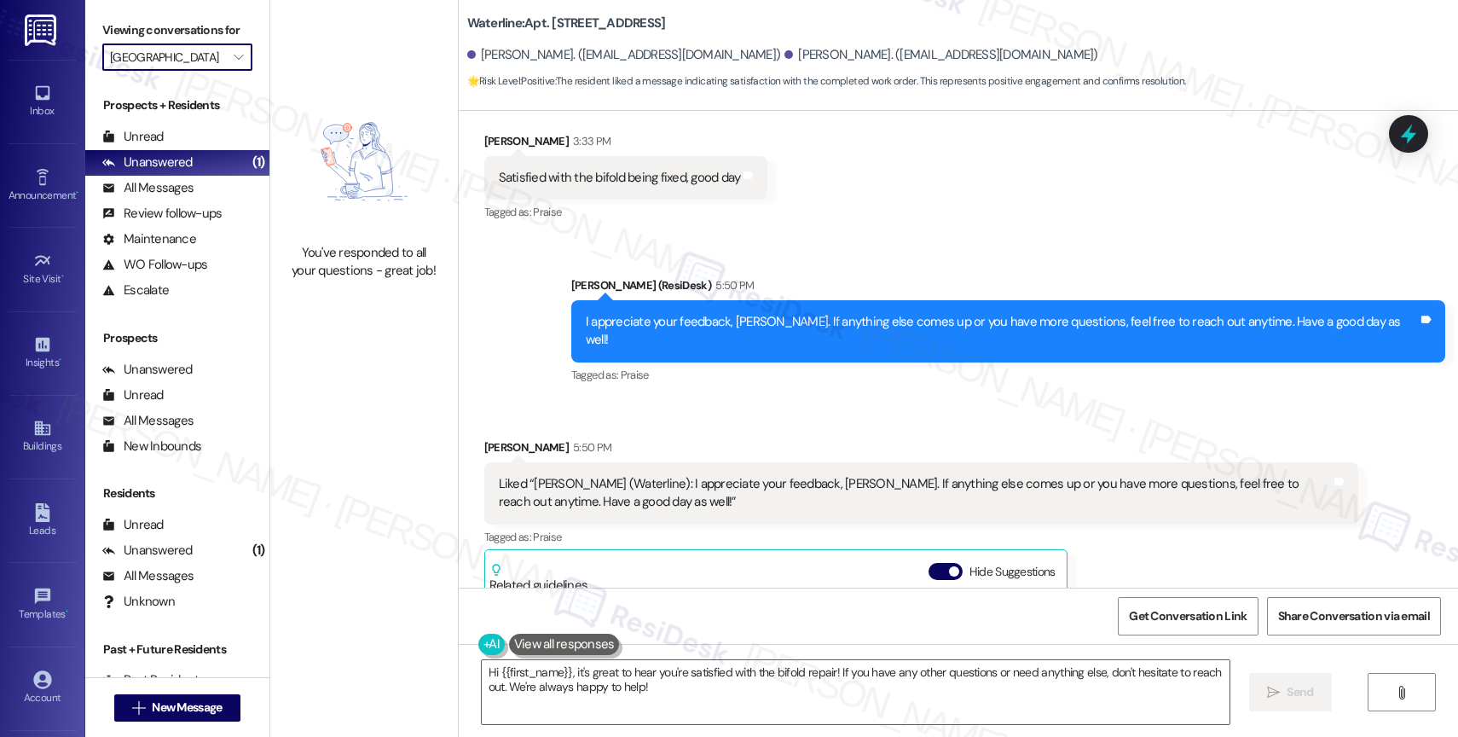
scroll to position [4091, 0]
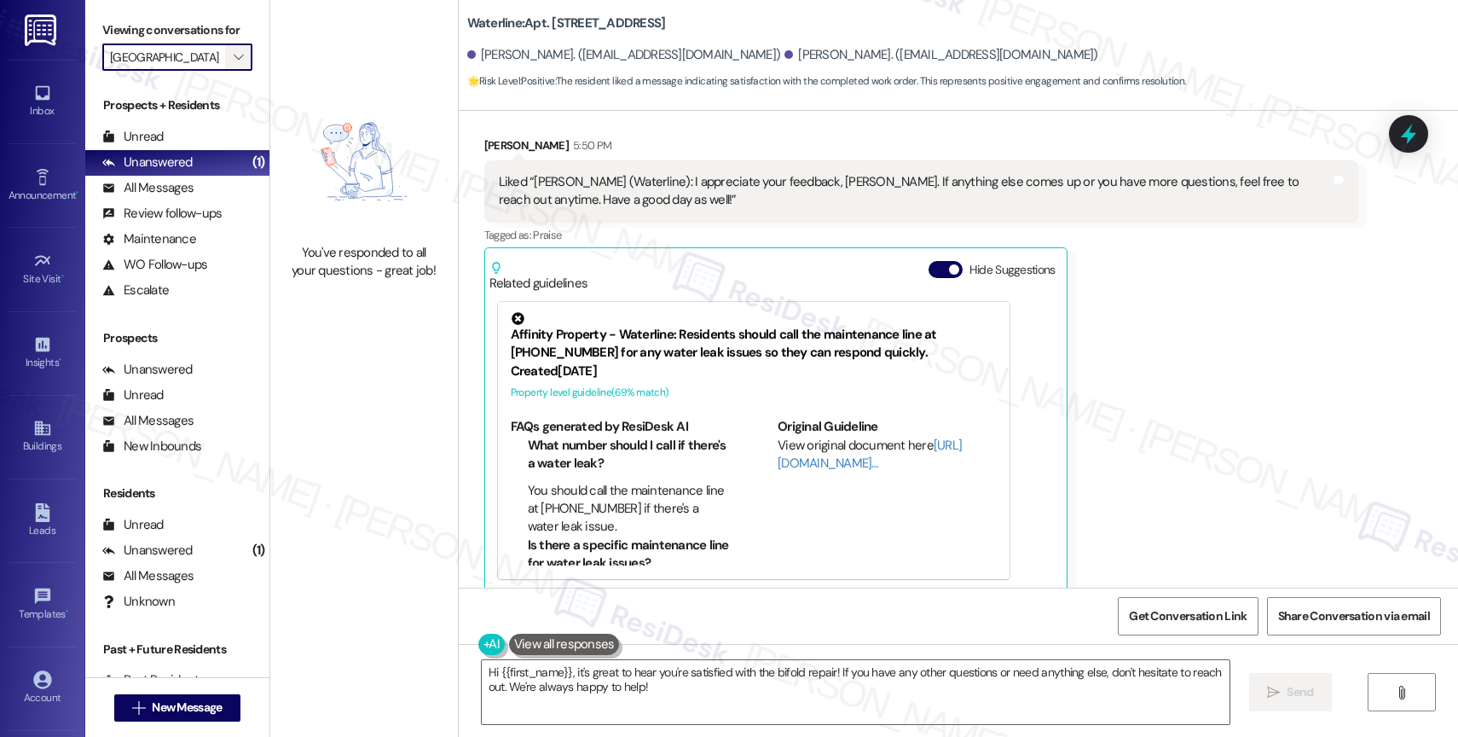
click at [234, 64] on icon "" at bounding box center [238, 57] width 9 height 14
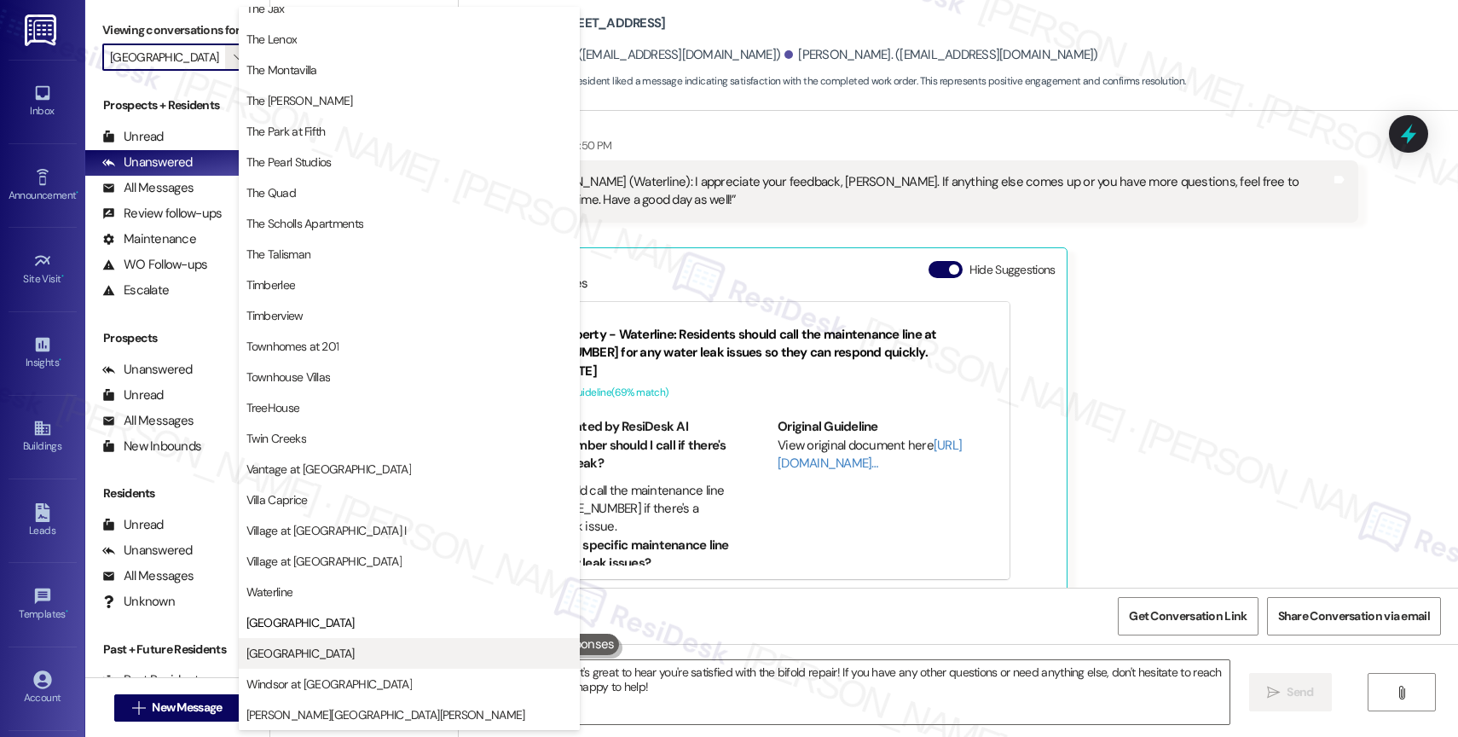
scroll to position [3112, 0]
click at [315, 646] on span "Willow Tree Place" at bounding box center [300, 653] width 108 height 17
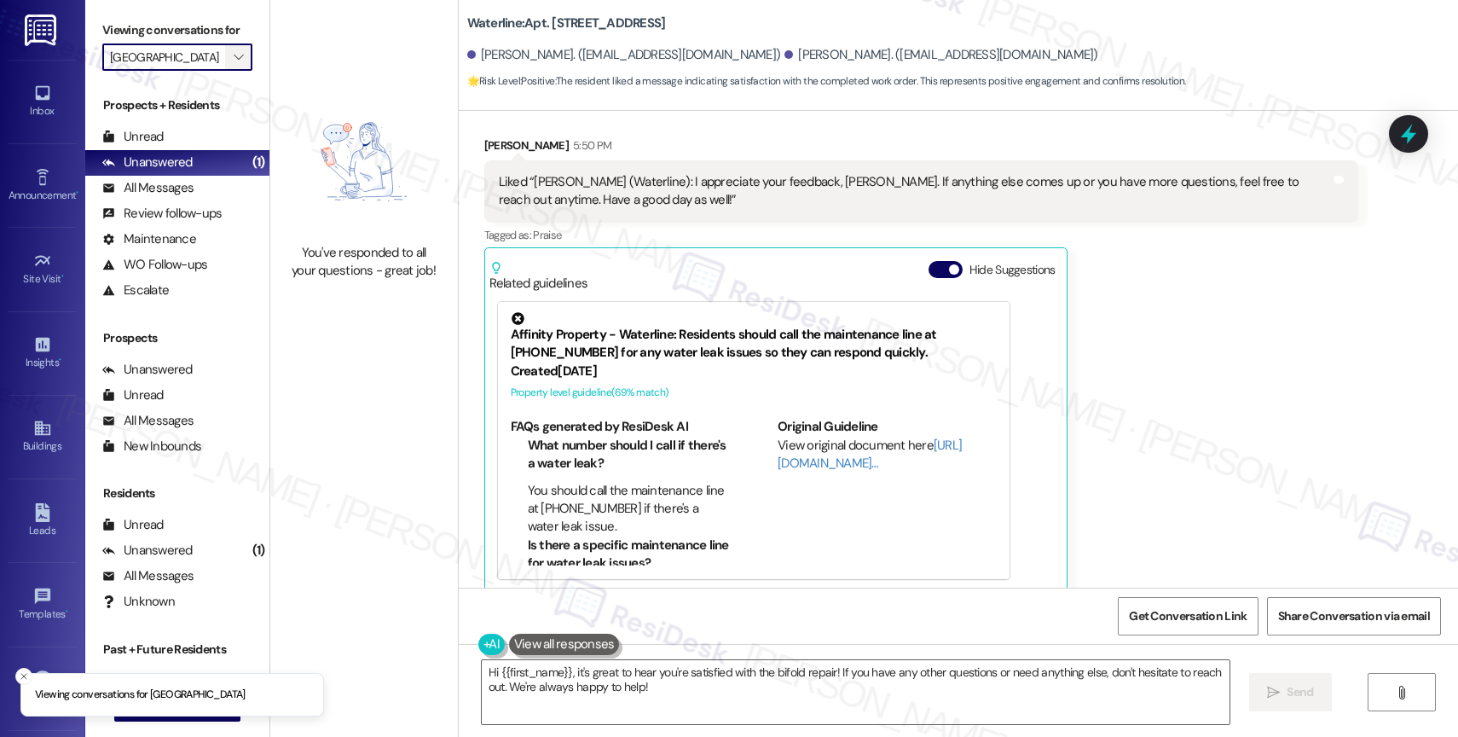
click at [234, 64] on icon "" at bounding box center [238, 57] width 9 height 14
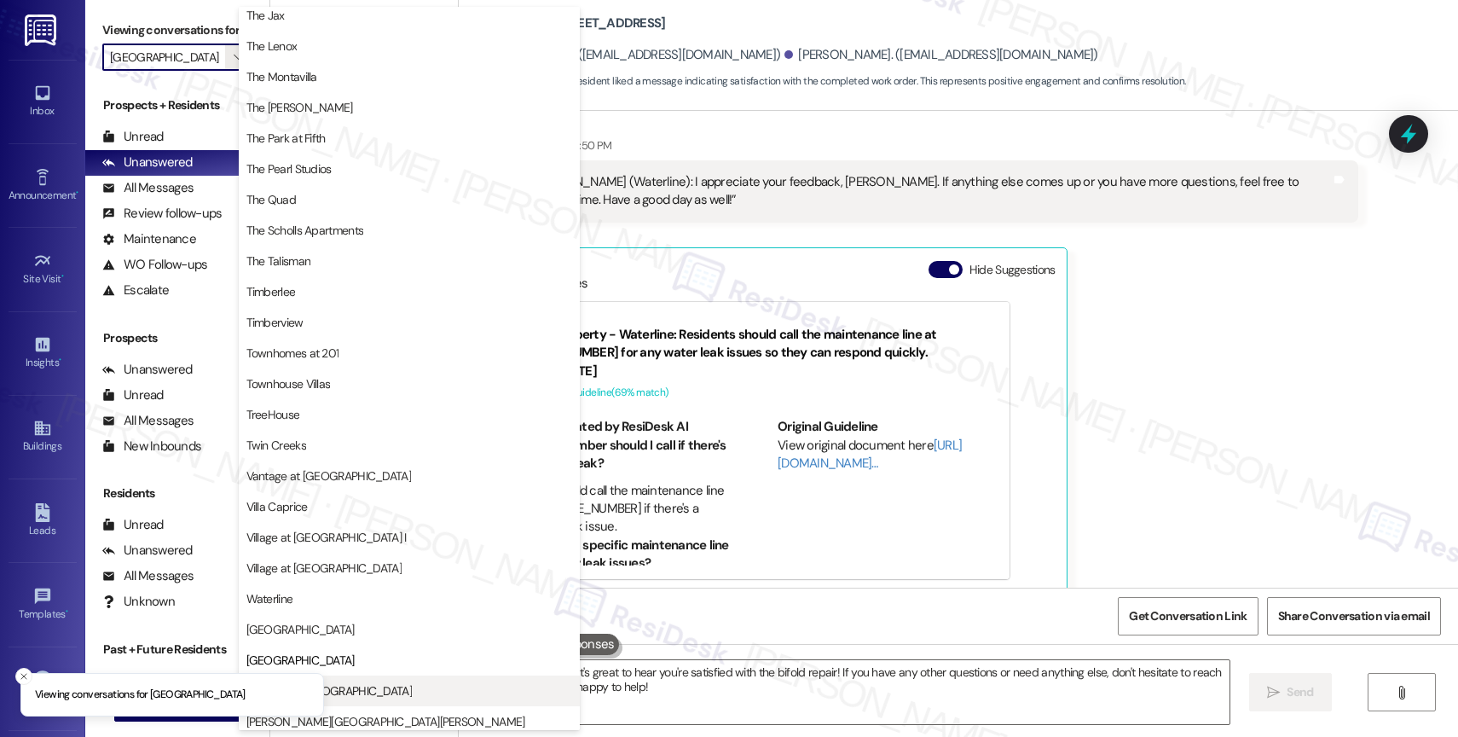
scroll to position [3078, 0]
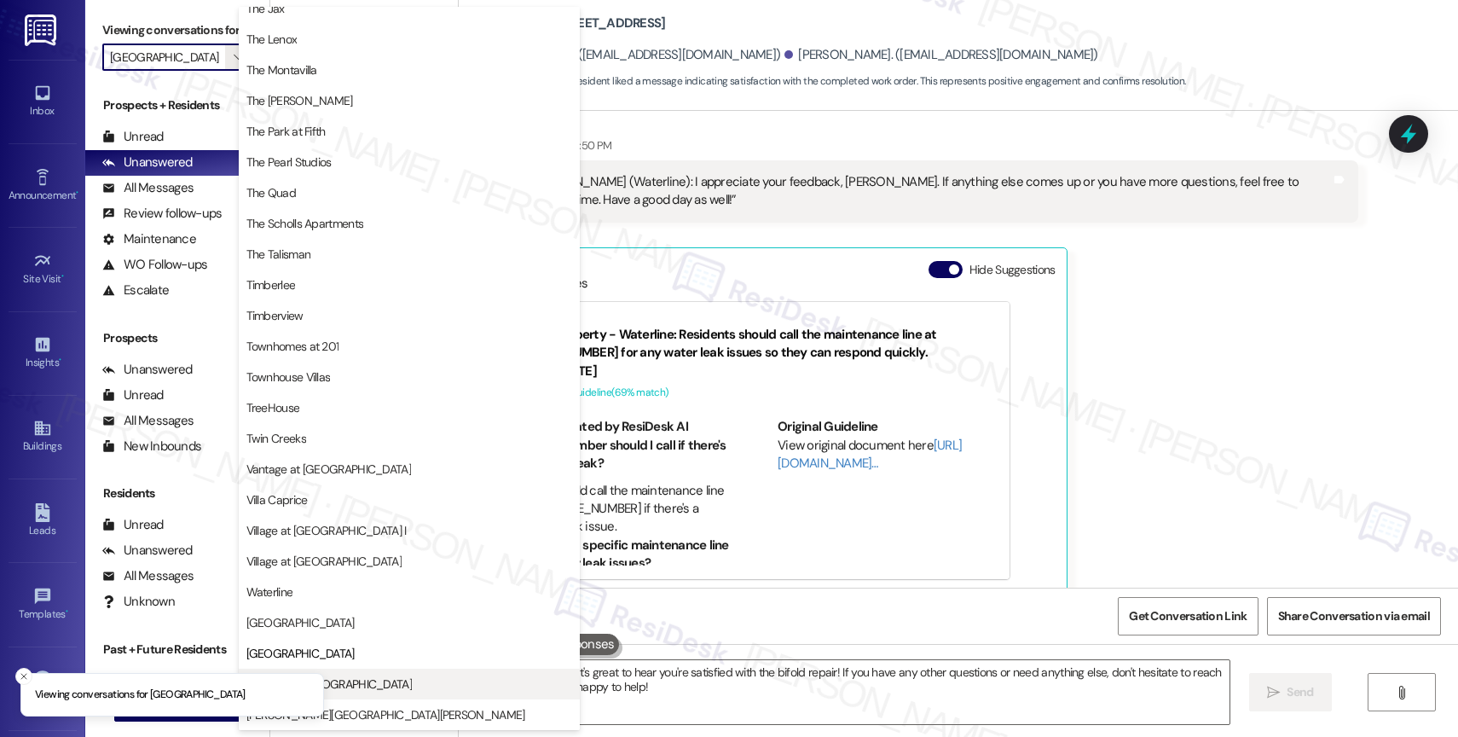
click at [356, 681] on span "Windsor at Amberglen" at bounding box center [328, 683] width 165 height 17
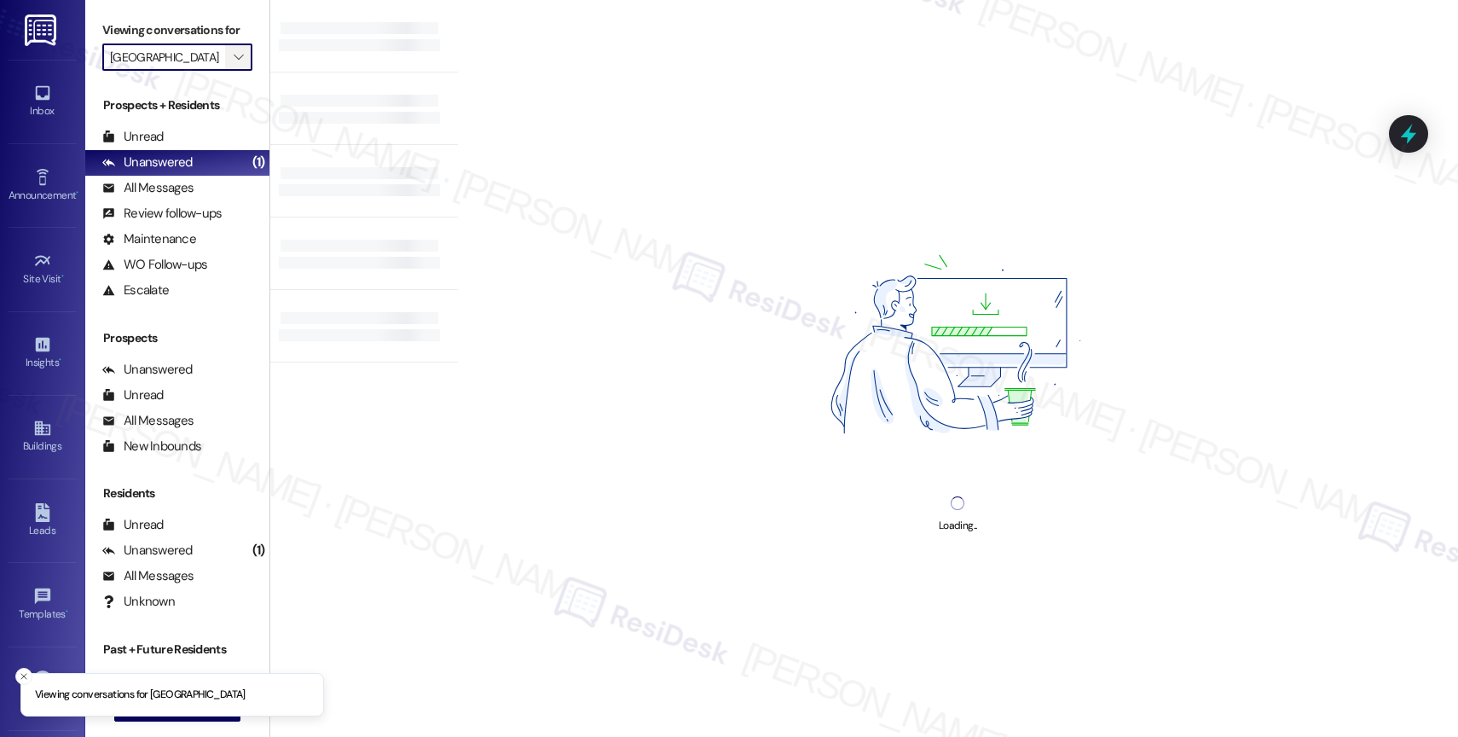
type input "Windsor at Amberglen"
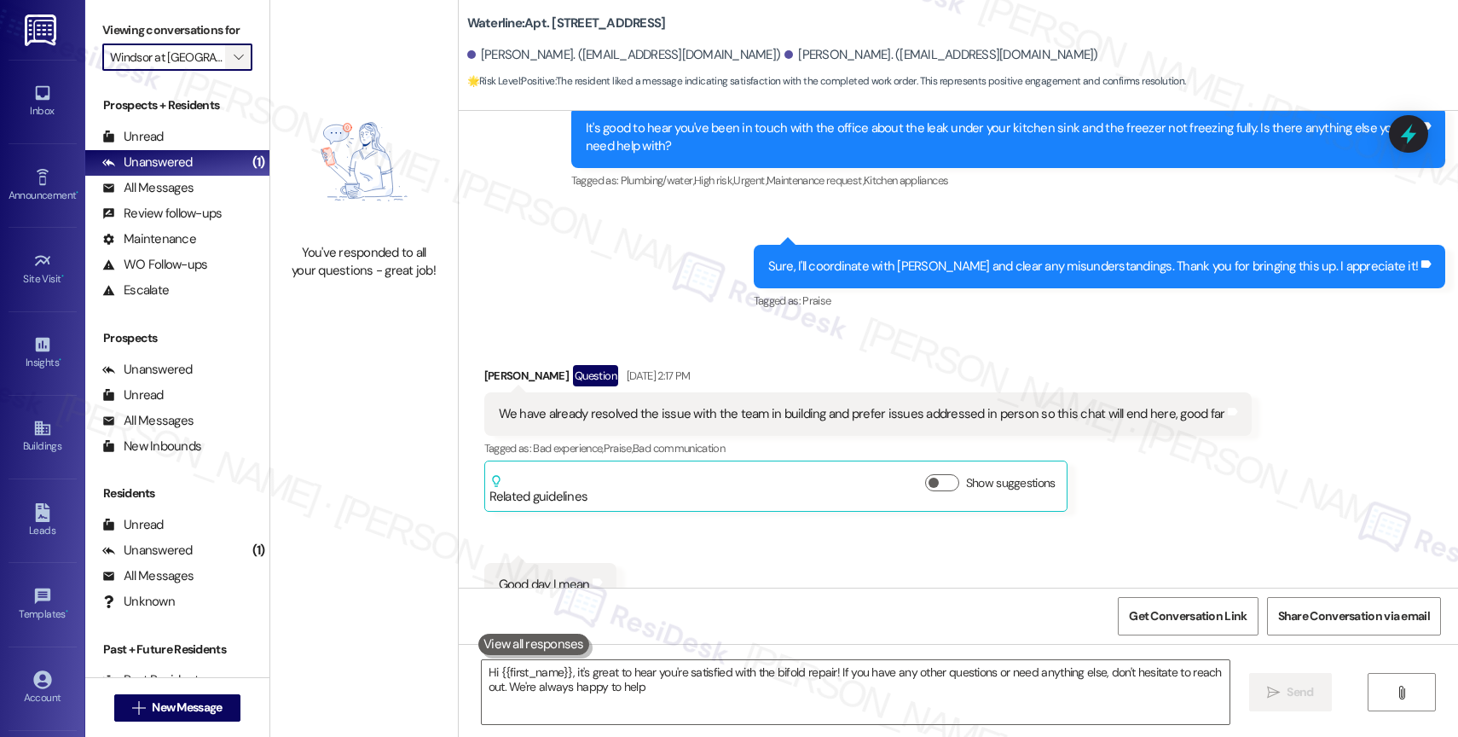
type textarea "Hi {{first_name}}, it's great to hear you're satisfied with the bifold repair! …"
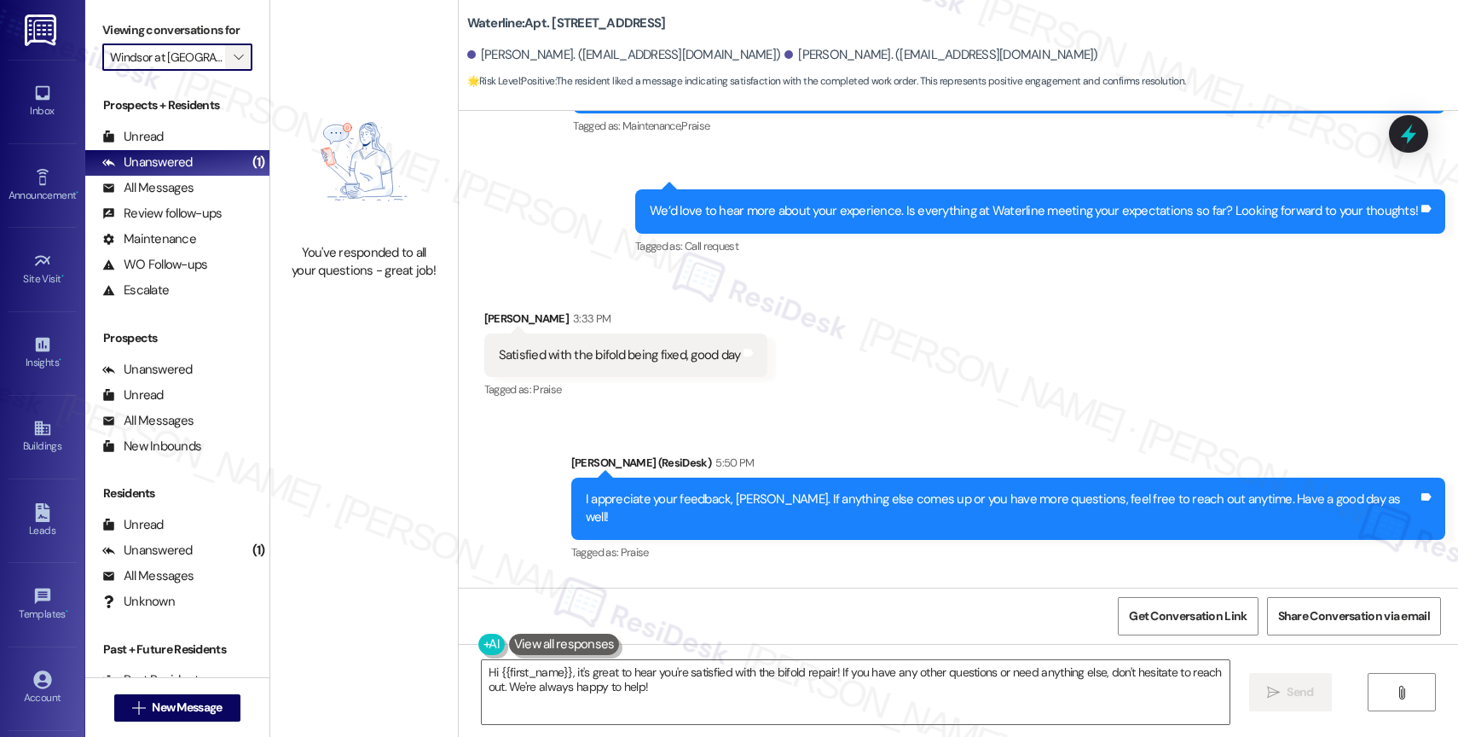
scroll to position [4091, 0]
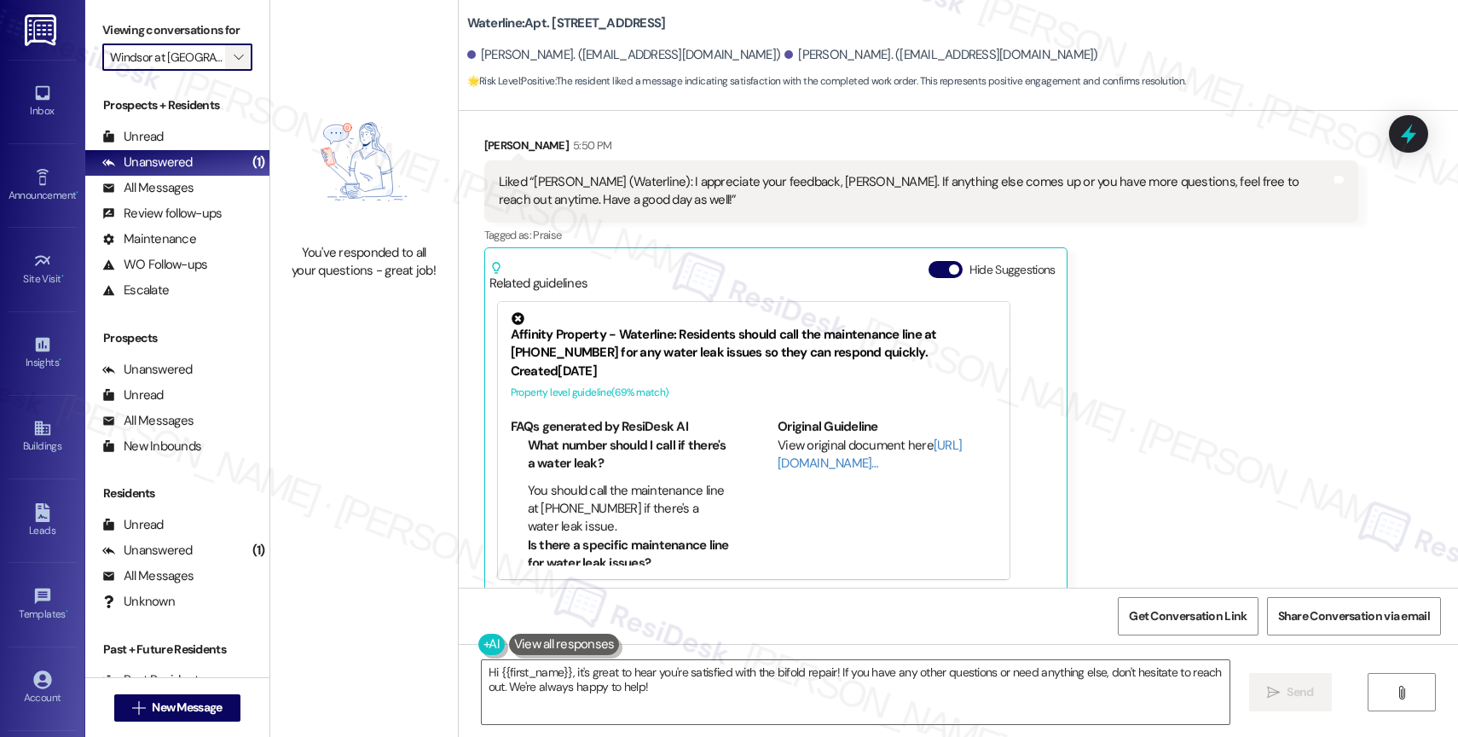
click at [232, 71] on span "" at bounding box center [238, 56] width 16 height 27
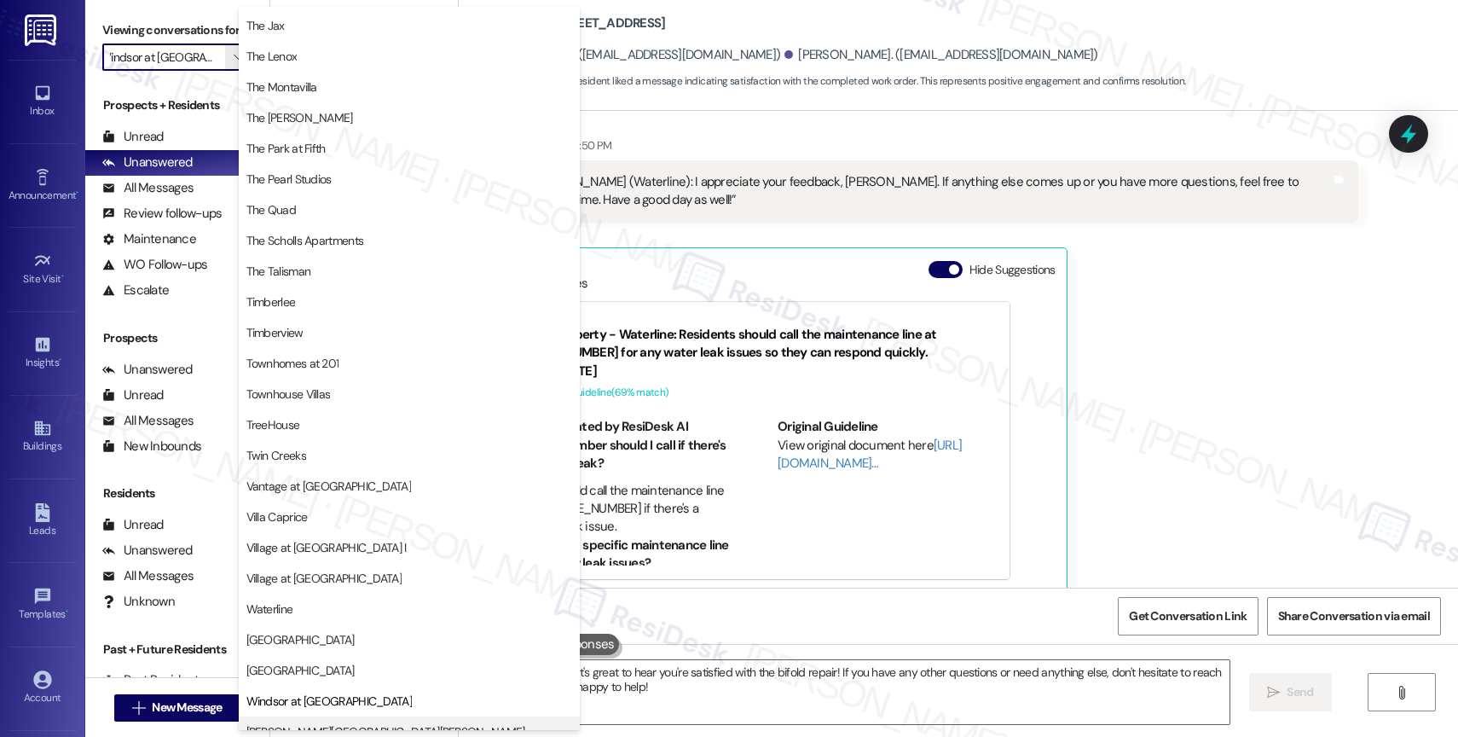
scroll to position [3071, 0]
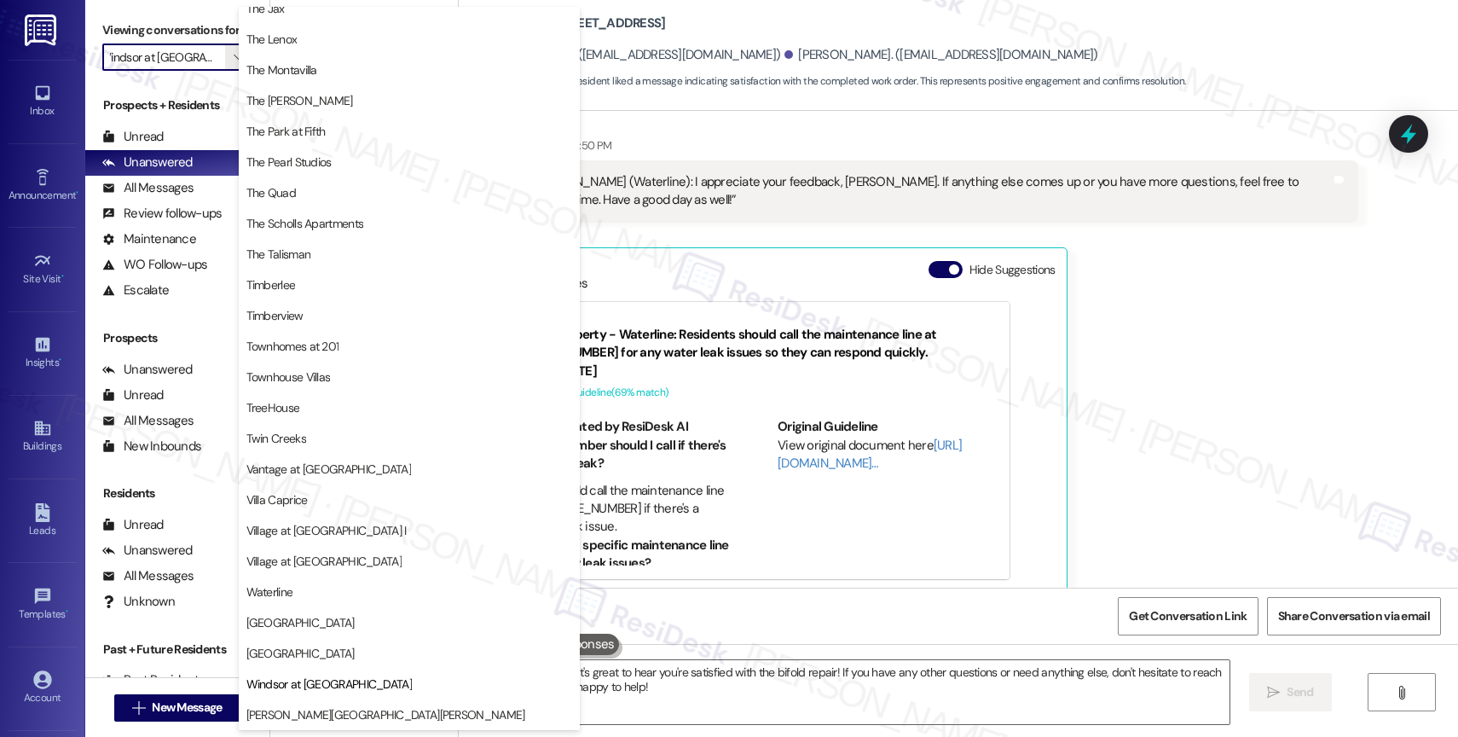
click at [365, 709] on span "Witham Hill Oaks" at bounding box center [409, 714] width 326 height 17
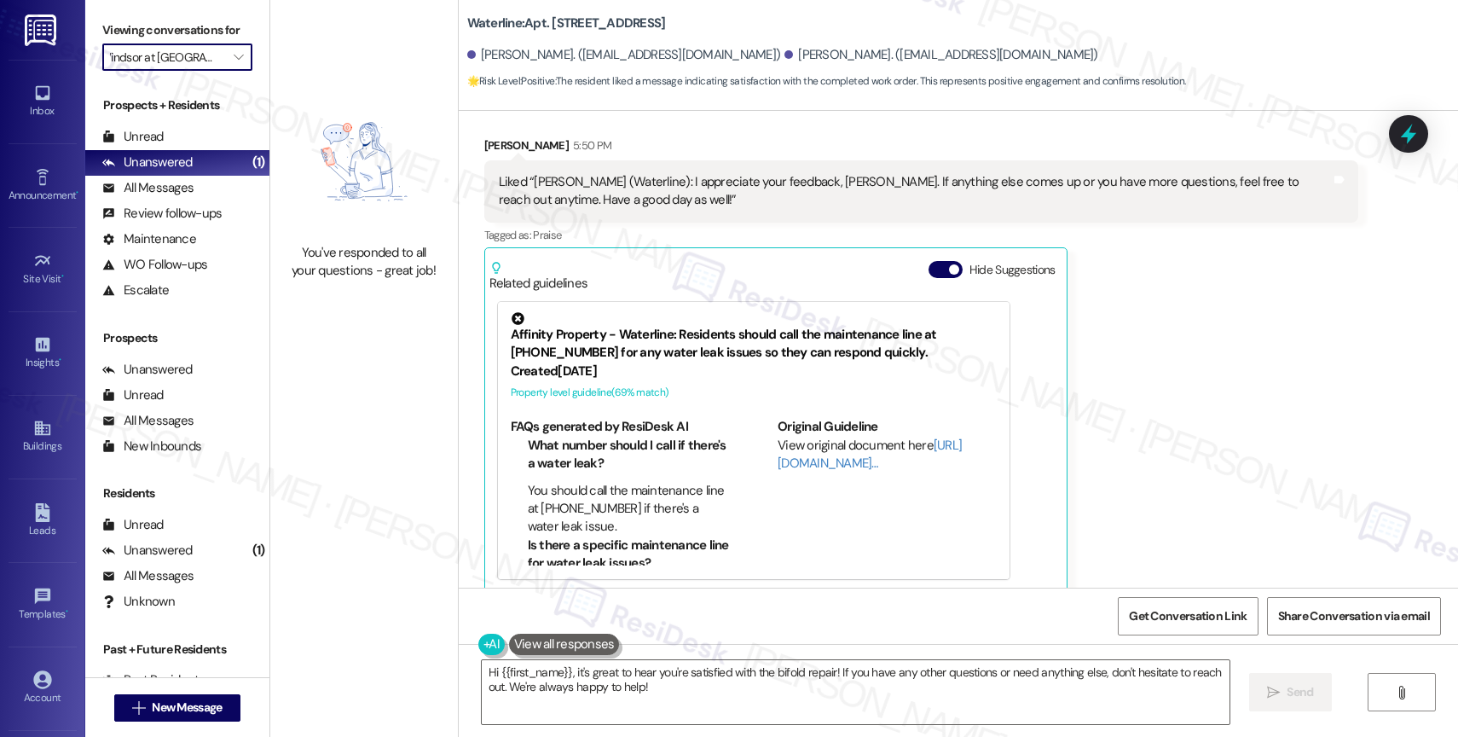
type input "Witham Hill Oaks"
click at [929, 261] on button "Hide Suggestions" at bounding box center [946, 269] width 34 height 17
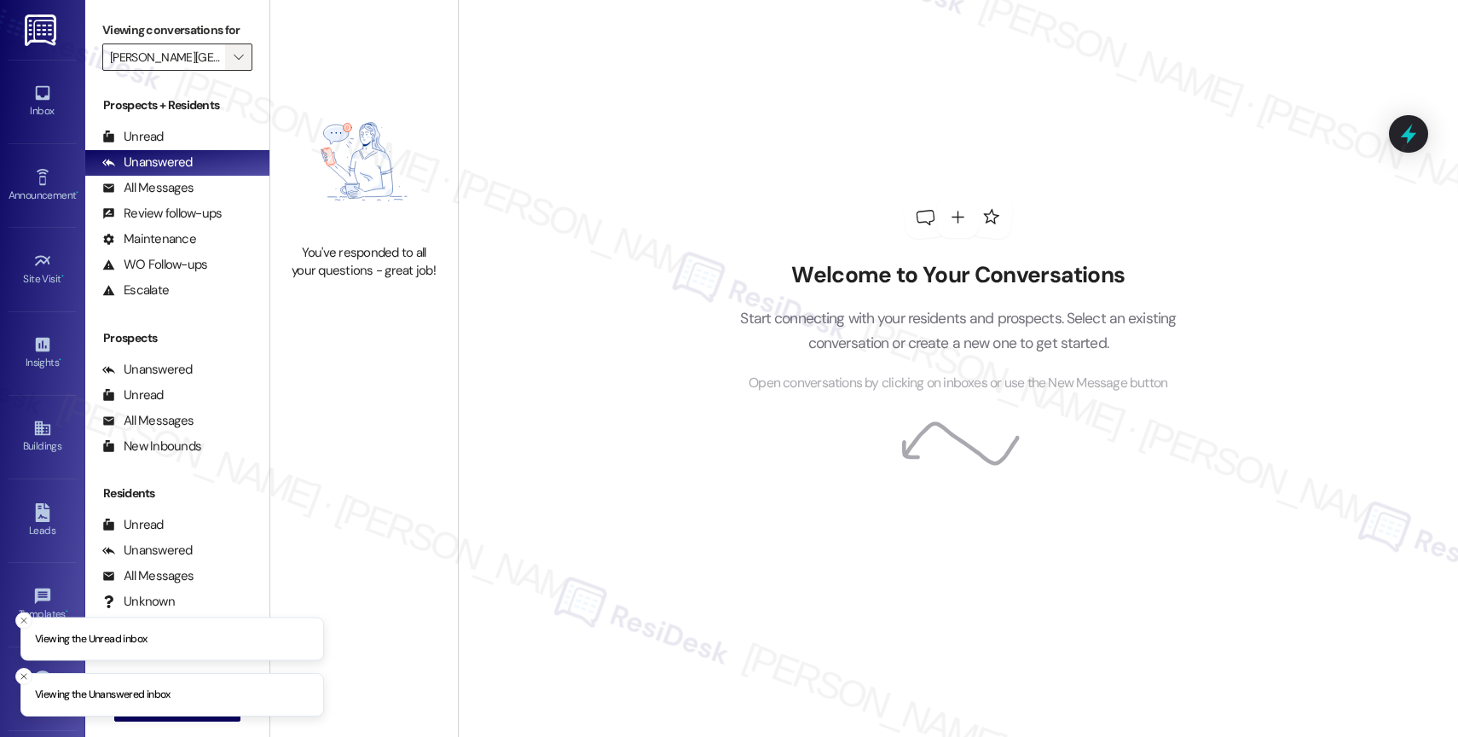
click at [234, 64] on icon "" at bounding box center [238, 57] width 9 height 14
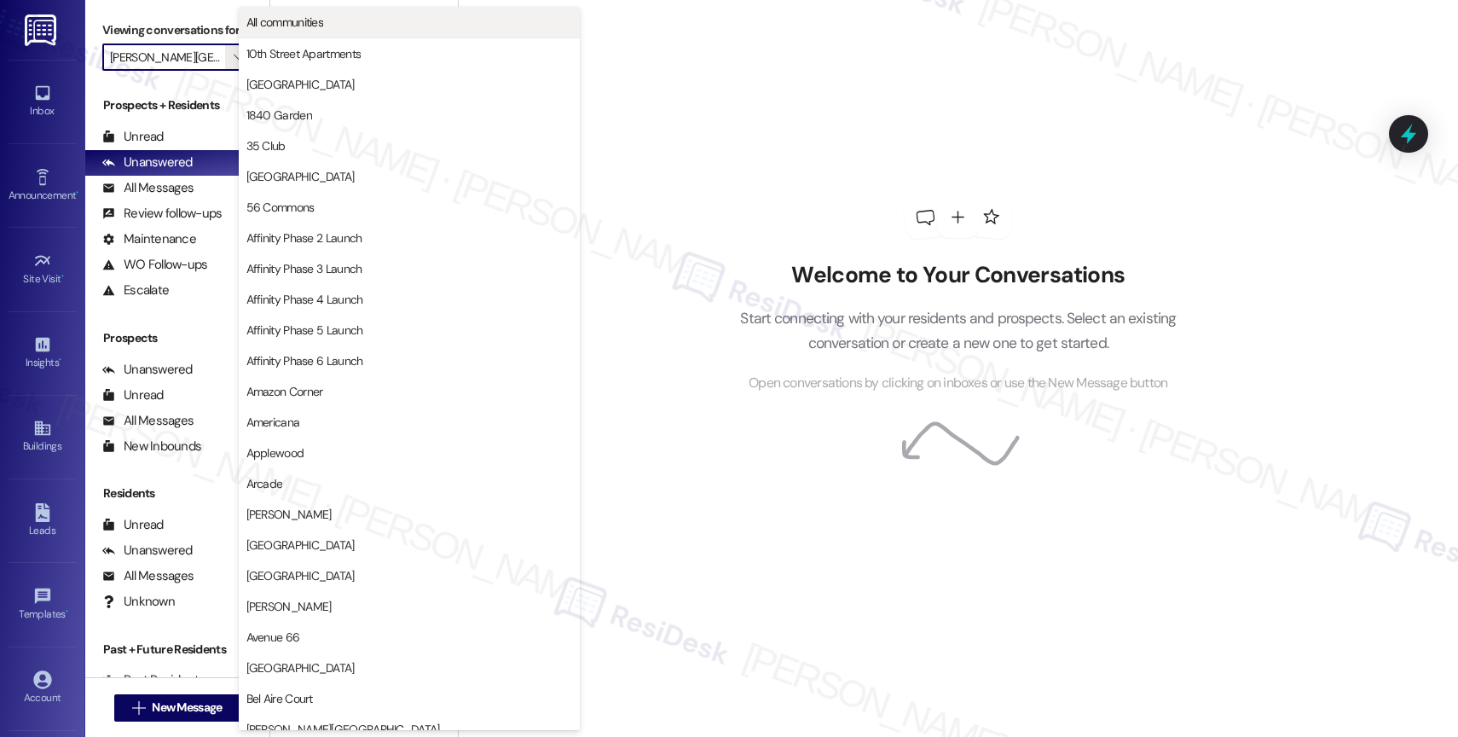
click at [340, 14] on span "All communities" at bounding box center [409, 22] width 326 height 17
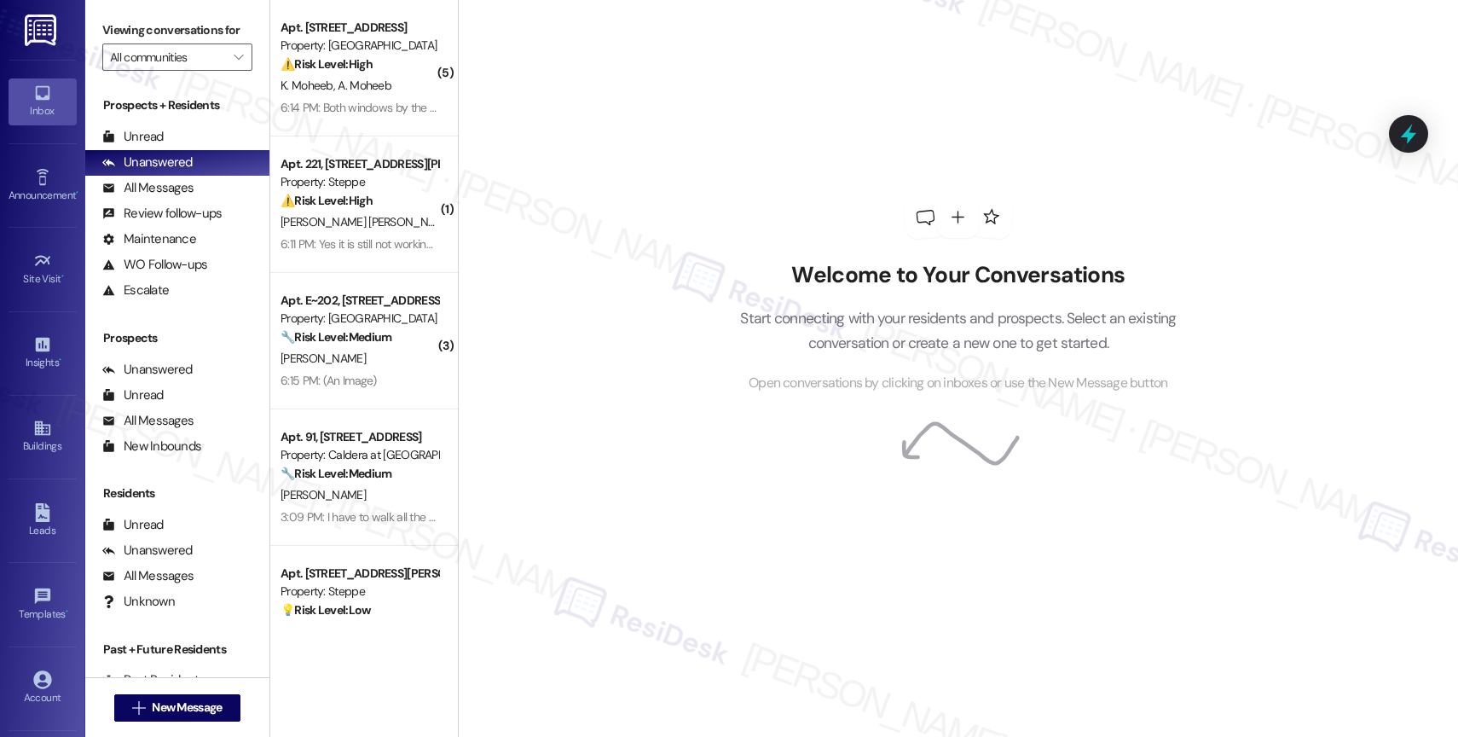
click at [628, 148] on div "Welcome to Your Conversations Start connecting with your residents and prospect…" at bounding box center [958, 368] width 1000 height 737
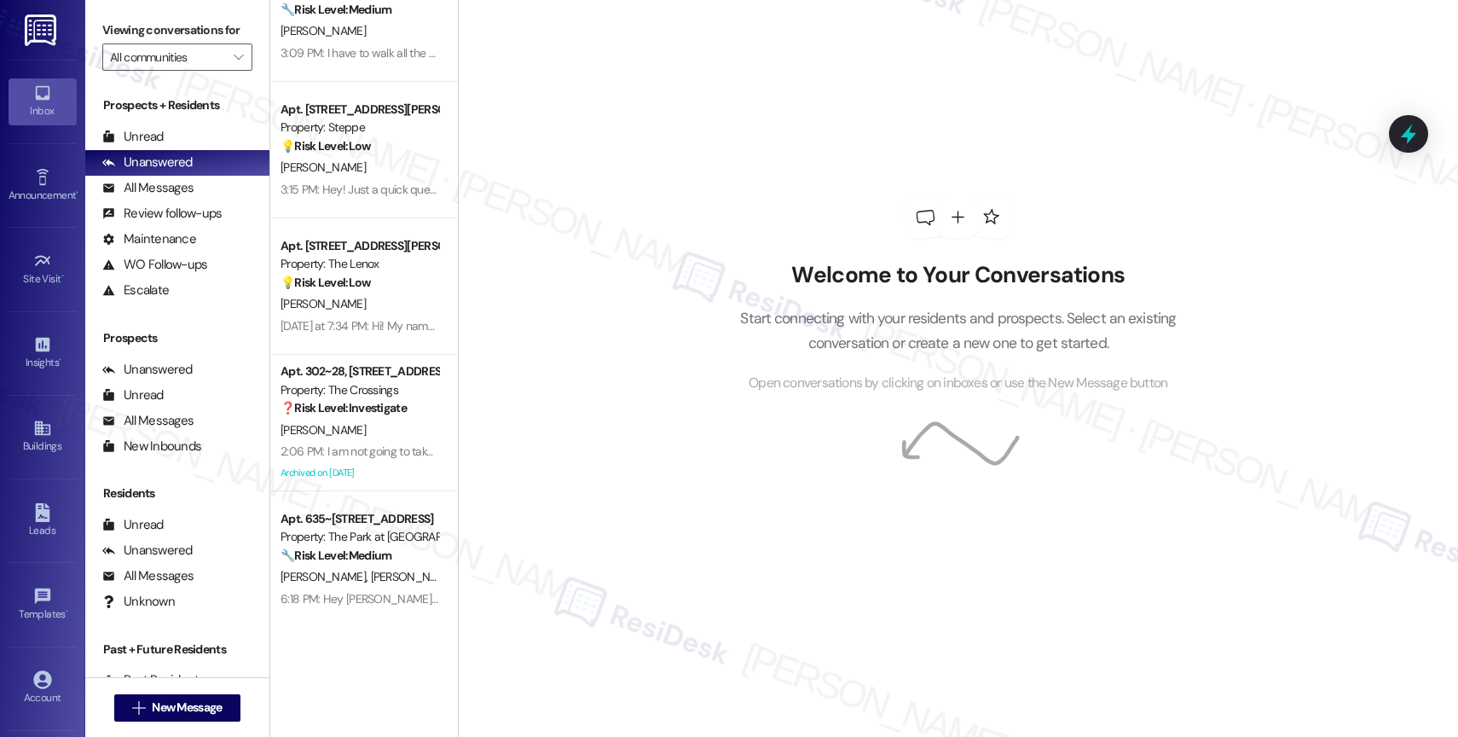
scroll to position [476, 0]
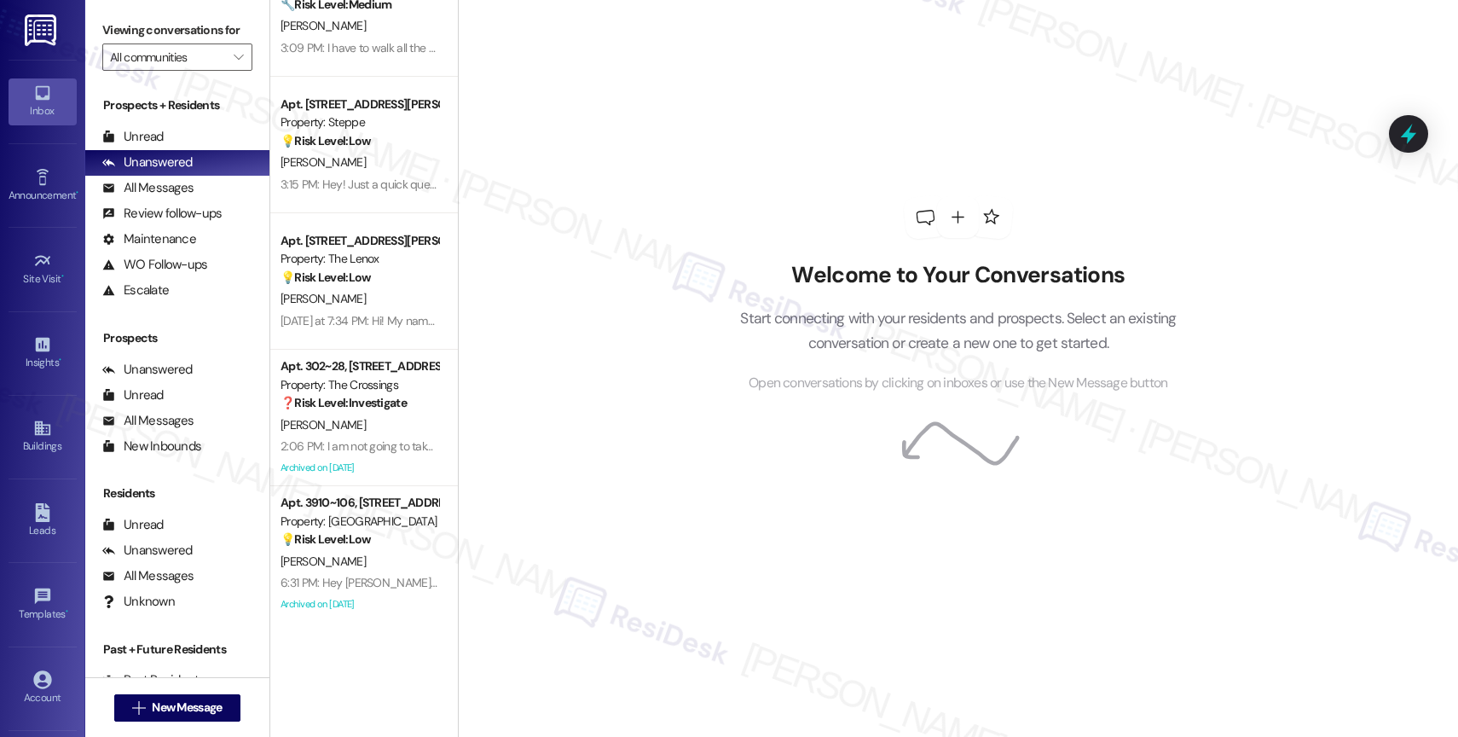
scroll to position [339, 0]
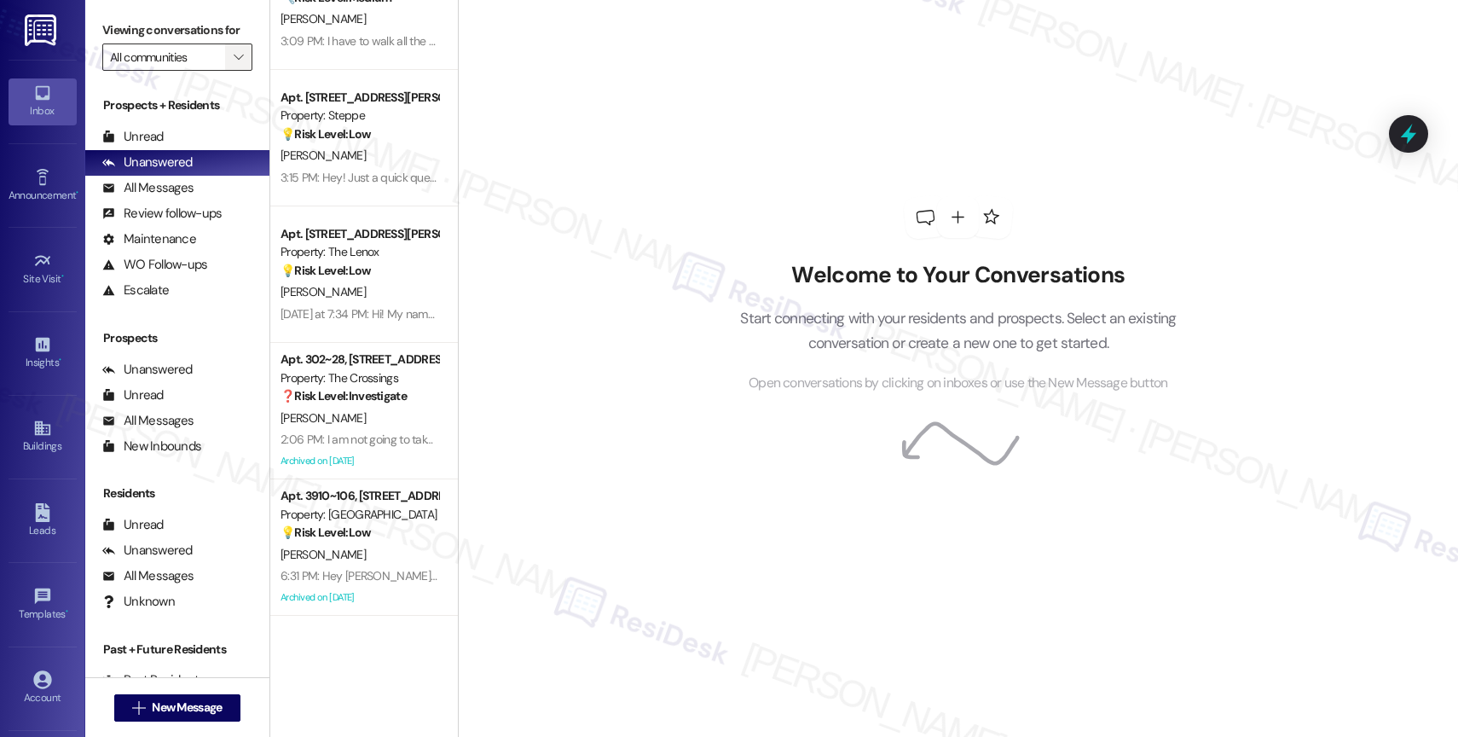
click at [230, 71] on span "" at bounding box center [238, 56] width 16 height 27
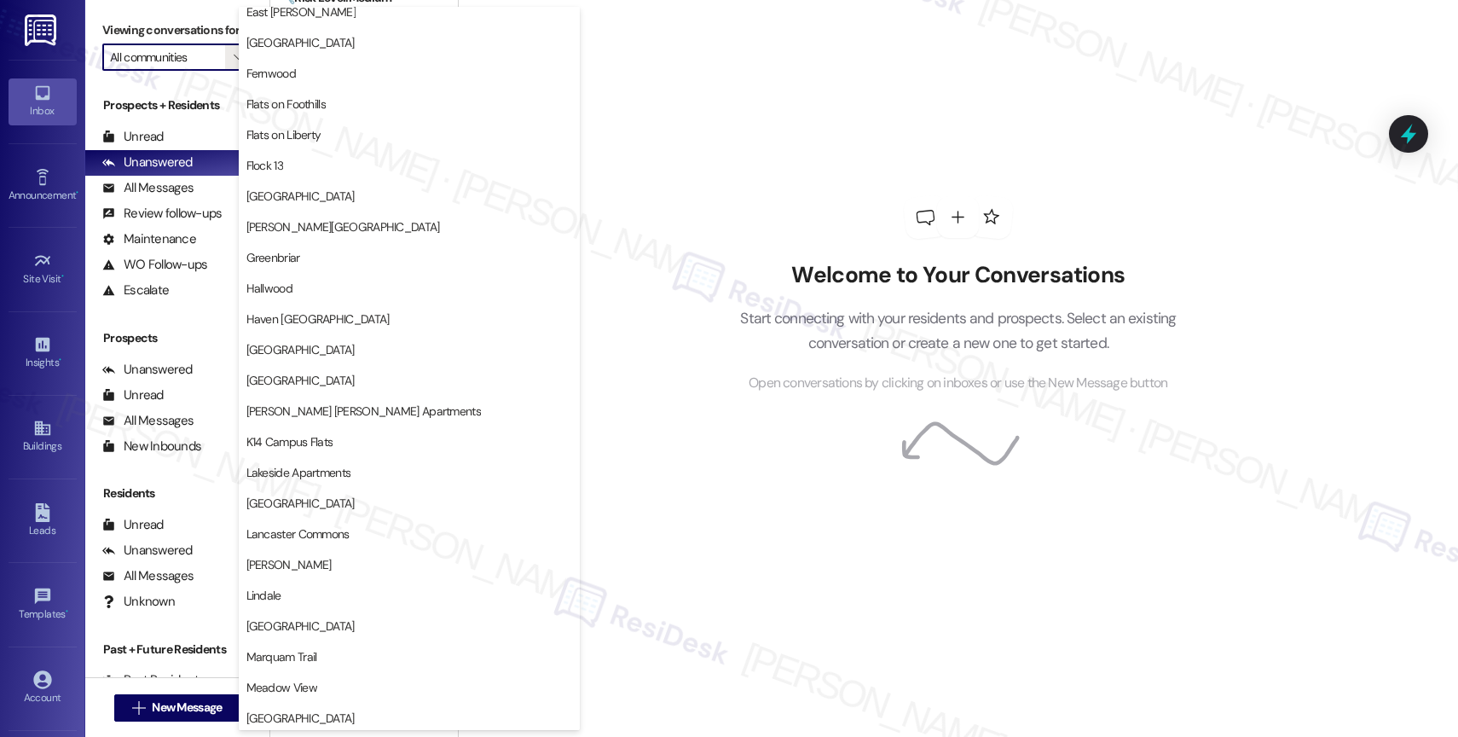
scroll to position [3146, 0]
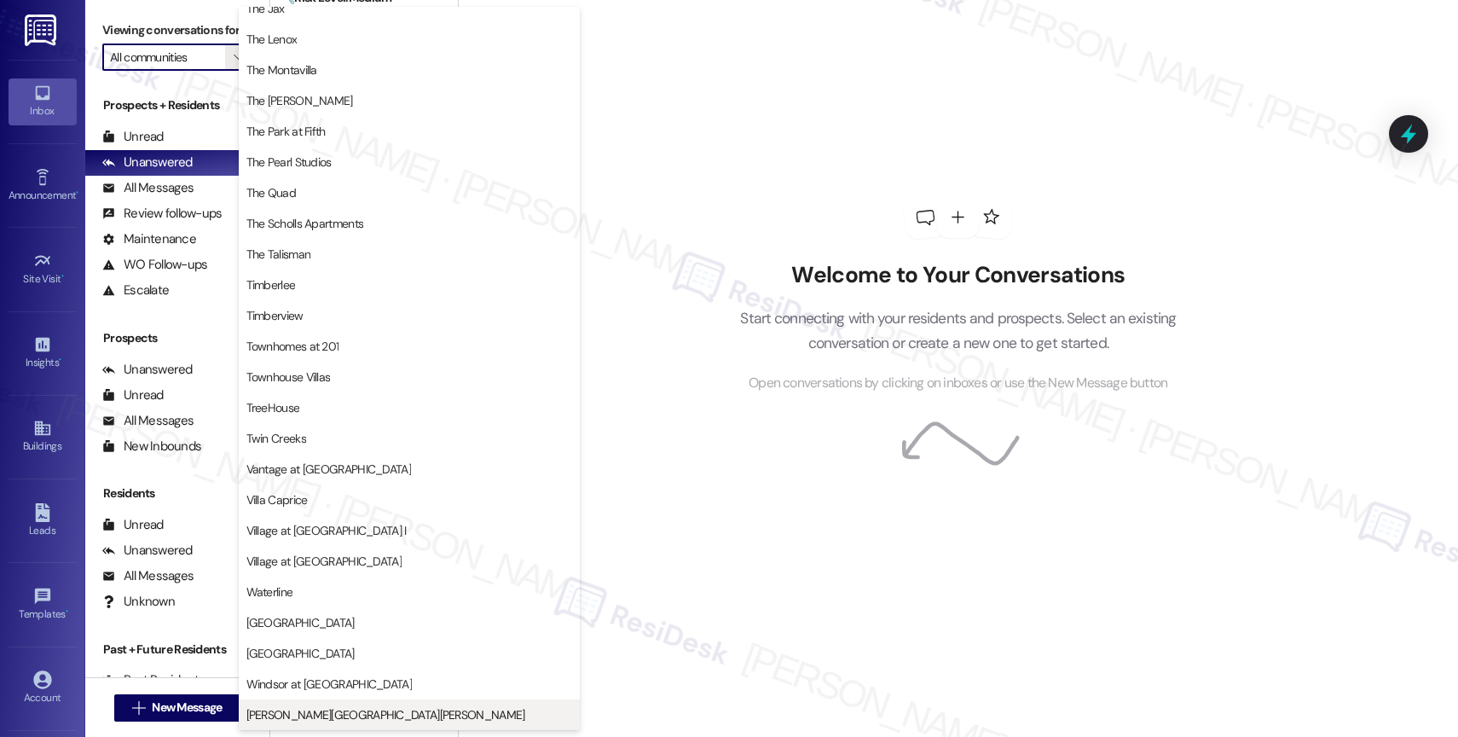
click at [329, 714] on span "Witham Hill Oaks" at bounding box center [385, 714] width 279 height 17
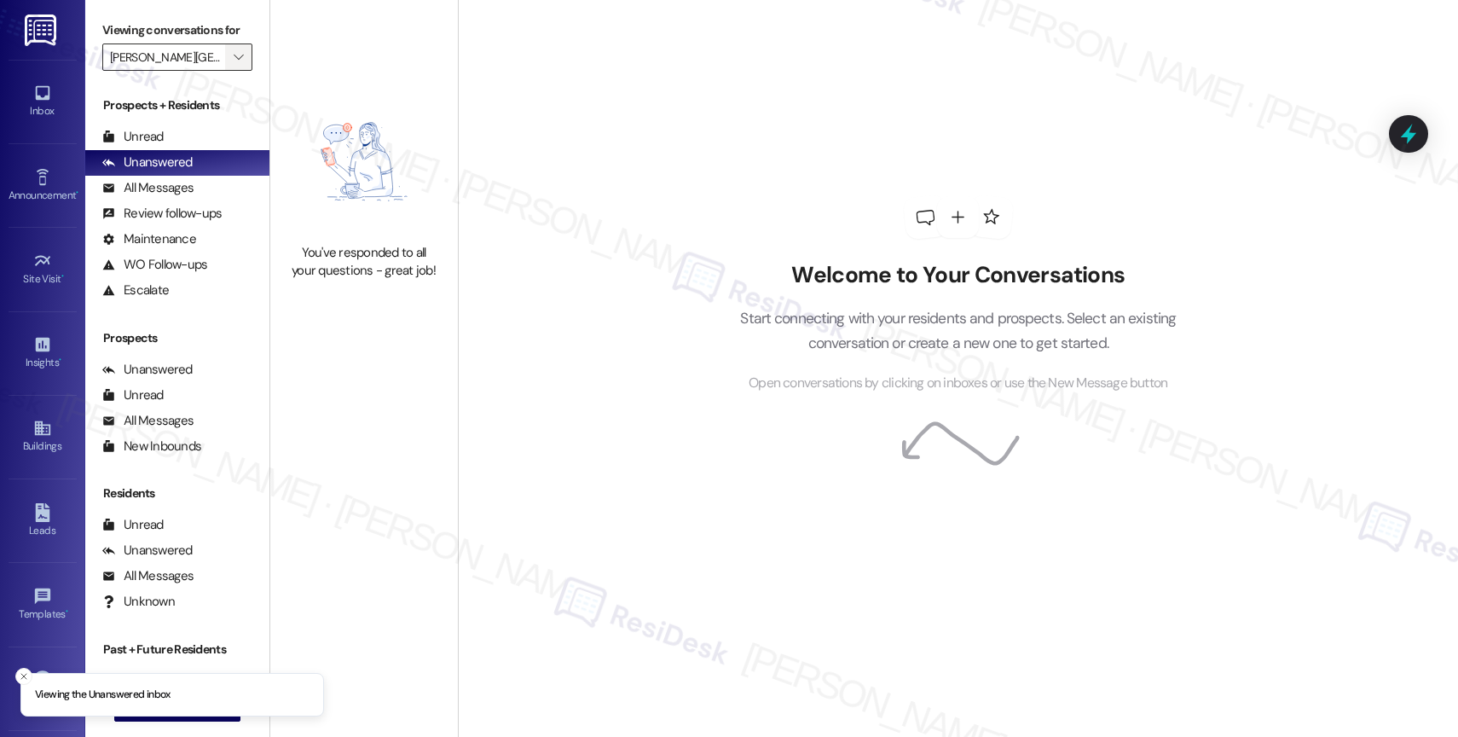
click at [234, 64] on icon "" at bounding box center [238, 57] width 9 height 14
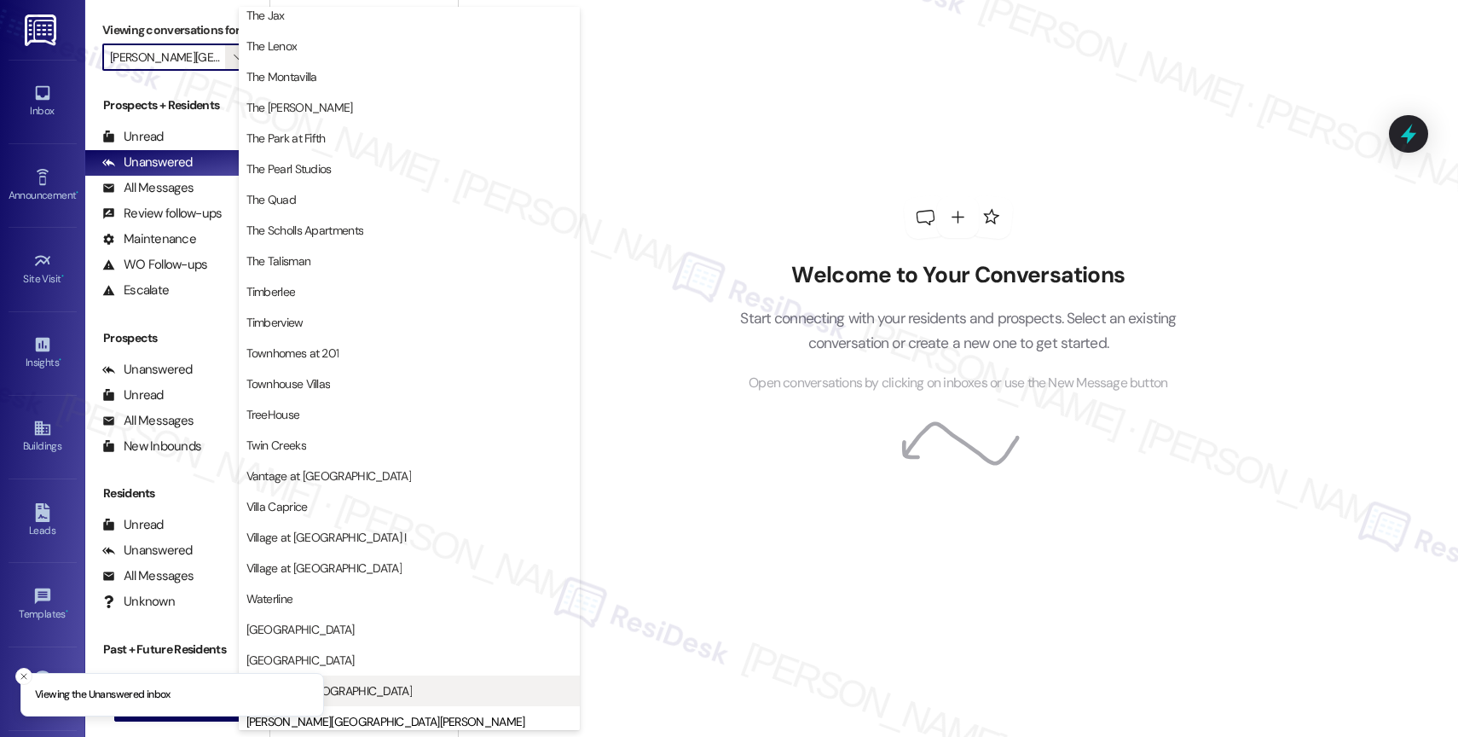
scroll to position [3064, 0]
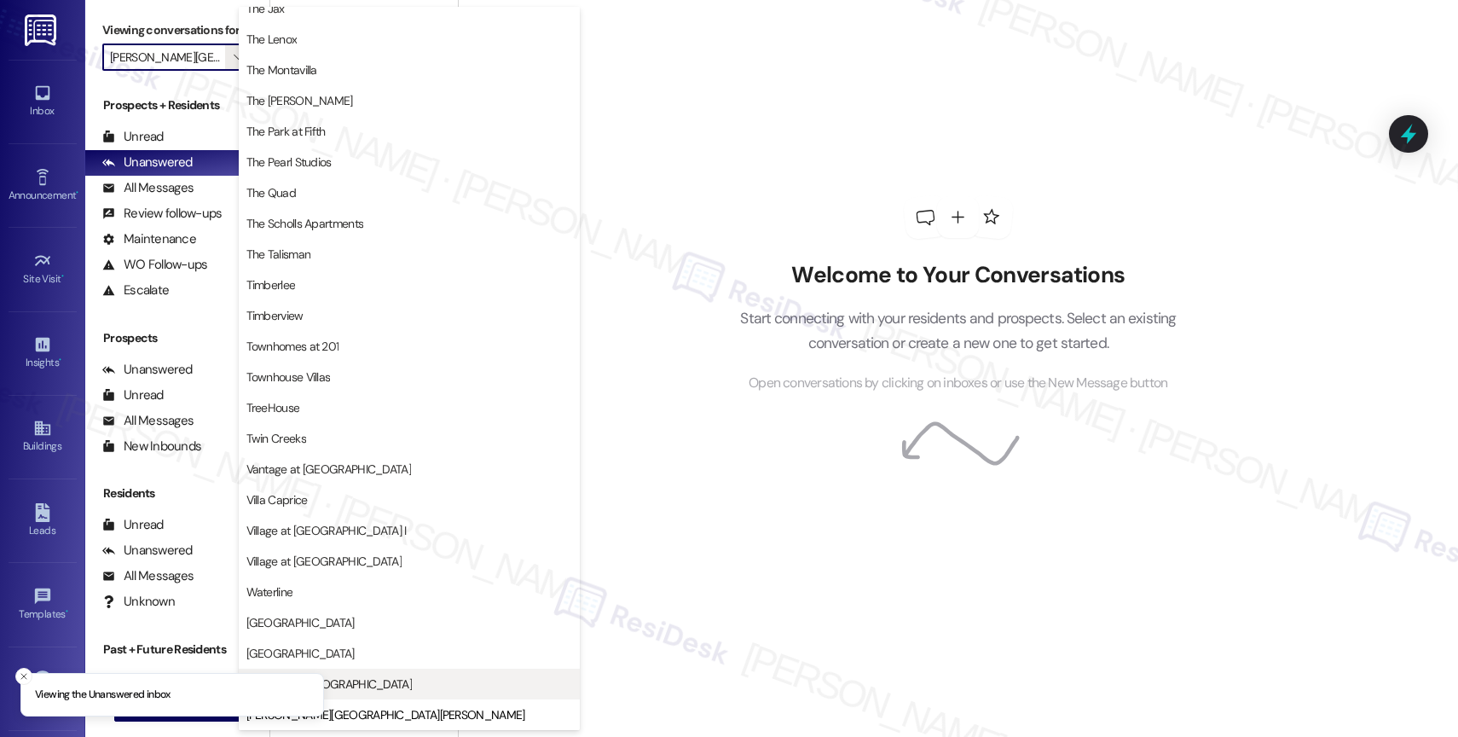
click at [362, 681] on span "Windsor at Amberglen" at bounding box center [409, 683] width 326 height 17
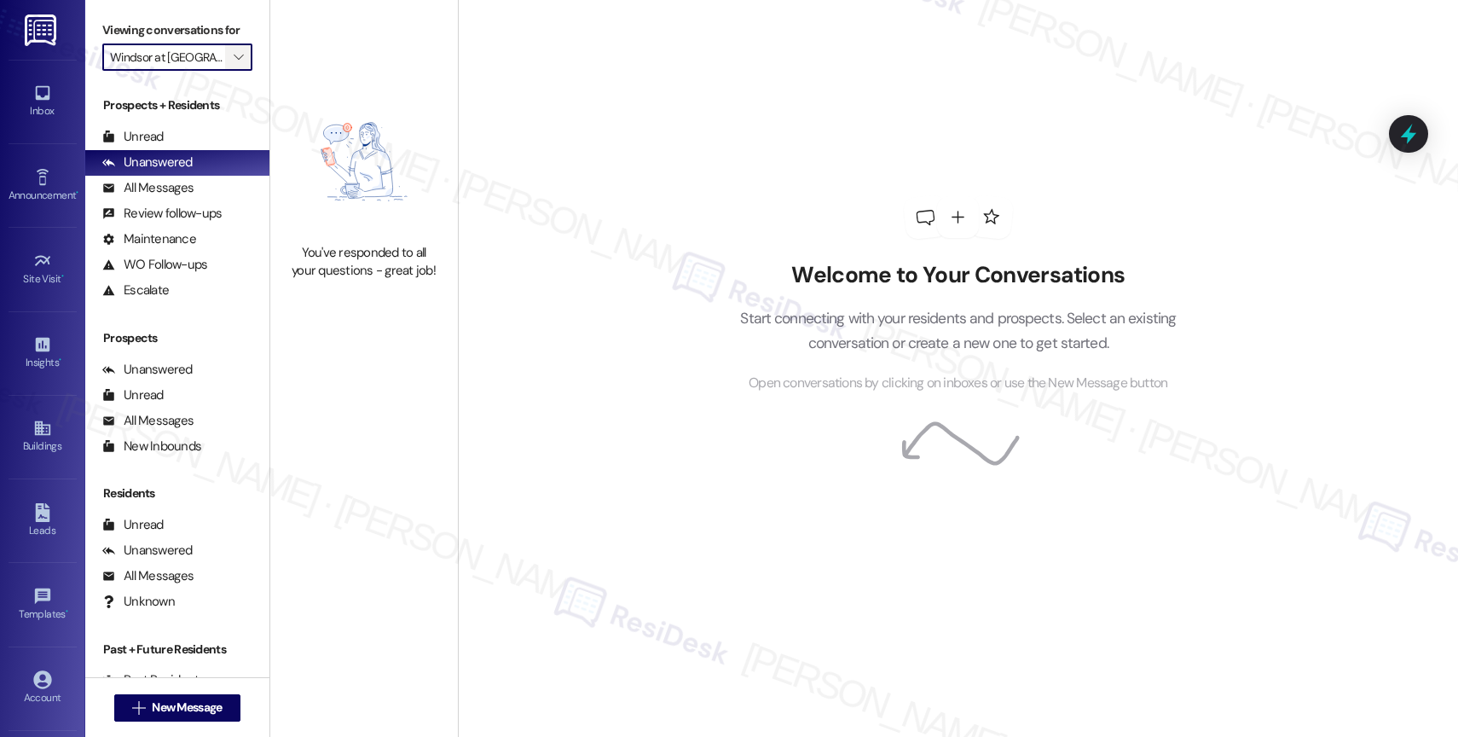
click at [232, 71] on span "" at bounding box center [238, 56] width 16 height 27
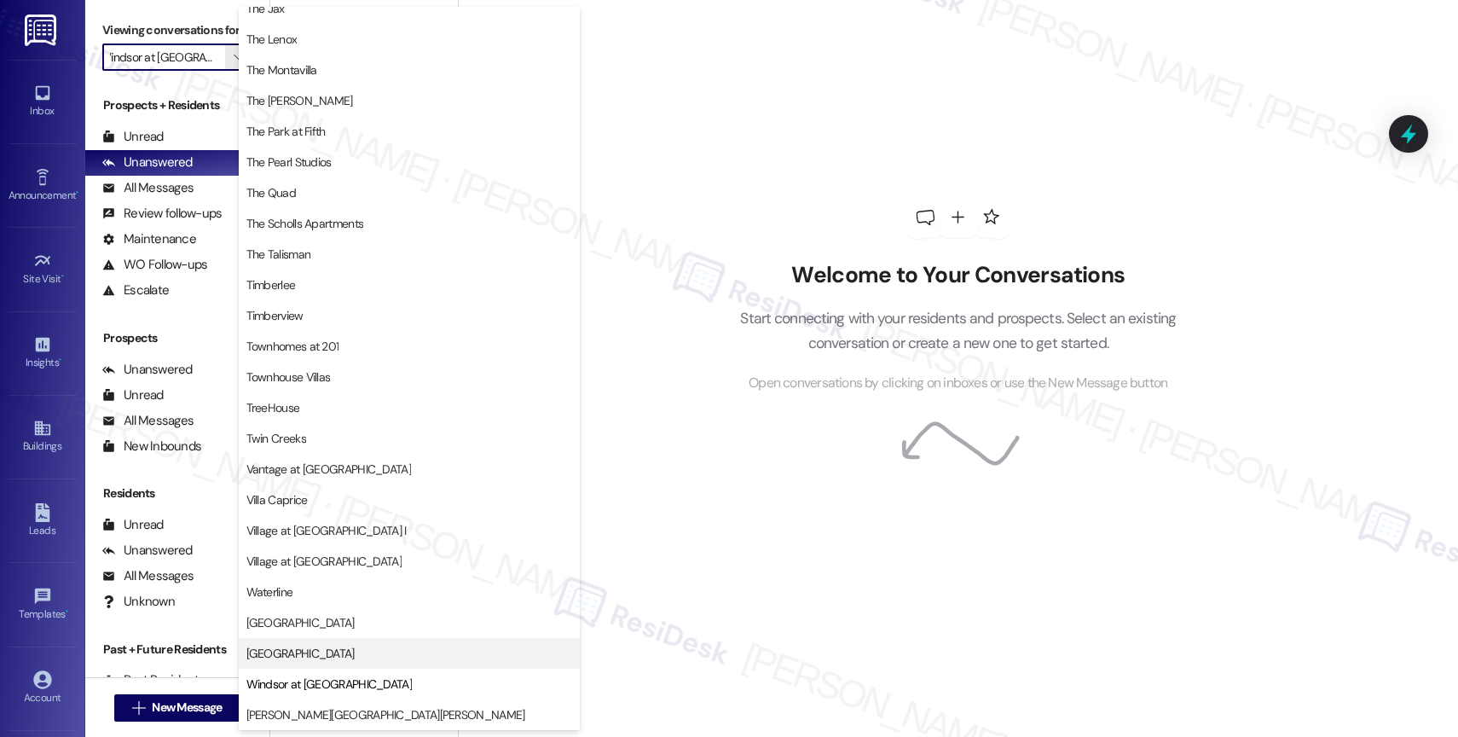
scroll to position [3033, 0]
click at [336, 655] on span "Willow Tree Place" at bounding box center [409, 653] width 326 height 17
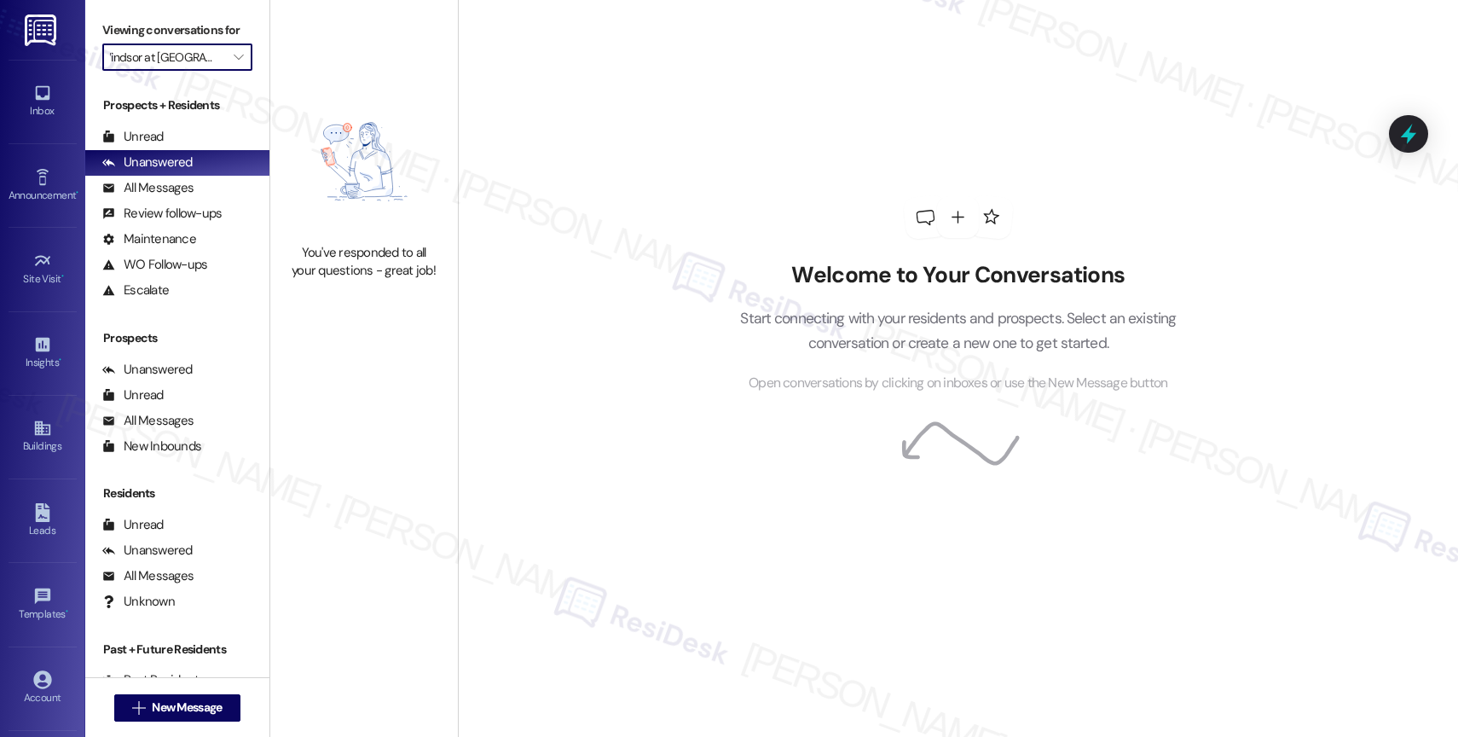
type input "Willow Tree Place"
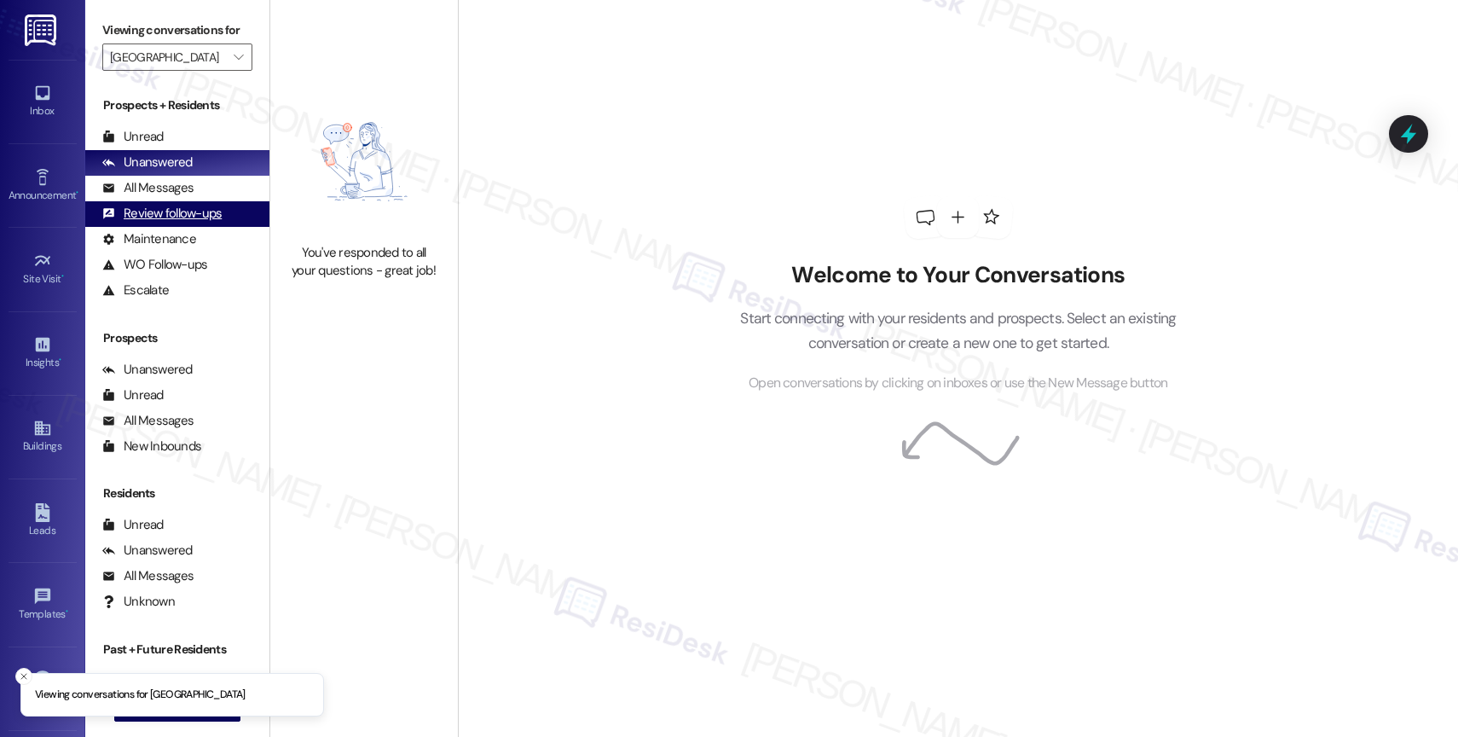
click at [191, 223] on div "Review follow-ups" at bounding box center [161, 214] width 119 height 18
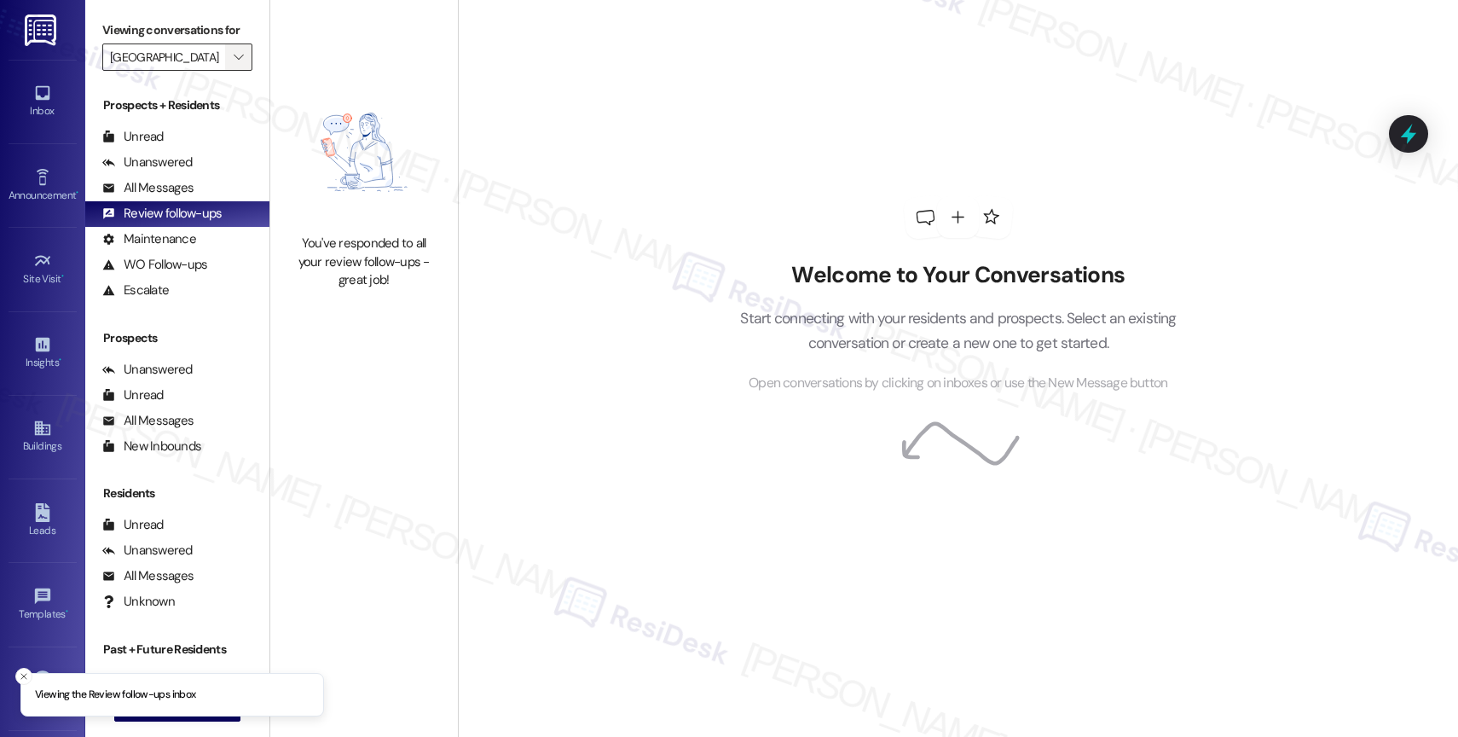
click at [234, 64] on icon "" at bounding box center [238, 57] width 9 height 14
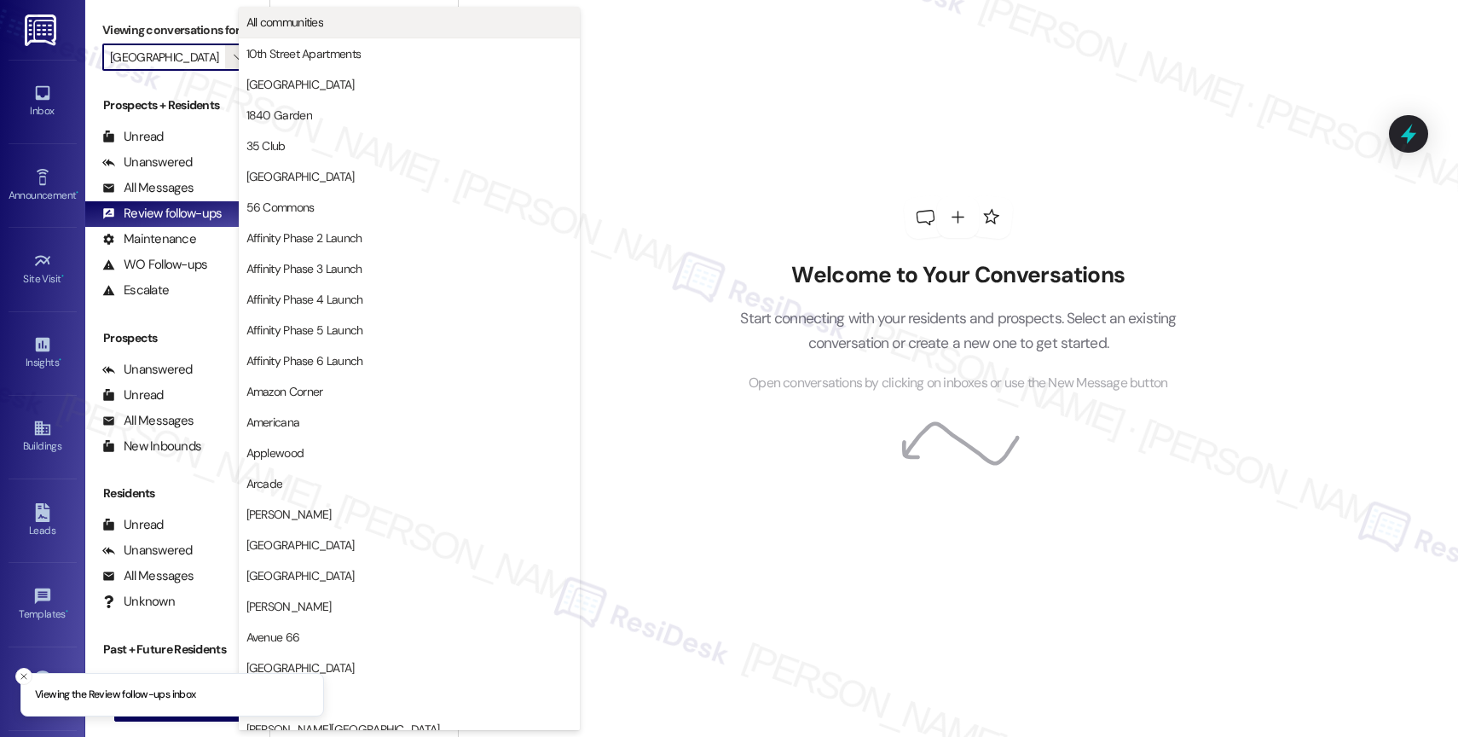
click at [349, 26] on span "All communities" at bounding box center [409, 22] width 326 height 17
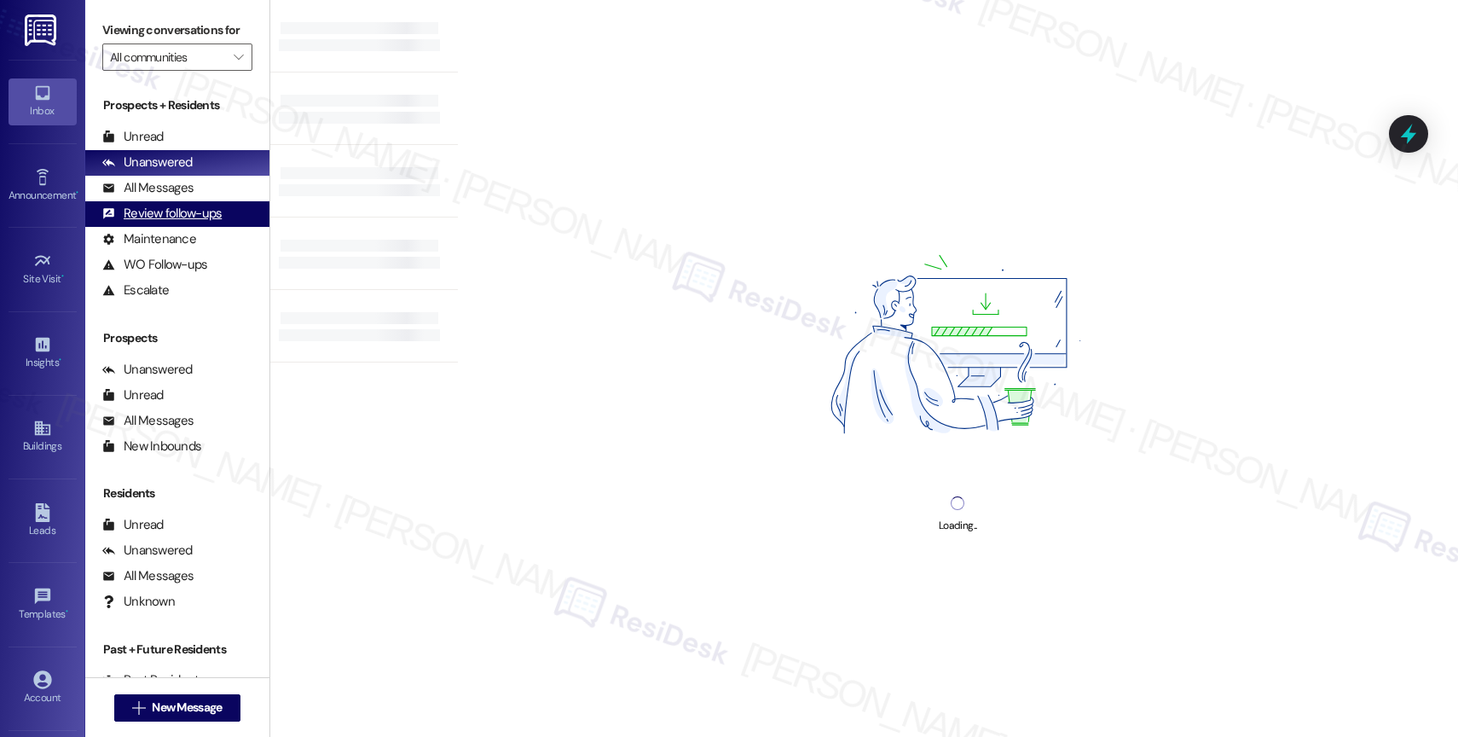
click at [208, 223] on div "Review follow-ups" at bounding box center [161, 214] width 119 height 18
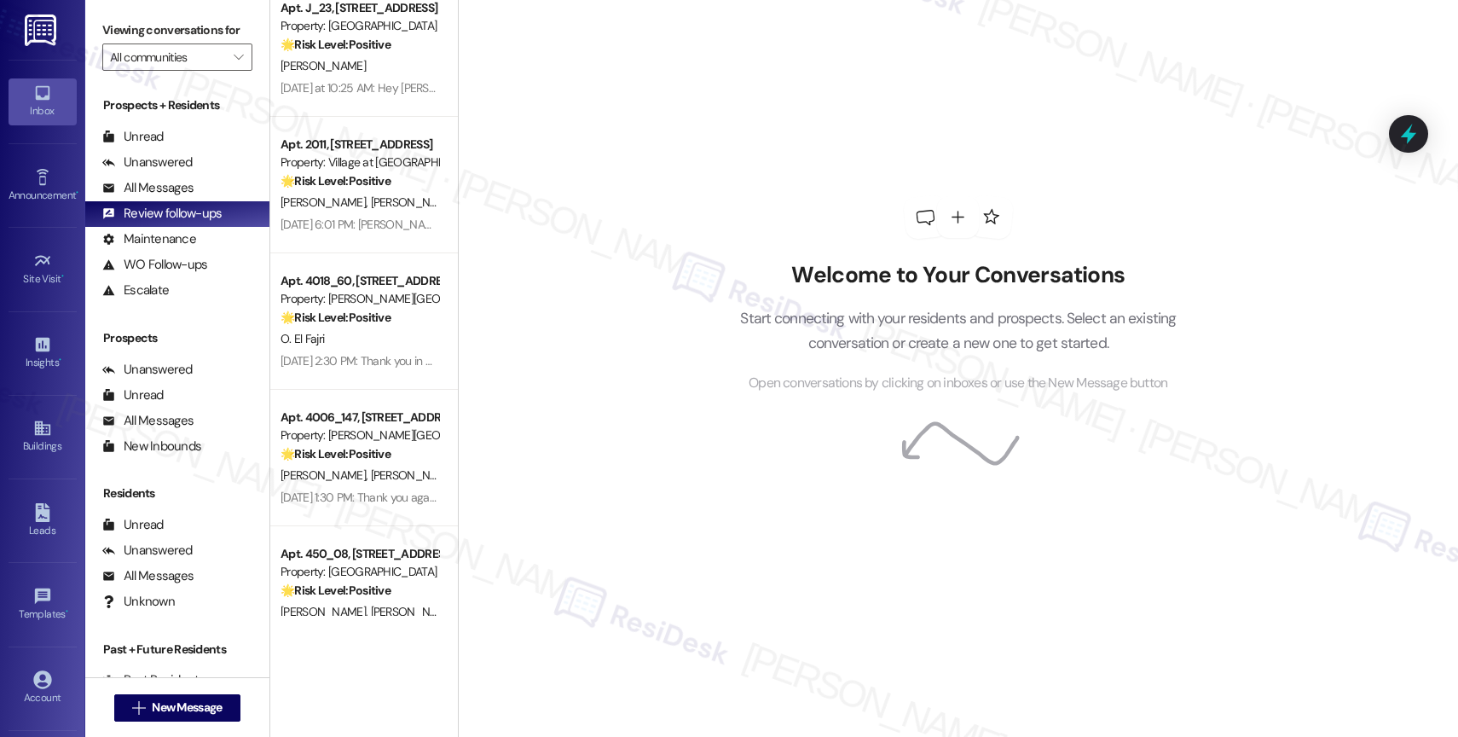
scroll to position [612, 0]
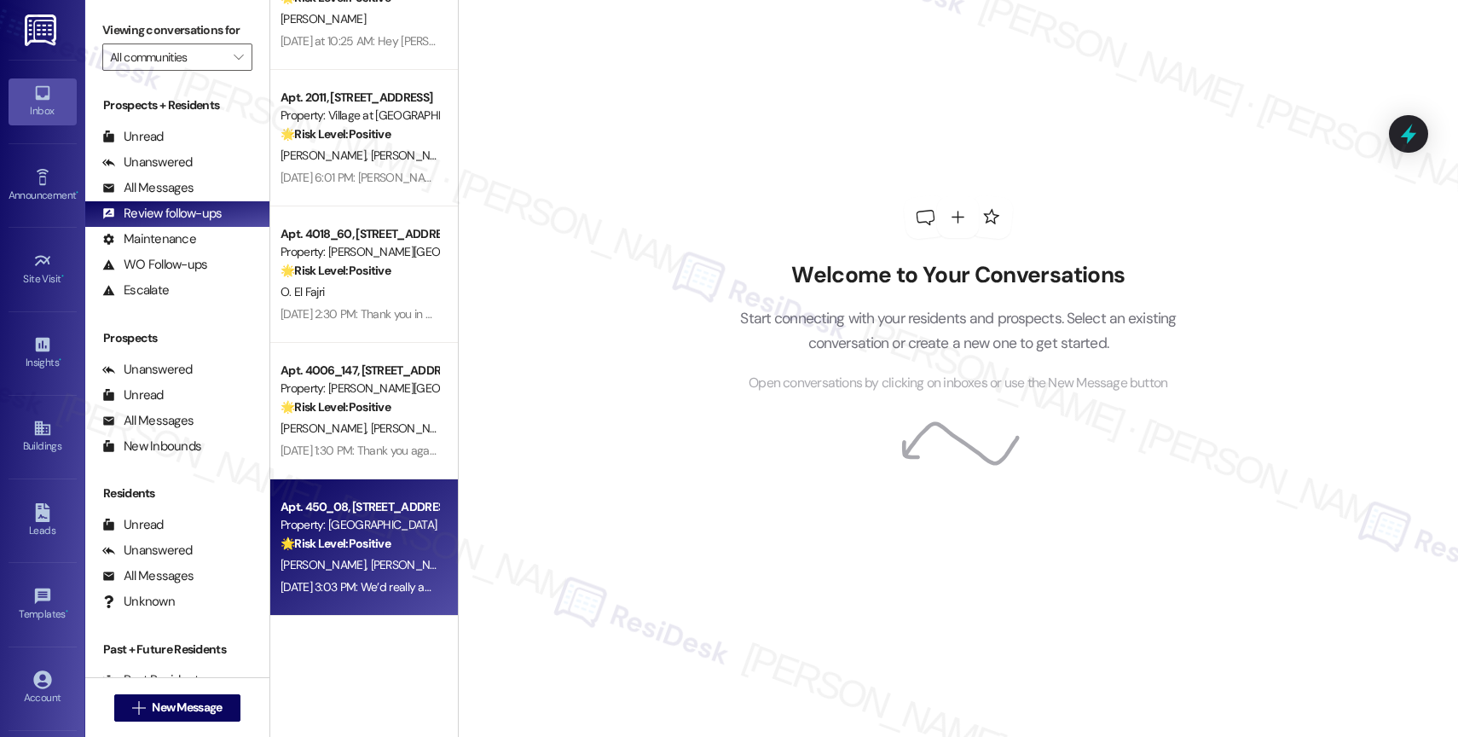
click at [370, 565] on span "Z. Sukel" at bounding box center [412, 564] width 85 height 15
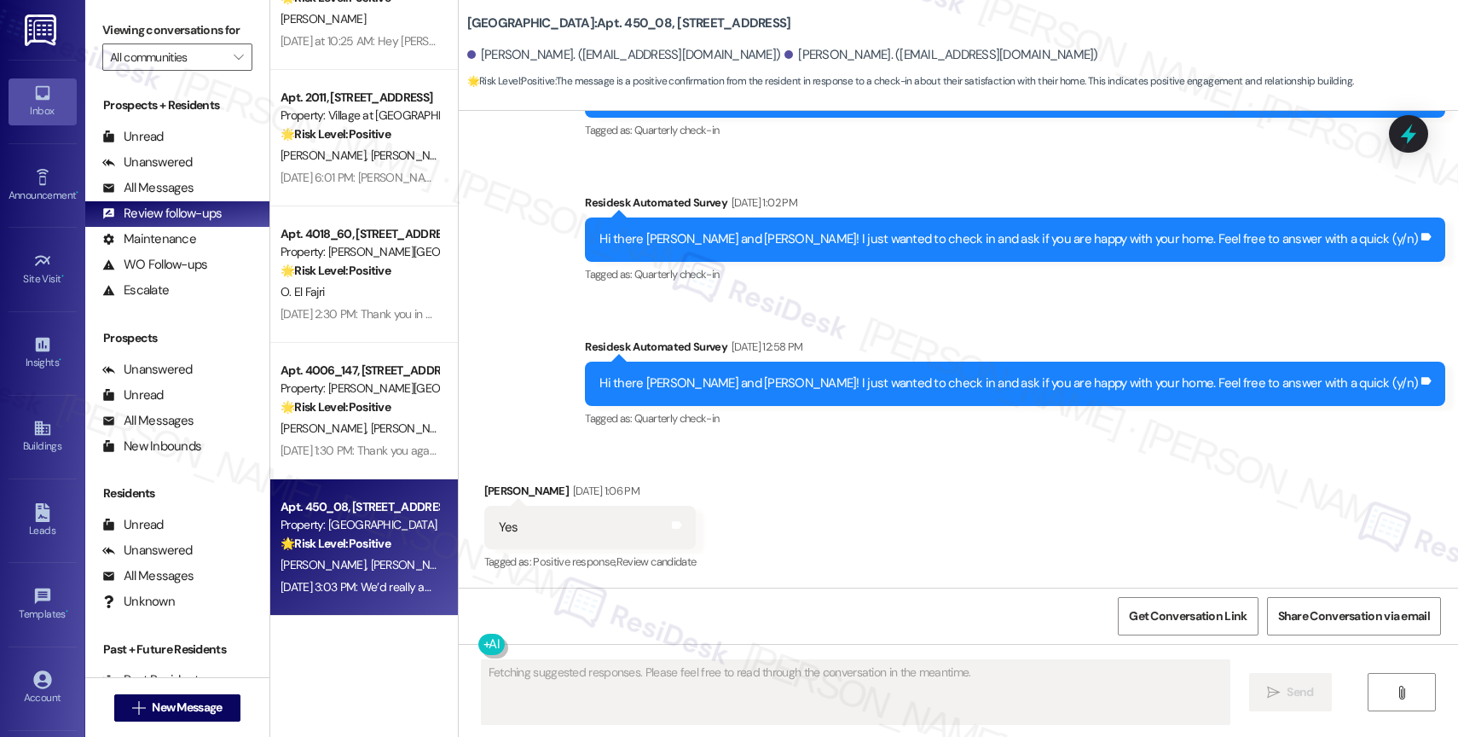
scroll to position [1266, 0]
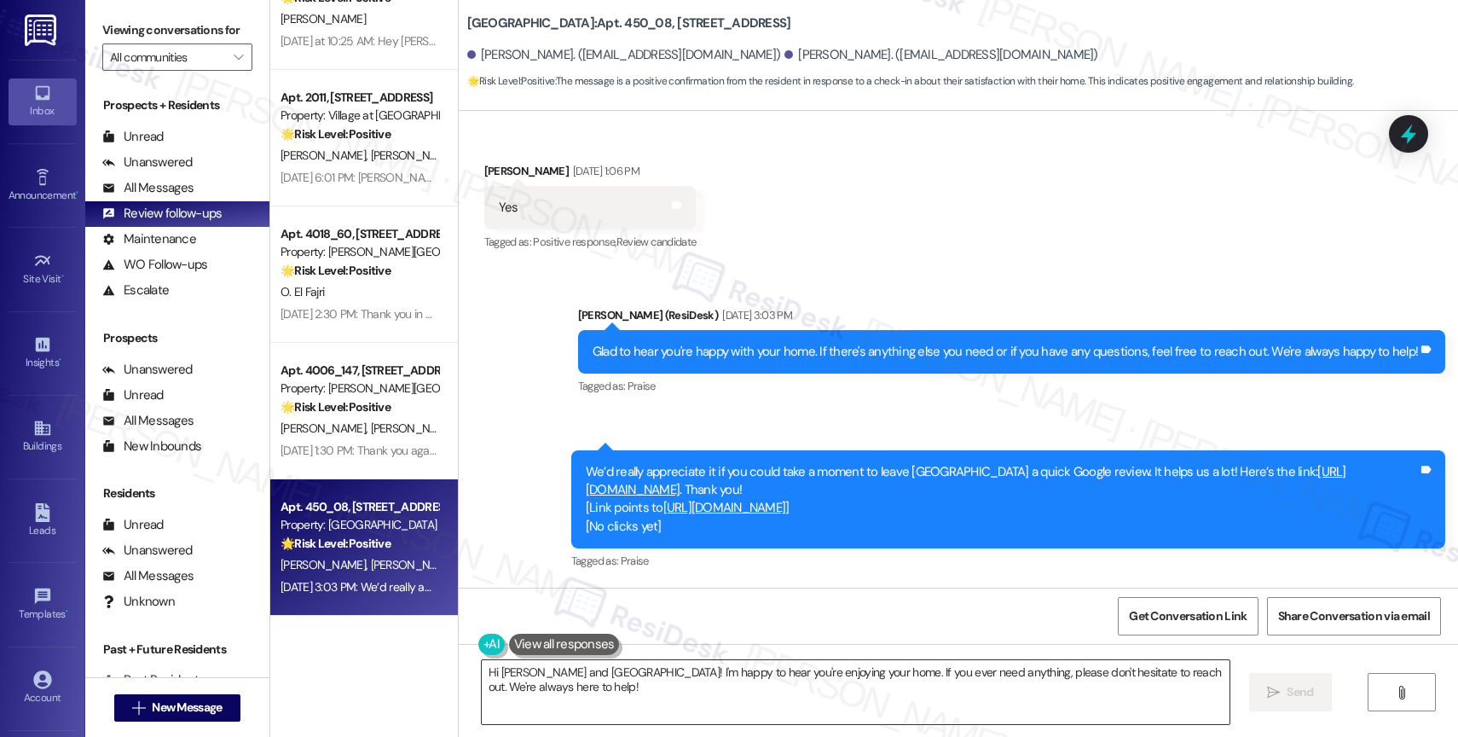
click at [593, 716] on textarea "Hi Zachary and Sydney! I'm happy to hear you're enjoying your home. If you ever…" at bounding box center [856, 692] width 748 height 64
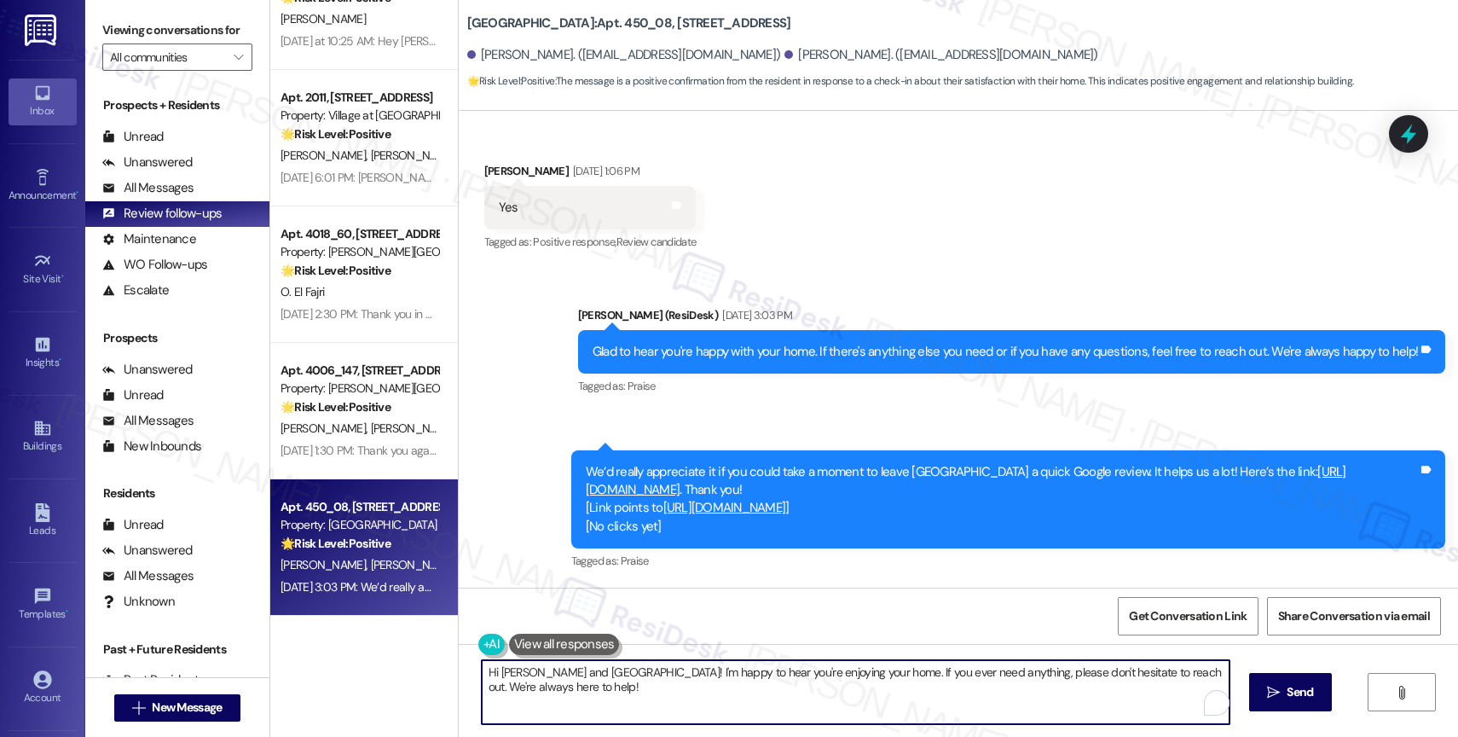
click at [593, 716] on textarea "Hi Zachary and Sydney! I'm happy to hear you're enjoying your home. If you ever…" at bounding box center [856, 692] width 748 height 64
paste textarea "ey {{first_name}}! Hope you're doing great 😊 Just wanted to see if you’ve had a…"
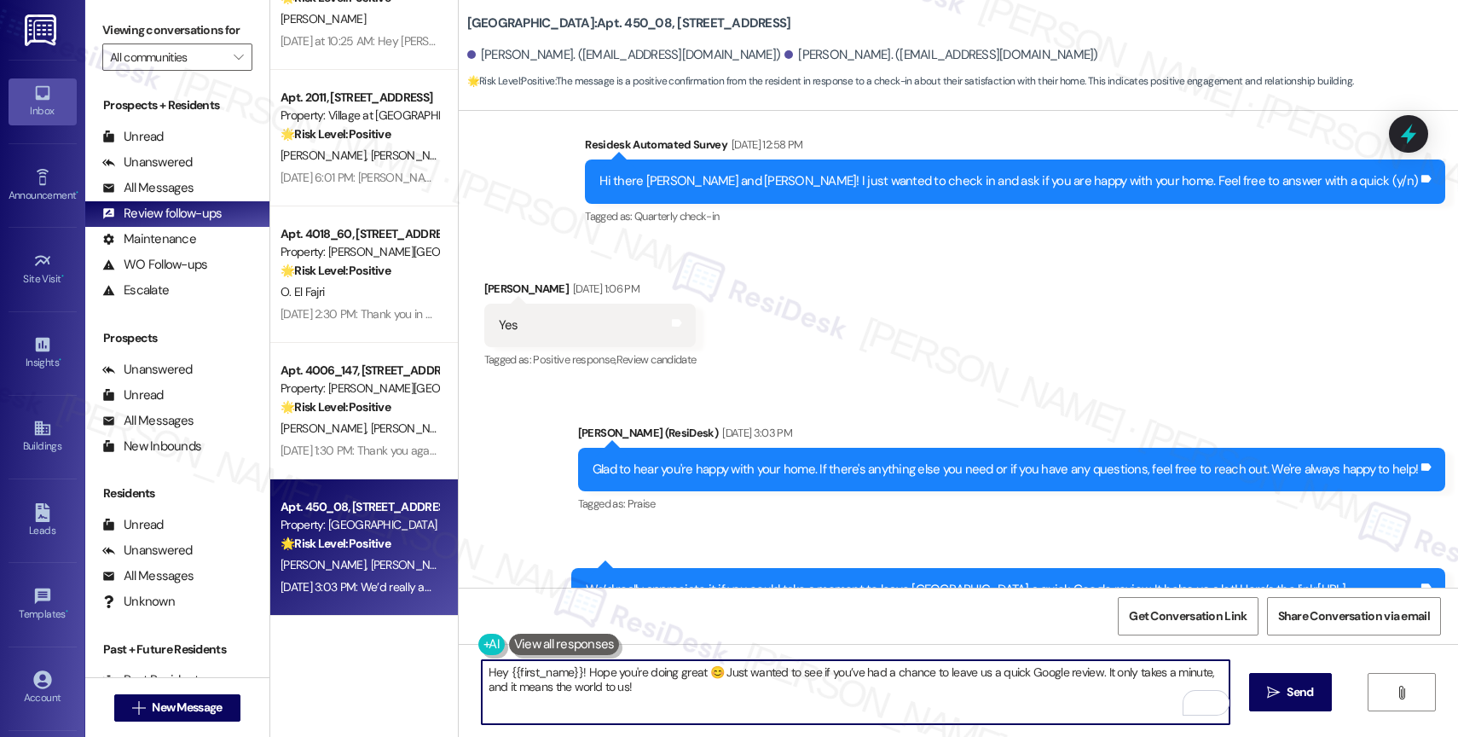
scroll to position [1069, 0]
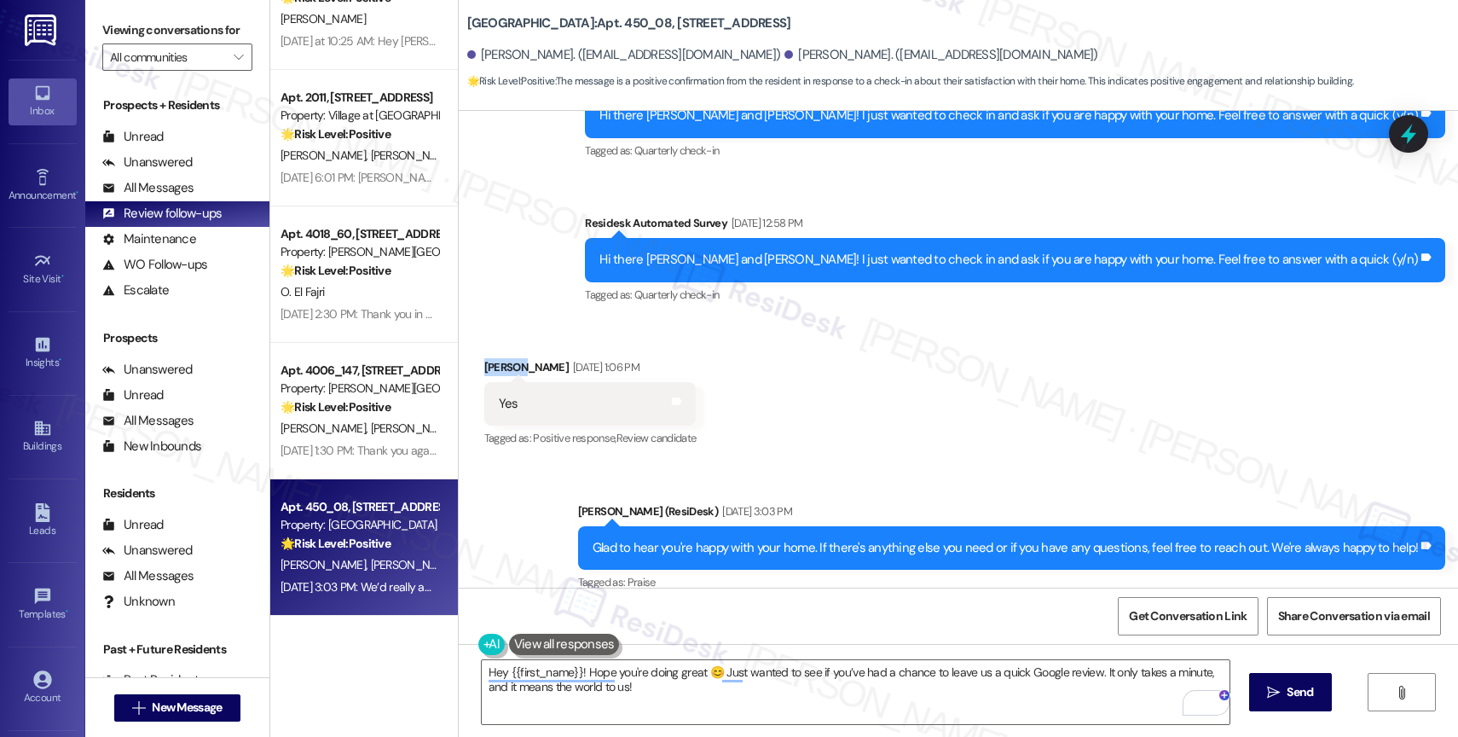
drag, startPoint x: 509, startPoint y: 365, endPoint x: 471, endPoint y: 363, distance: 38.4
click at [484, 363] on div "Zachary Sukel Aug 07, 2025 at 1:06 PM" at bounding box center [590, 370] width 212 height 24
copy div "Zachary"
click at [568, 706] on textarea "Hey {{first_name}}! Hope you're doing great 😊 Just wanted to see if you’ve had …" at bounding box center [856, 692] width 748 height 64
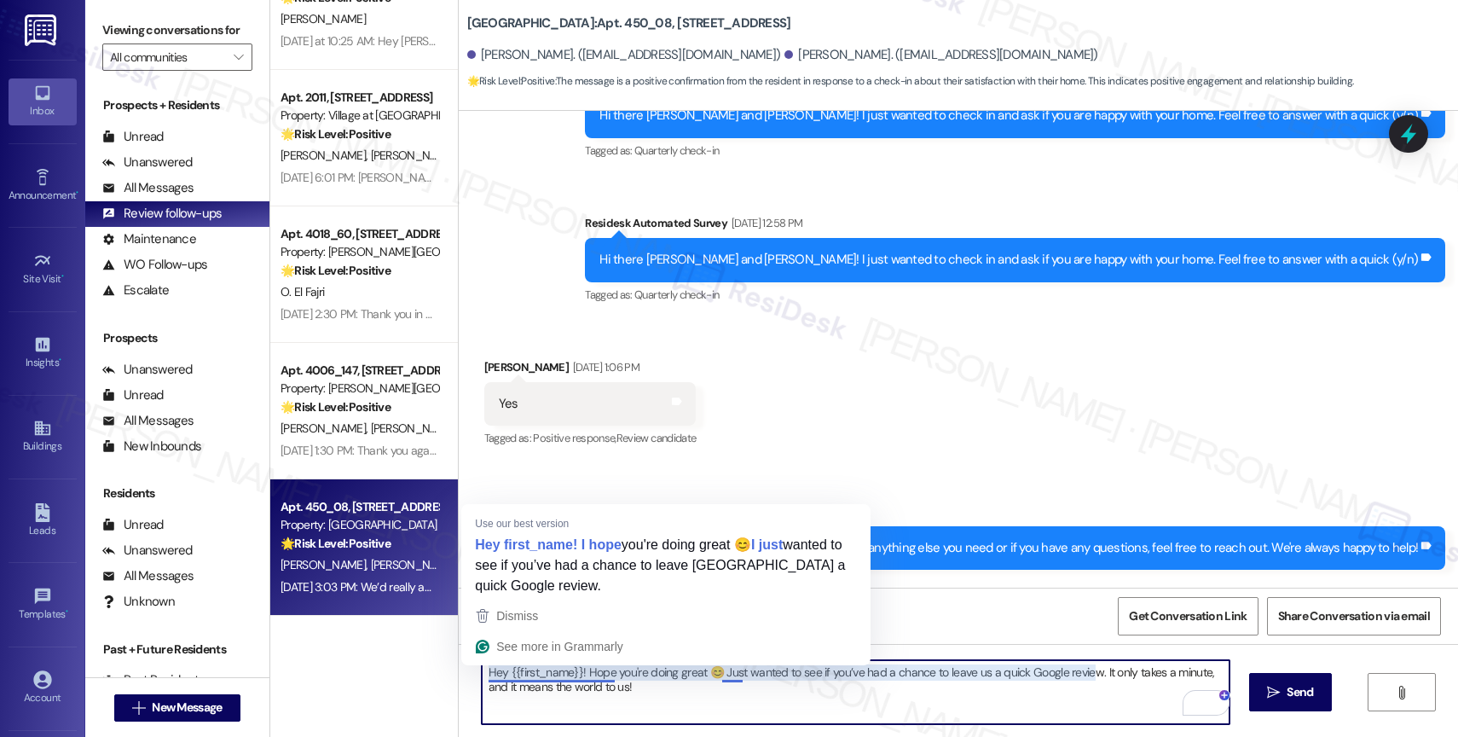
drag, startPoint x: 570, startPoint y: 671, endPoint x: 457, endPoint y: 668, distance: 112.6
click at [459, 668] on div "Hey {{first_name}}! Hope you're doing great 😊 Just wanted to see if you’ve had …" at bounding box center [958, 708] width 999 height 128
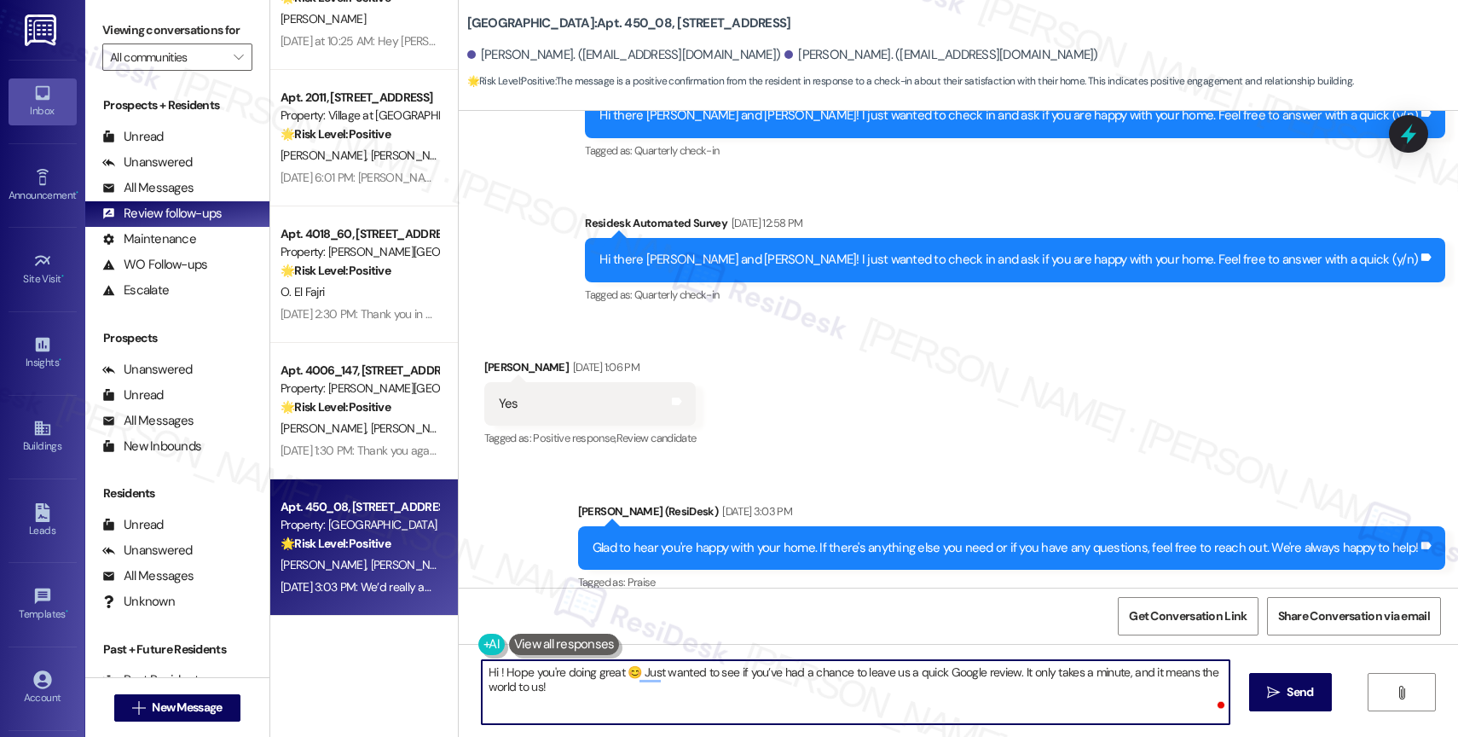
paste textarea "Zachary"
click at [636, 696] on textarea "Hi Zachary! Hope you're doing great 😊 Just wanted to see if you’ve had a chance…" at bounding box center [856, 692] width 748 height 64
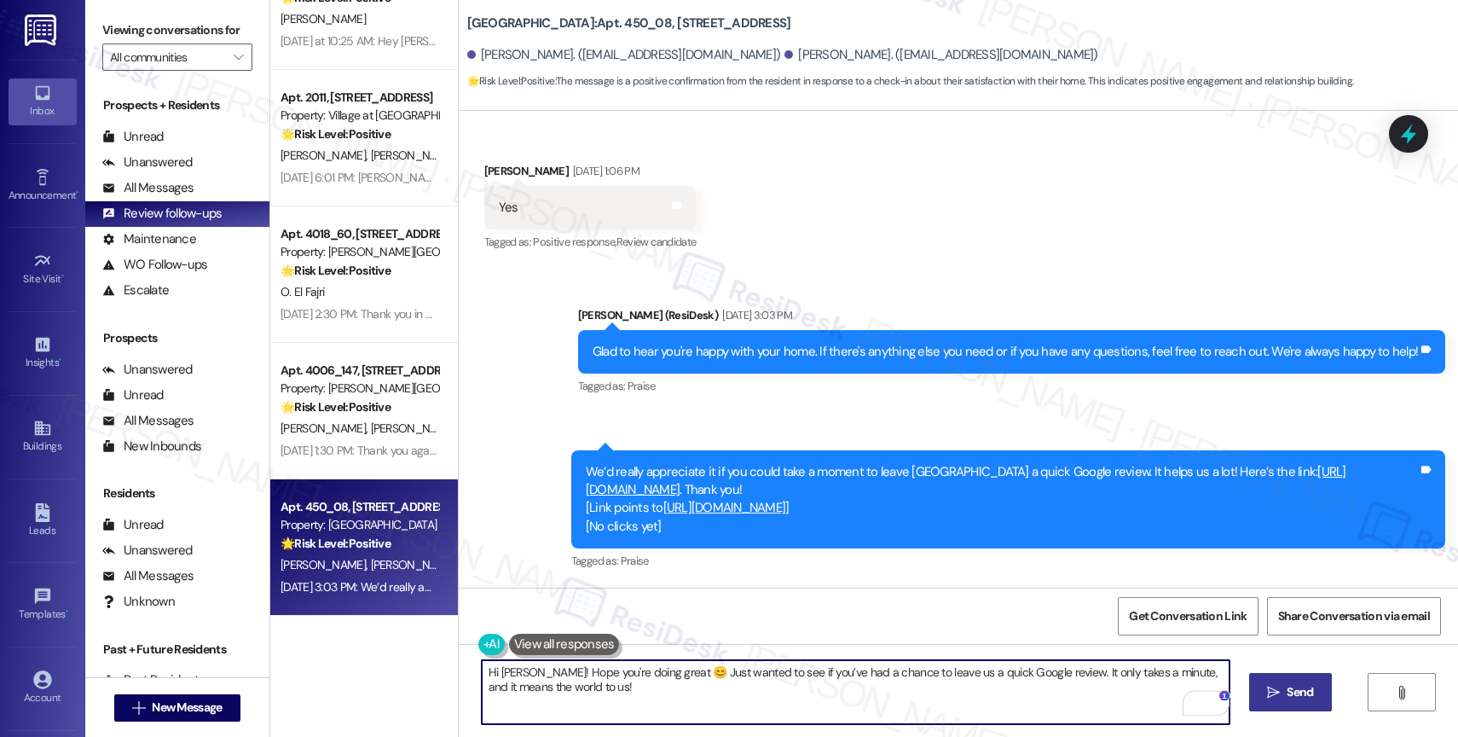
type textarea "Hi Zachary! Hope you're doing great 😊 Just wanted to see if you’ve had a chance…"
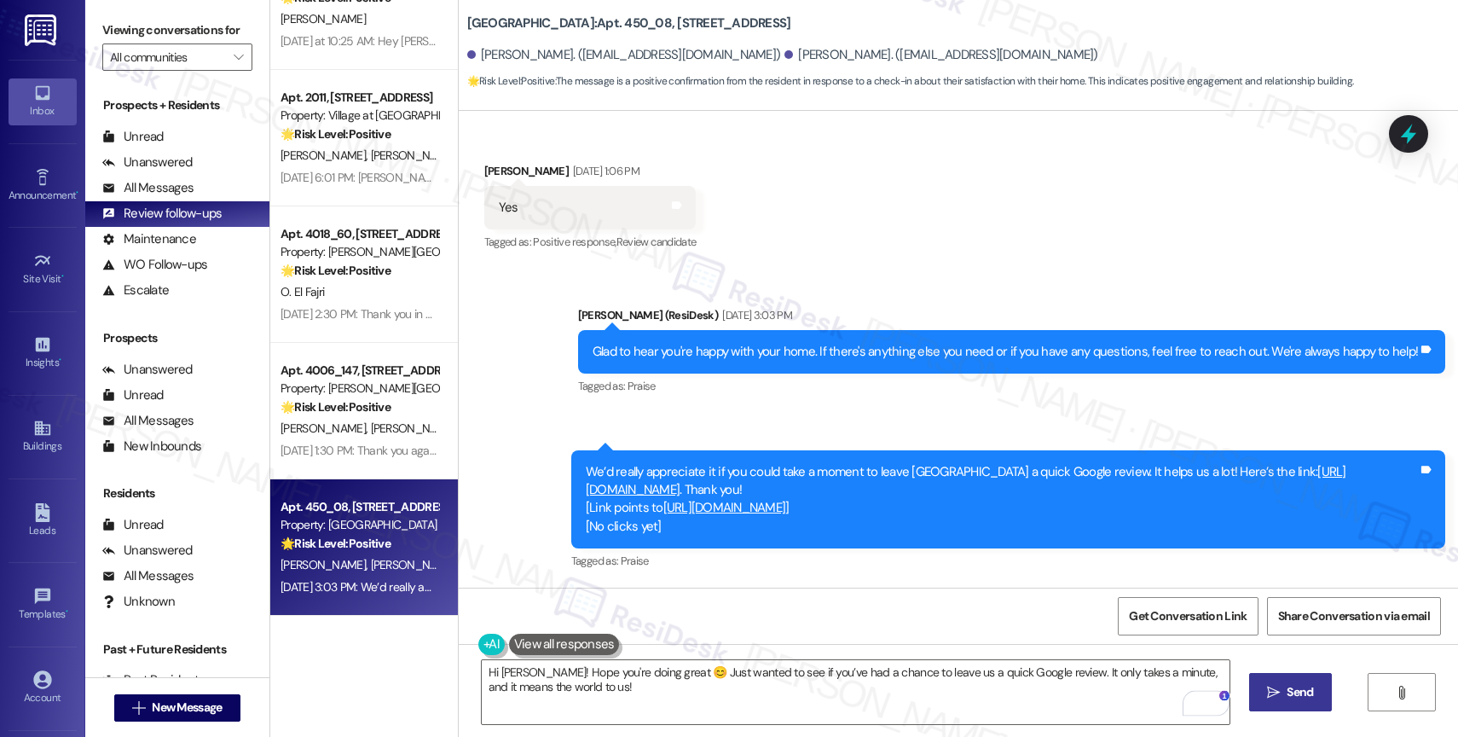
click at [1295, 695] on span "Send" at bounding box center [1300, 692] width 26 height 18
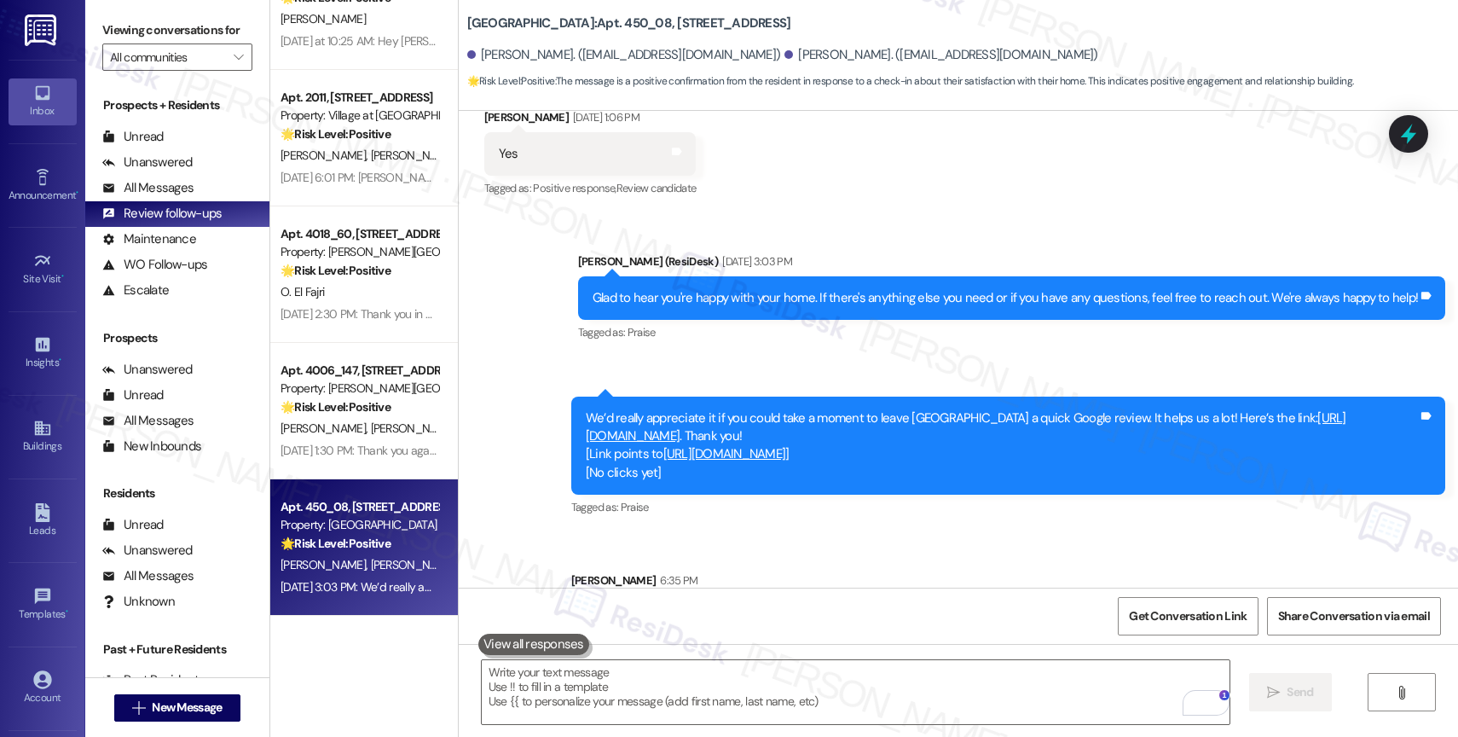
scroll to position [1402, 0]
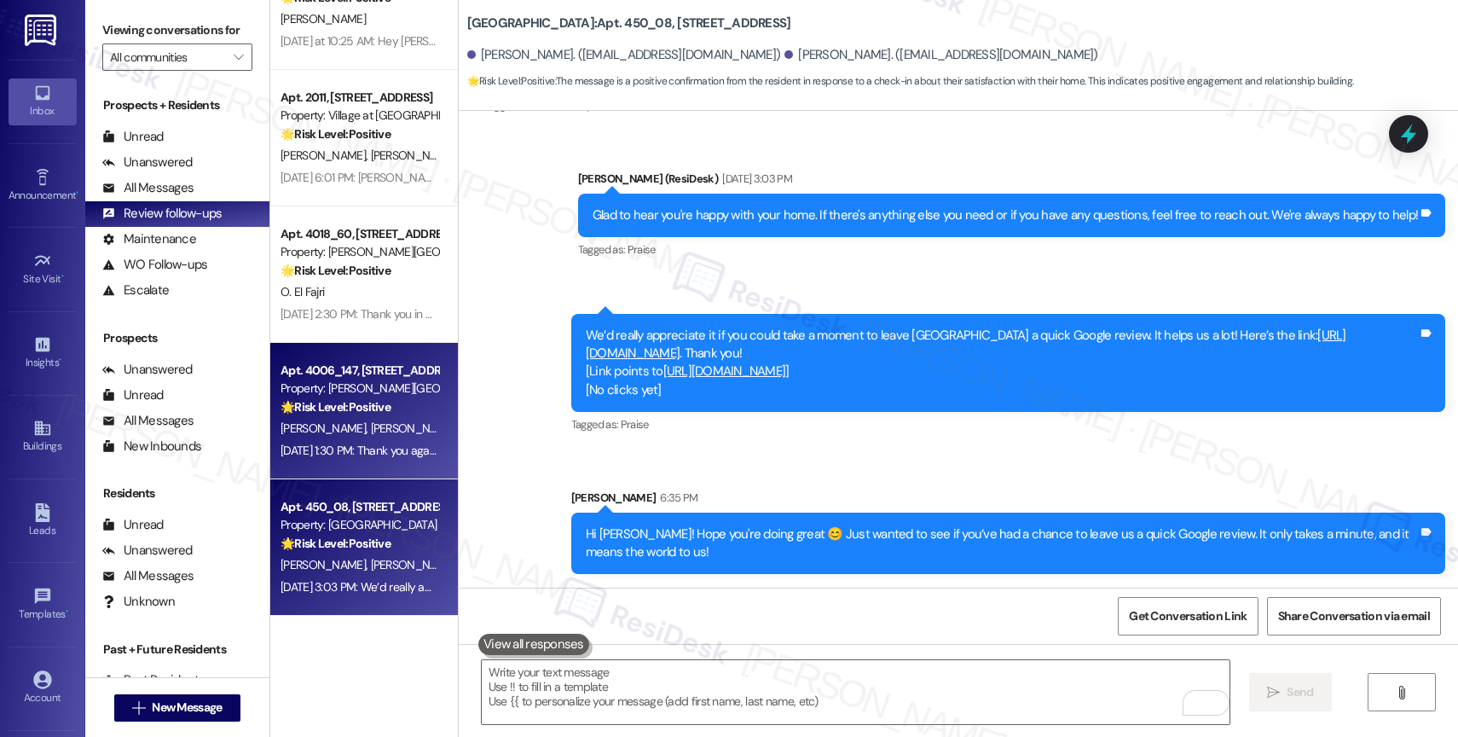
click at [338, 401] on strong "🌟 Risk Level: Positive" at bounding box center [336, 406] width 110 height 15
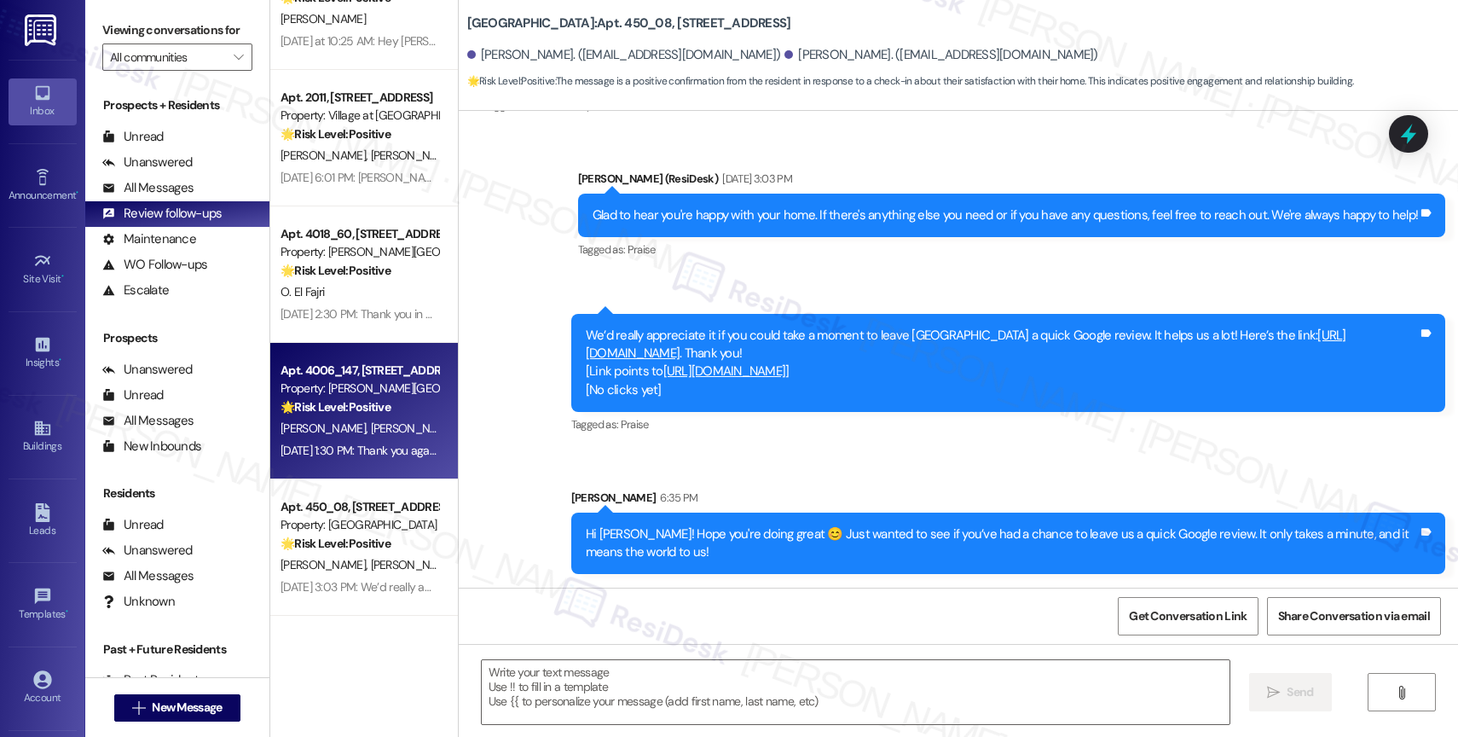
type textarea "Fetching suggested responses. Please feel free to read through the conversation…"
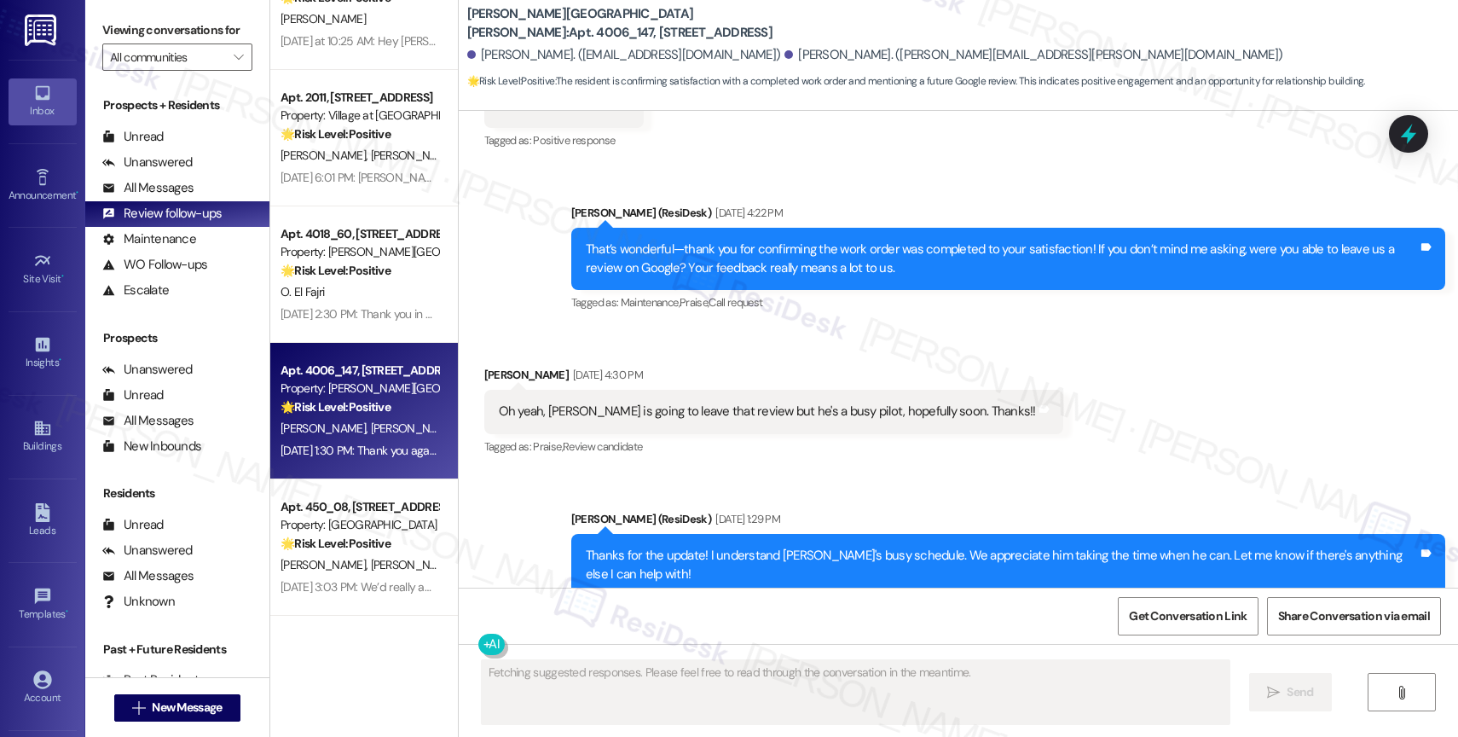
scroll to position [1824, 0]
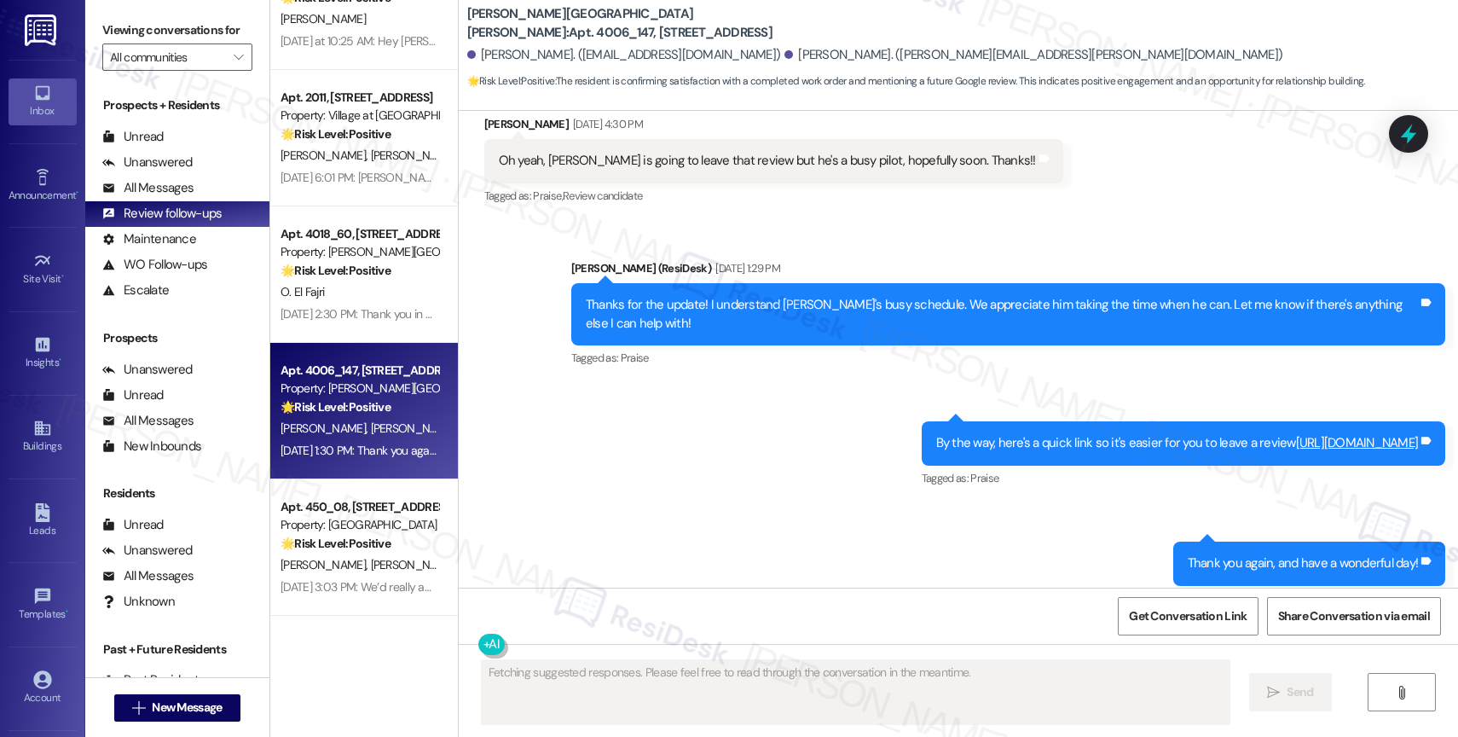
click at [643, 439] on div "Sent via SMS Sarah (ResiDesk) Aug 12, 2025 at 1:29 PM Thanks for the update! I …" at bounding box center [958, 422] width 999 height 403
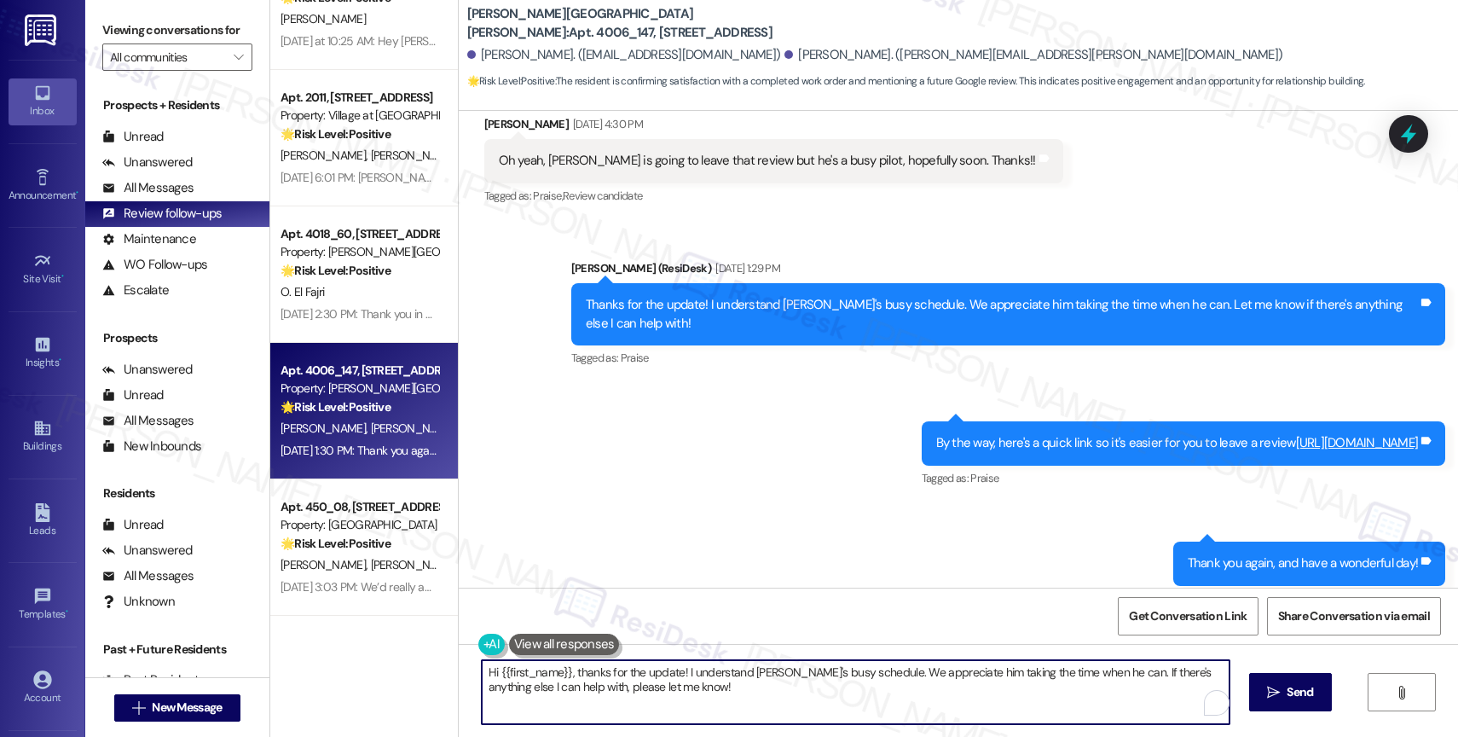
click at [567, 695] on textarea "Hi {{first_name}}, thanks for the update! I understand Brian's busy schedule. W…" at bounding box center [856, 692] width 748 height 64
paste textarea "Zachary"
type textarea "Zachary"
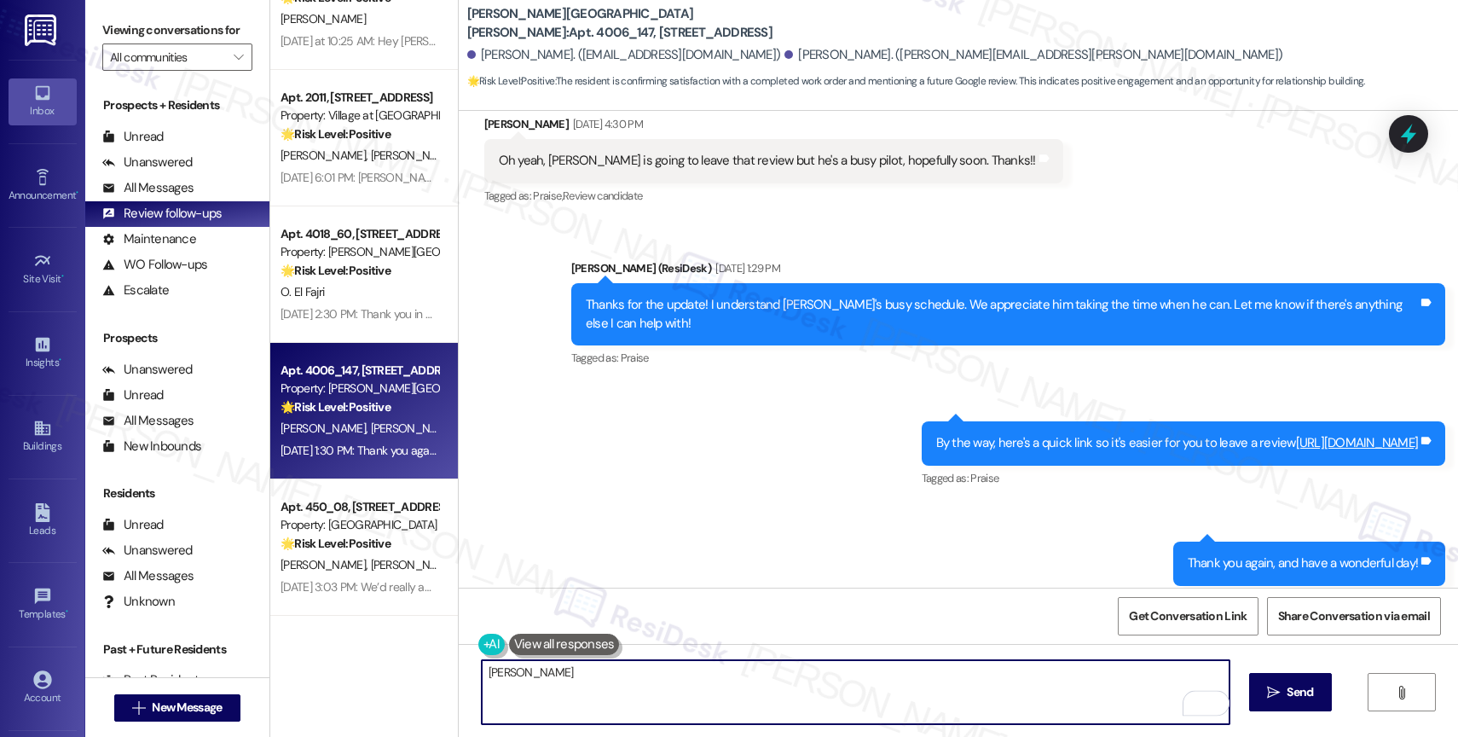
drag, startPoint x: 463, startPoint y: 679, endPoint x: 368, endPoint y: 678, distance: 95.5
click at [385, 678] on div "Apt. 202, 9350 NE Windsor St Property: Windsor at Amberglen R. Phan Yesterday a…" at bounding box center [864, 368] width 1188 height 737
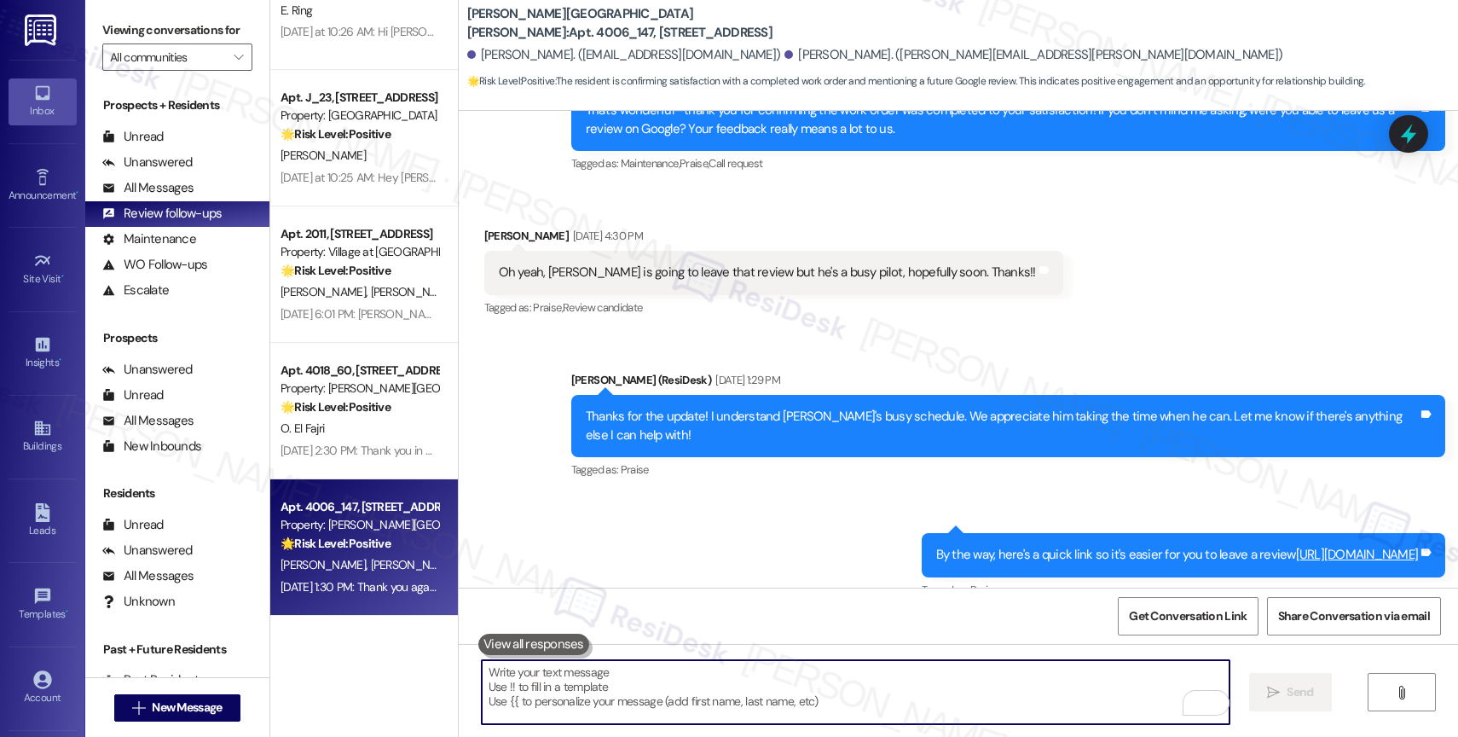
scroll to position [1648, 0]
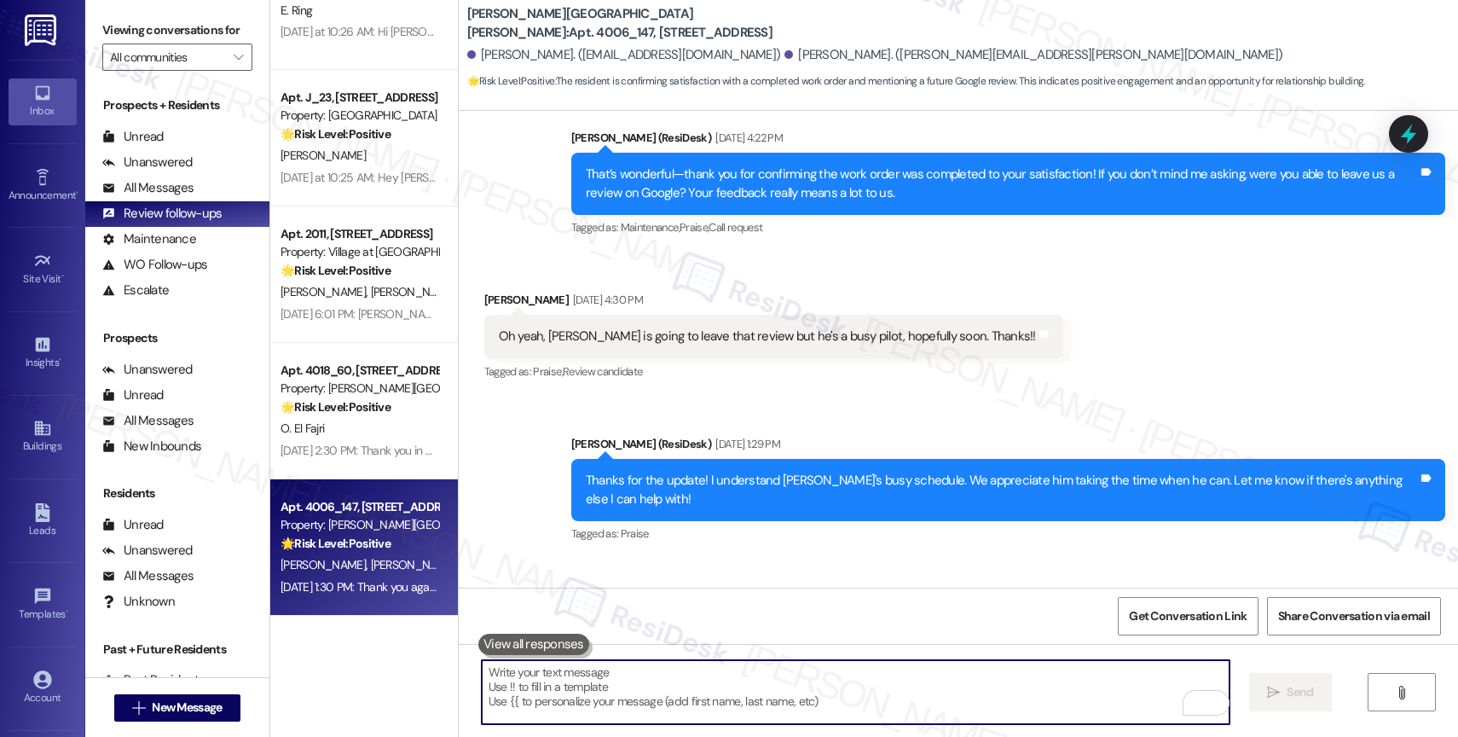
click at [560, 698] on textarea "To enrich screen reader interactions, please activate Accessibility in Grammarl…" at bounding box center [856, 692] width 748 height 64
paste textarea "Hey {{first_name}}! Hope you're doing great 😊 Just wanted to see if you’ve had …"
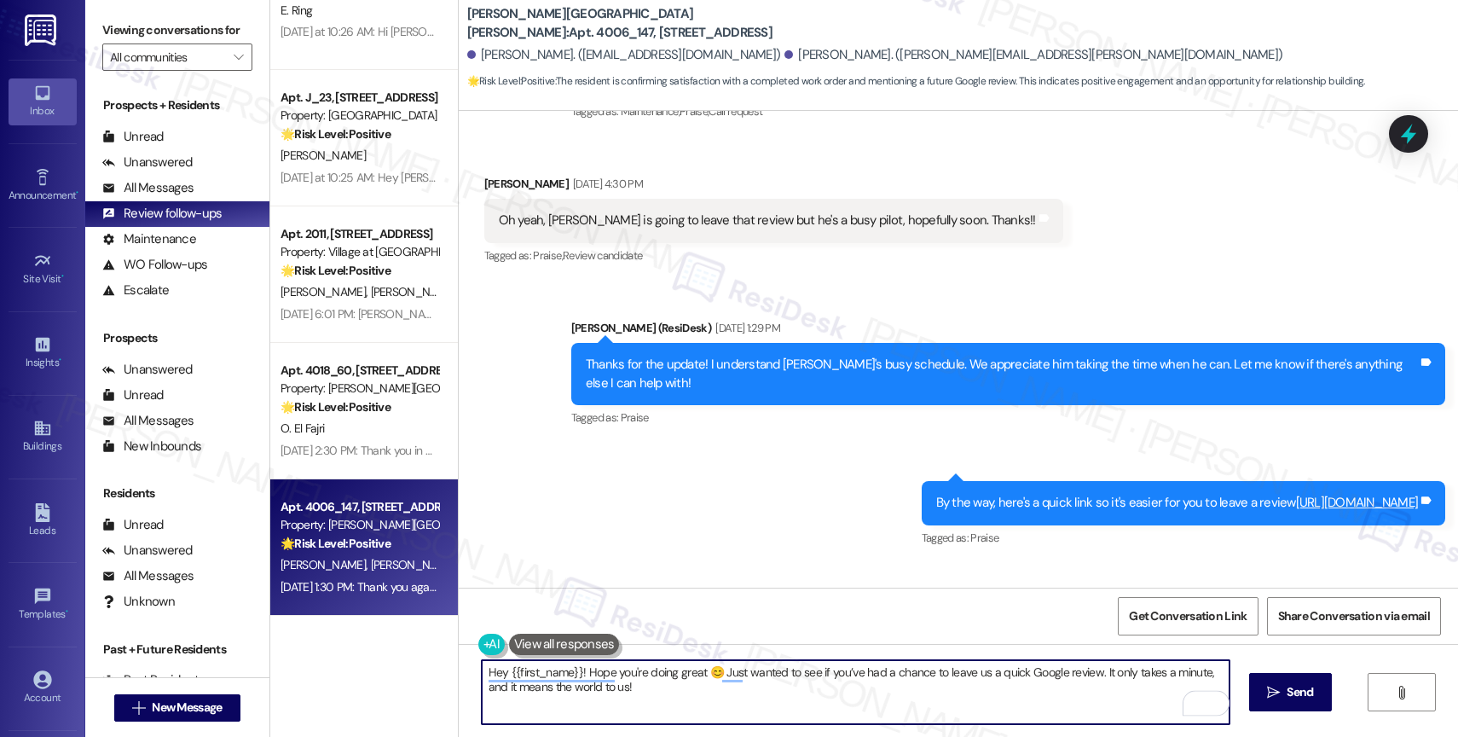
scroll to position [1824, 0]
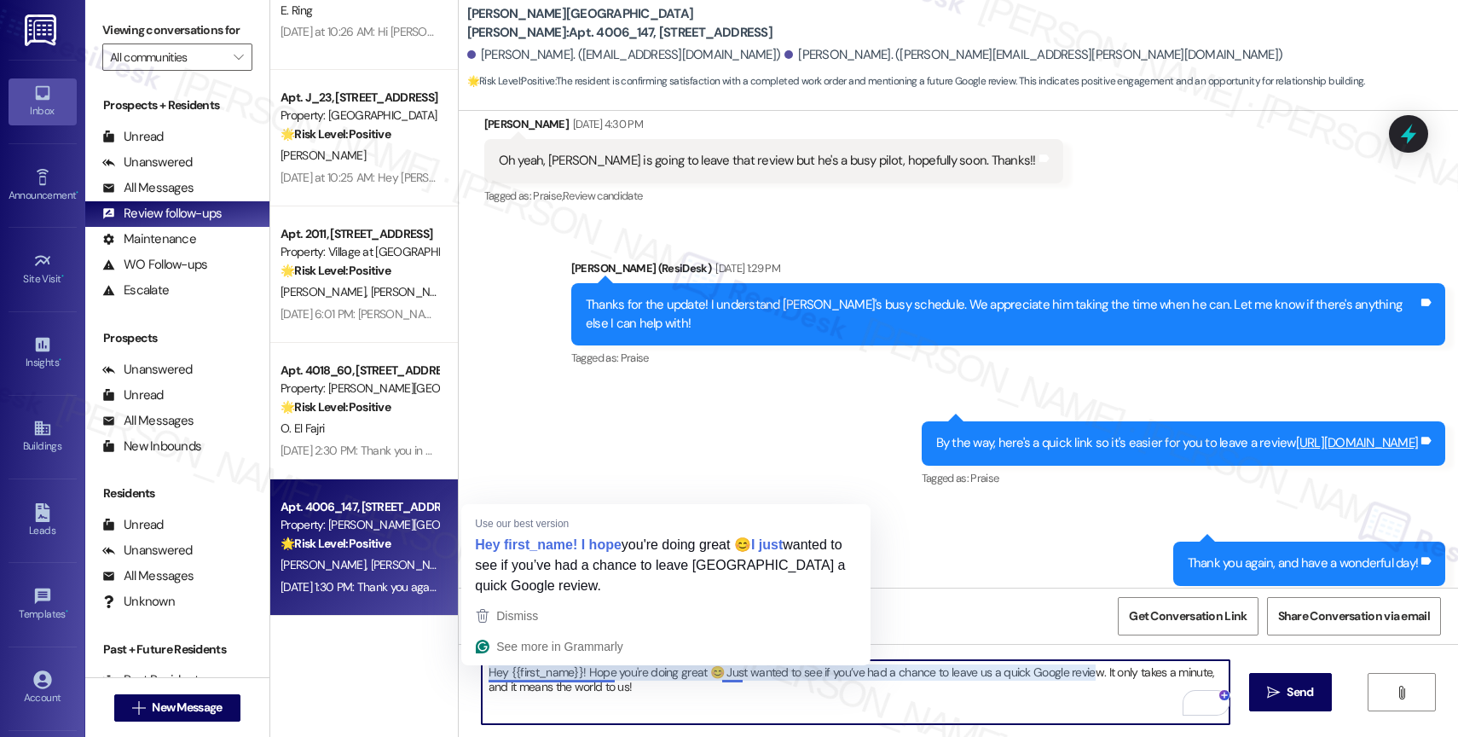
click at [493, 672] on textarea "Hey {{first_name}}! Hope you're doing great 😊 Just wanted to see if you’ve had …" at bounding box center [856, 692] width 748 height 64
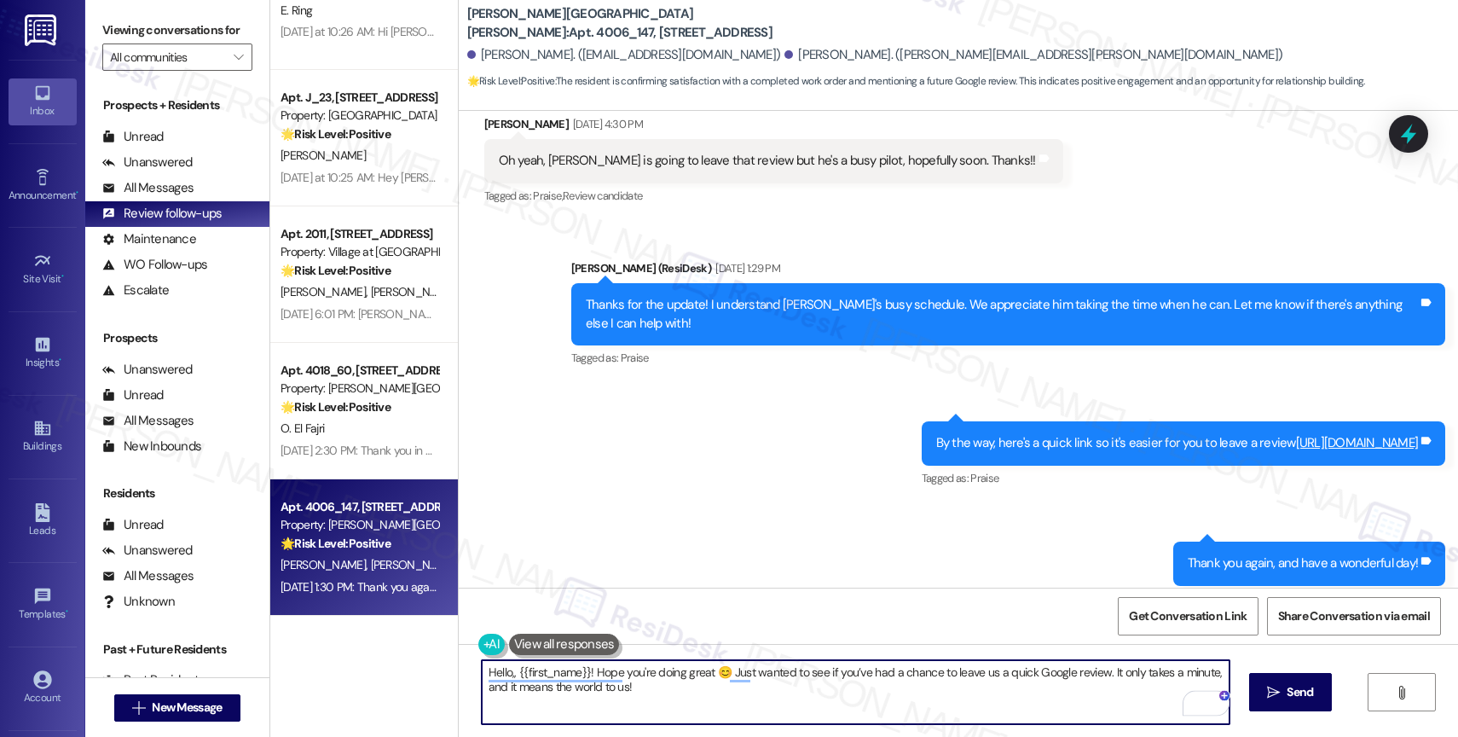
click at [728, 705] on textarea "Hello,, {{first_name}}! Hope you're doing great 😊 Just wanted to see if you’ve …" at bounding box center [856, 692] width 748 height 64
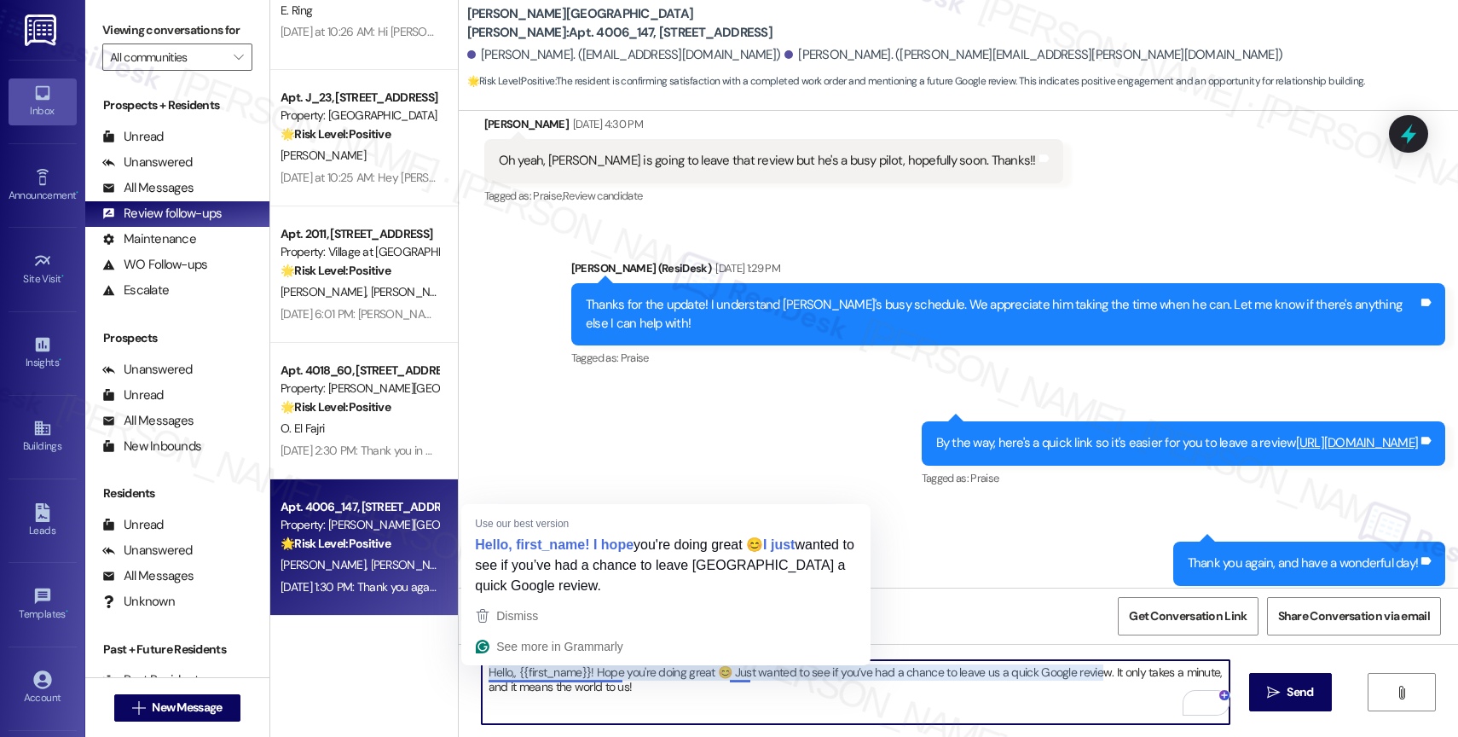
drag, startPoint x: 500, startPoint y: 670, endPoint x: 534, endPoint y: 667, distance: 34.3
click at [500, 670] on textarea "Hello,, {{first_name}}! Hope you're doing great 😊 Just wanted to see if you’ve …" at bounding box center [856, 692] width 748 height 64
type textarea "Hello, {{first_name}}! Hope you're doing great 😊 Just wanted to see if you’ve h…"
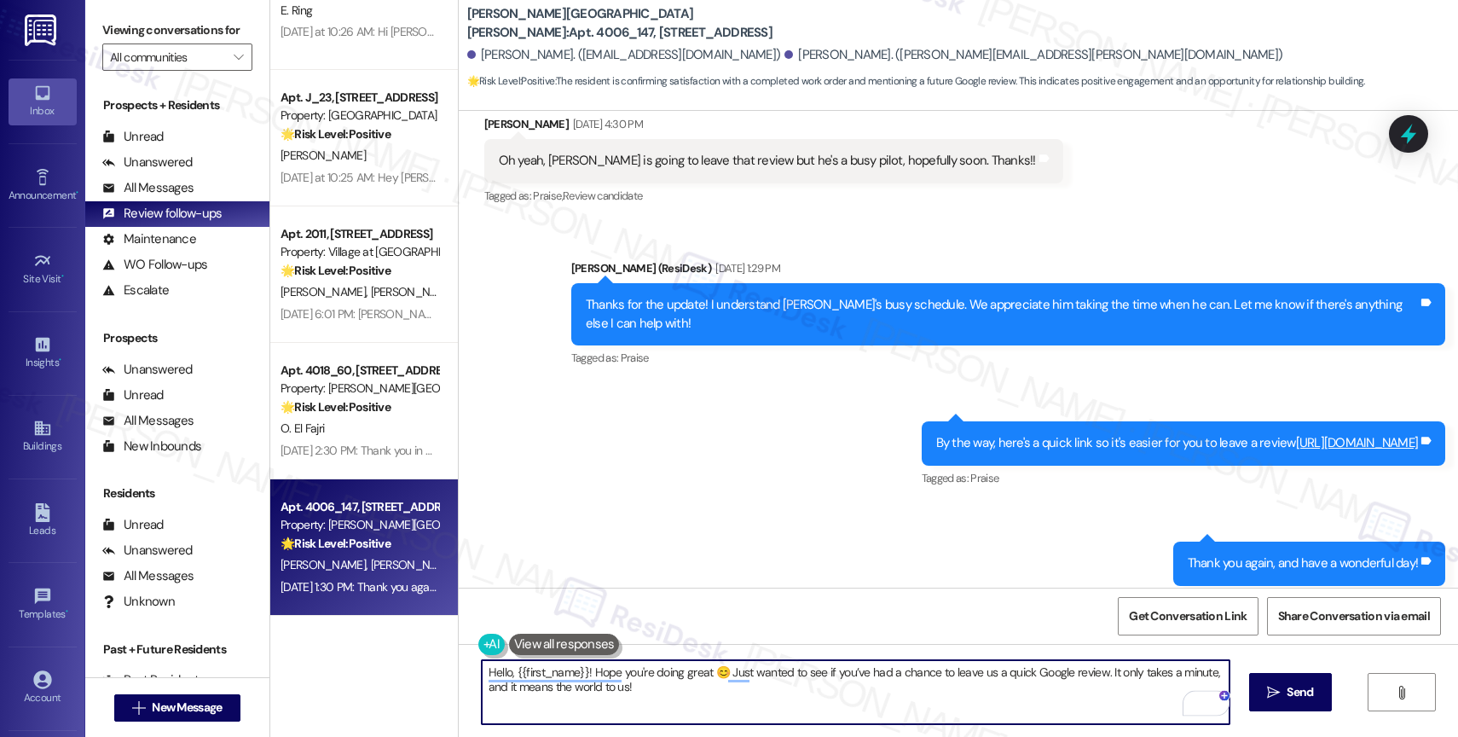
click at [736, 693] on textarea "Hello, {{first_name}}! Hope you're doing great 😊 Just wanted to see if you’ve h…" at bounding box center [856, 692] width 748 height 64
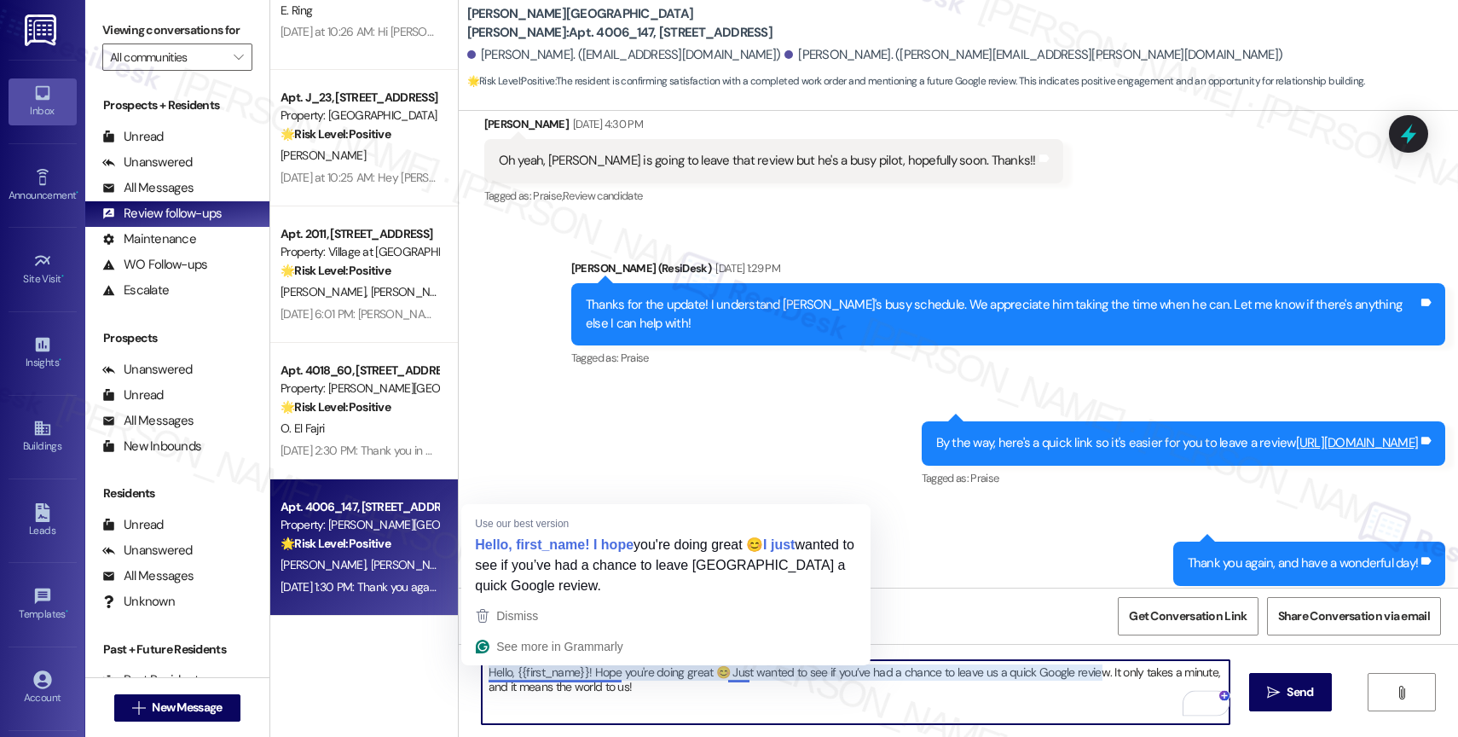
click at [497, 675] on textarea "Hello, {{first_name}}! Hope you're doing great 😊 Just wanted to see if you’ve h…" at bounding box center [856, 692] width 748 height 64
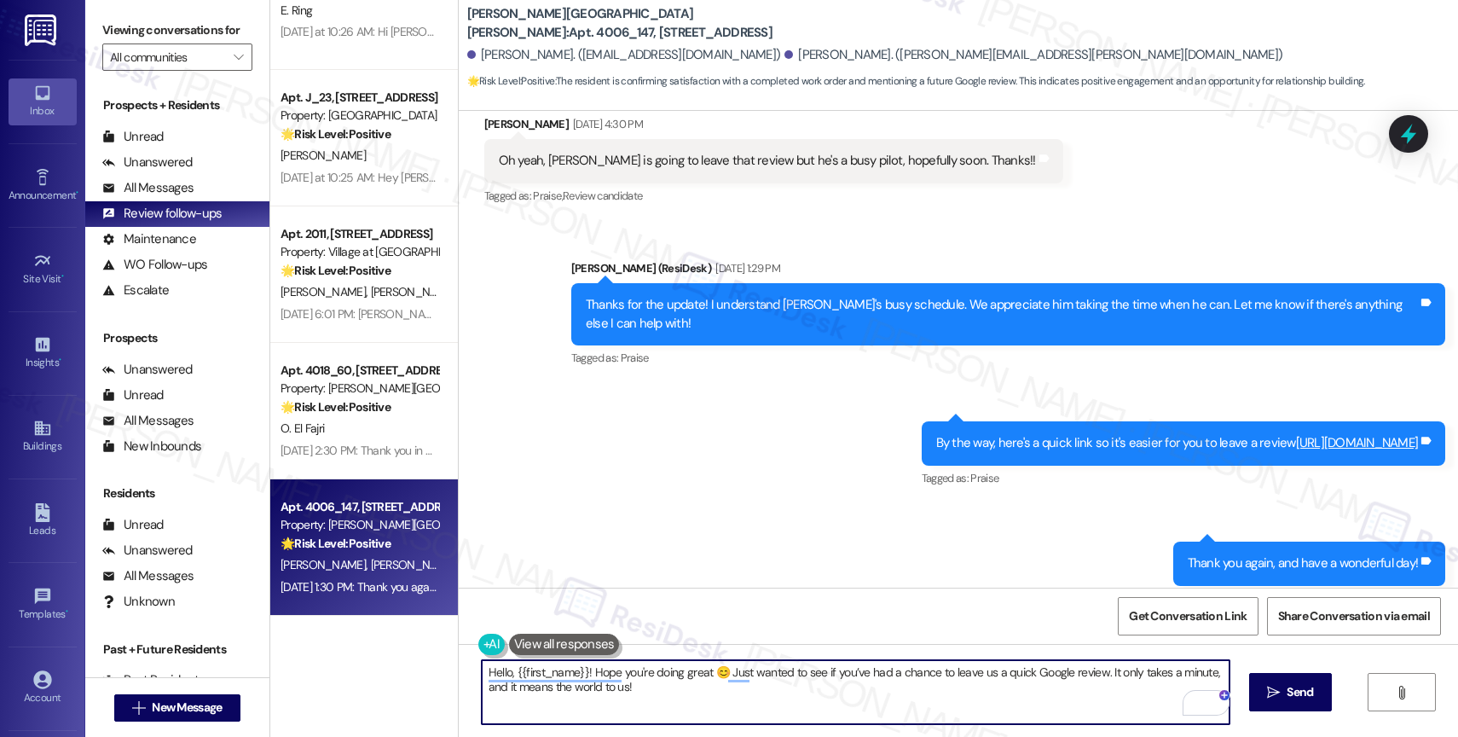
click at [720, 695] on textarea "Hello, {{first_name}}! Hope you're doing great 😊 Just wanted to see if you’ve h…" at bounding box center [856, 692] width 748 height 64
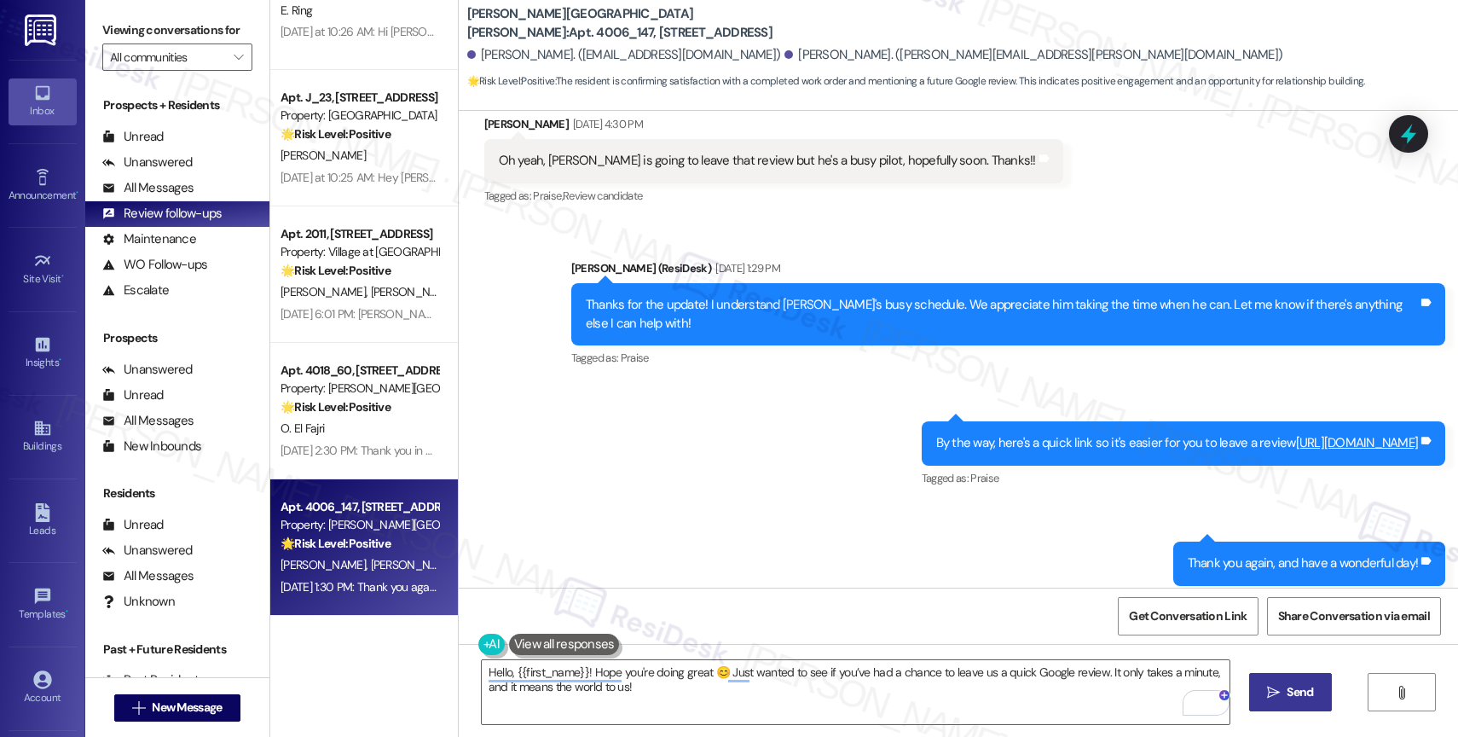
click at [1300, 681] on button " Send" at bounding box center [1290, 692] width 83 height 38
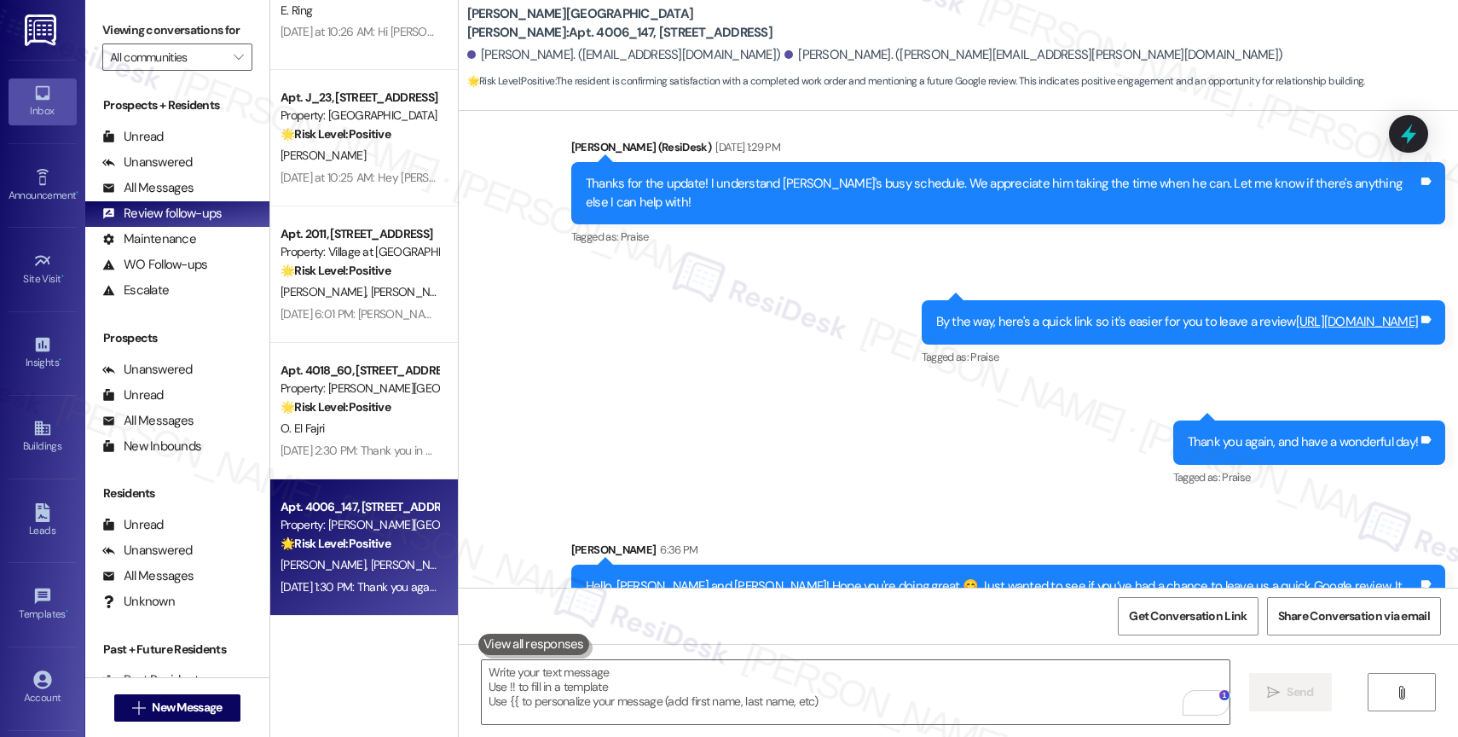
scroll to position [1961, 0]
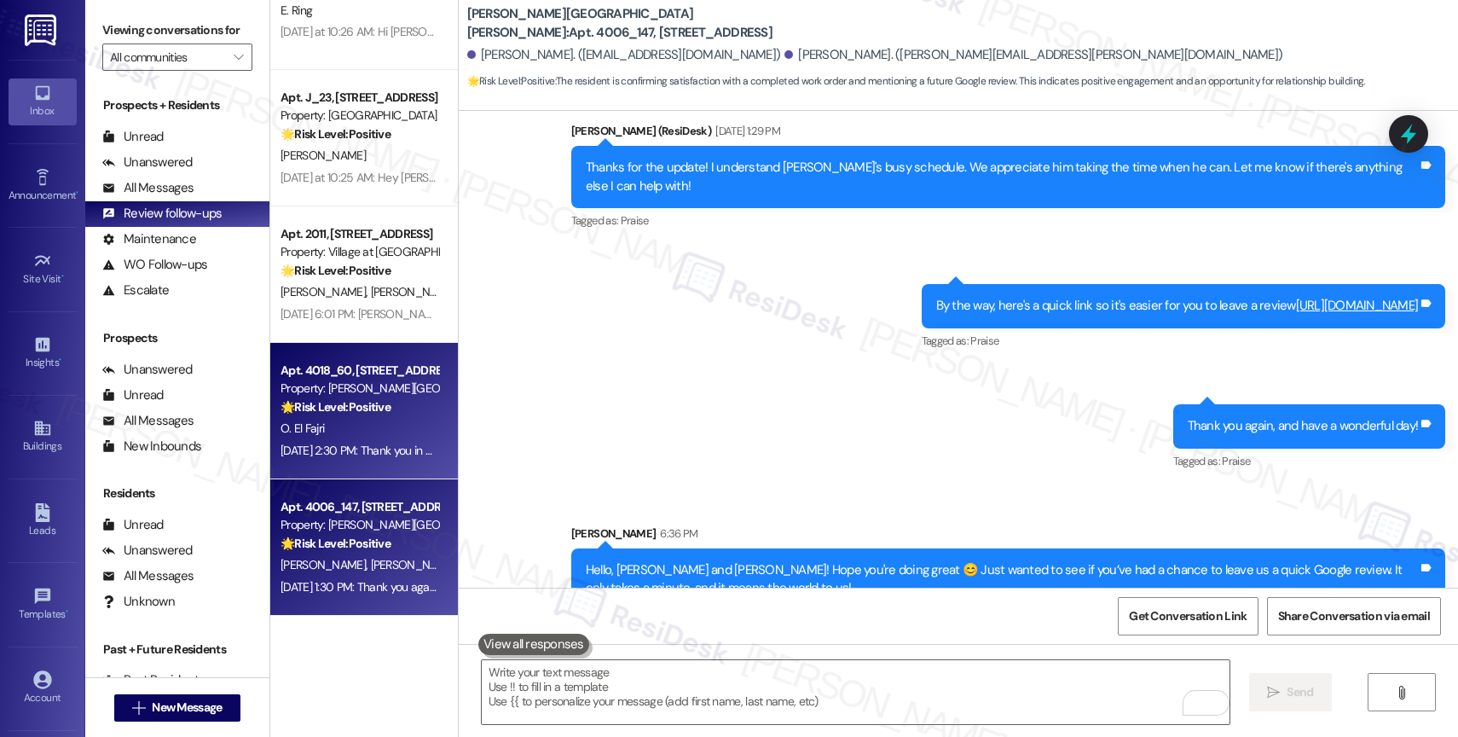
click at [319, 437] on div "O. El Fajri" at bounding box center [359, 428] width 161 height 21
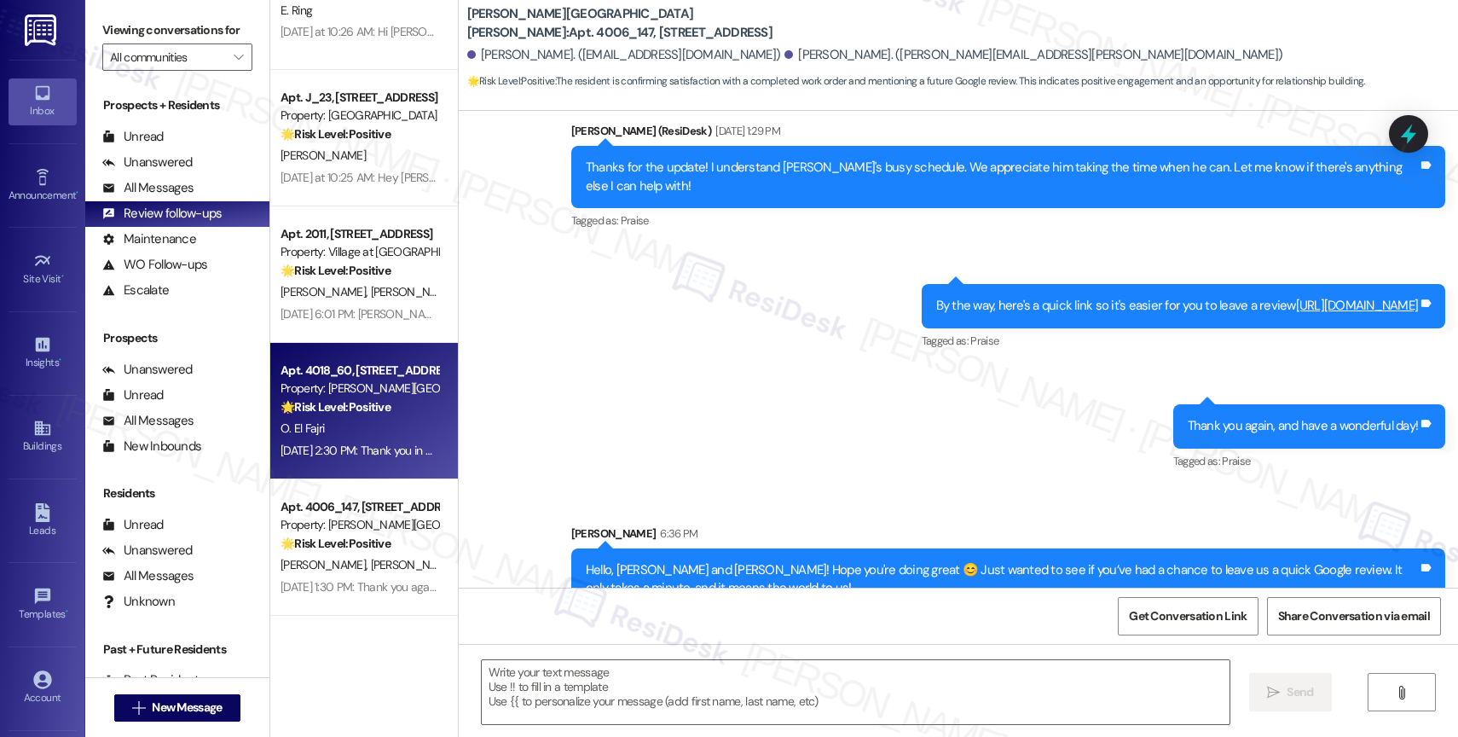
type textarea "Fetching suggested responses. Please feel free to read through the conversation…"
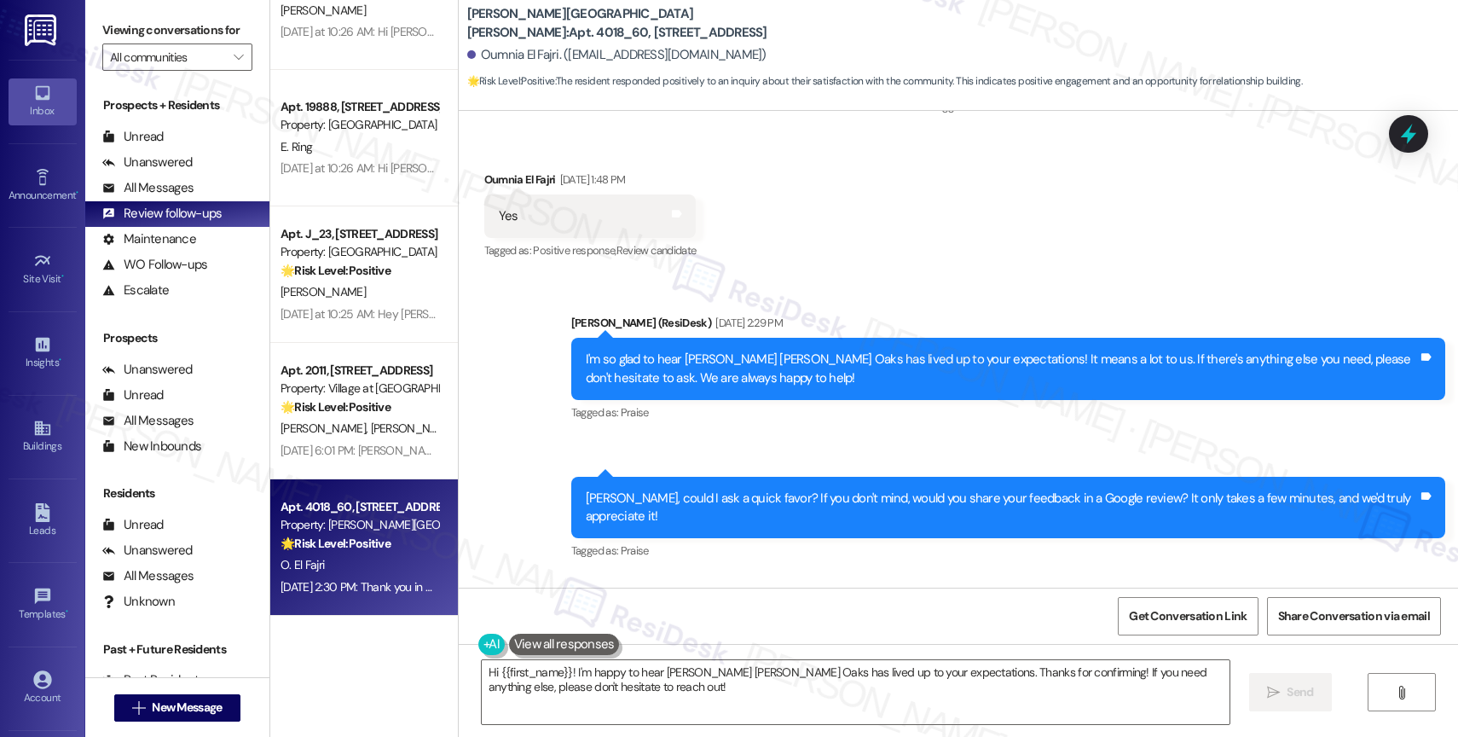
scroll to position [3590, 0]
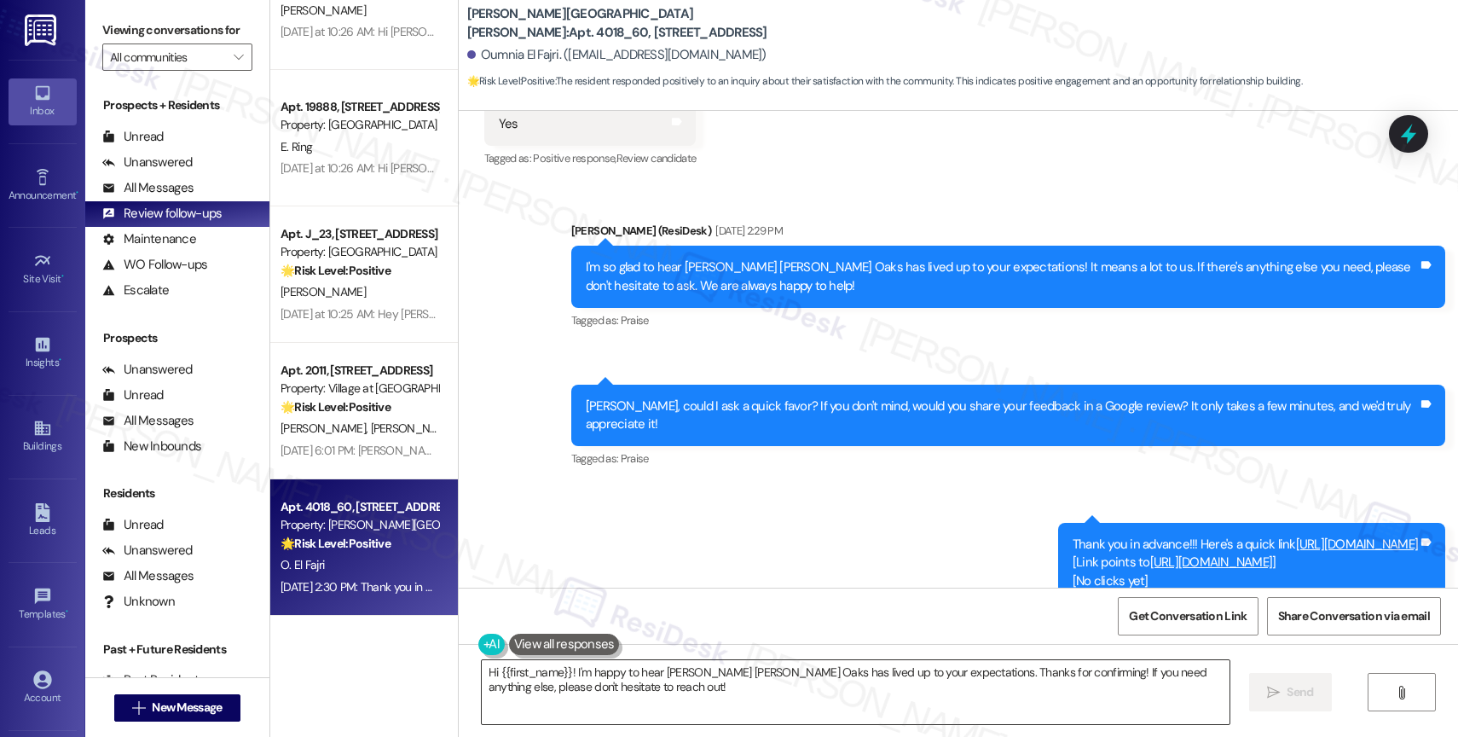
click at [633, 687] on textarea "Hi {{first_name}}! I'm happy to hear Witham Hill Oaks has lived up to your expe…" at bounding box center [856, 692] width 748 height 64
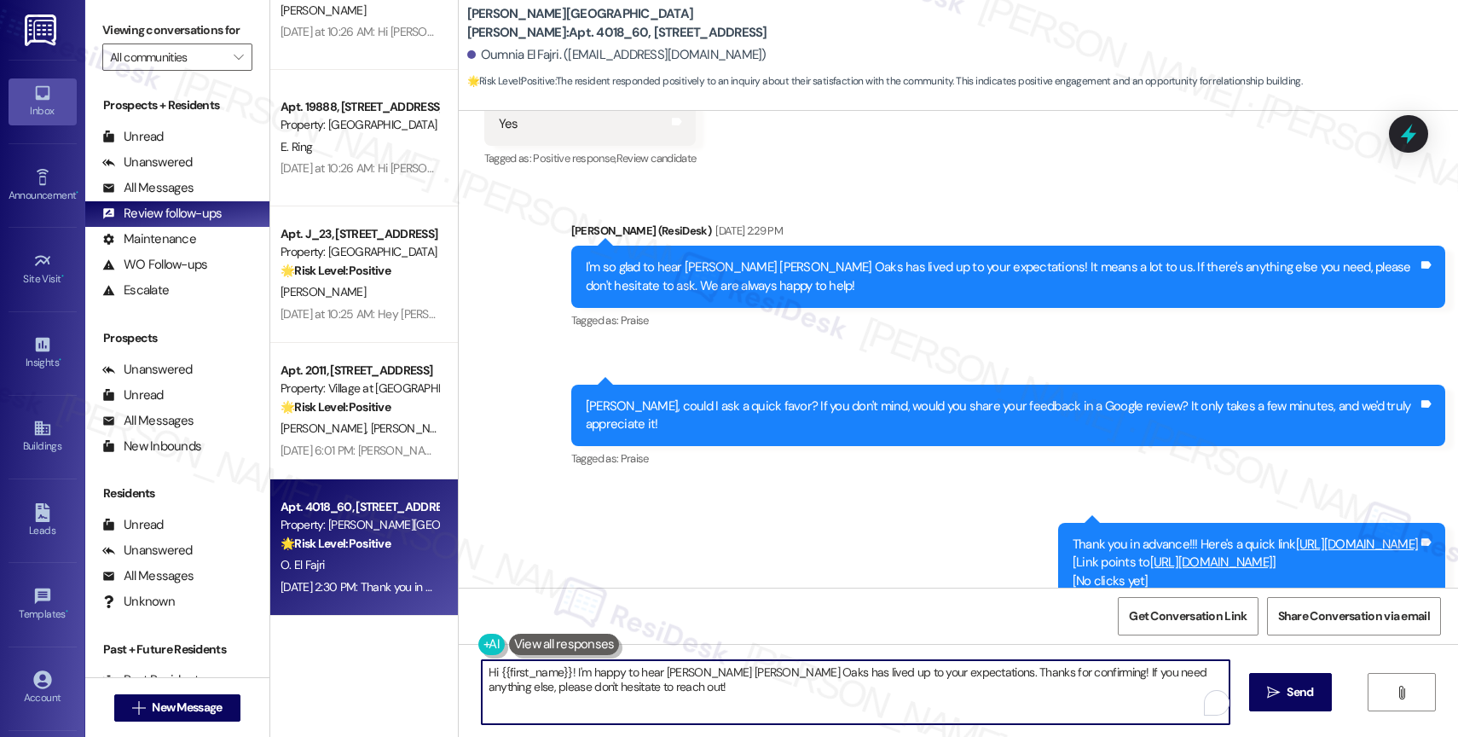
click at [633, 687] on textarea "Hi {{first_name}}! I'm happy to hear Witham Hill Oaks has lived up to your expe…" at bounding box center [856, 692] width 748 height 64
paste textarea "ey {{first_name}}! Hope you're doing great 😊 Just wanted to see if you’ve had a…"
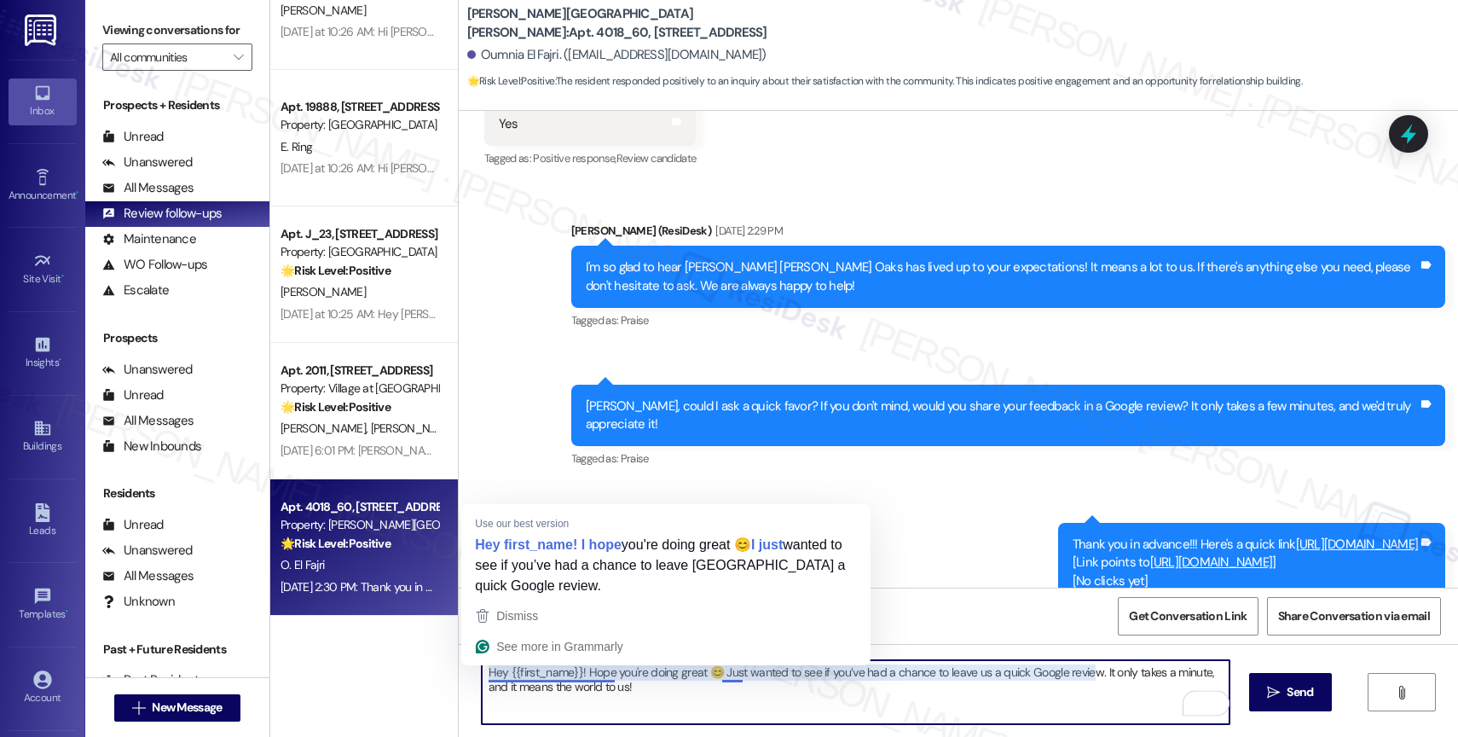
click at [496, 669] on textarea "Hey {{first_name}}! Hope you're doing great 😊 Just wanted to see if you’ve had …" at bounding box center [856, 692] width 748 height 64
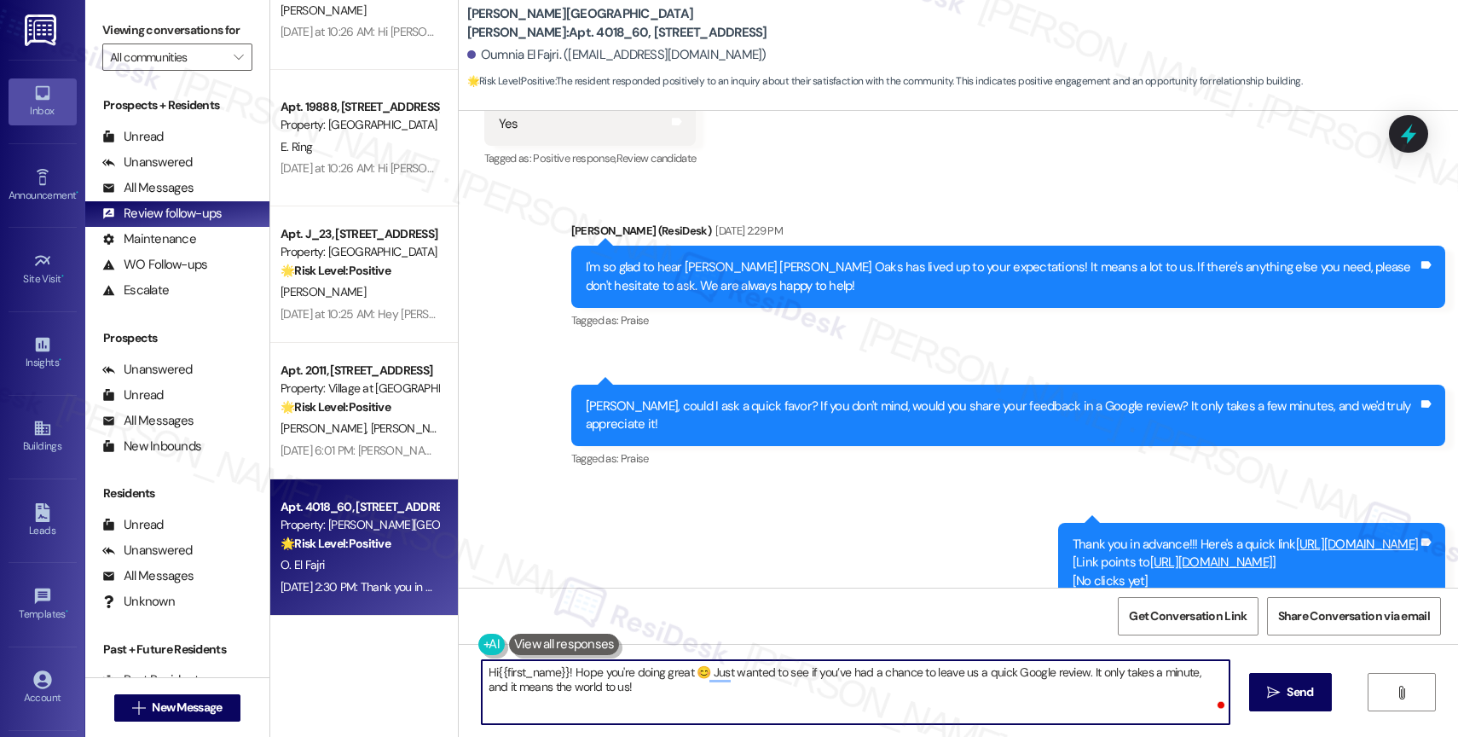
type textarea "Hi {{first_name}}! Hope you're doing great 😊 Just wanted to see if you’ve had a…"
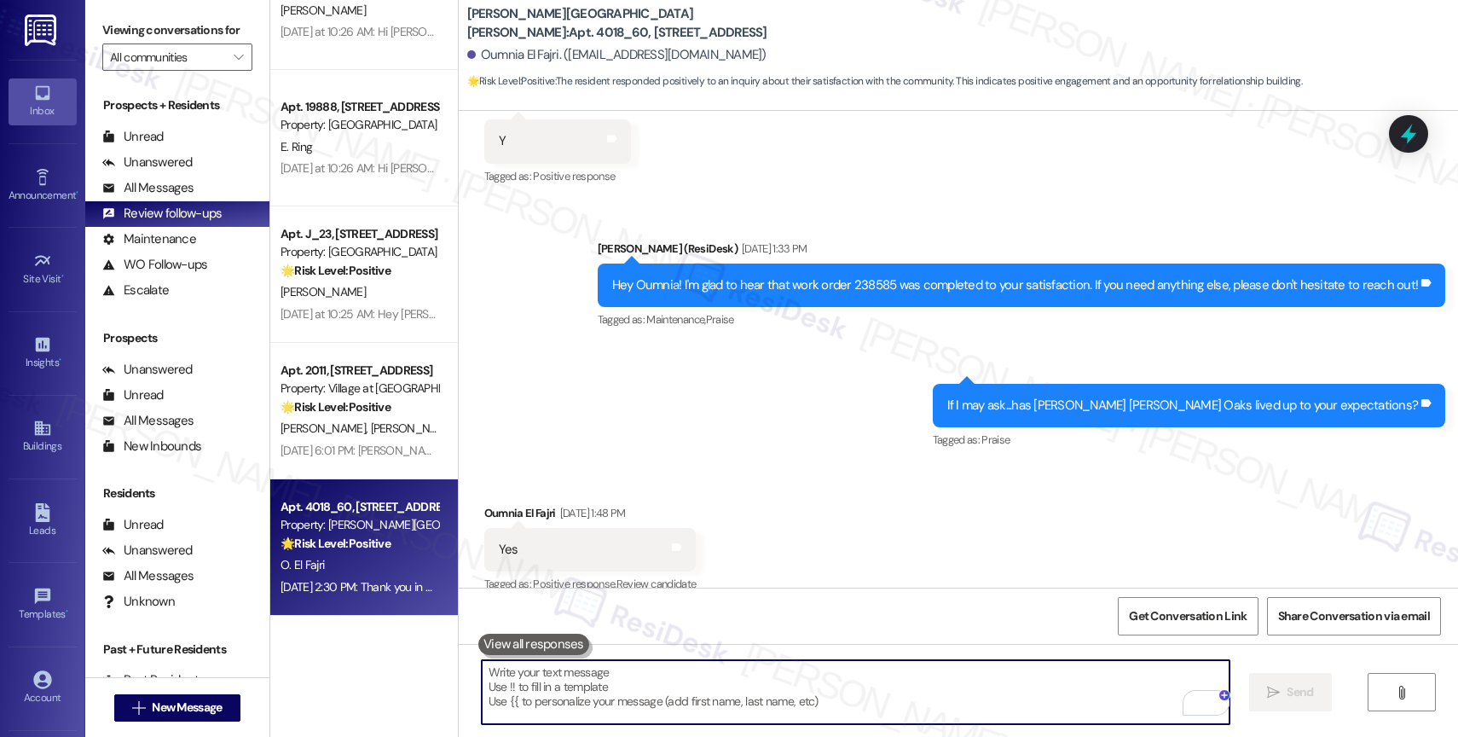
scroll to position [3728, 0]
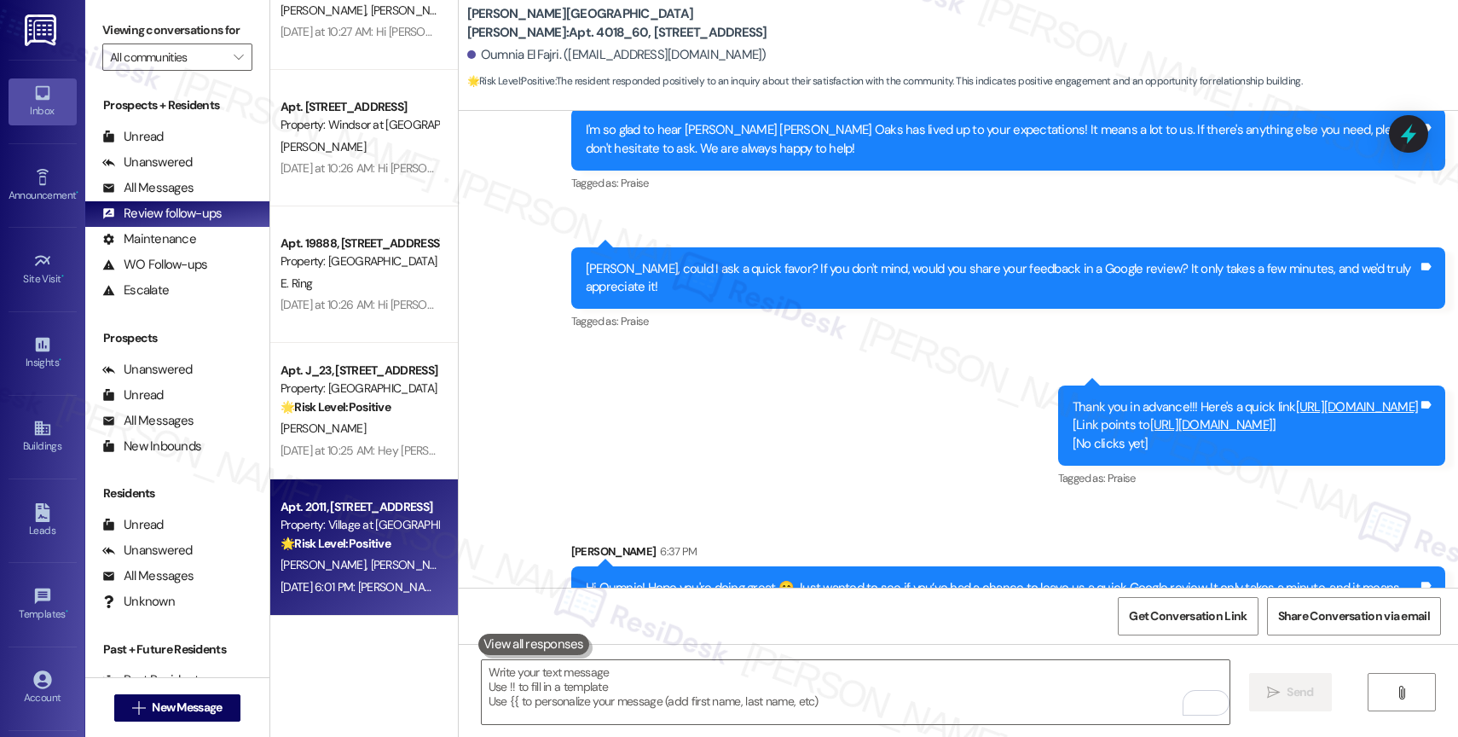
click at [358, 539] on strong "🌟 Risk Level: Positive" at bounding box center [336, 543] width 110 height 15
type textarea "Fetching suggested responses. Please feel free to read through the conversation…"
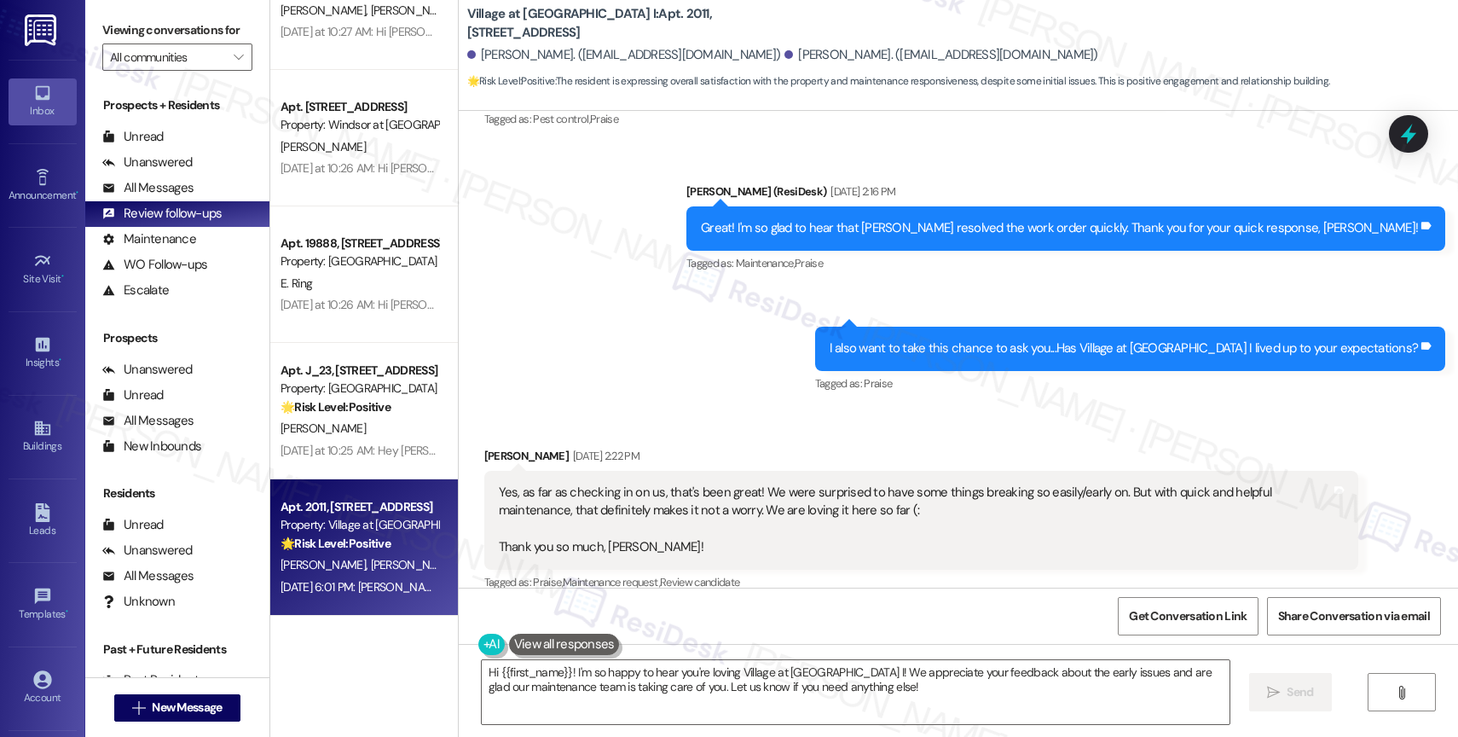
scroll to position [4737, 0]
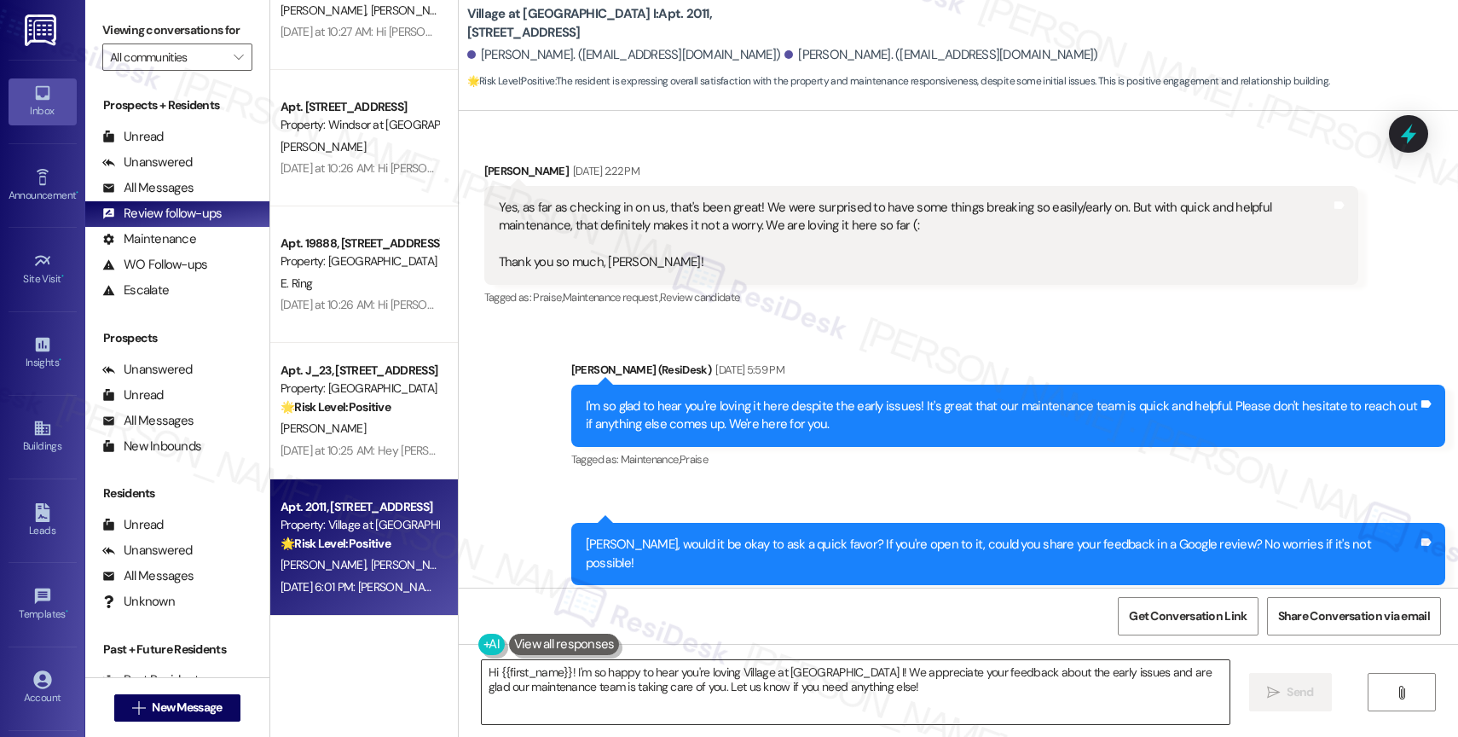
click at [622, 680] on textarea "Hi {{first_name}}! I'm so happy to hear you're loving Village at Main Street I!…" at bounding box center [856, 692] width 748 height 64
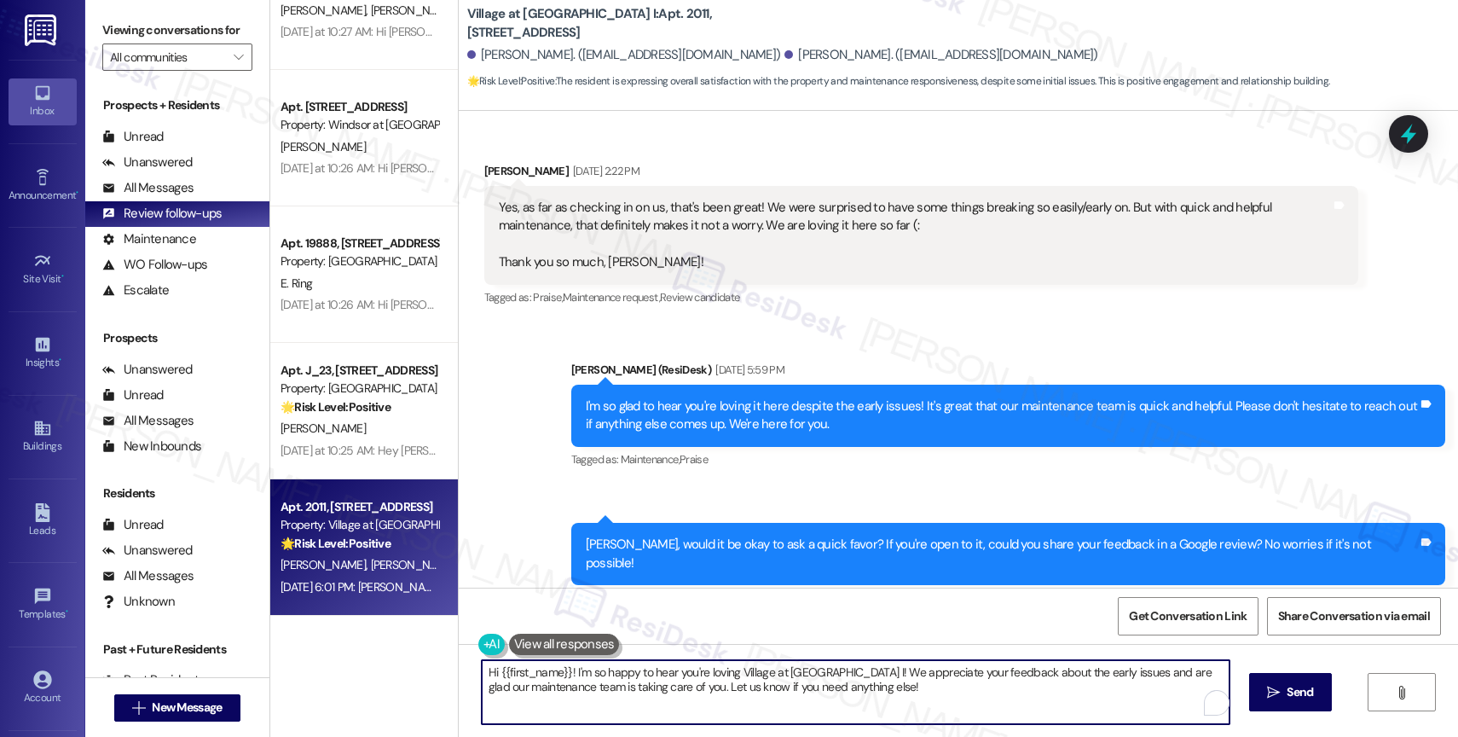
click at [622, 680] on textarea "Hi {{first_name}}! I'm so happy to hear you're loving Village at Main Street I!…" at bounding box center [856, 692] width 748 height 64
paste textarea "ey {{first_name}}! Hope you're doing great 😊 Just wanted to see if you’ve had a…"
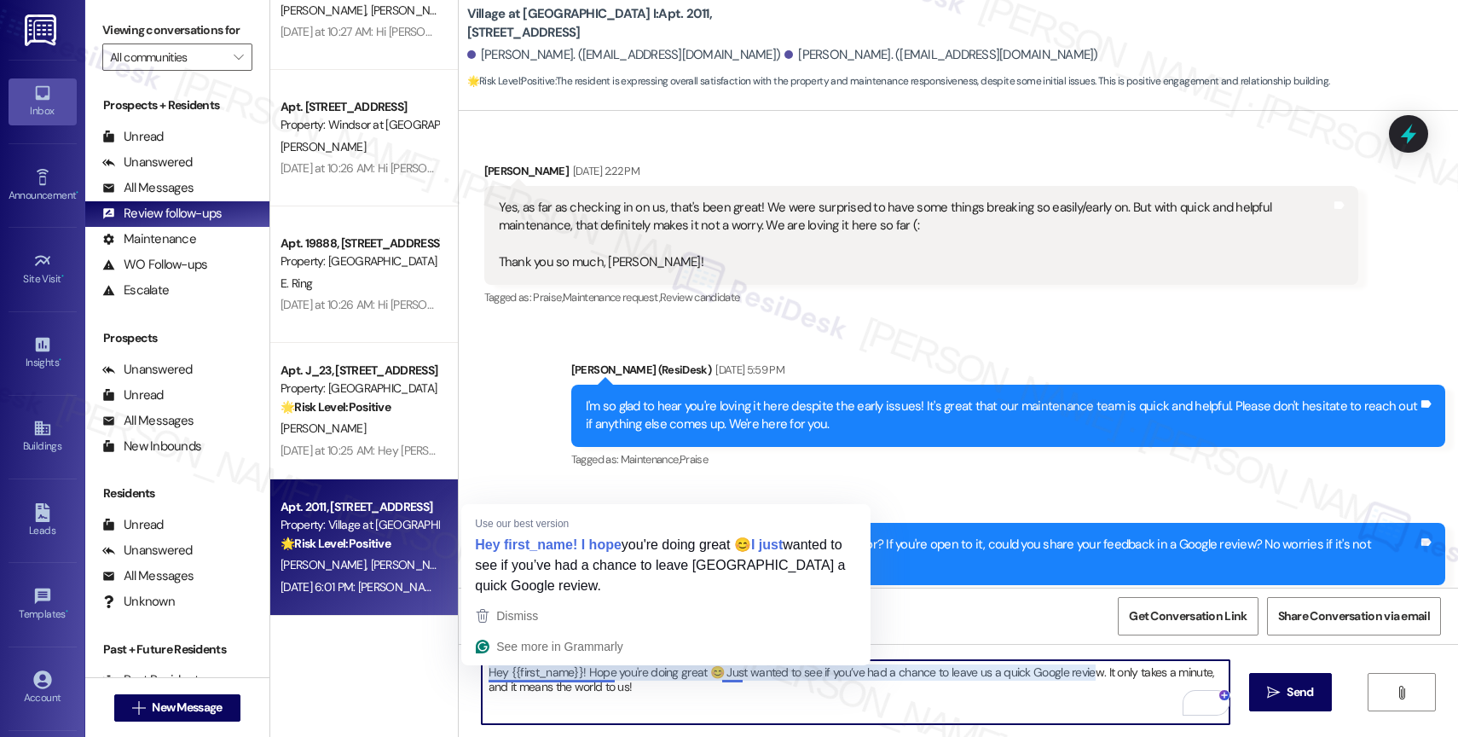
drag, startPoint x: 570, startPoint y: 673, endPoint x: 413, endPoint y: 668, distance: 157.0
click at [413, 668] on div "( 1 ) Apt. 450_08, 451 West Broadway Property: Broadway Center 🌟 Risk Level: Po…" at bounding box center [864, 368] width 1188 height 737
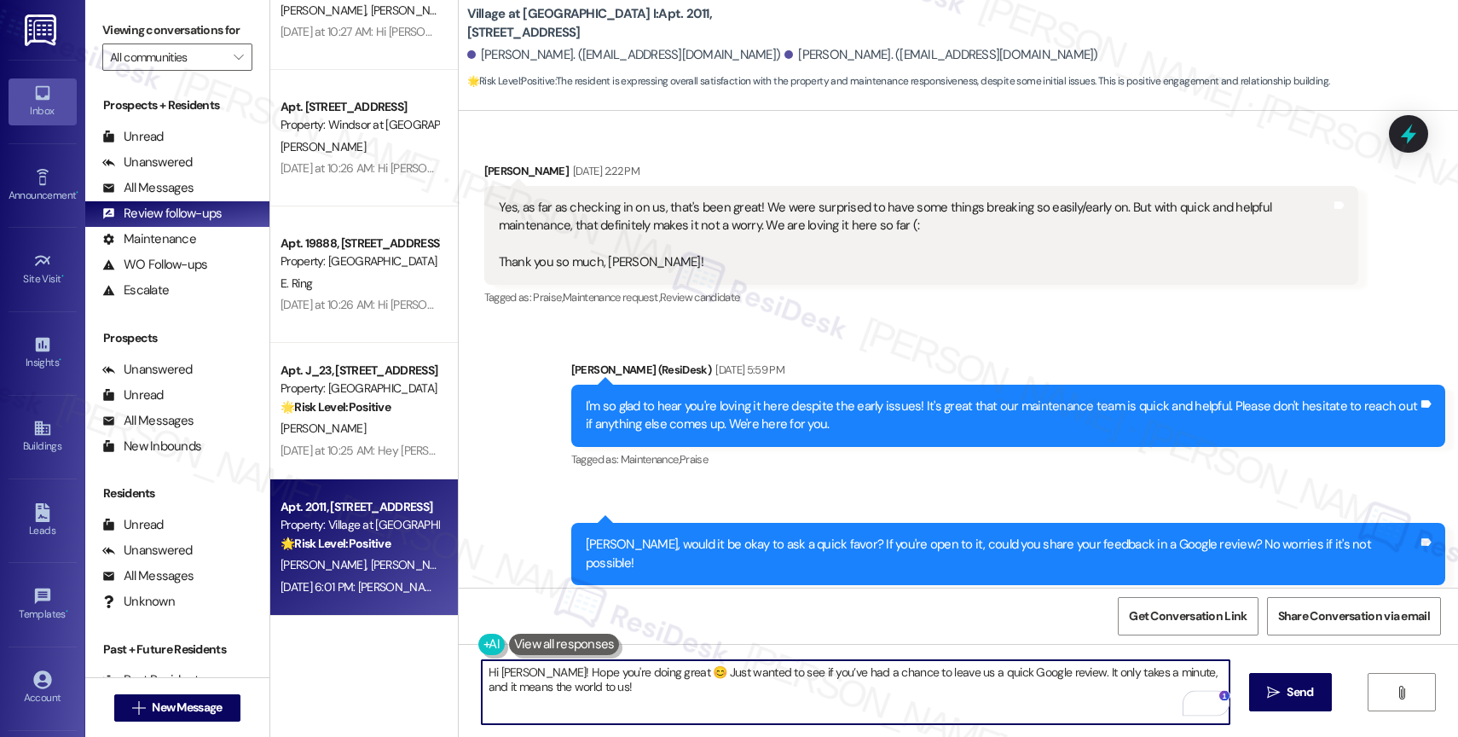
click at [607, 710] on textarea "Hi Erika! Hope you're doing great 😊 Just wanted to see if you’ve had a chance t…" at bounding box center [856, 692] width 748 height 64
type textarea "Hi Erika! Hope you're doing great 😊 Just wanted to see if you’ve had a chance t…"
click at [1277, 679] on button " Send" at bounding box center [1290, 692] width 83 height 38
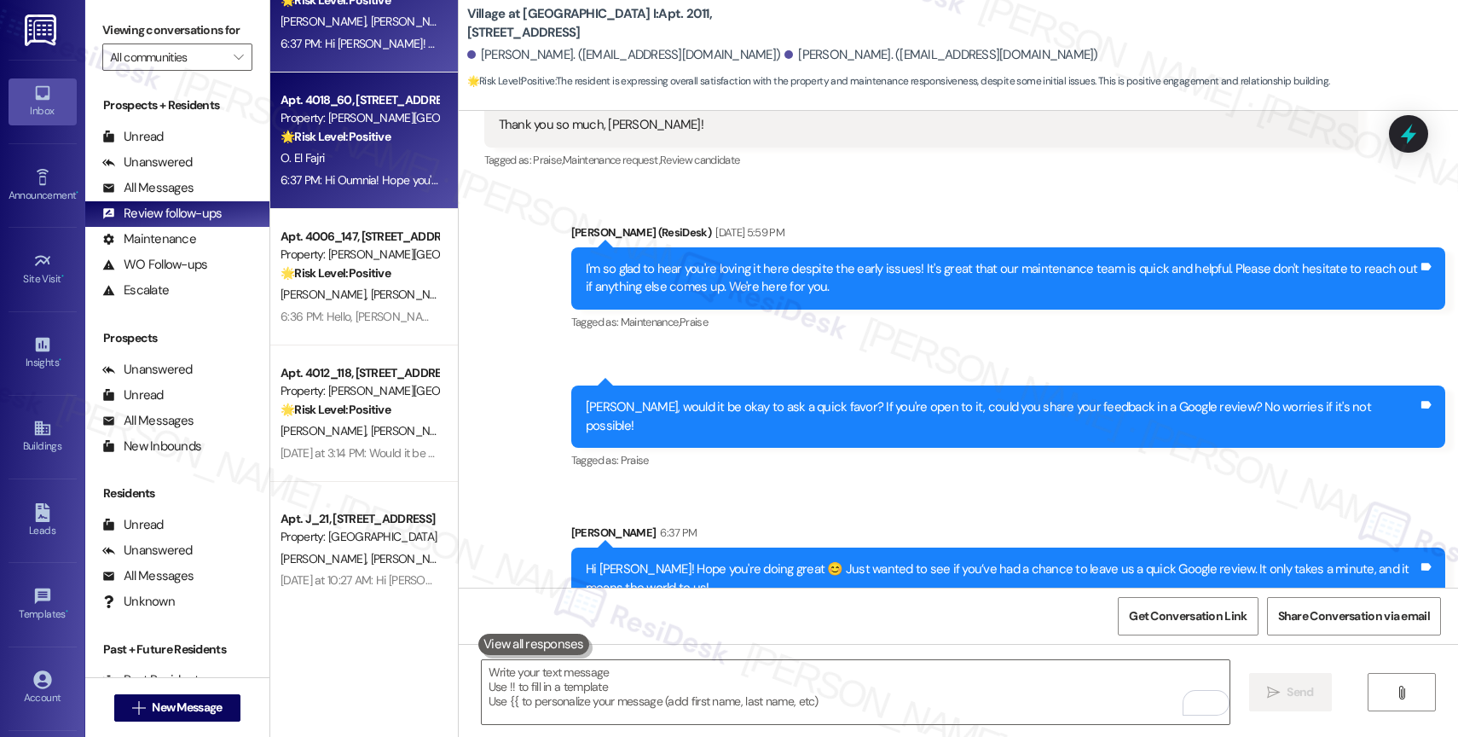
scroll to position [439, 0]
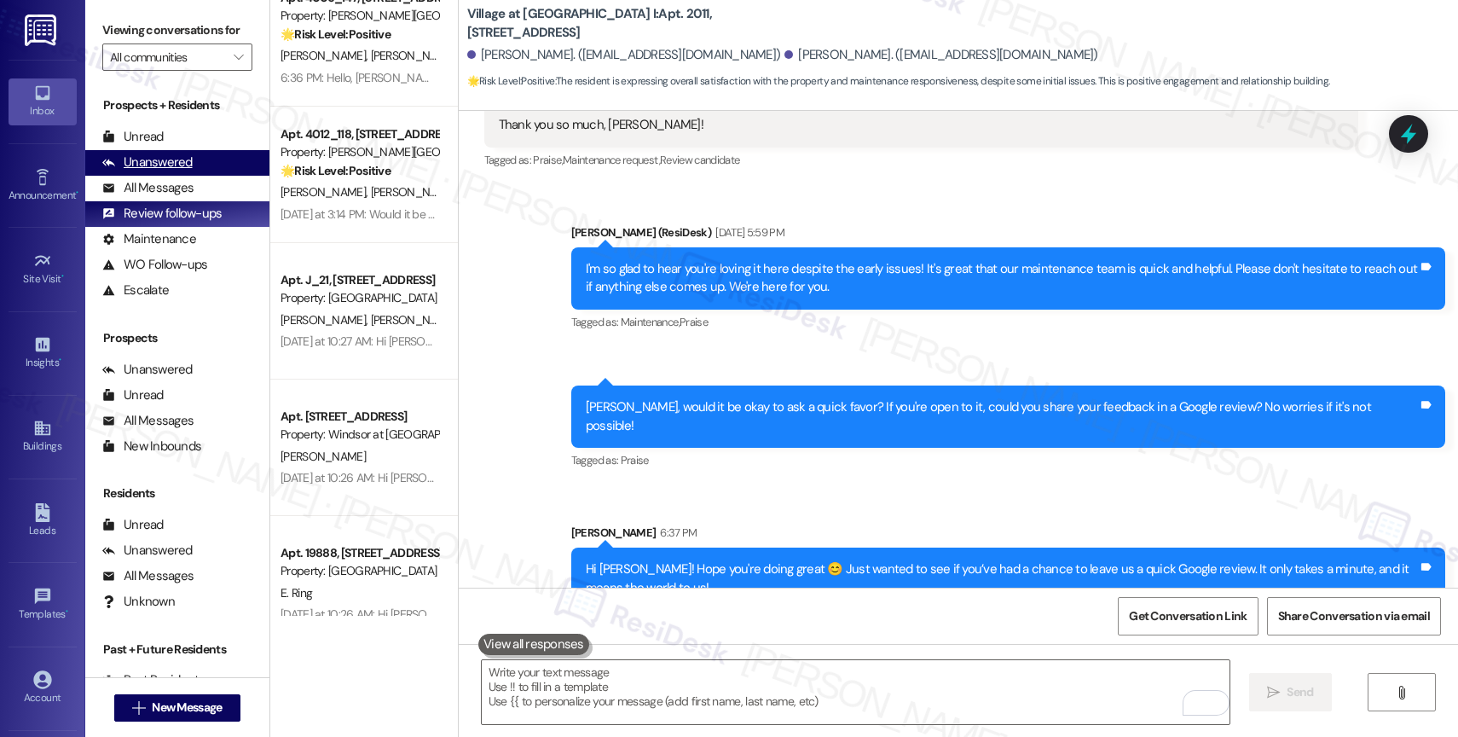
click at [190, 171] on div "Unanswered (0)" at bounding box center [177, 163] width 184 height 26
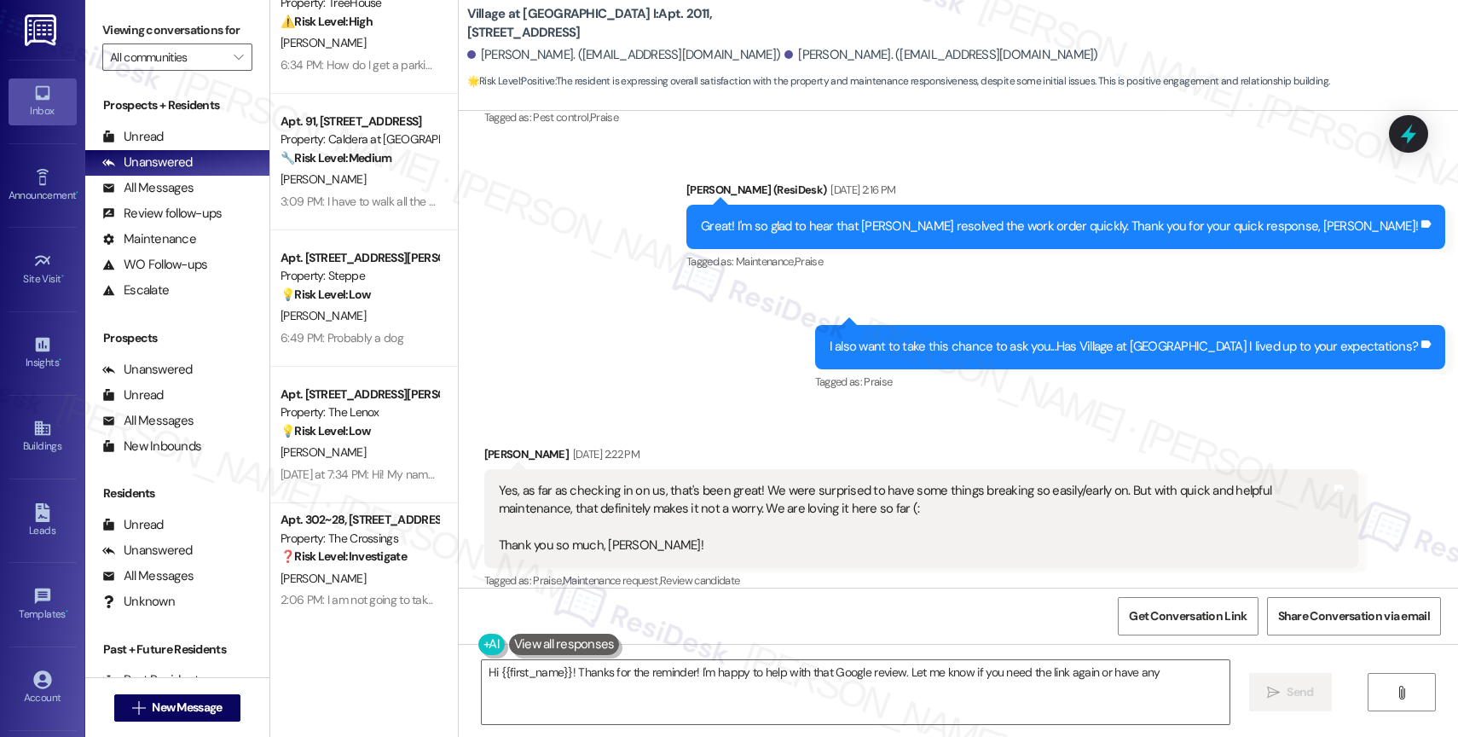
scroll to position [339, 0]
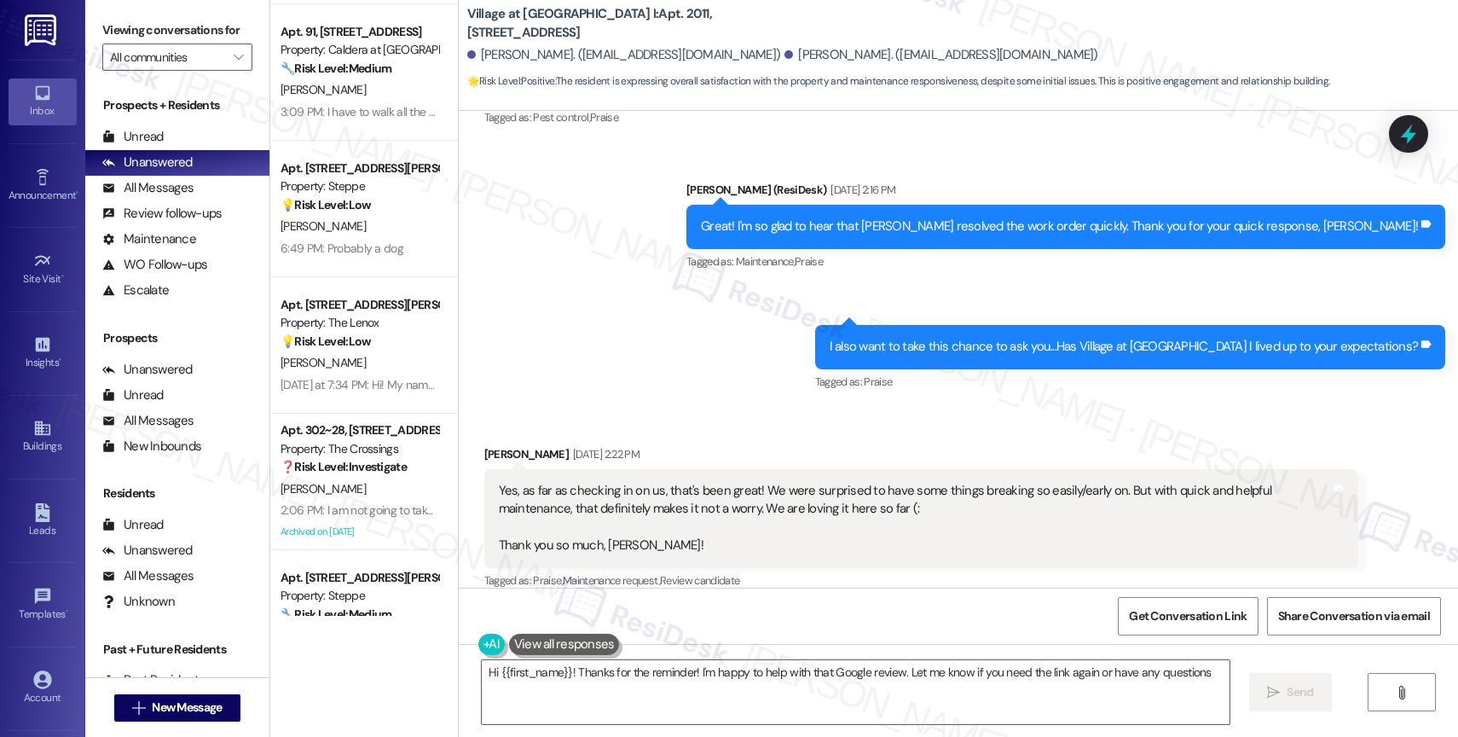
type textarea "Hi {{first_name}}! Thanks for the reminder! I'm happy to help with that Google …"
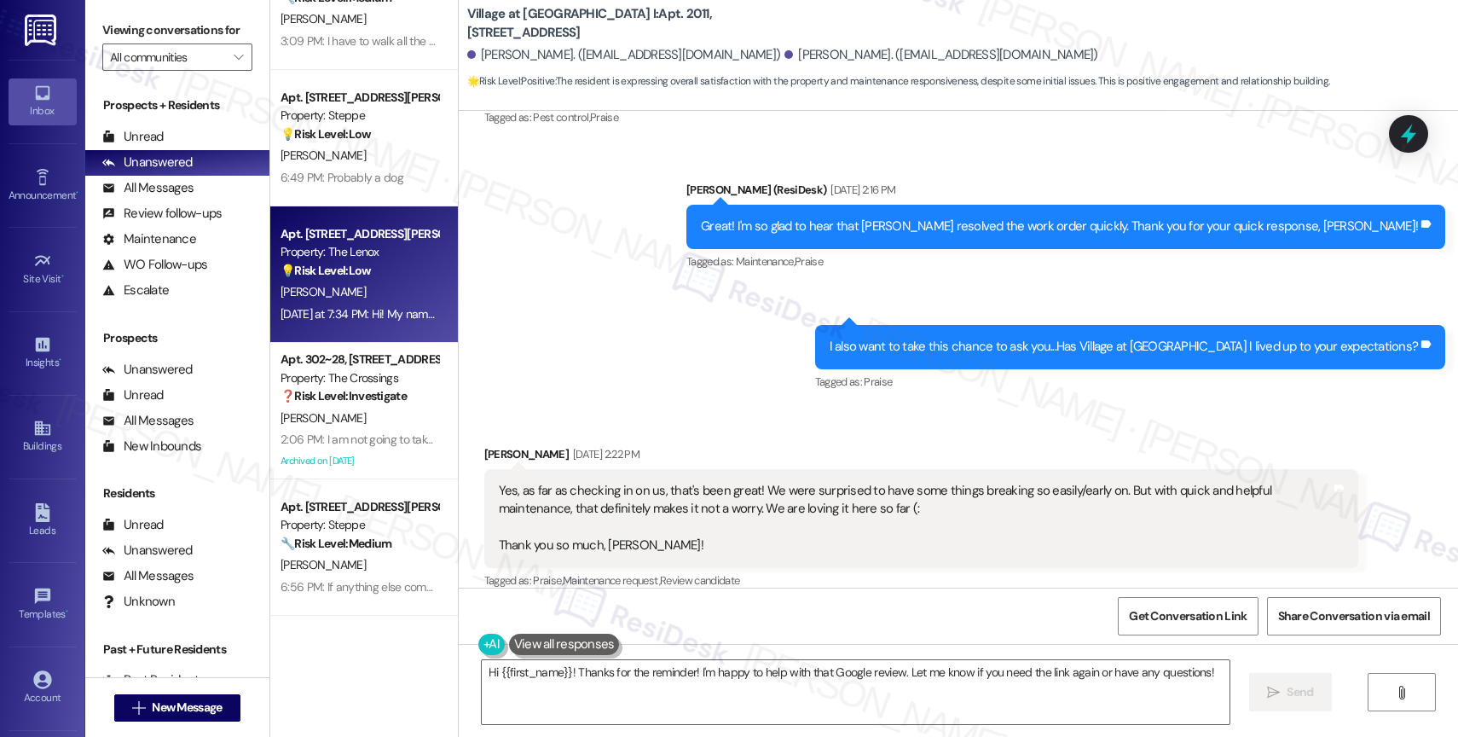
click at [375, 284] on div "[PERSON_NAME]" at bounding box center [359, 291] width 161 height 21
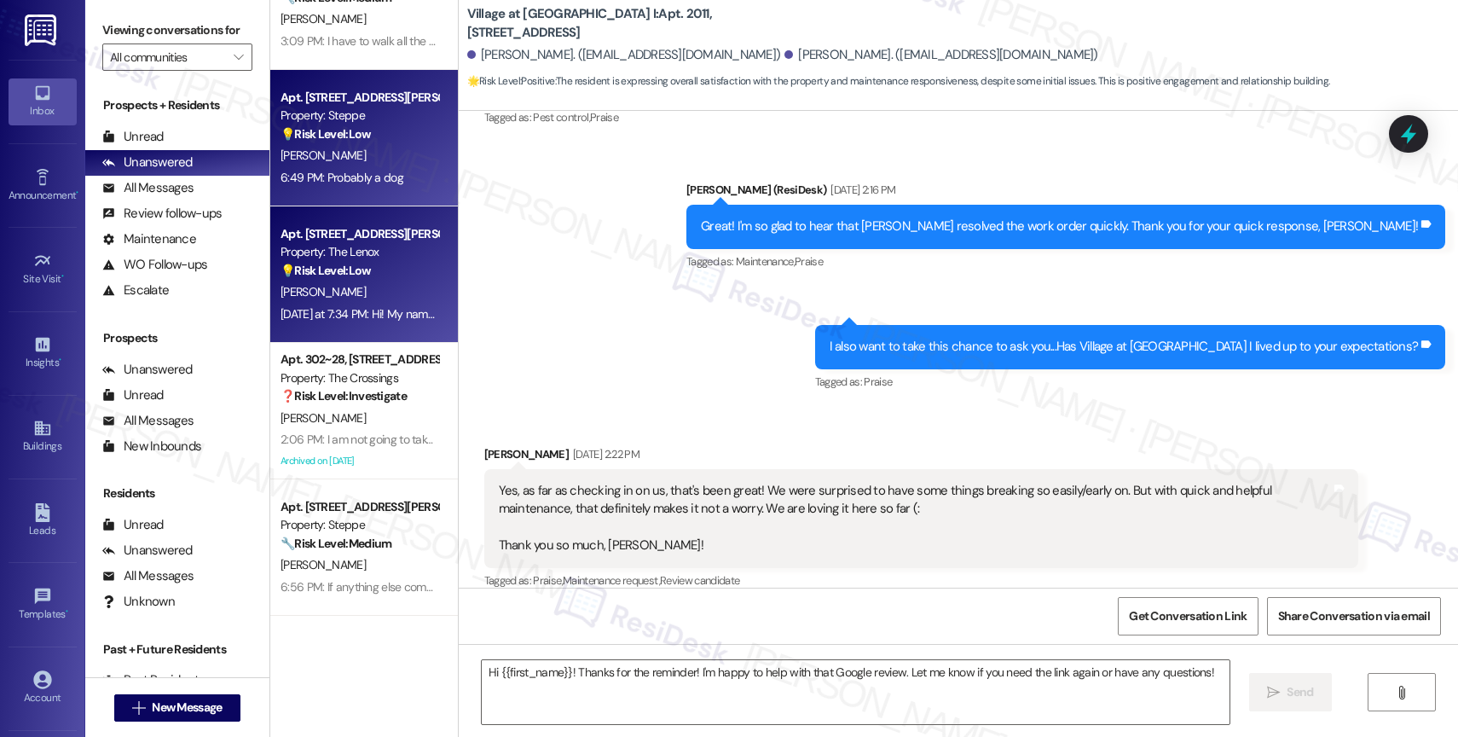
type textarea "Fetching suggested responses. Please feel free to read through the conversation…"
click at [369, 129] on div "💡 Risk Level: Low The resident is inquiring about the pet adoption process, whi…" at bounding box center [360, 134] width 158 height 18
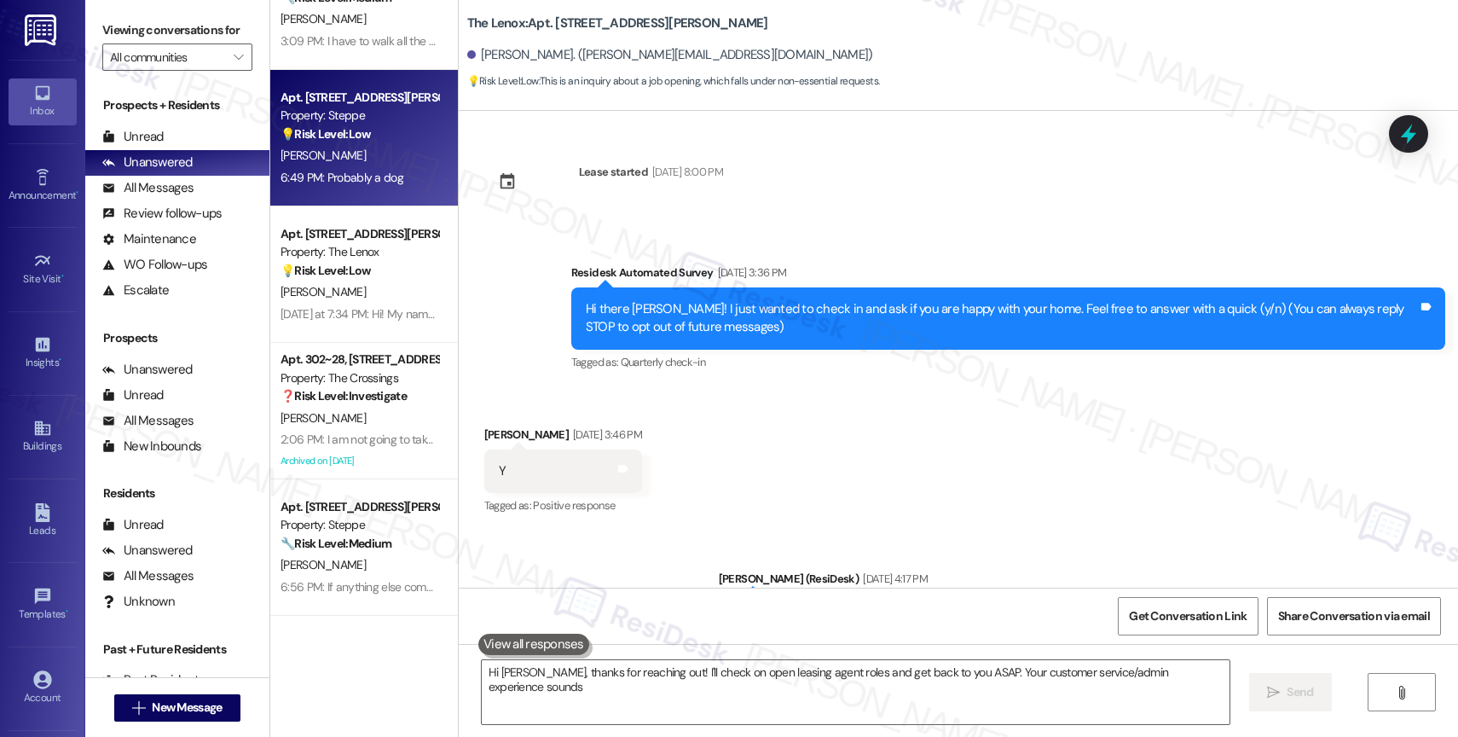
scroll to position [1122, 0]
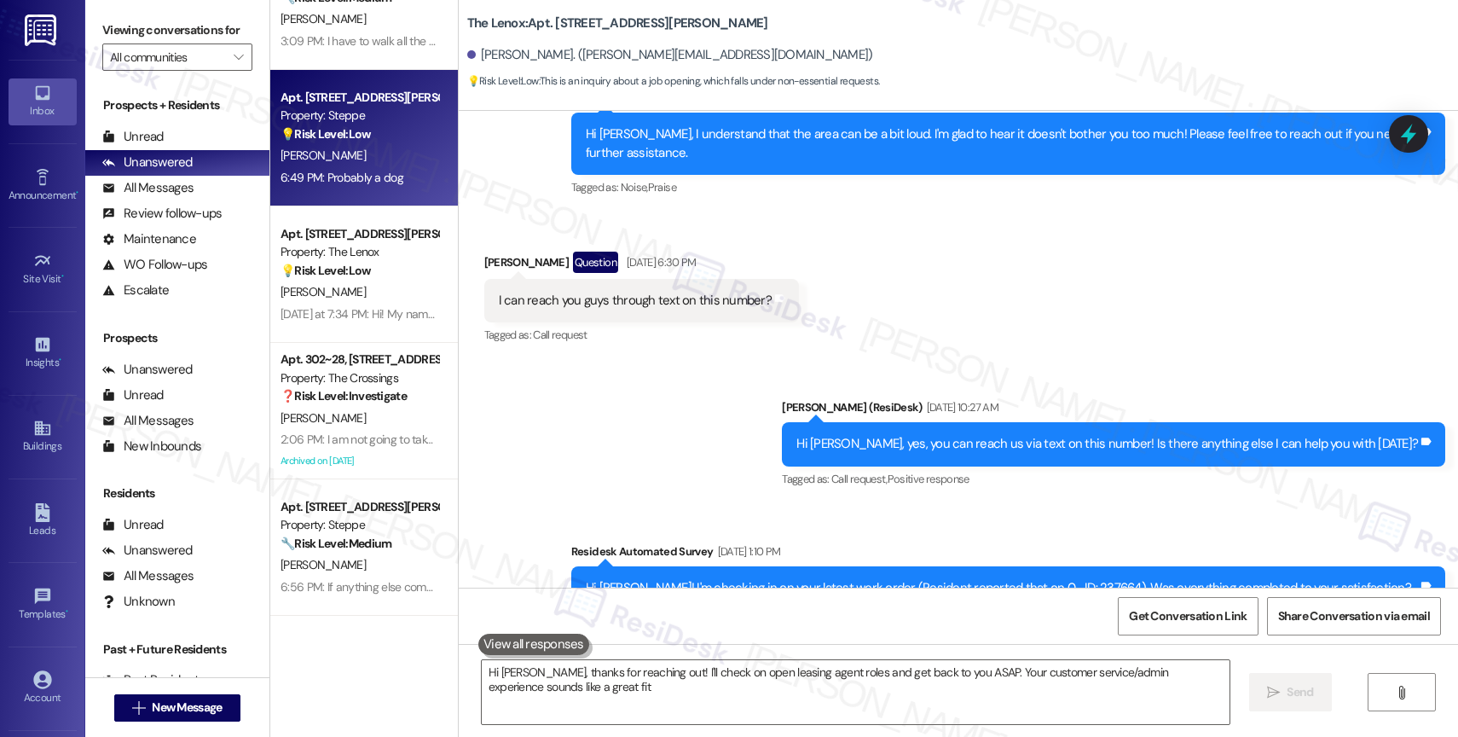
type textarea "Hi Lena, thanks for reaching out! I'll check on open leasing agent roles and ge…"
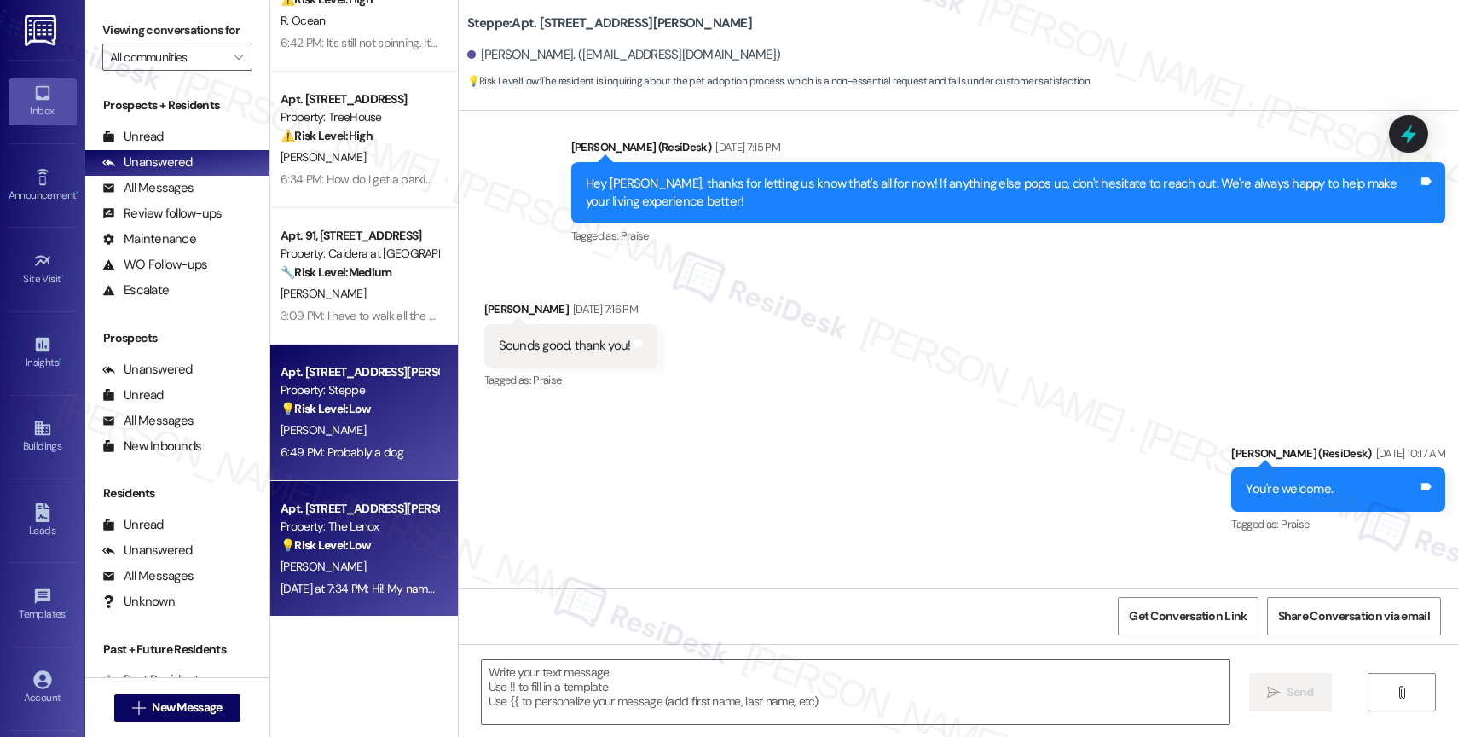
scroll to position [16464, 0]
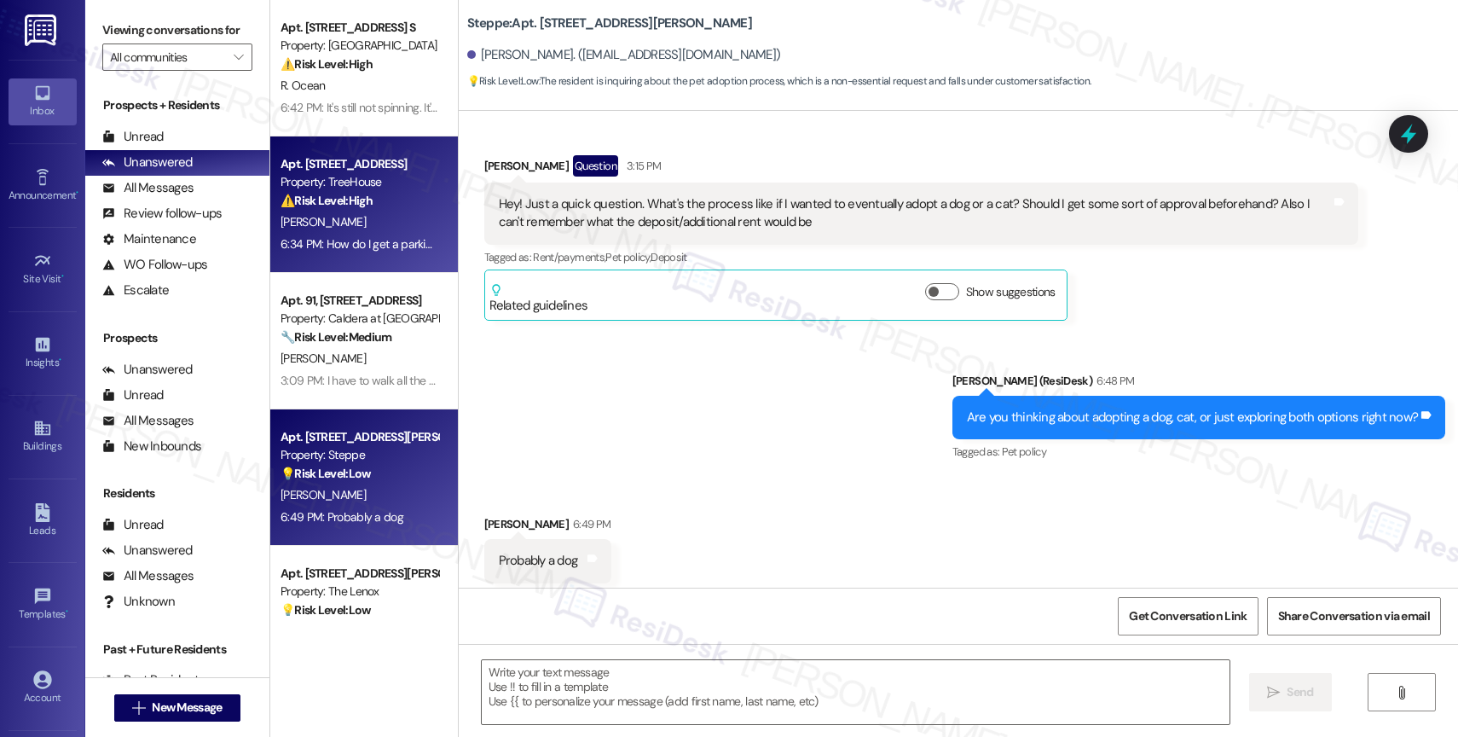
type textarea "Fetching suggested responses. Please feel free to read through the conversation…"
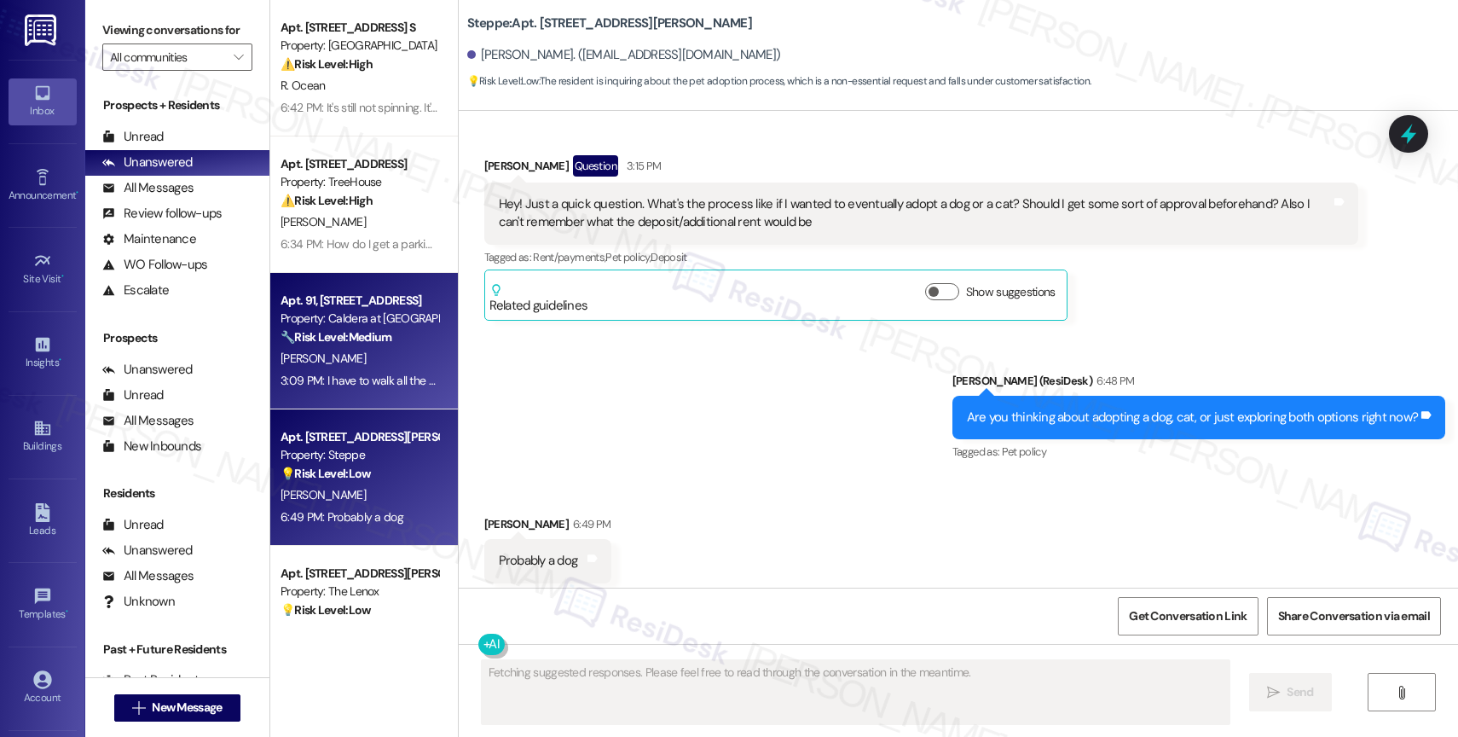
click at [360, 327] on div "Property: Caldera at Sunnybrook" at bounding box center [360, 319] width 158 height 18
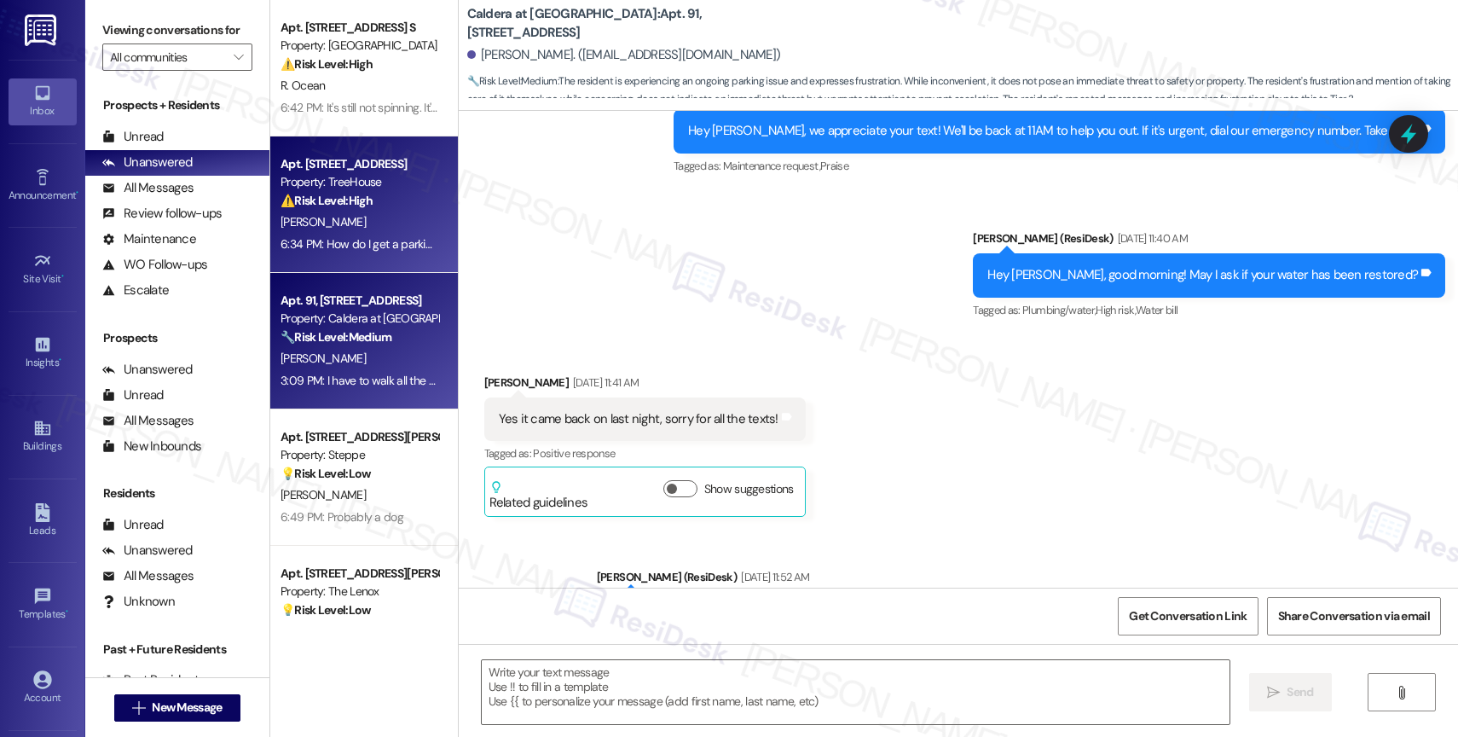
type textarea "Fetching suggested responses. Please feel free to read through the conversation…"
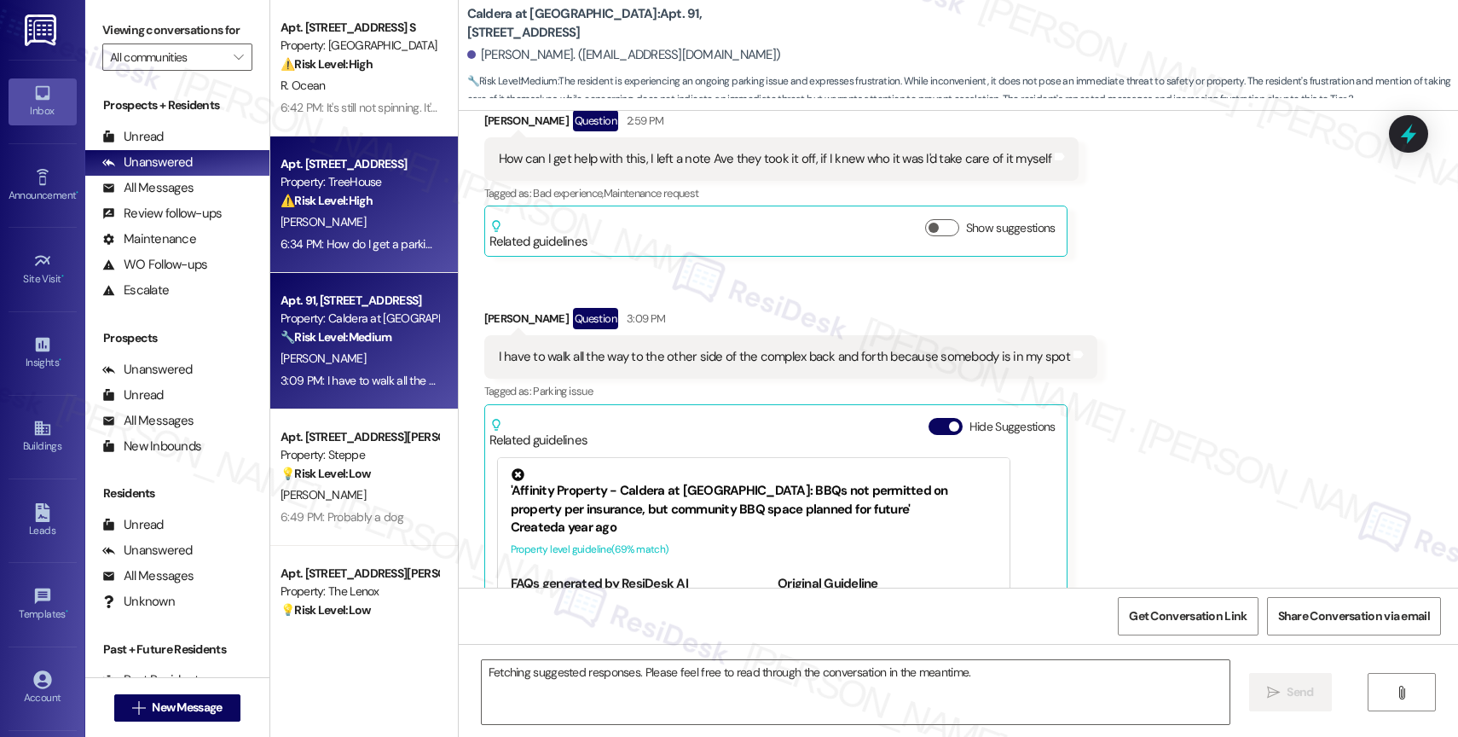
scroll to position [7989, 0]
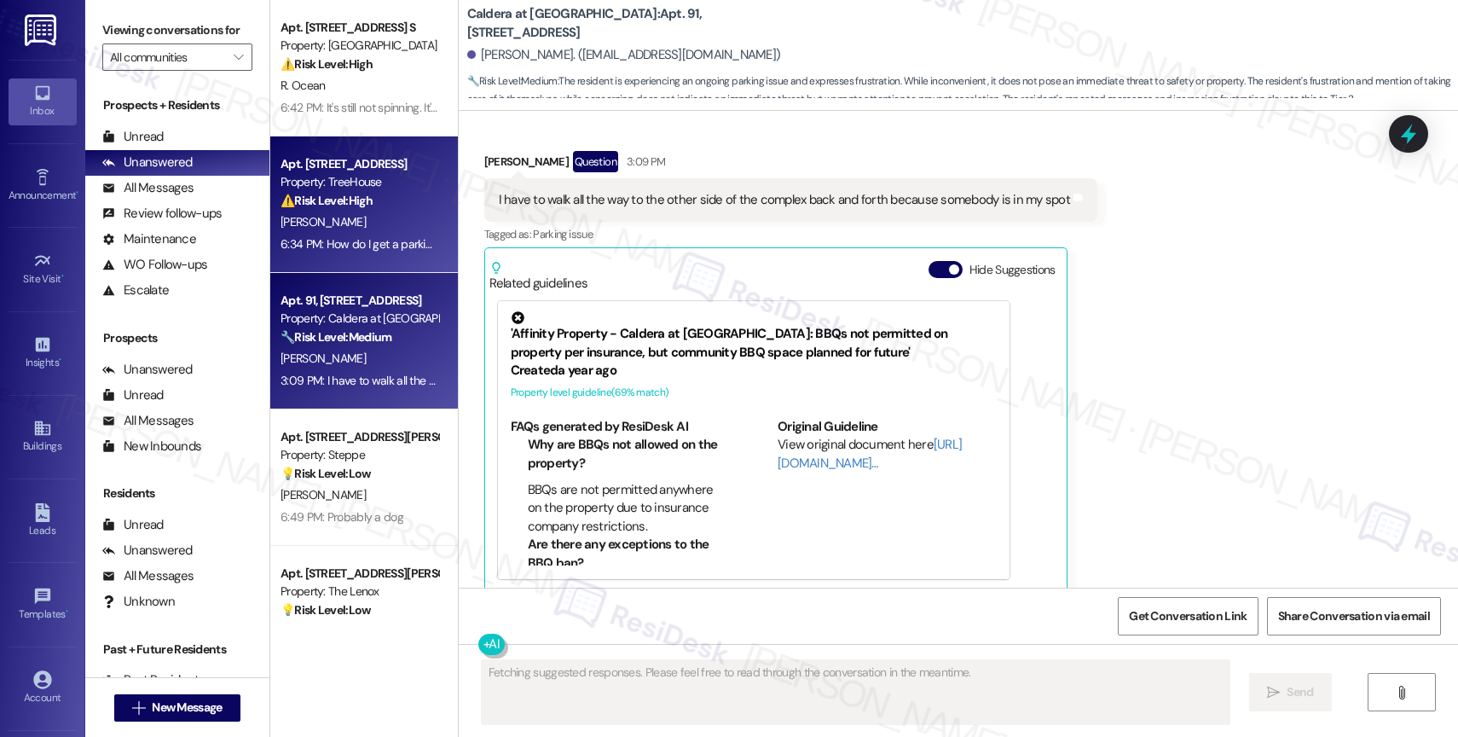
click at [358, 207] on div "⚠️ Risk Level: High The resident expresses fear walking home late at night and …" at bounding box center [360, 201] width 158 height 18
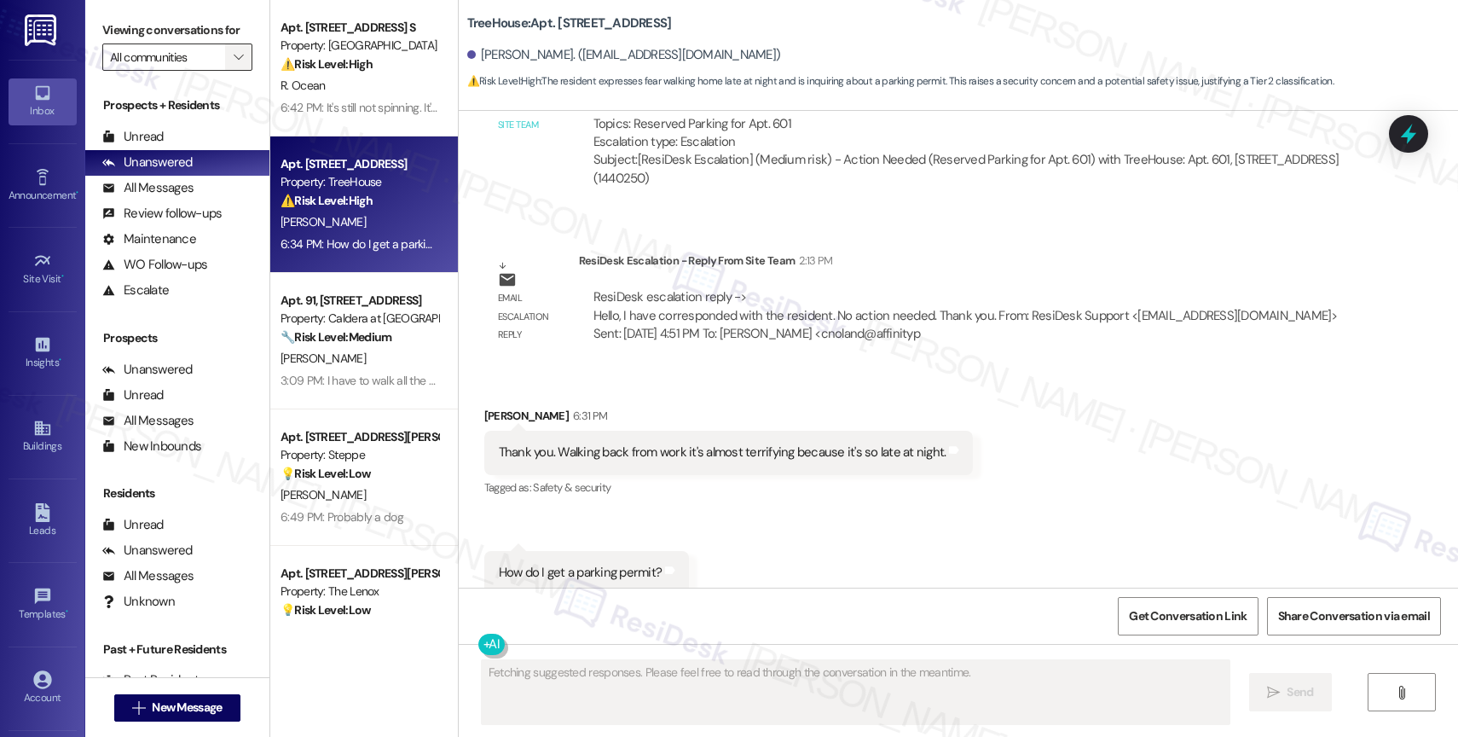
scroll to position [1518, 0]
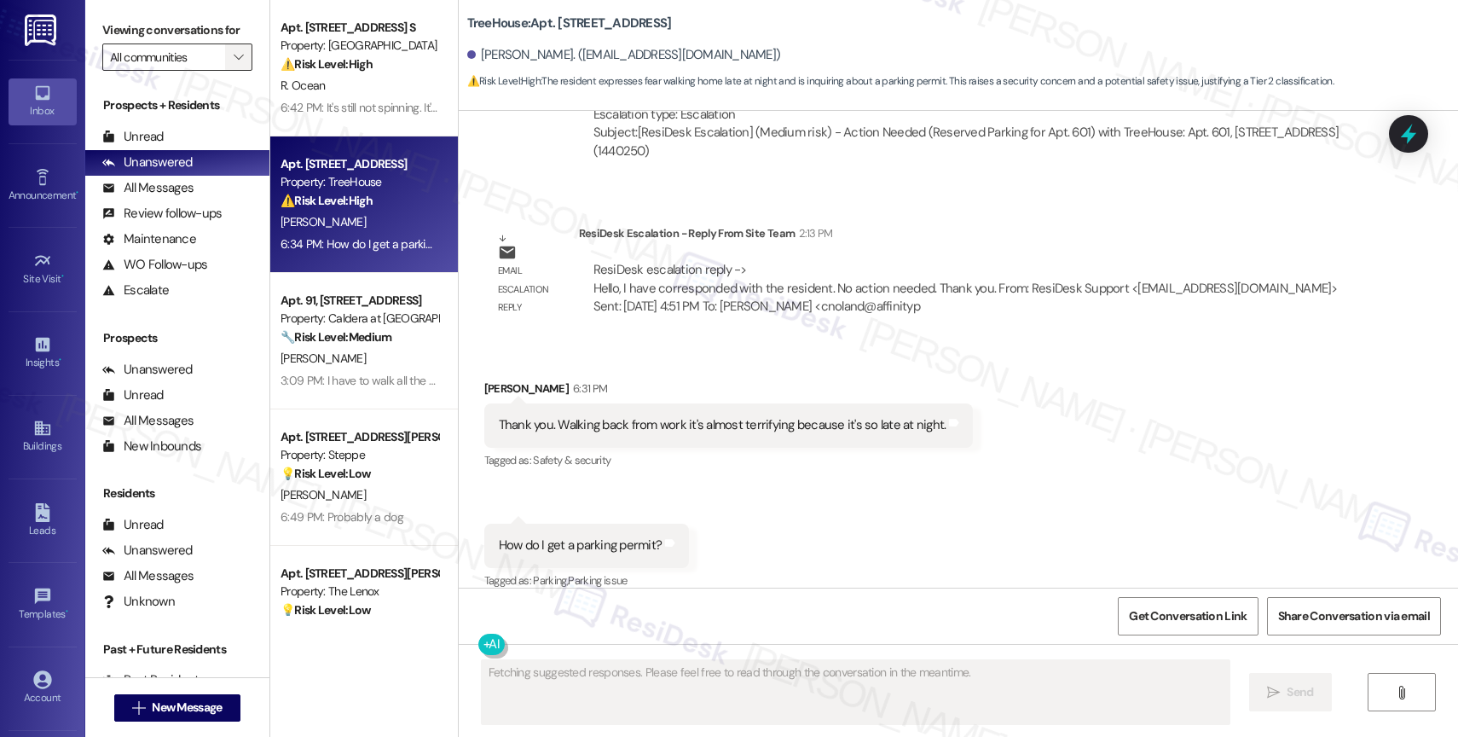
click at [234, 64] on icon "" at bounding box center [238, 57] width 9 height 14
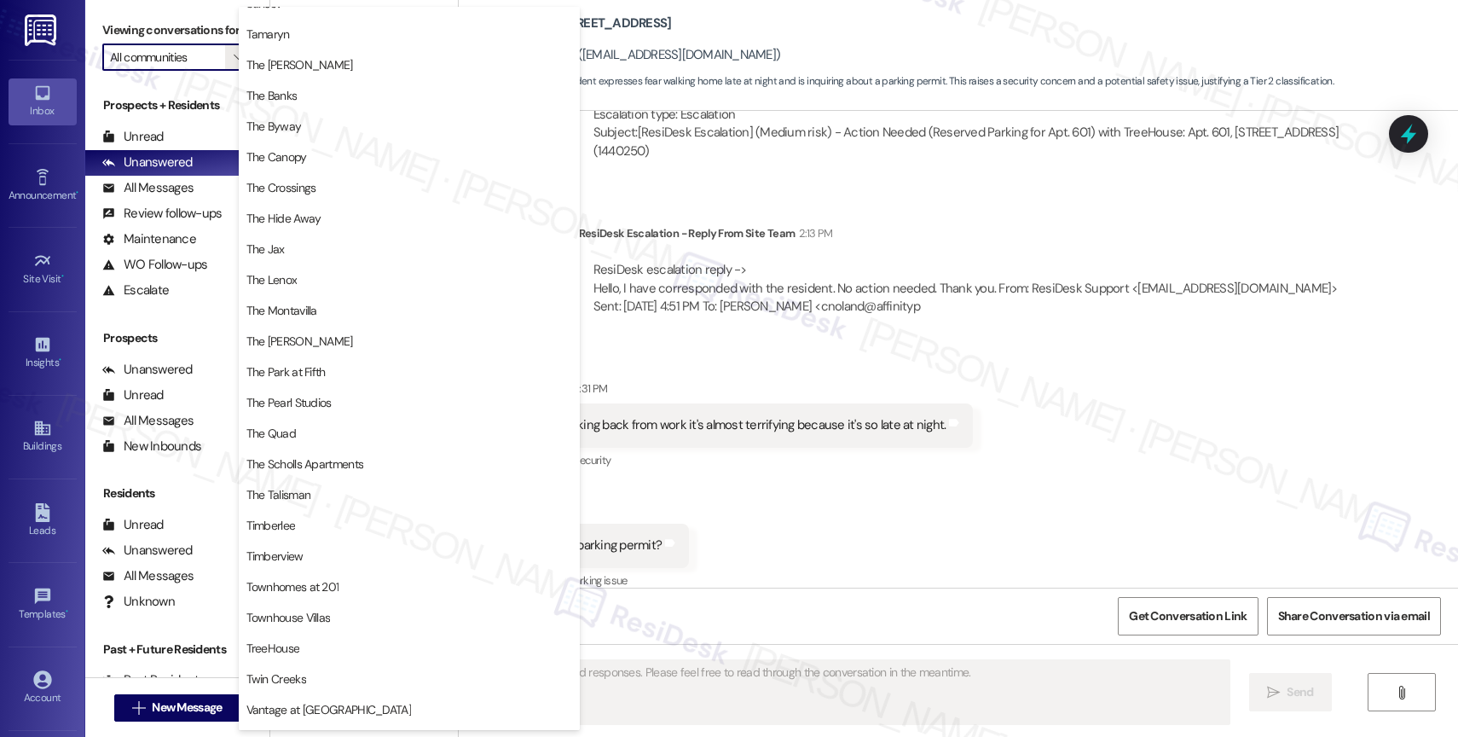
scroll to position [3146, 0]
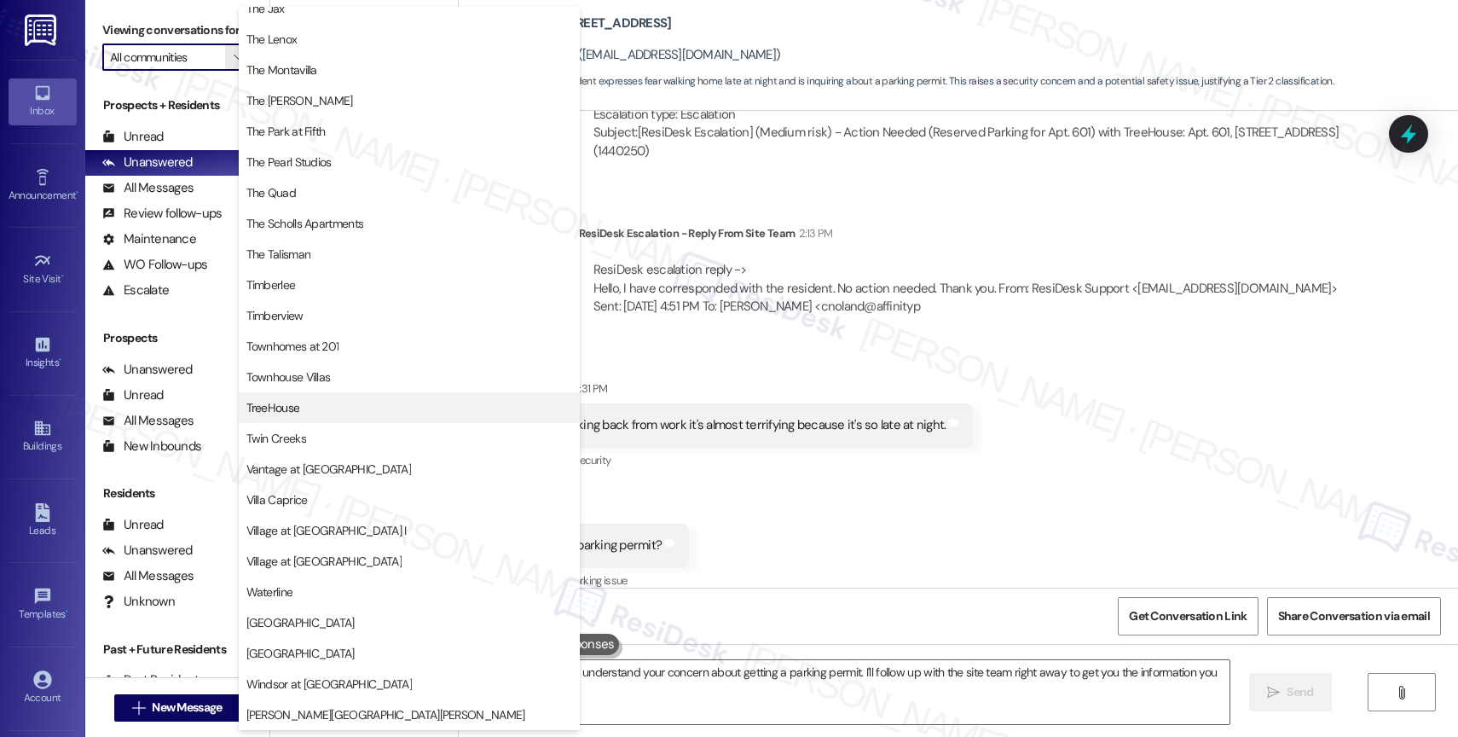
type textarea "Hi {{first_name}}, I understand your concern about getting a parking permit. I'…"
click at [321, 400] on span "TreeHouse" at bounding box center [409, 407] width 326 height 17
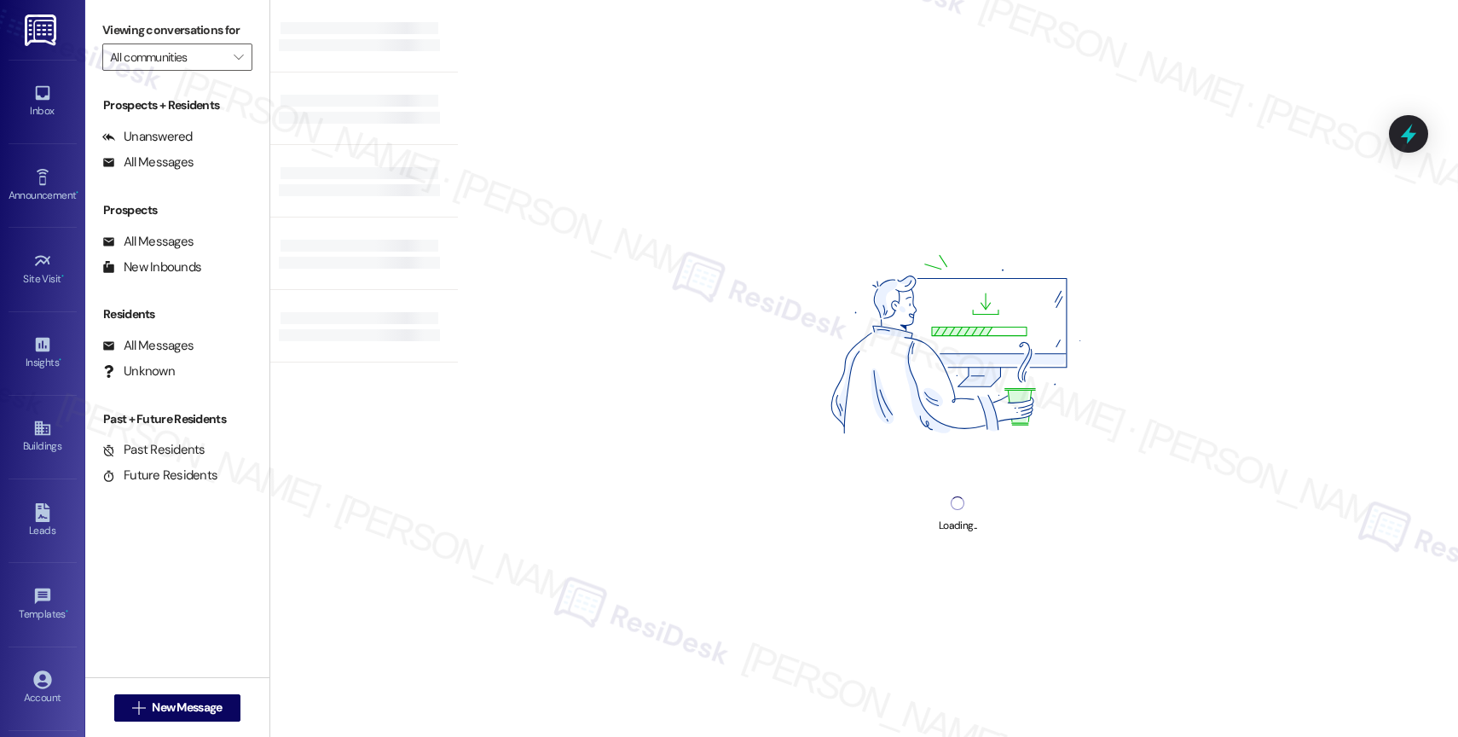
type input "TreeHouse"
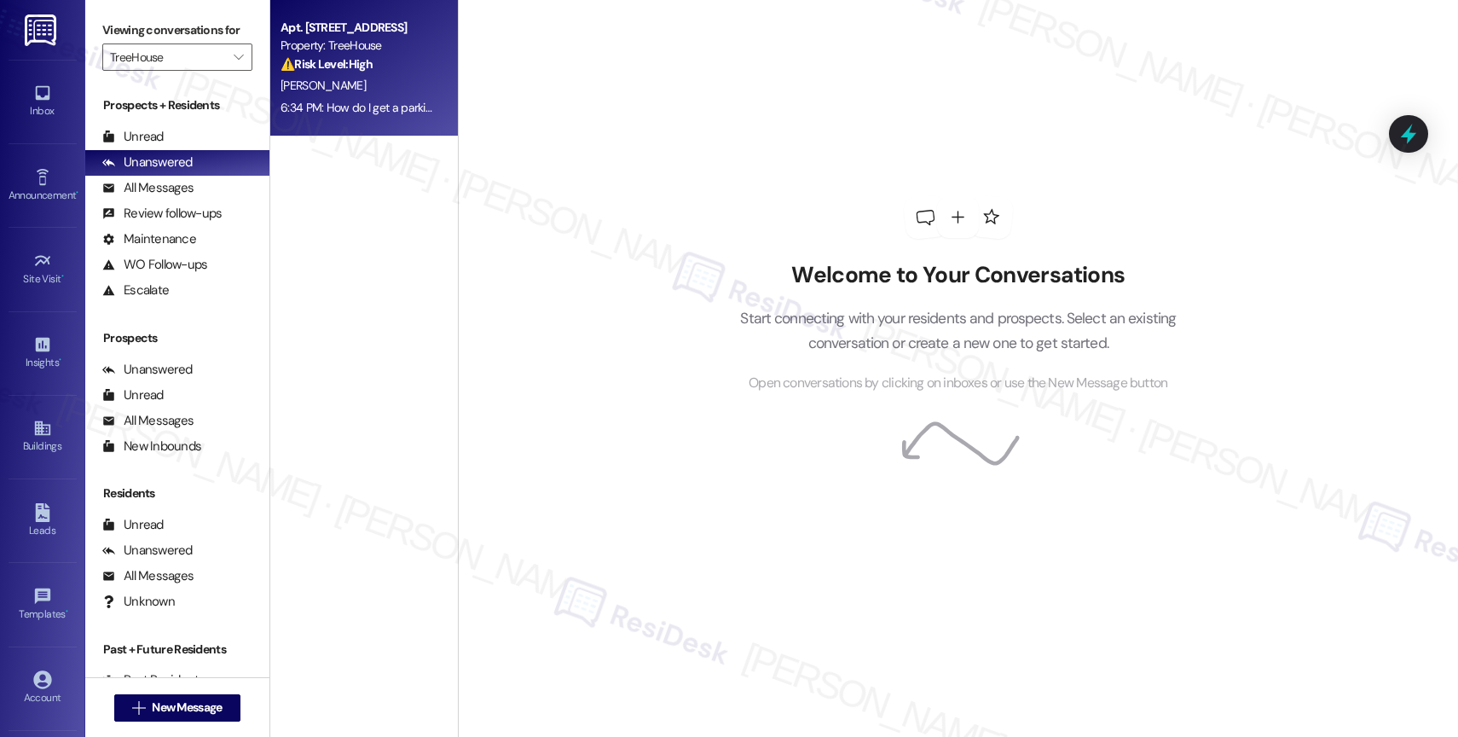
click at [348, 73] on div "Apt. 601, 3440 SW US Veterans Hospital Road Property: TreeHouse ⚠️ Risk Level: …" at bounding box center [359, 46] width 161 height 58
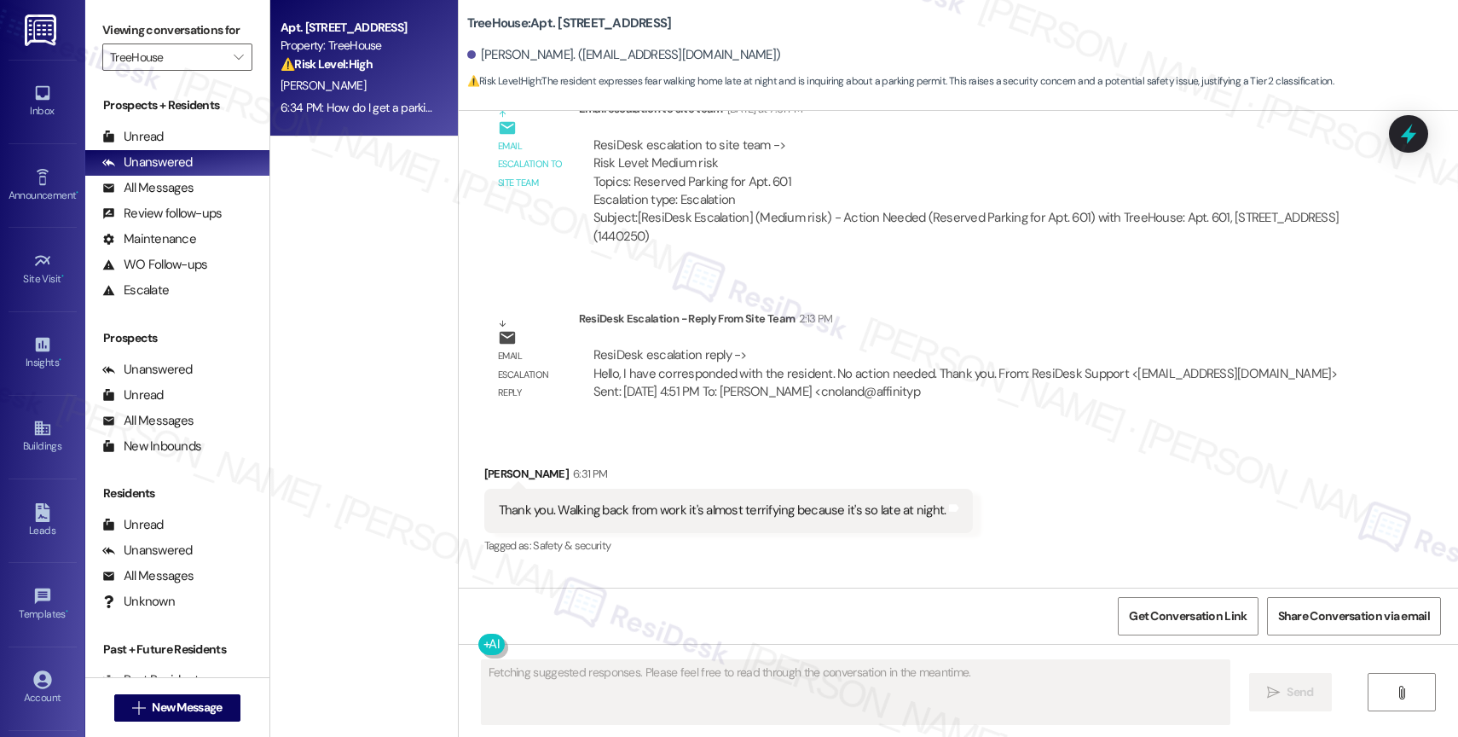
scroll to position [1518, 0]
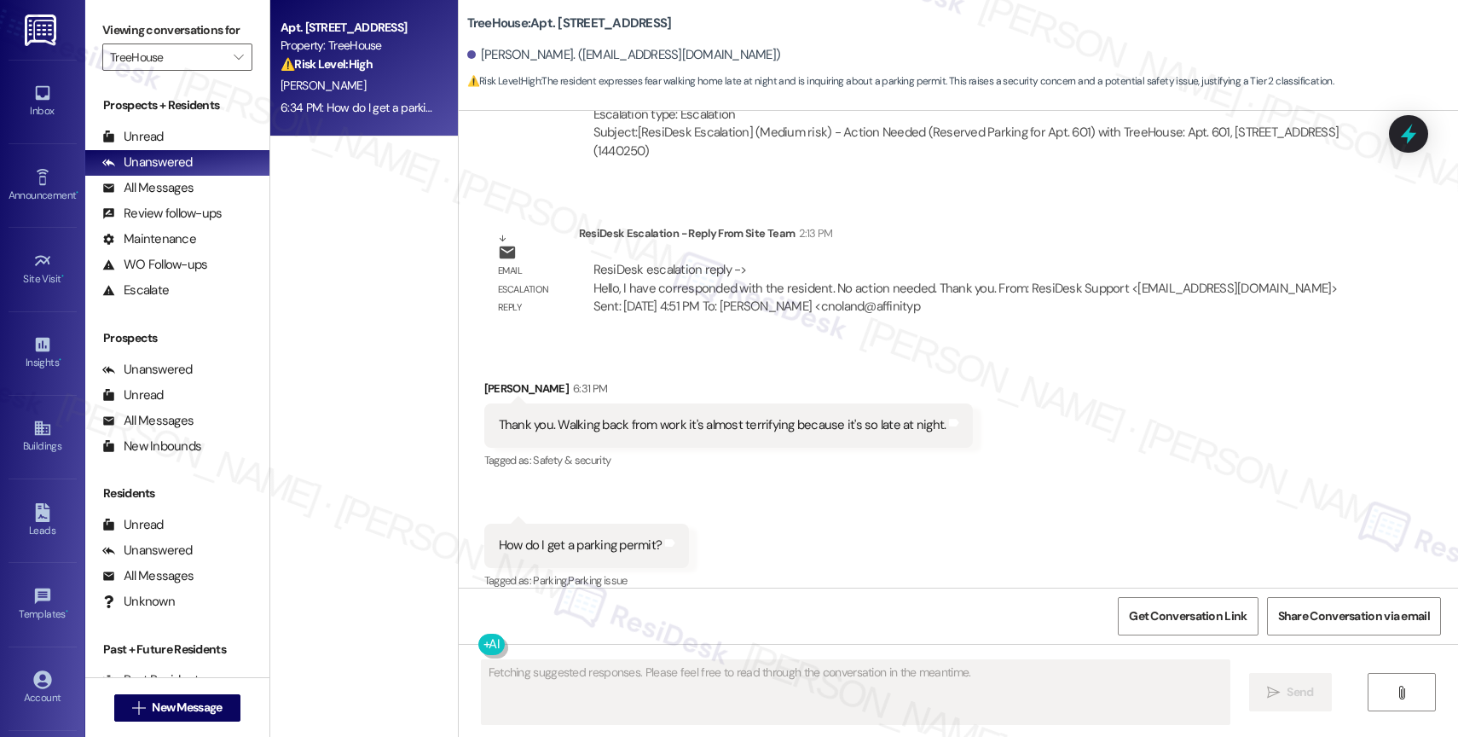
click at [737, 513] on div "Received via SMS Charlene Mulholland 6:31 PM Thank you. Walking back from work …" at bounding box center [958, 473] width 999 height 264
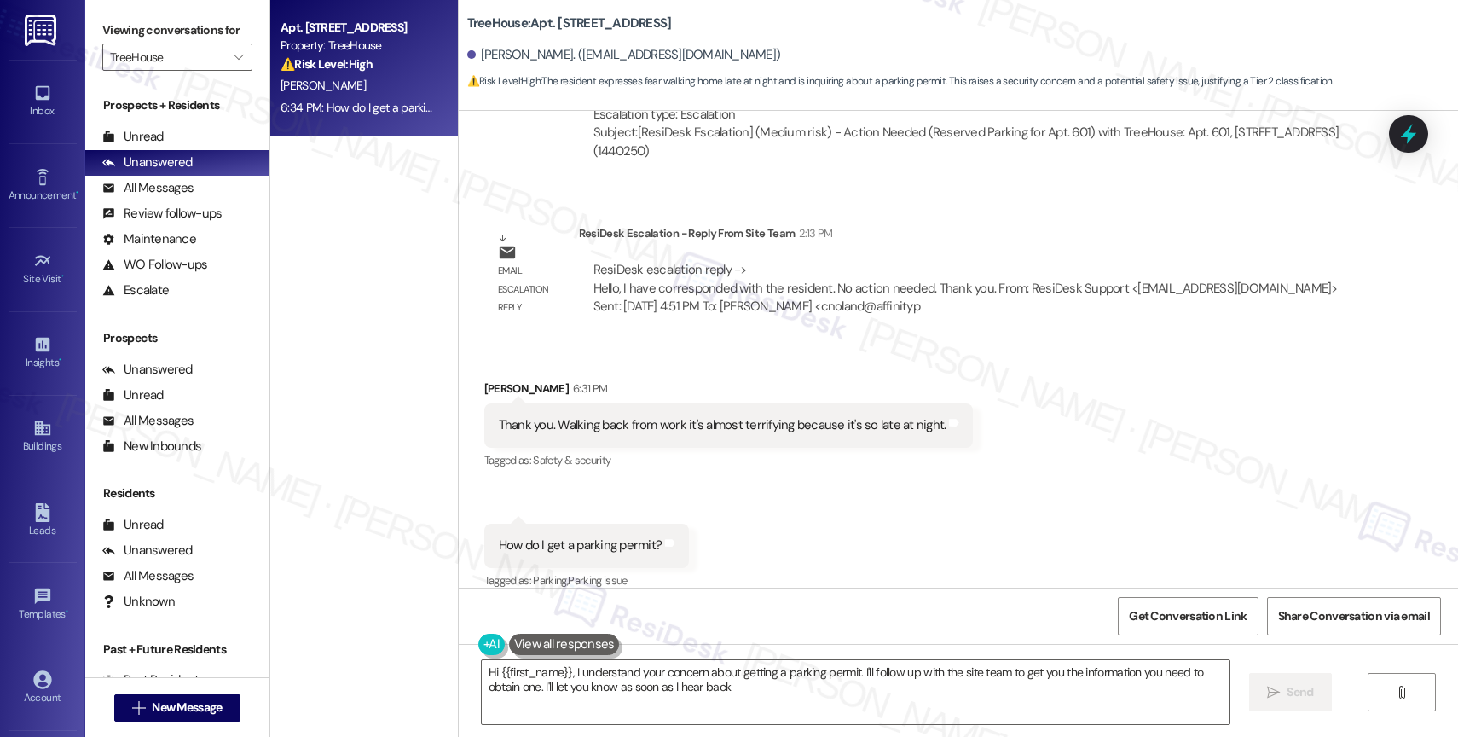
type textarea "Hi {{first_name}}, I understand your concern about getting a parking permit. I'…"
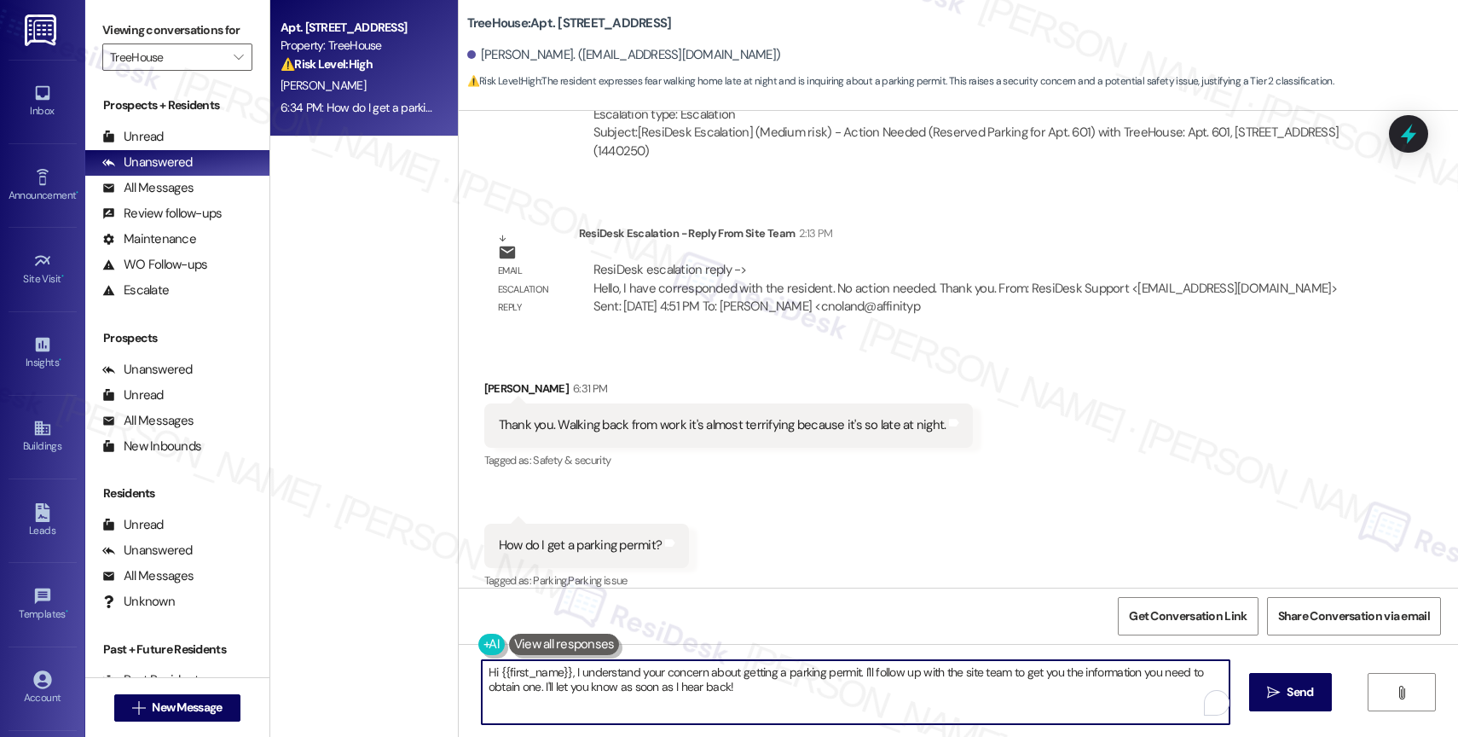
drag, startPoint x: 565, startPoint y: 671, endPoint x: 784, endPoint y: 719, distance: 224.3
click at [784, 719] on textarea "Hi {{first_name}}, I understand your concern about getting a parking permit. I'…" at bounding box center [856, 692] width 748 height 64
drag, startPoint x: 703, startPoint y: 685, endPoint x: 563, endPoint y: 670, distance: 140.6
click at [563, 670] on textarea "Hi {{first_name}}, I understand your concern about getting a parking permit. I'…" at bounding box center [856, 692] width 748 height 64
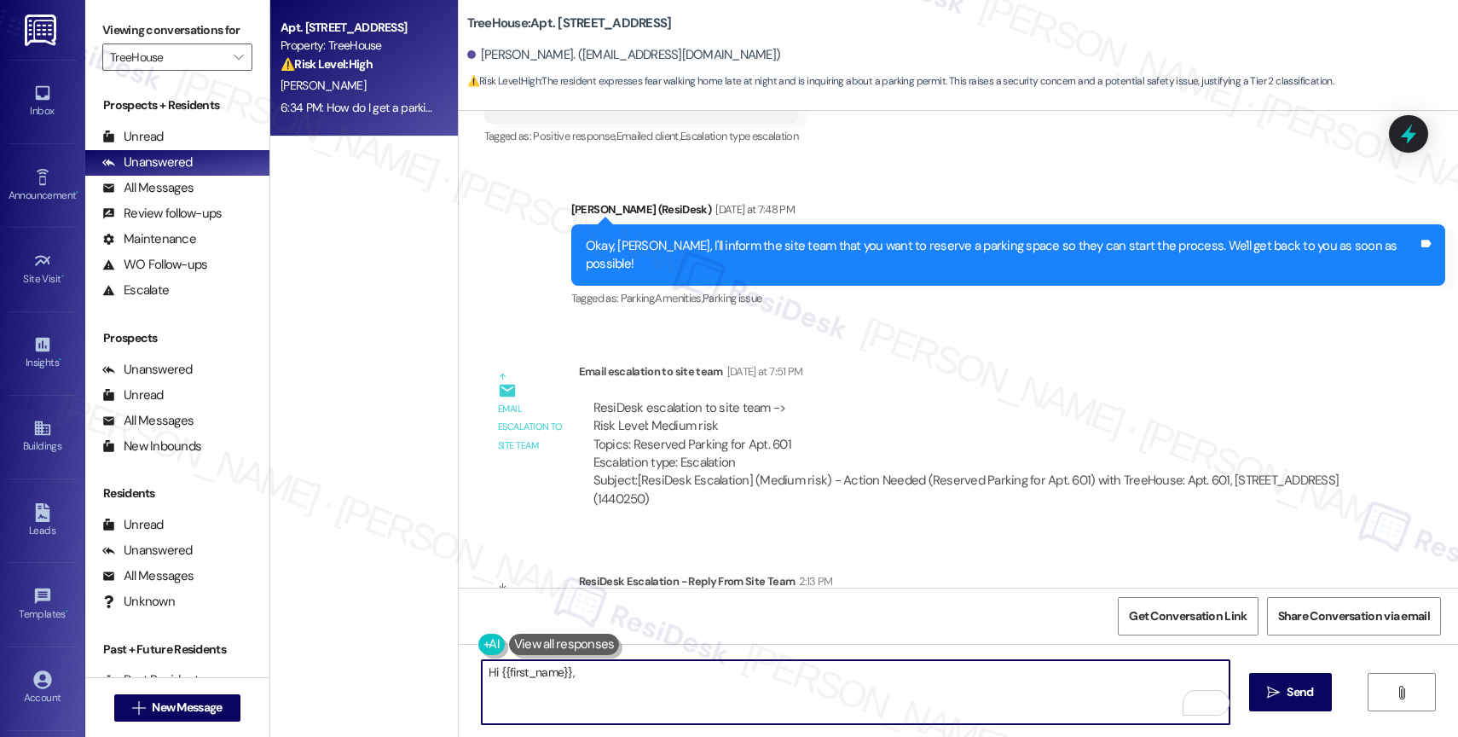
scroll to position [1519, 0]
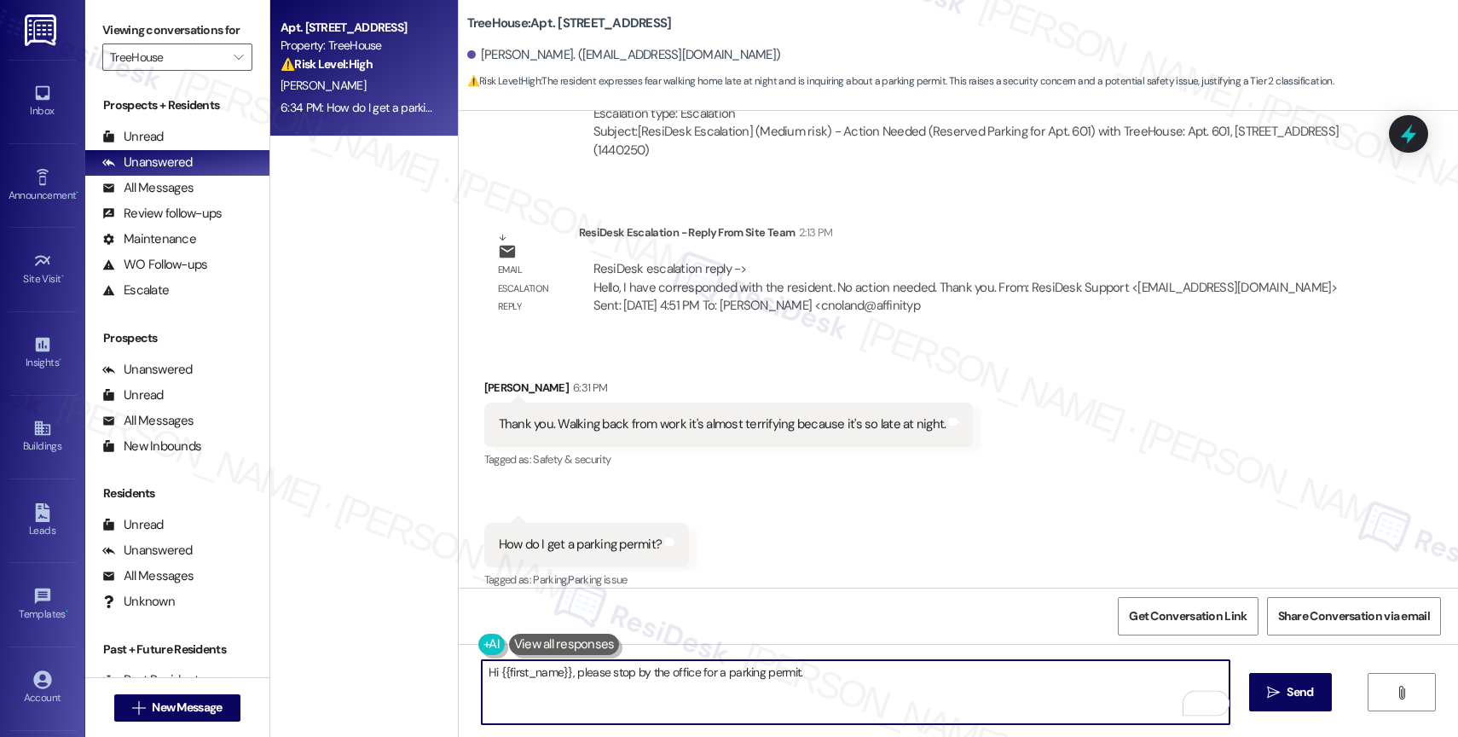
click at [860, 673] on textarea "Hi {{first_name}}, please stop by the office for a parking permit." at bounding box center [856, 692] width 748 height 64
drag, startPoint x: 563, startPoint y: 672, endPoint x: 390, endPoint y: 658, distance: 173.7
click at [390, 658] on div "Apt. [STREET_ADDRESS] Property: TreeHouse ⚠️ Risk Level: High The resident expr…" at bounding box center [864, 368] width 1188 height 737
click at [557, 667] on textarea "You're welcome! Please stop by the office for a parking permit." at bounding box center [856, 692] width 748 height 64
click at [815, 679] on textarea "You're welcome! Please stop by the office for a parking permit." at bounding box center [856, 692] width 748 height 64
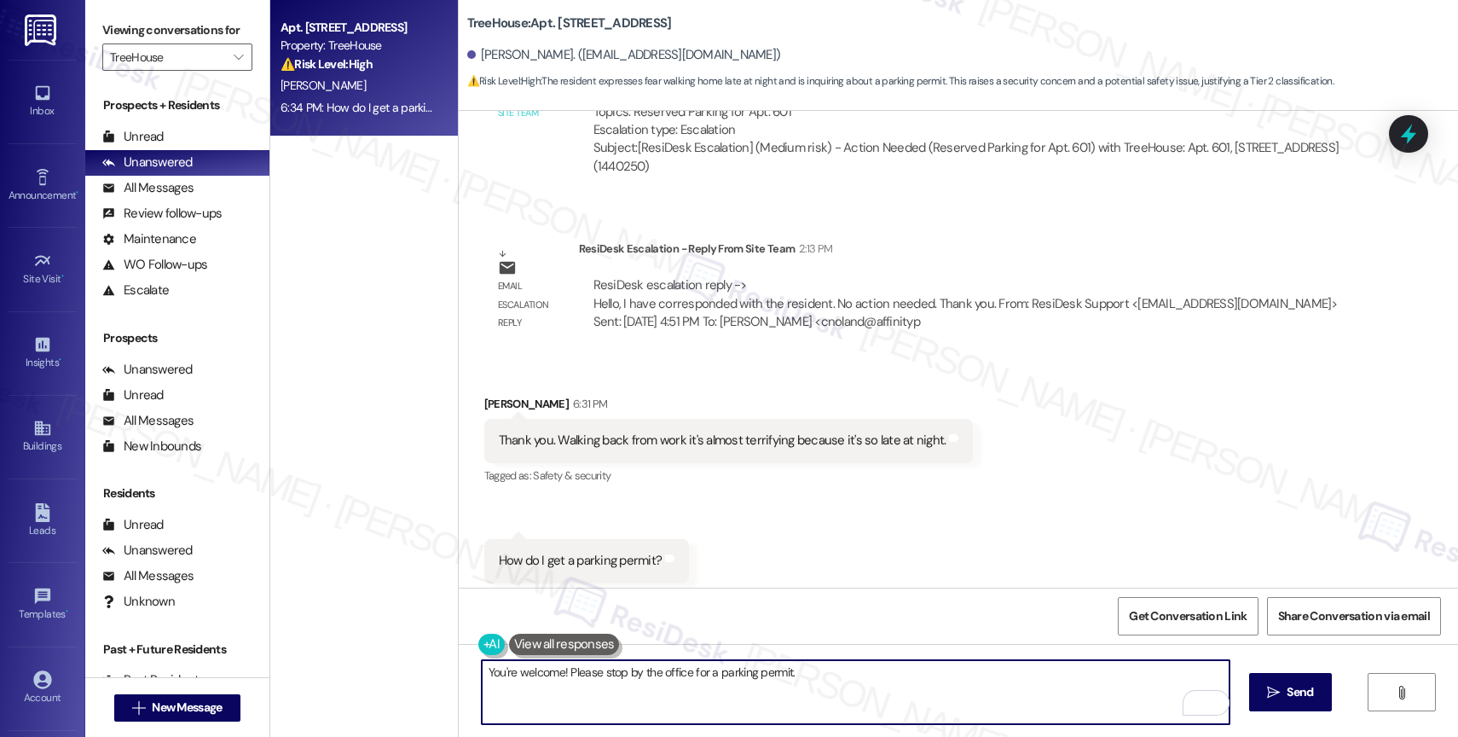
scroll to position [1484, 0]
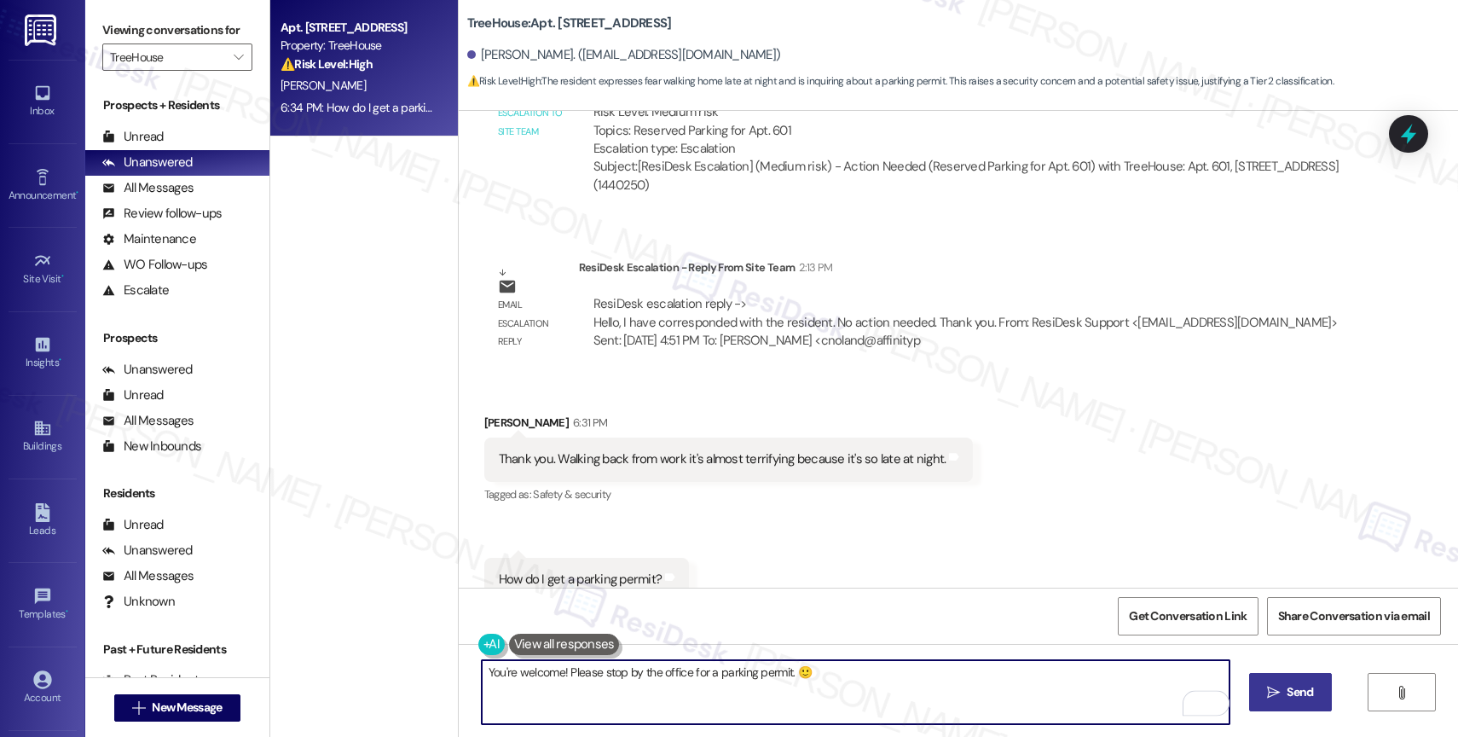
type textarea "You're welcome! Please stop by the office for a parking permit. 🙂"
click at [1279, 693] on span " Send" at bounding box center [1291, 692] width 54 height 18
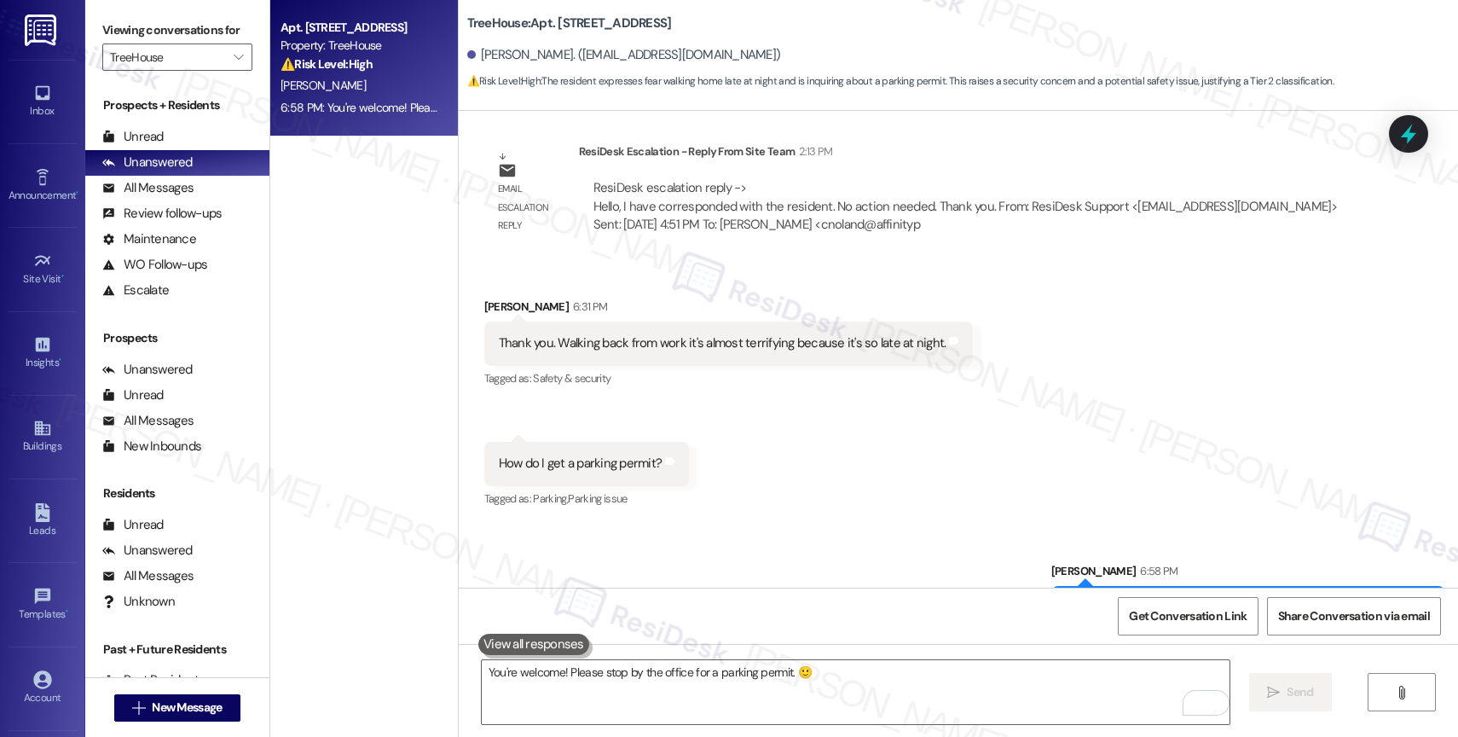
scroll to position [1637, 0]
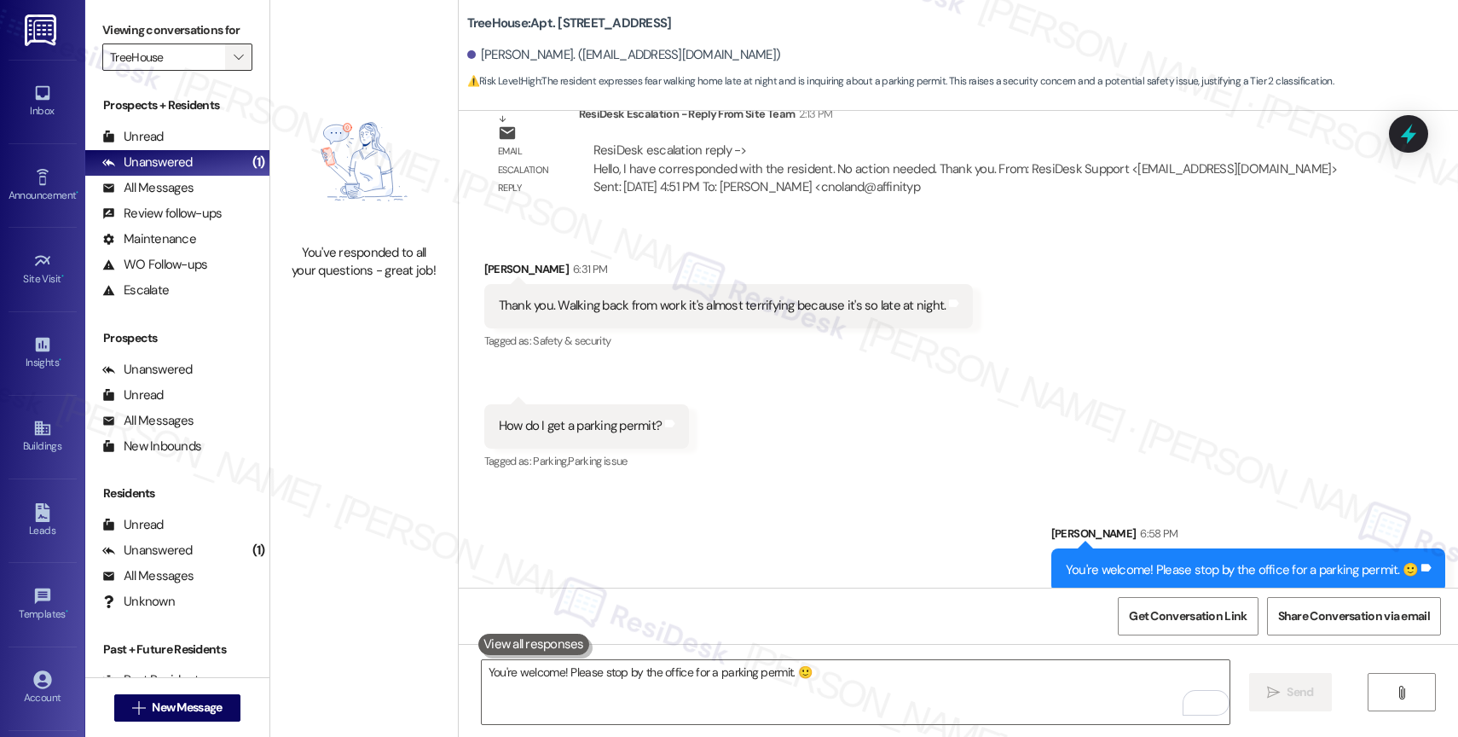
click at [232, 68] on span "" at bounding box center [238, 56] width 16 height 27
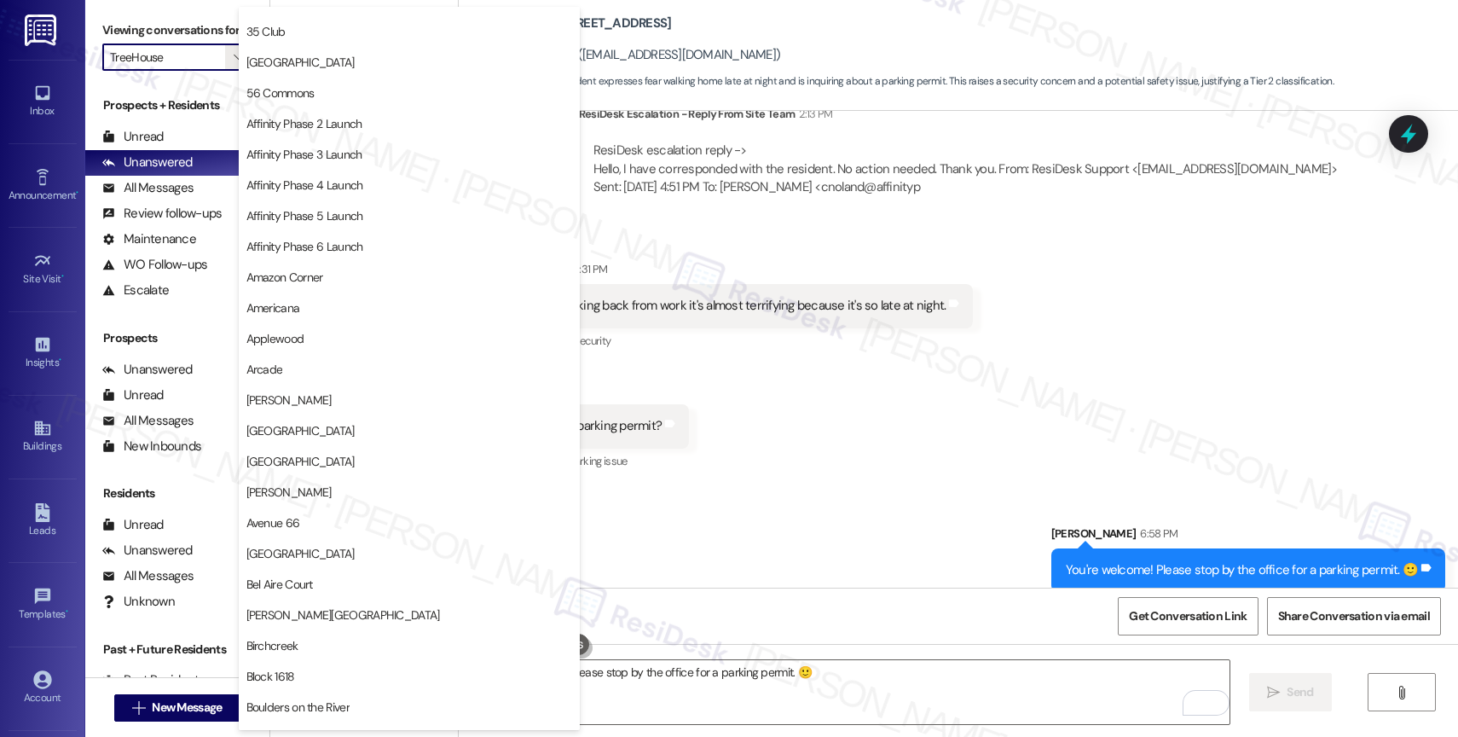
scroll to position [0, 0]
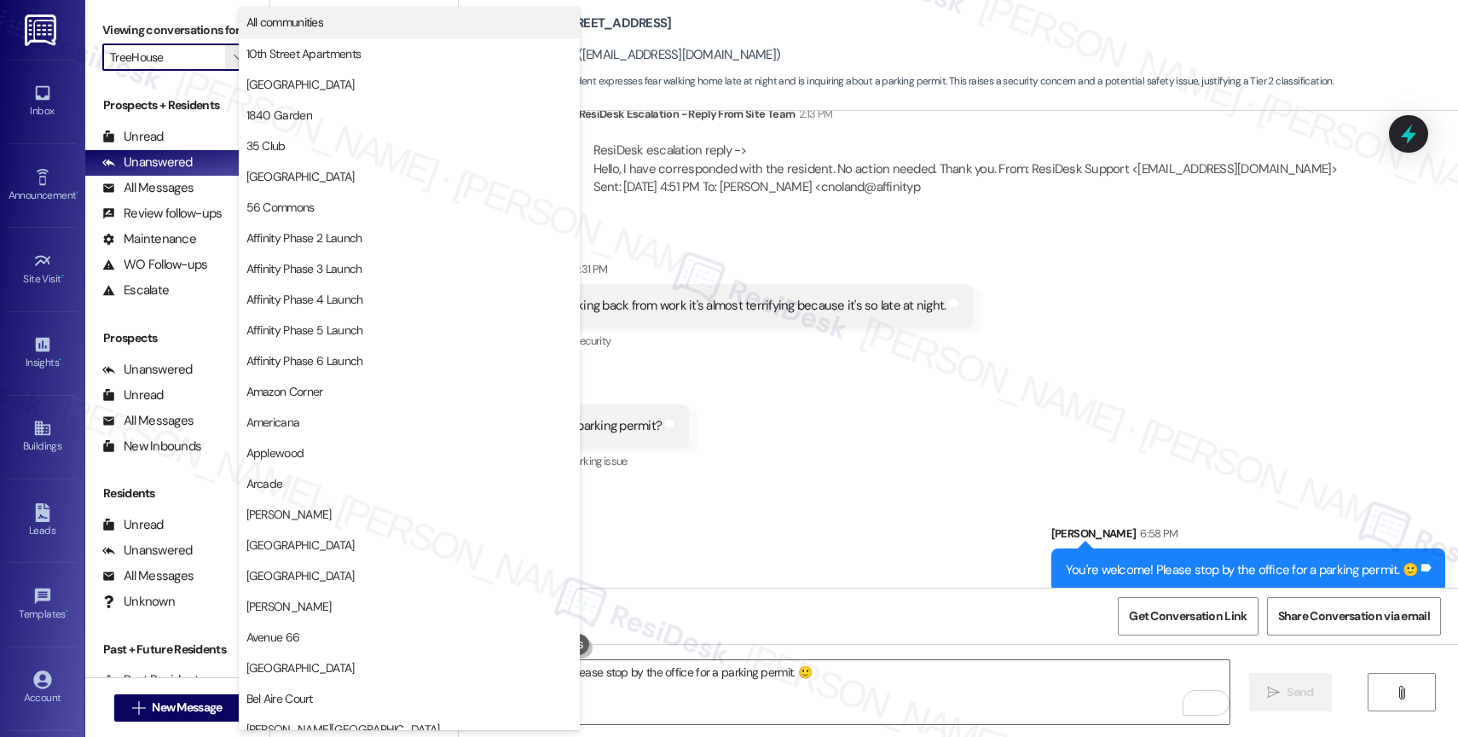
click at [368, 17] on span "All communities" at bounding box center [409, 22] width 326 height 17
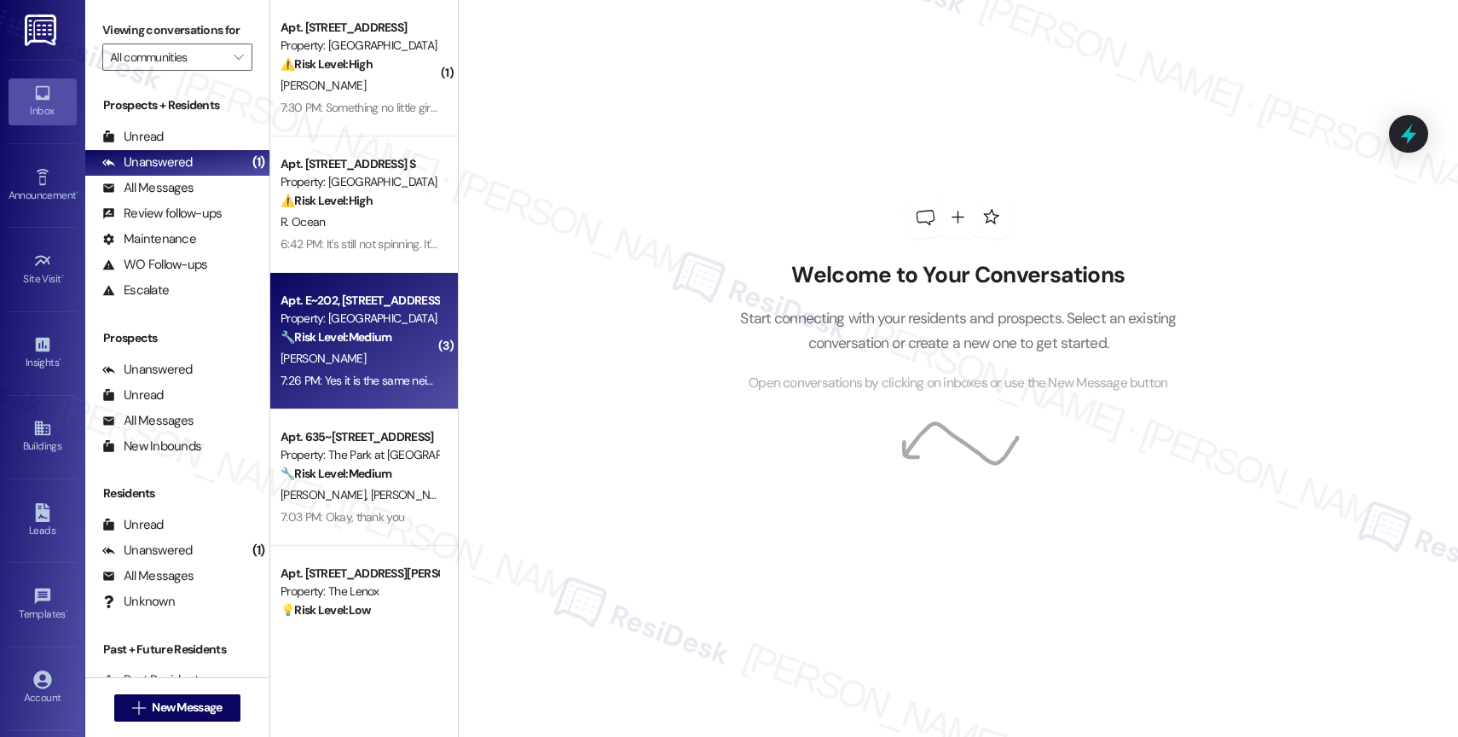
scroll to position [203, 0]
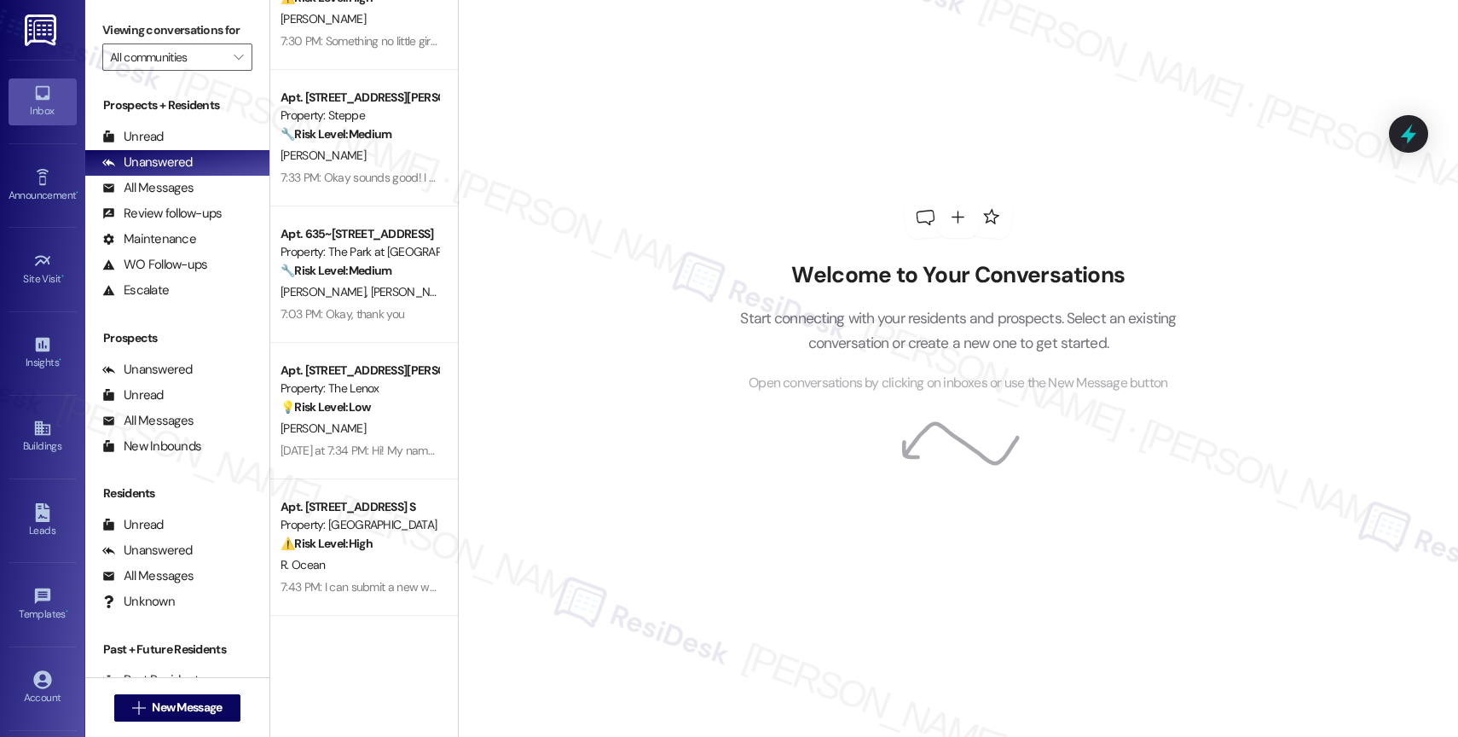
scroll to position [67, 0]
